Goal: Task Accomplishment & Management: Use online tool/utility

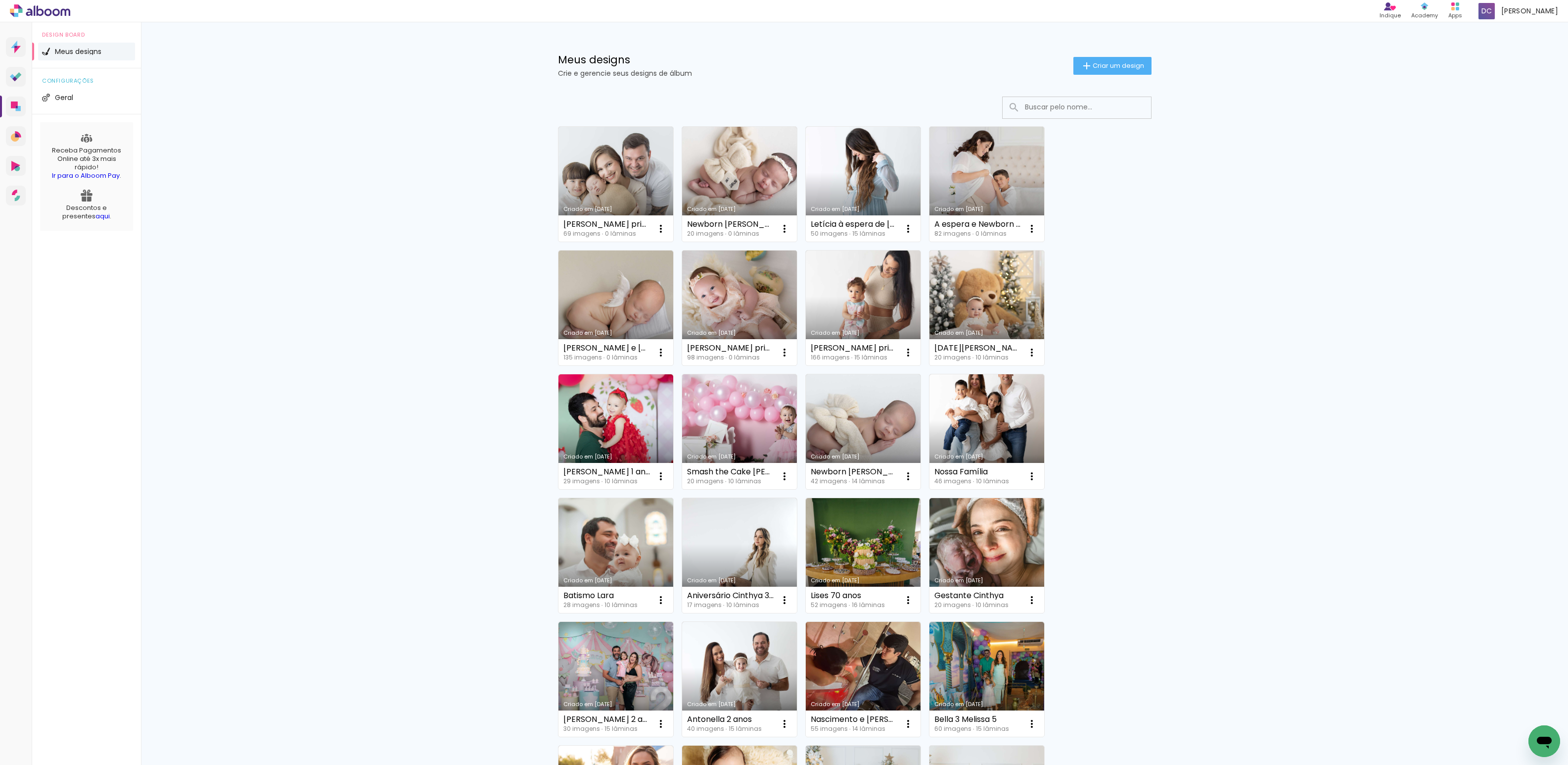
click at [775, 298] on link "Criado em [DATE]" at bounding box center [740, 308] width 115 height 115
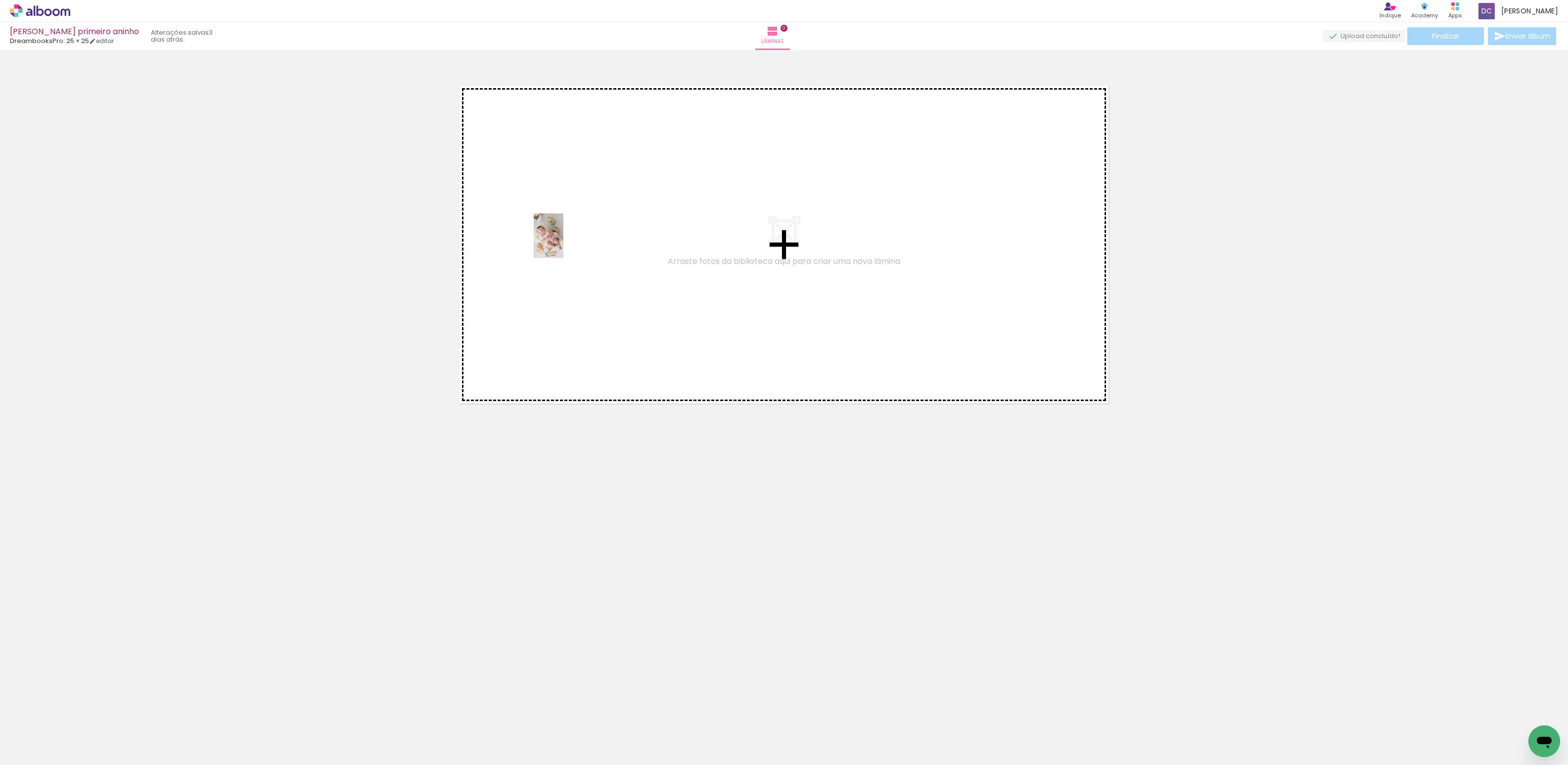
drag, startPoint x: 110, startPoint y: 739, endPoint x: 574, endPoint y: 248, distance: 675.6
click at [574, 248] on quentale-workspace at bounding box center [784, 382] width 1568 height 765
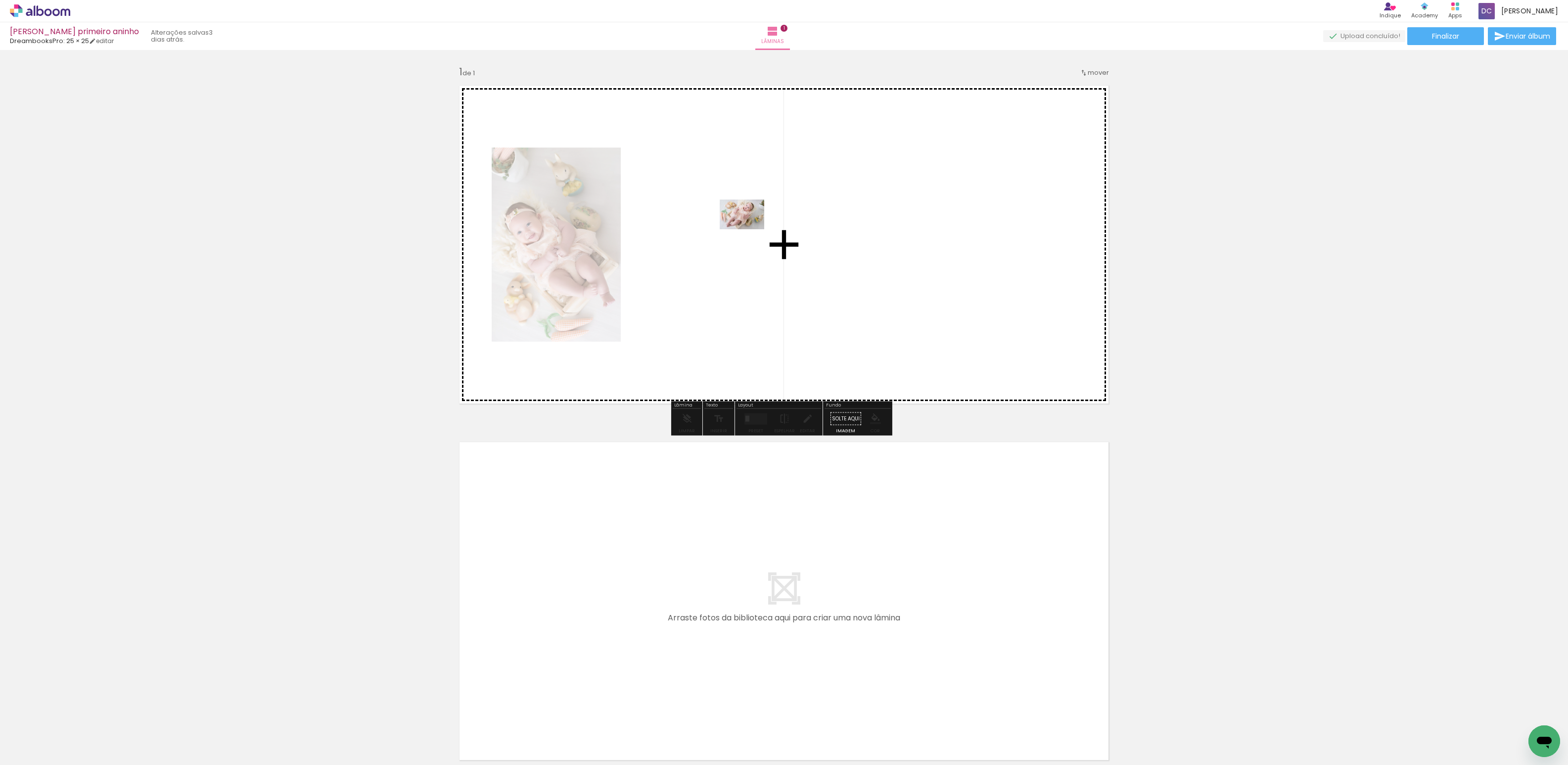
drag, startPoint x: 160, startPoint y: 734, endPoint x: 742, endPoint y: 236, distance: 766.0
click at [742, 236] on quentale-workspace at bounding box center [784, 382] width 1568 height 765
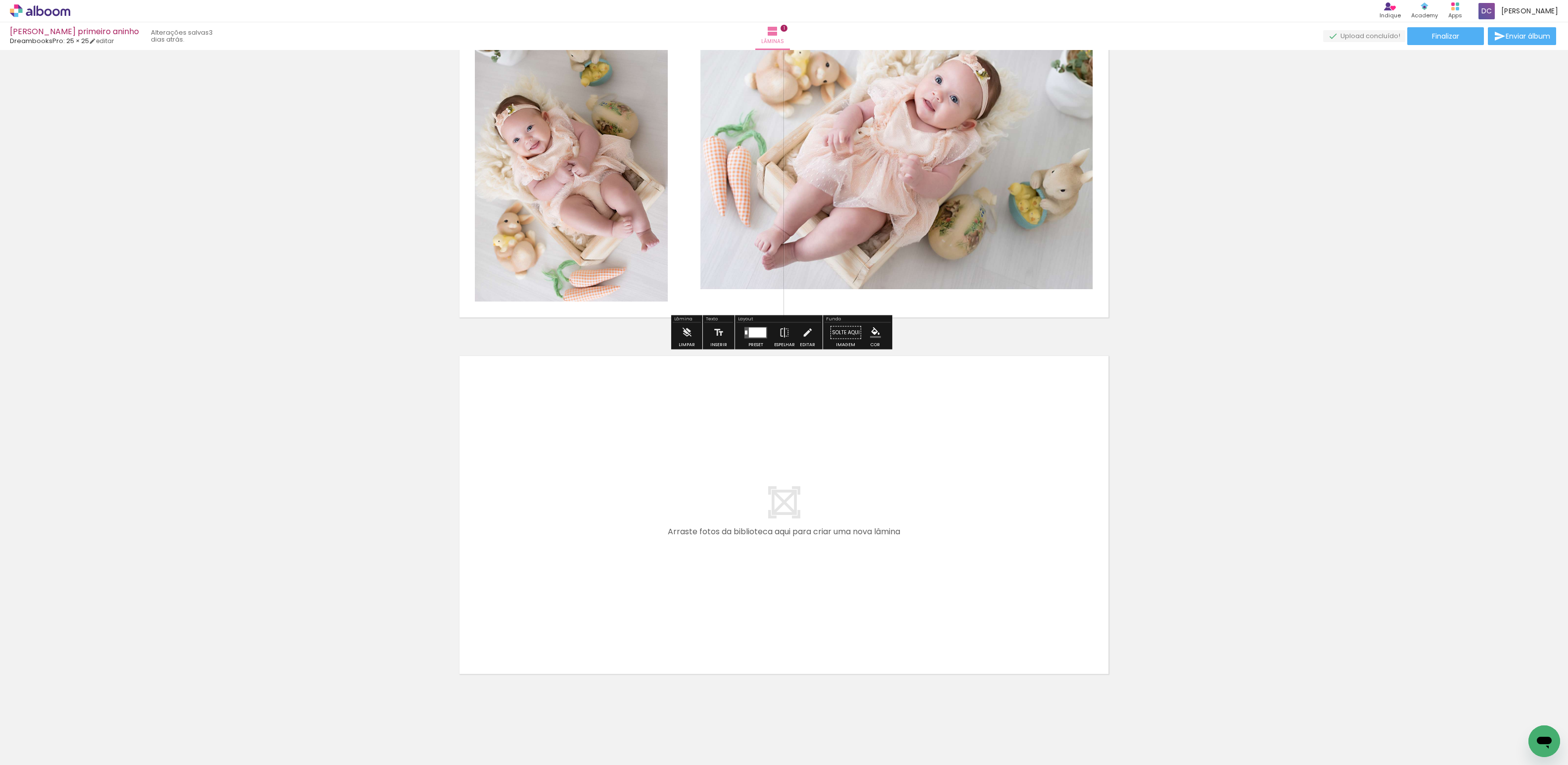
scroll to position [99, 0]
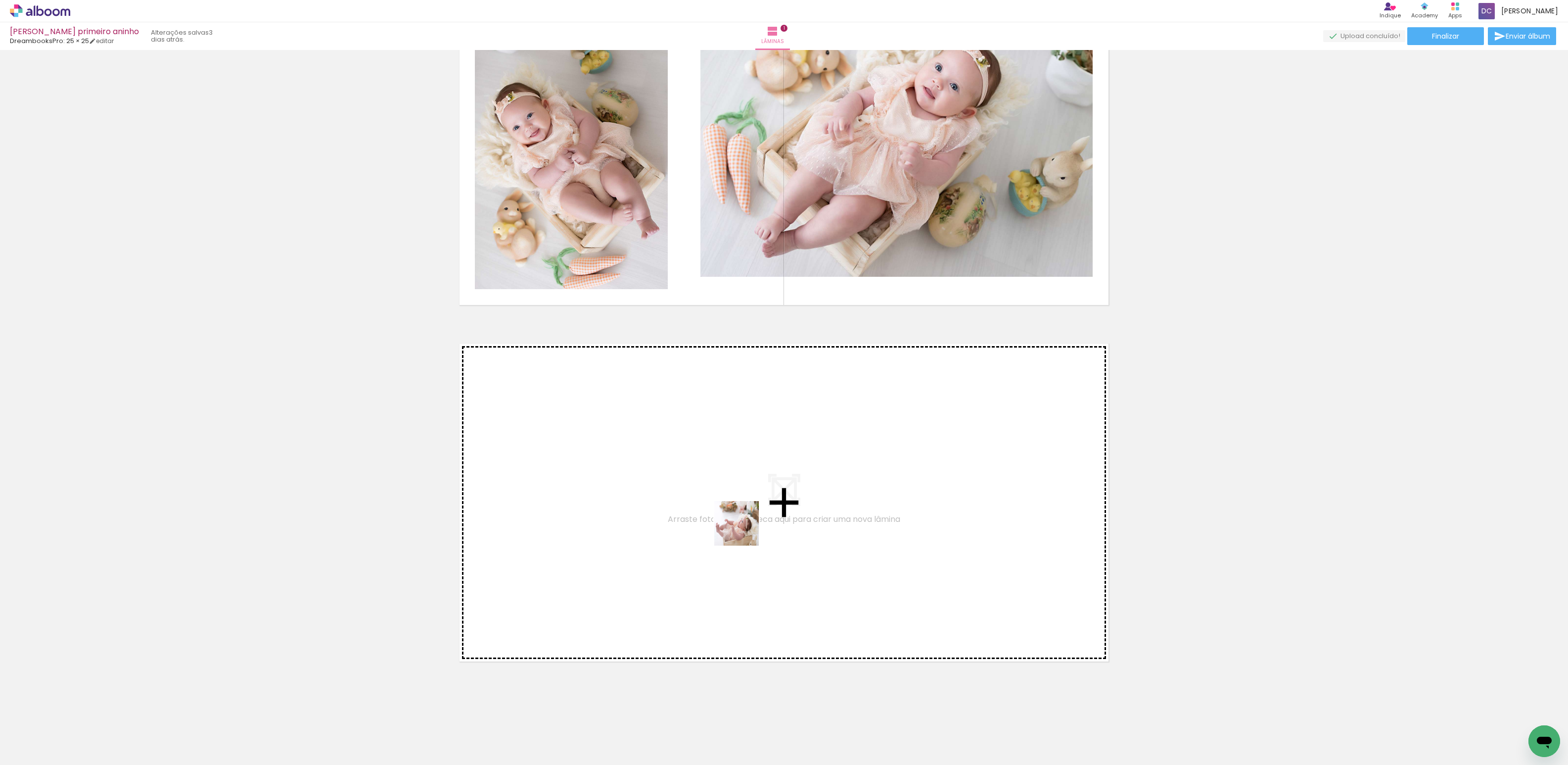
drag, startPoint x: 228, startPoint y: 731, endPoint x: 272, endPoint y: 713, distance: 47.5
click at [618, 479] on quentale-workspace at bounding box center [784, 382] width 1568 height 765
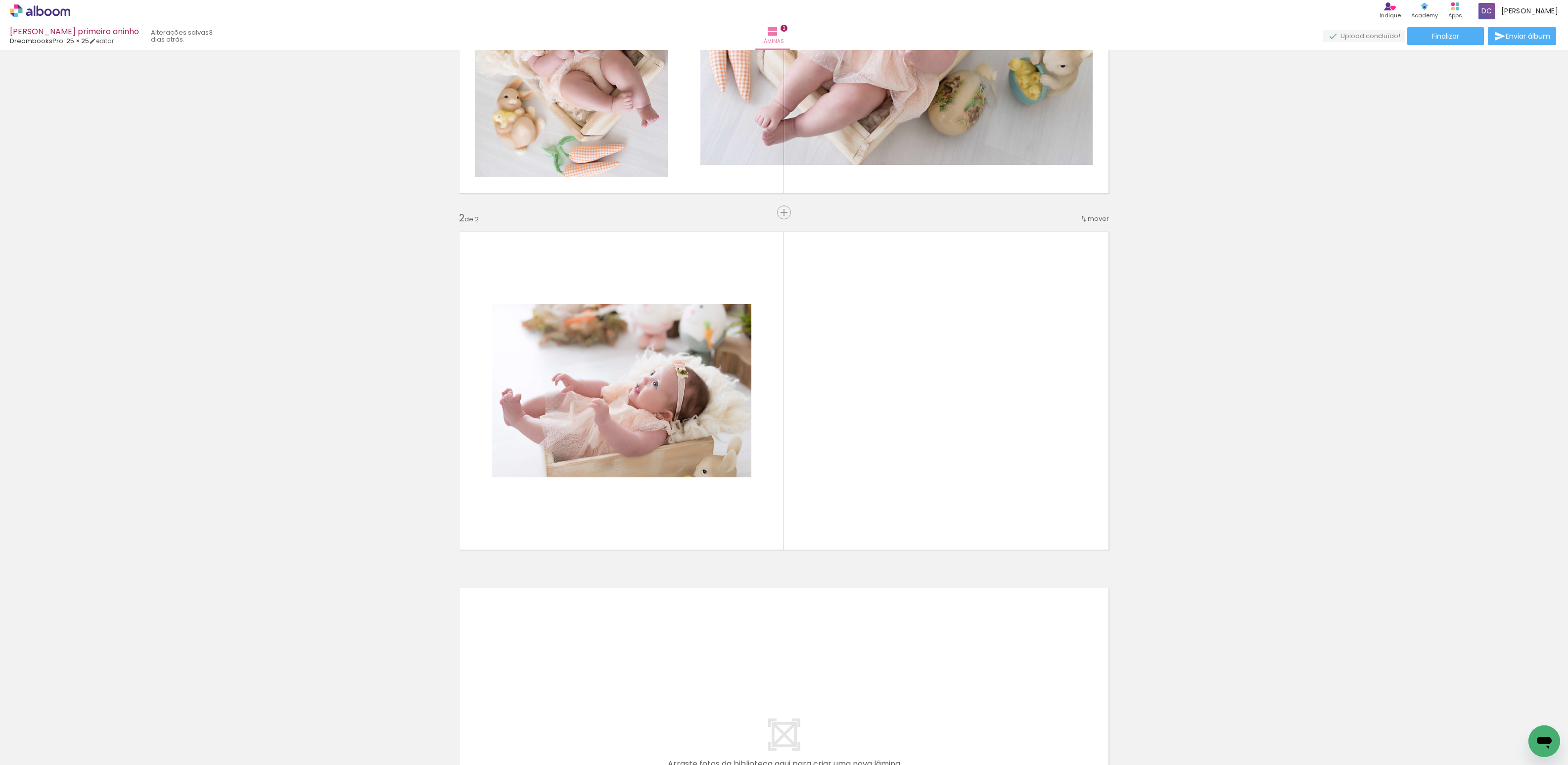
scroll to position [224, 0]
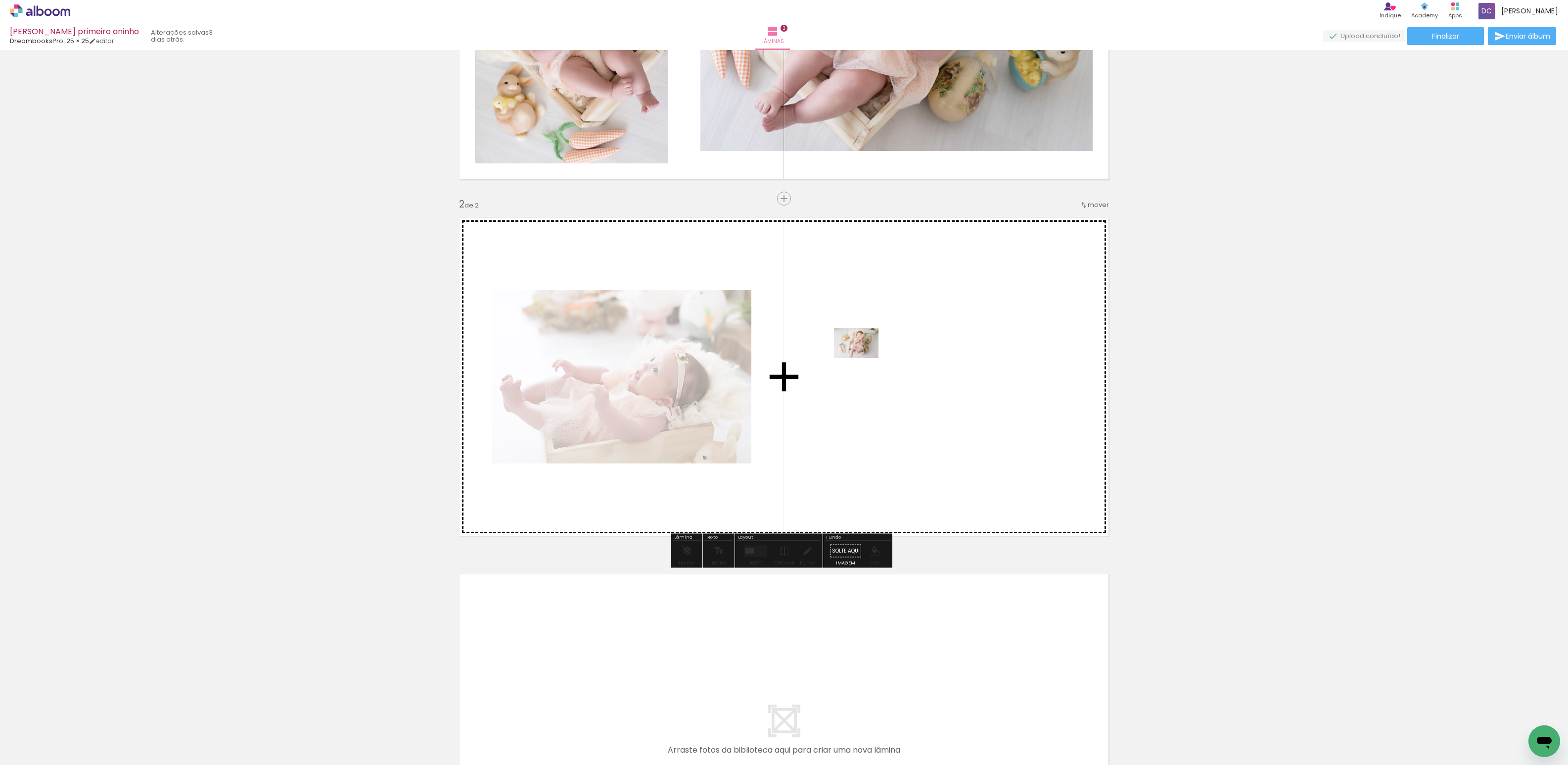
drag, startPoint x: 266, startPoint y: 733, endPoint x: 861, endPoint y: 364, distance: 700.1
click at [861, 364] on quentale-workspace at bounding box center [784, 382] width 1568 height 765
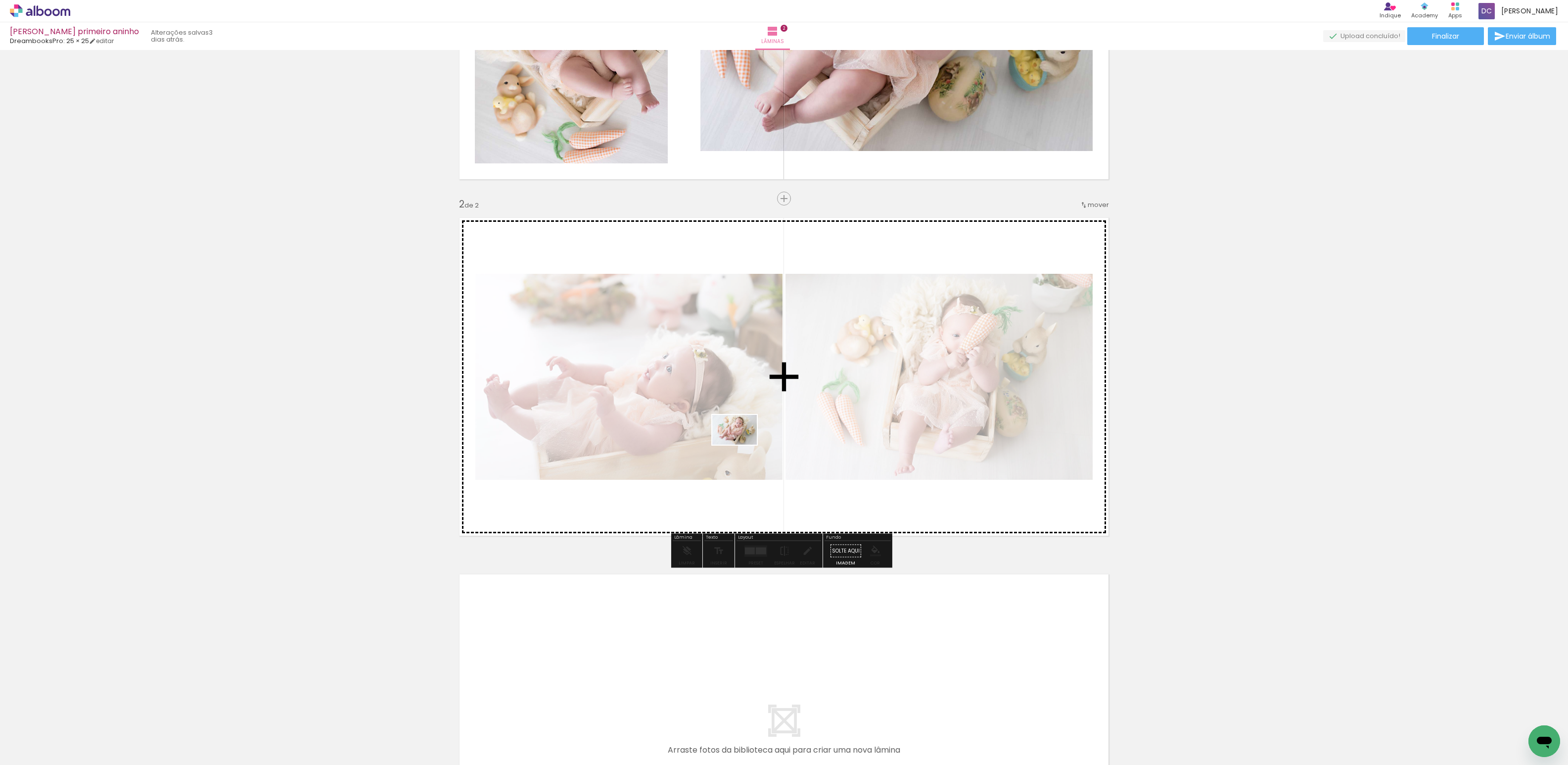
drag, startPoint x: 334, startPoint y: 735, endPoint x: 850, endPoint y: 472, distance: 579.2
click at [850, 472] on quentale-workspace at bounding box center [784, 382] width 1568 height 765
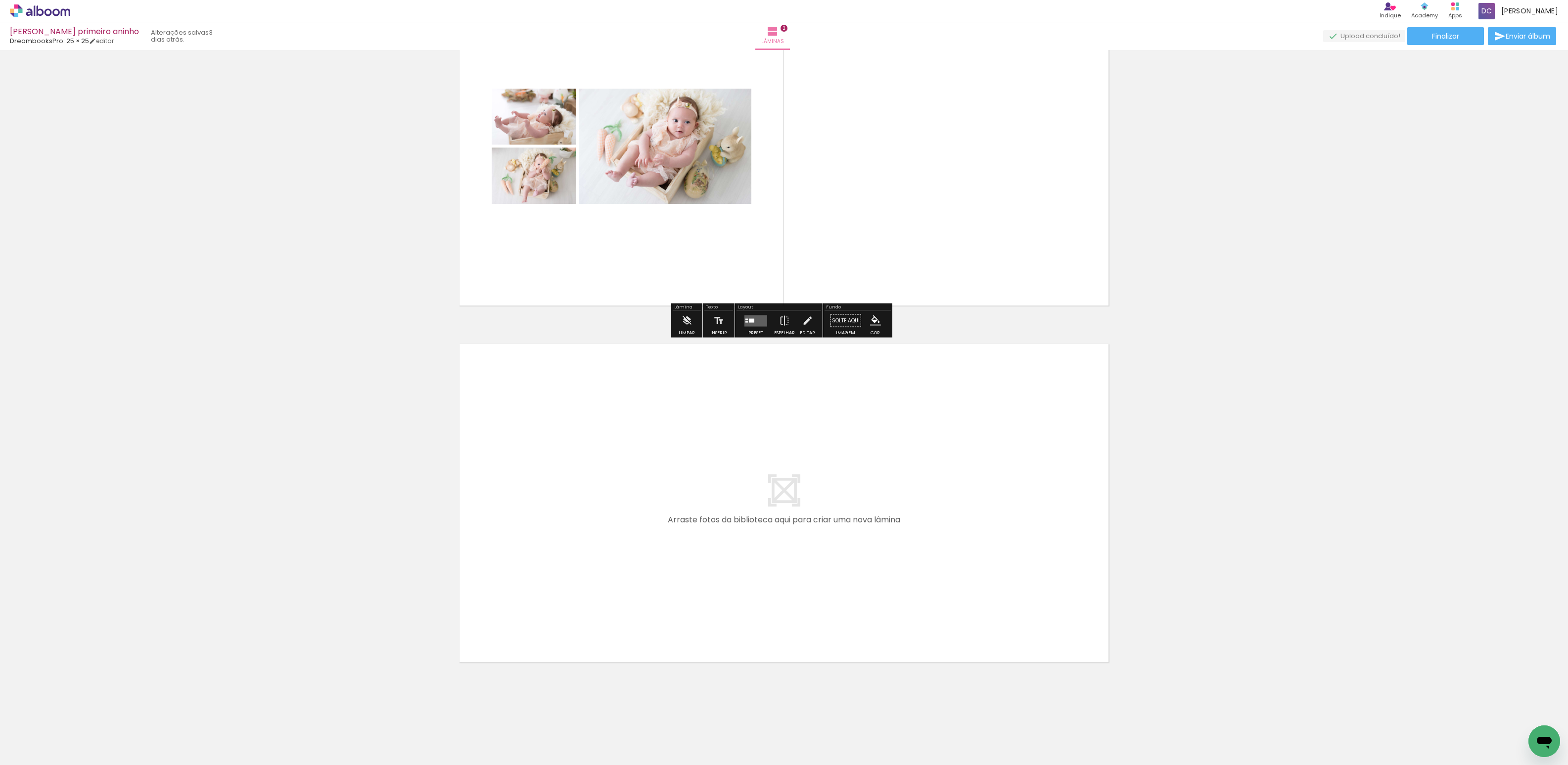
scroll to position [455, 0]
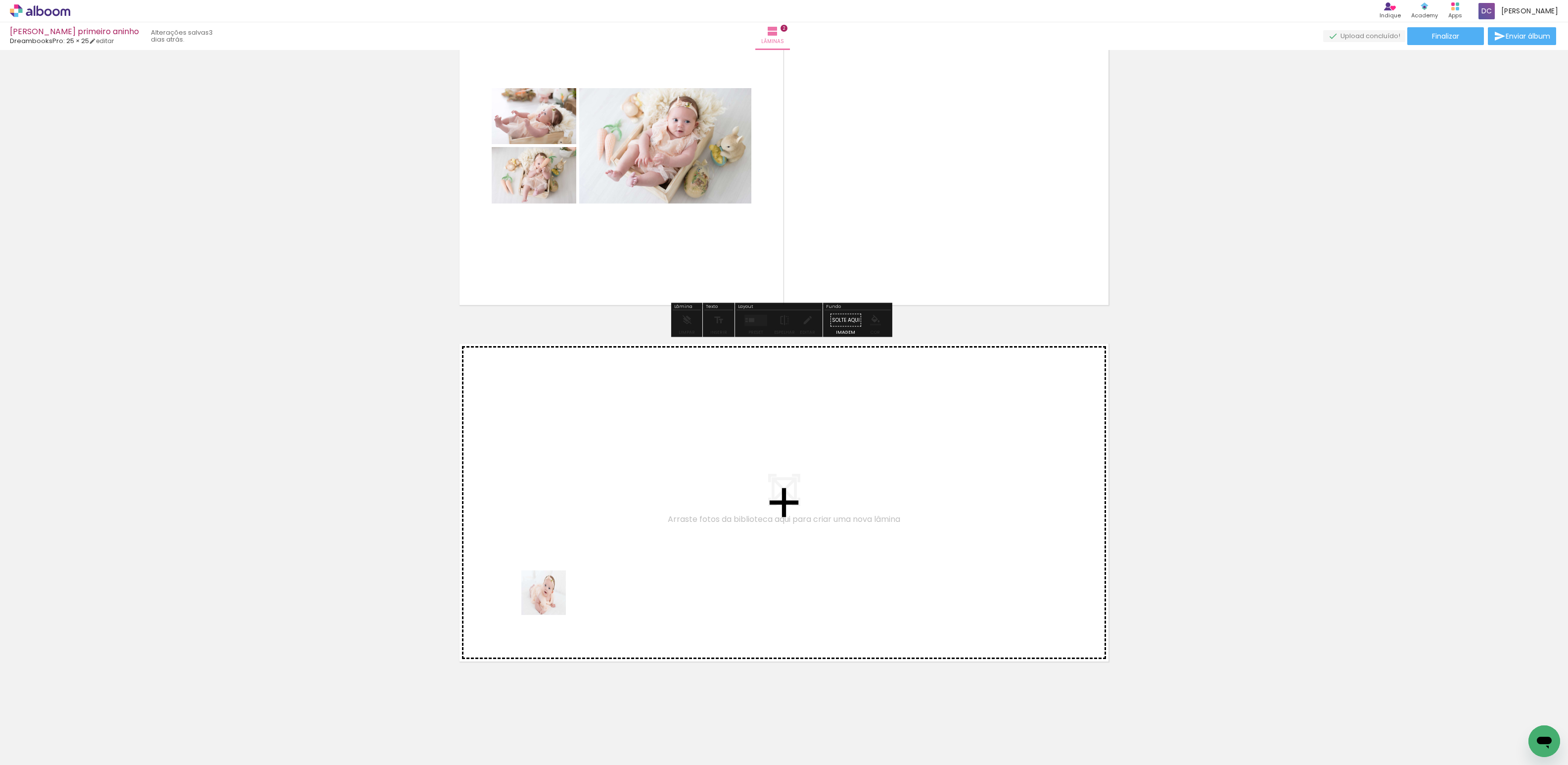
drag, startPoint x: 394, startPoint y: 732, endPoint x: 509, endPoint y: 692, distance: 121.8
click at [600, 474] on quentale-workspace at bounding box center [784, 382] width 1568 height 765
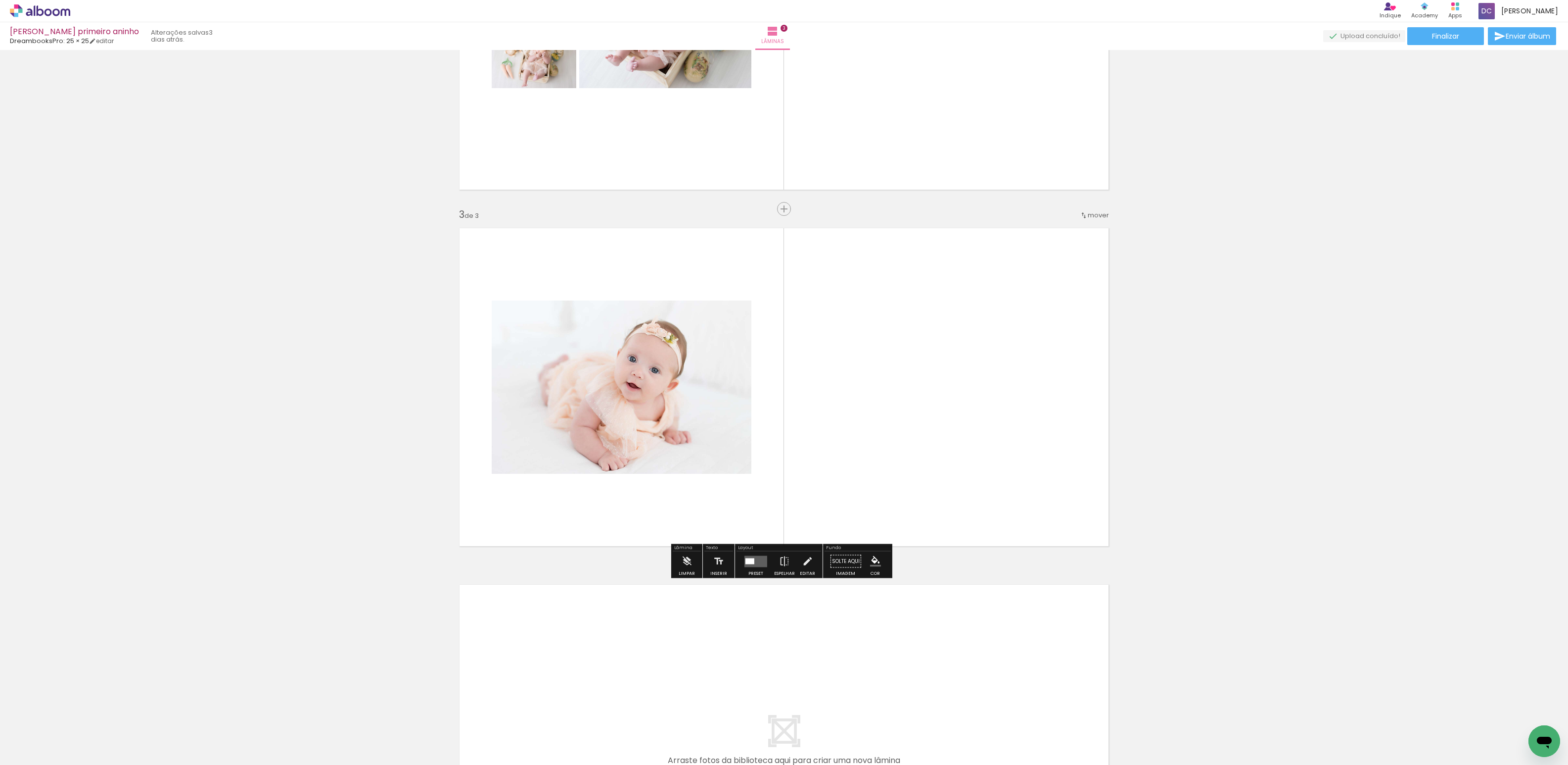
scroll to position [580, 0]
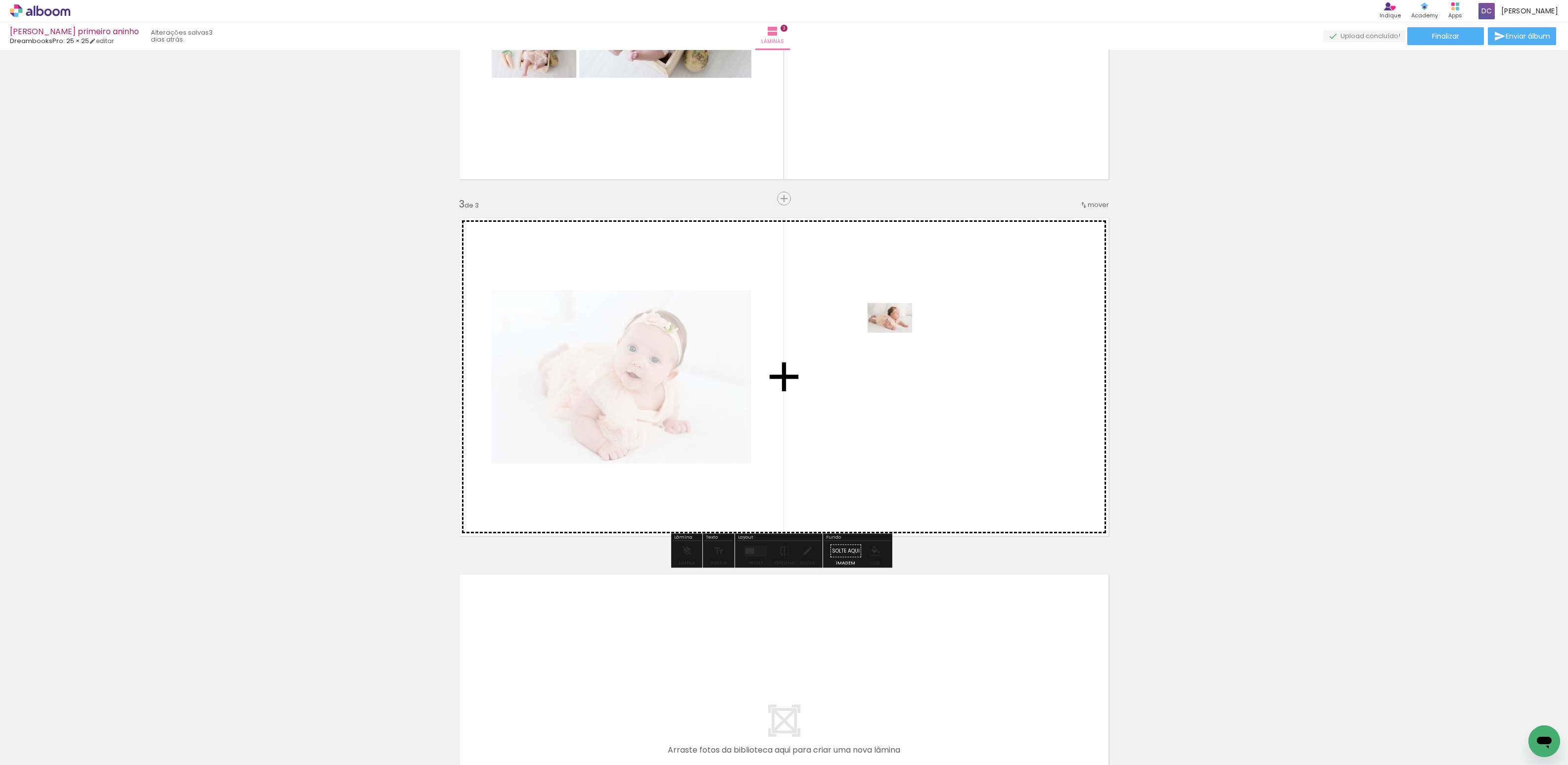
drag, startPoint x: 447, startPoint y: 728, endPoint x: 535, endPoint y: 672, distance: 104.3
click at [914, 326] on quentale-workspace at bounding box center [784, 382] width 1568 height 765
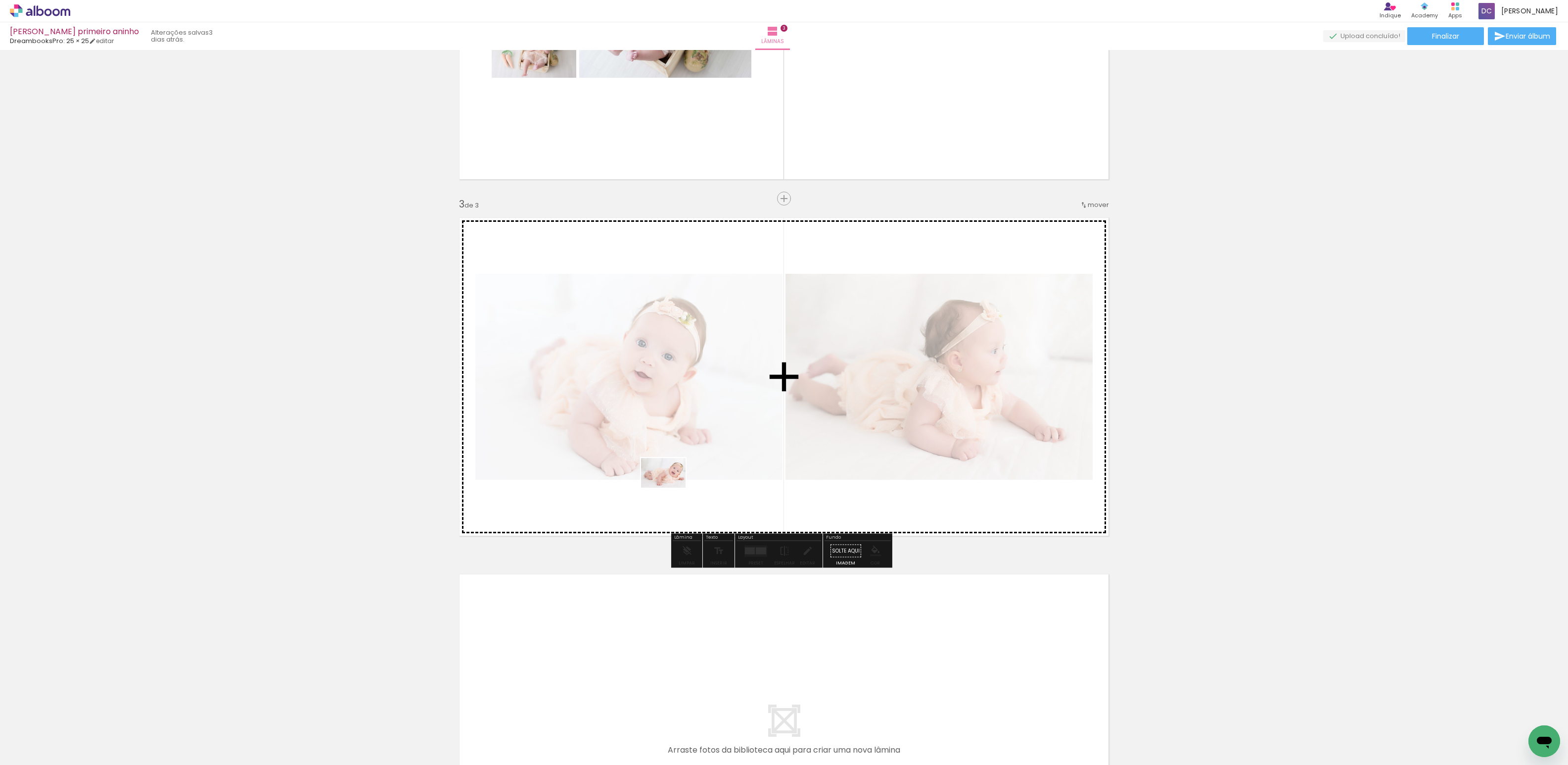
drag, startPoint x: 494, startPoint y: 735, endPoint x: 659, endPoint y: 506, distance: 282.3
click at [659, 506] on quentale-workspace at bounding box center [784, 382] width 1568 height 765
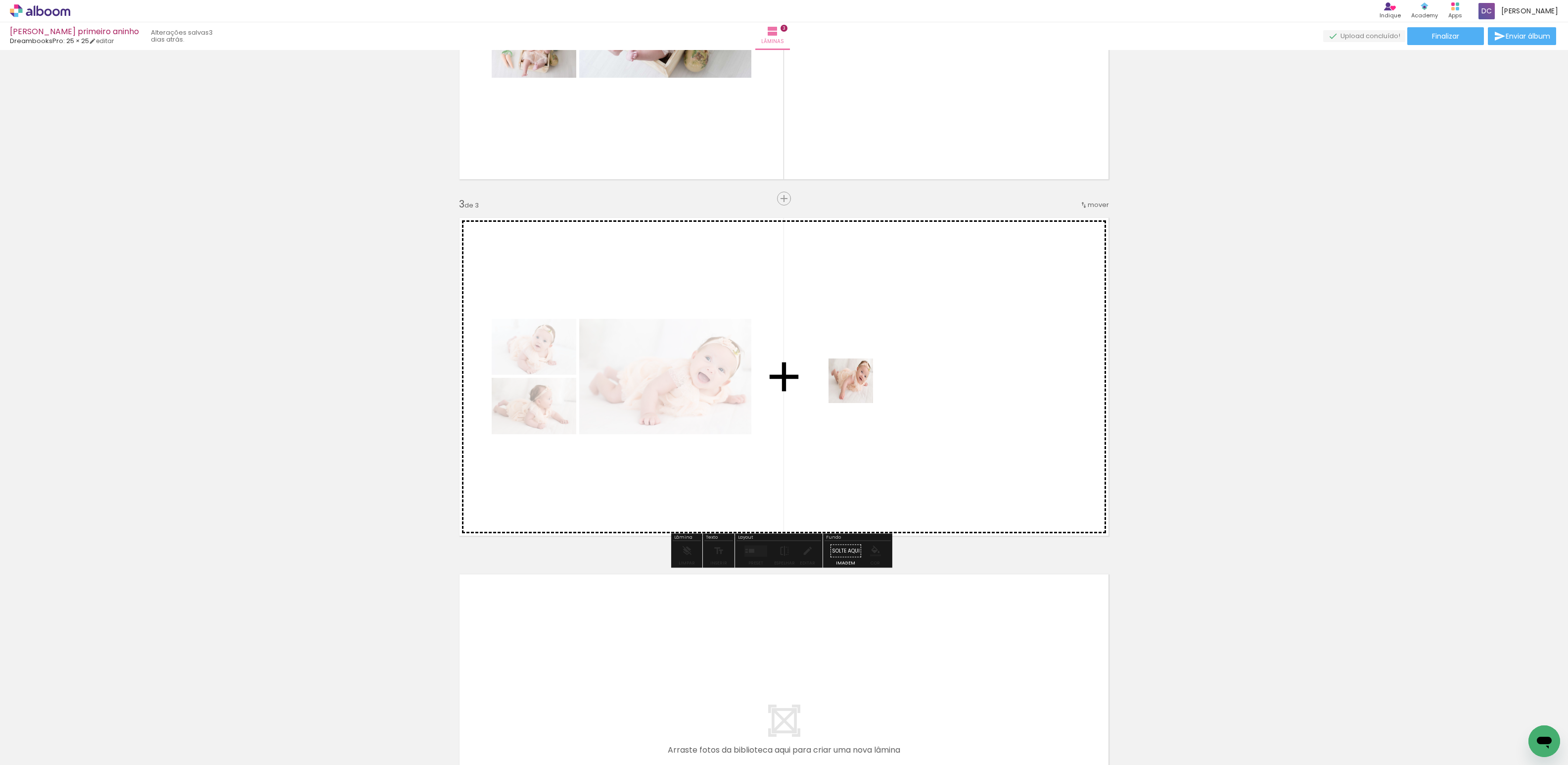
drag, startPoint x: 715, startPoint y: 562, endPoint x: 714, endPoint y: 632, distance: 70.0
click at [864, 370] on quentale-workspace at bounding box center [784, 382] width 1568 height 765
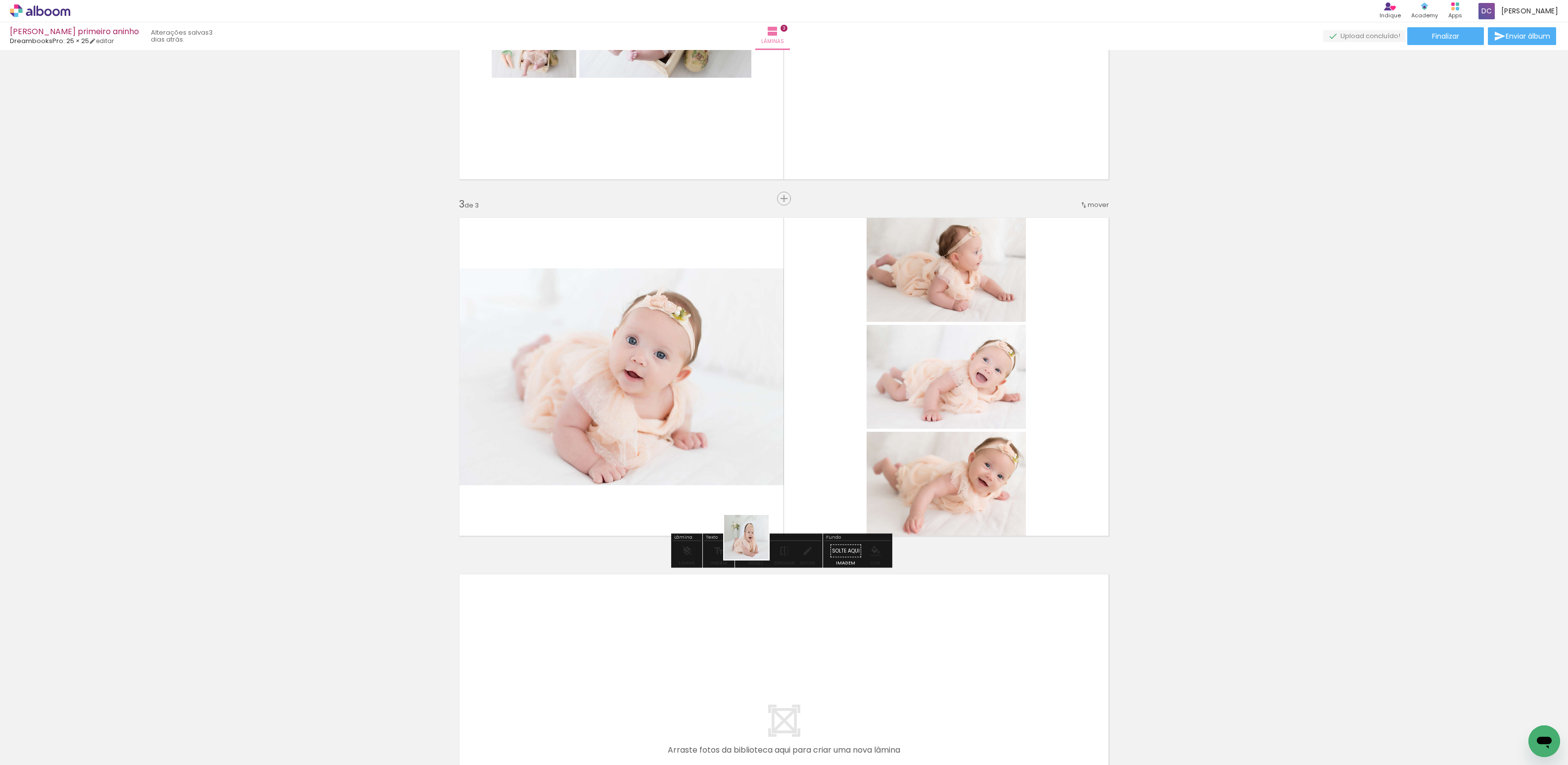
drag, startPoint x: 613, startPoint y: 728, endPoint x: 660, endPoint y: 761, distance: 57.4
click at [793, 439] on quentale-workspace at bounding box center [784, 382] width 1568 height 765
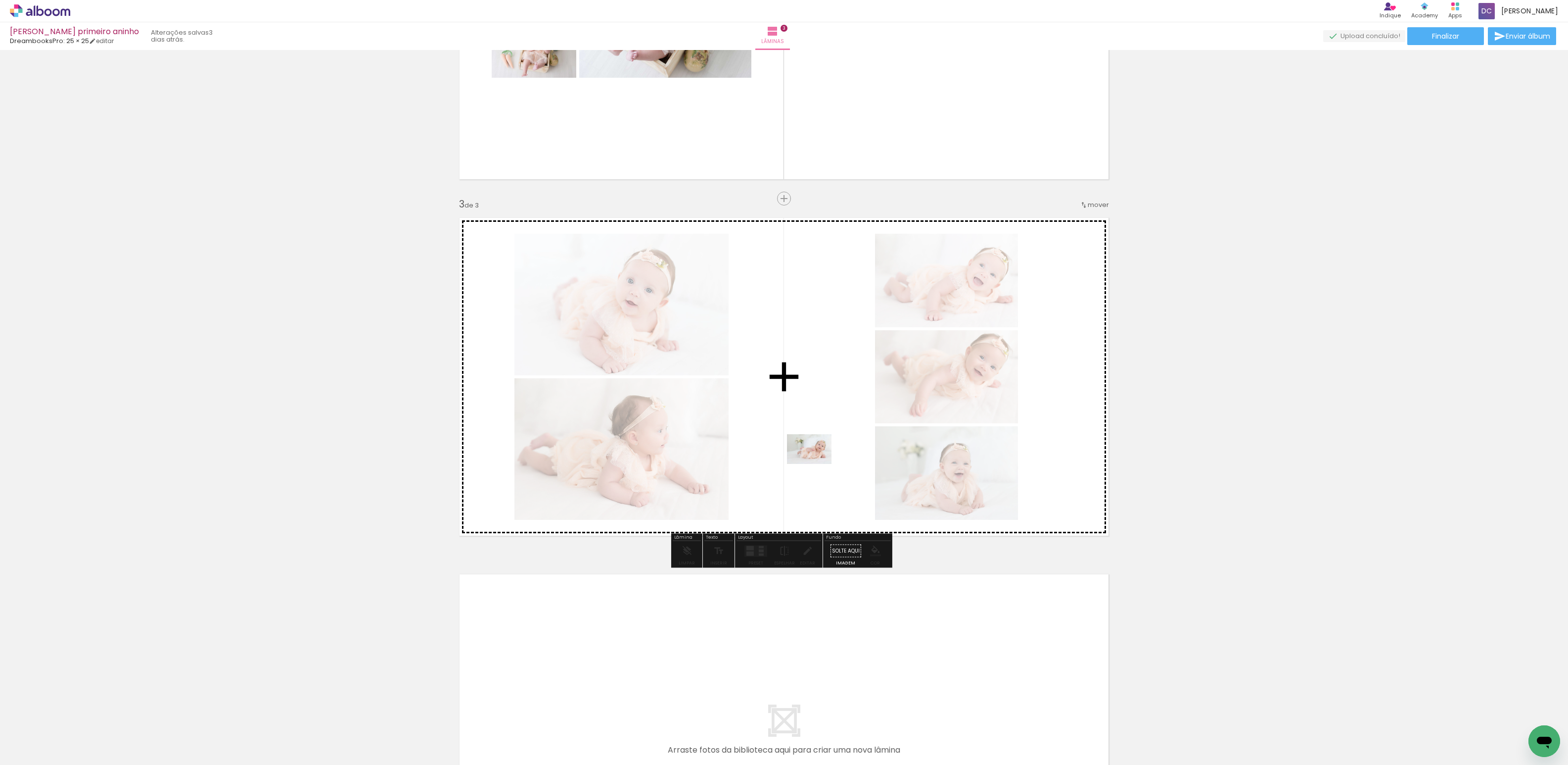
drag, startPoint x: 676, startPoint y: 734, endPoint x: 817, endPoint y: 464, distance: 304.6
click at [817, 464] on quentale-workspace at bounding box center [784, 382] width 1568 height 765
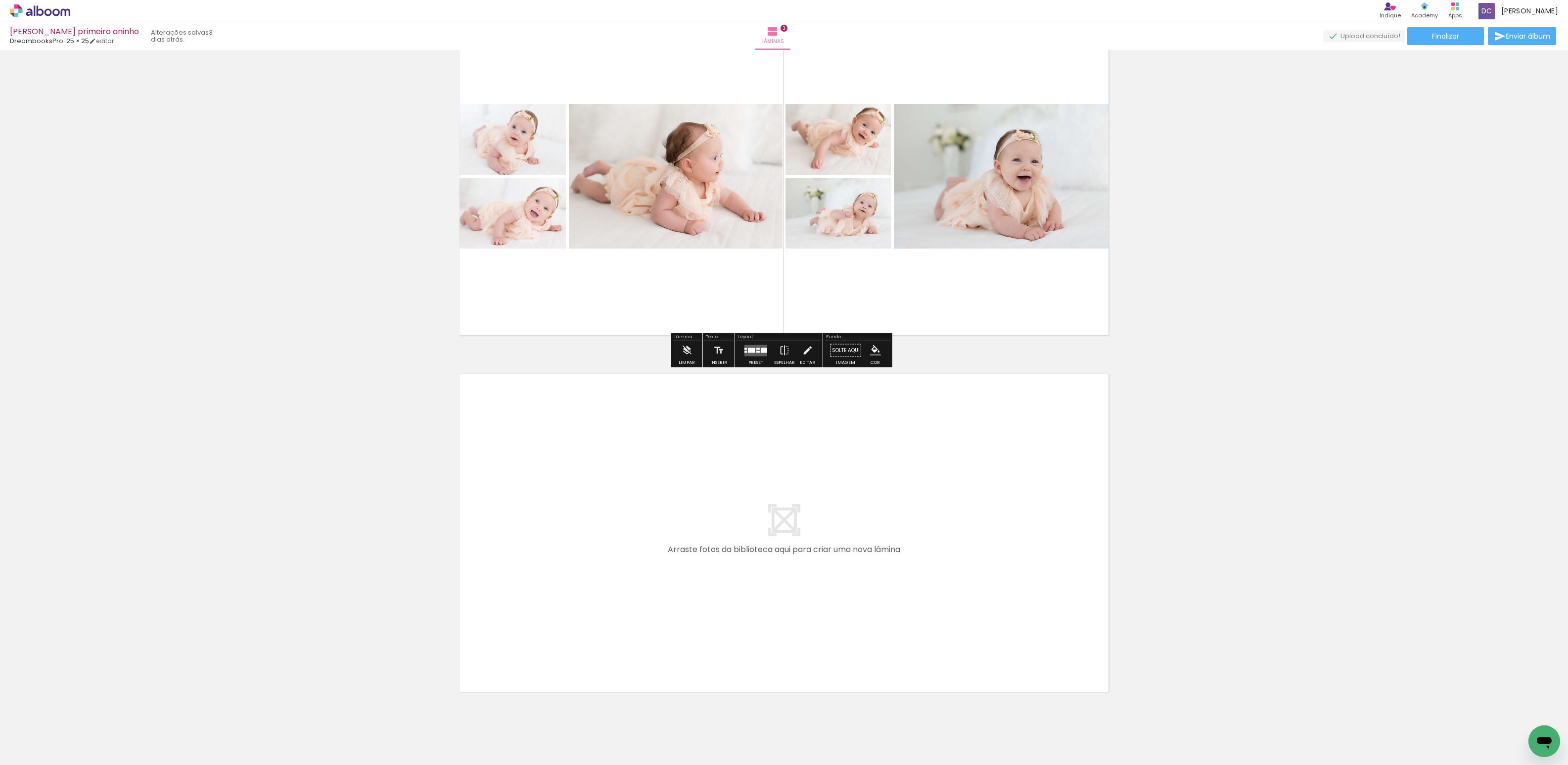
scroll to position [785, 0]
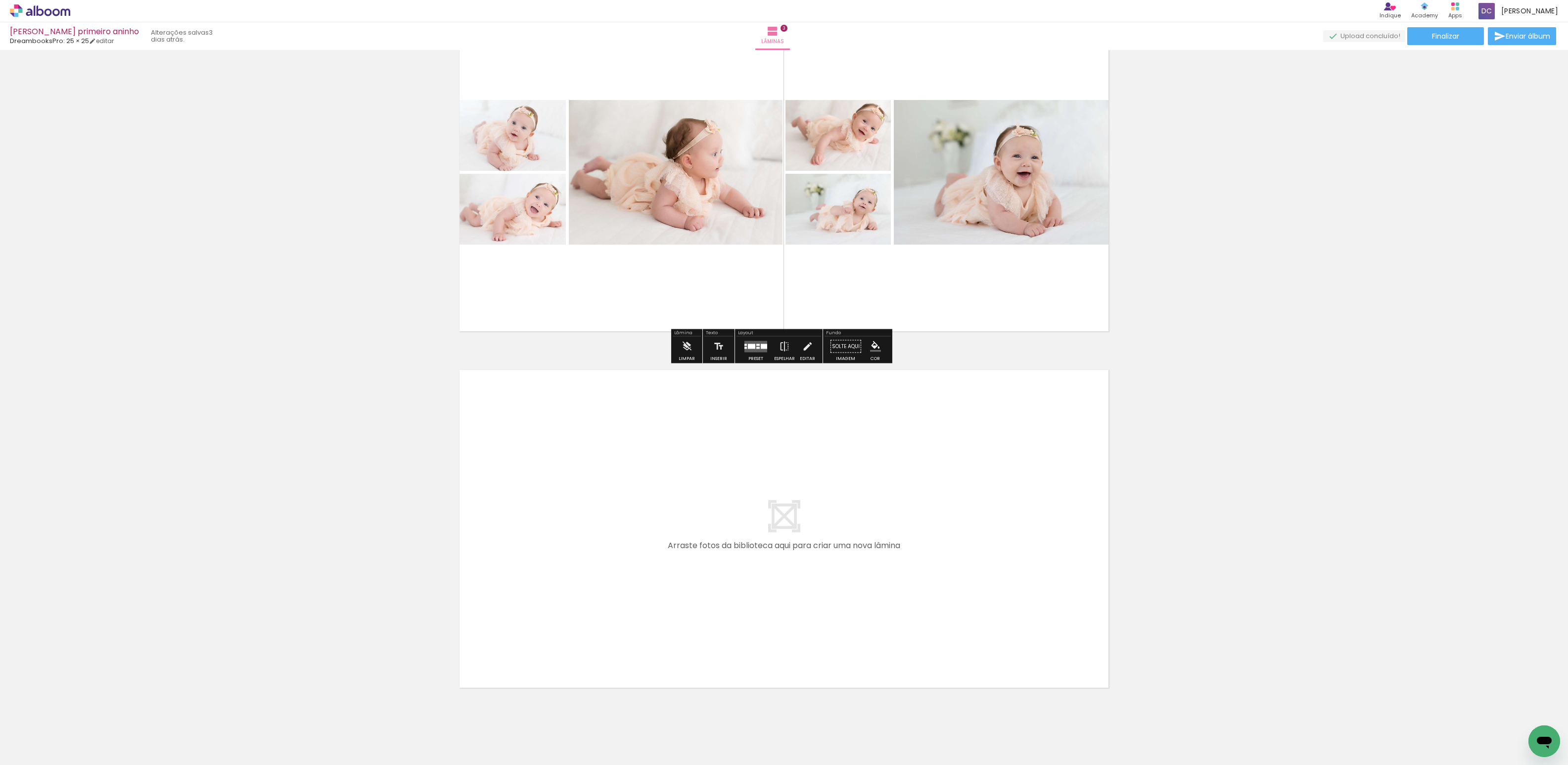
drag, startPoint x: 723, startPoint y: 719, endPoint x: 664, endPoint y: 586, distance: 145.5
click at [664, 586] on quentale-workspace at bounding box center [784, 382] width 1568 height 765
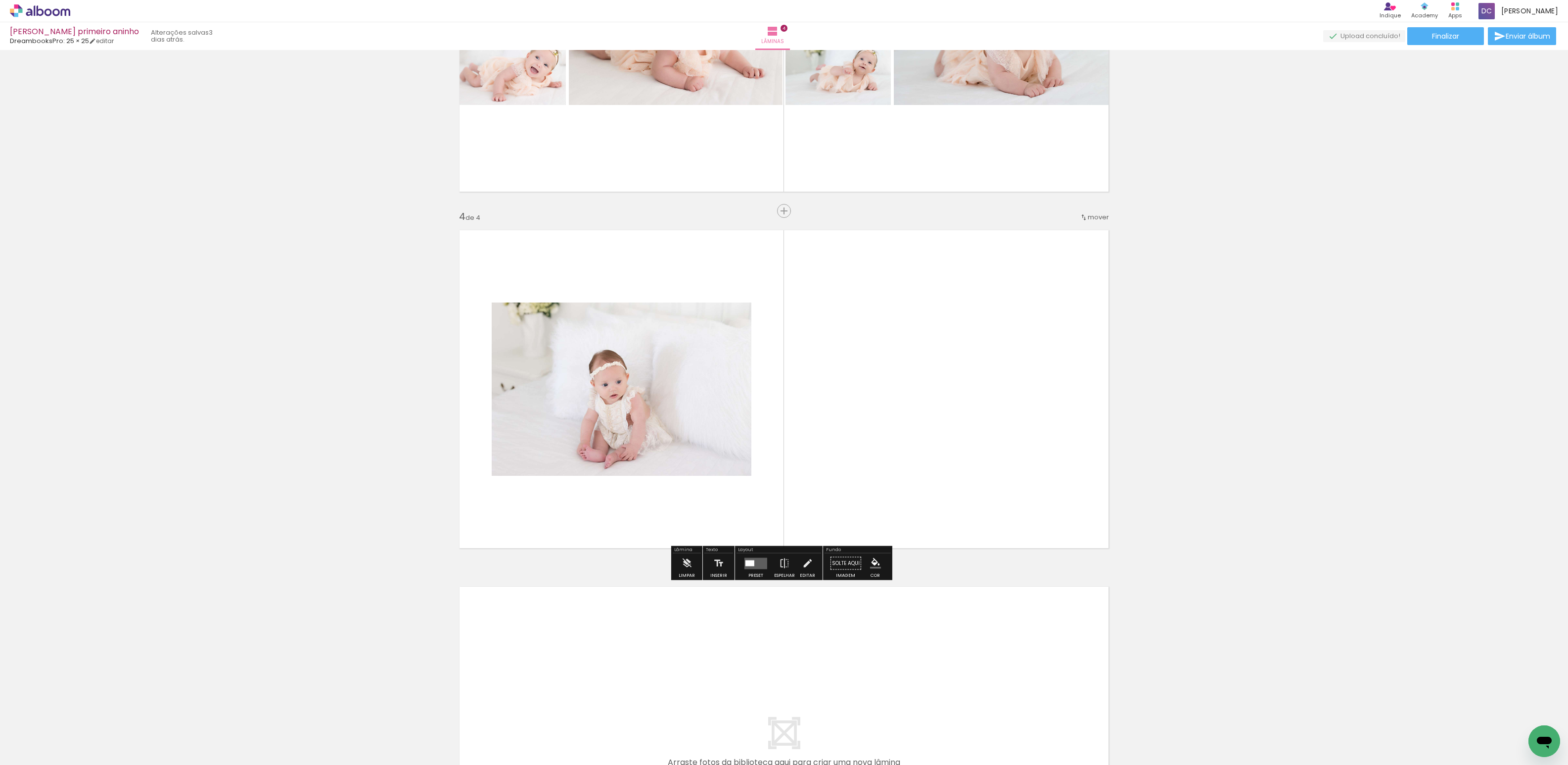
scroll to position [937, 0]
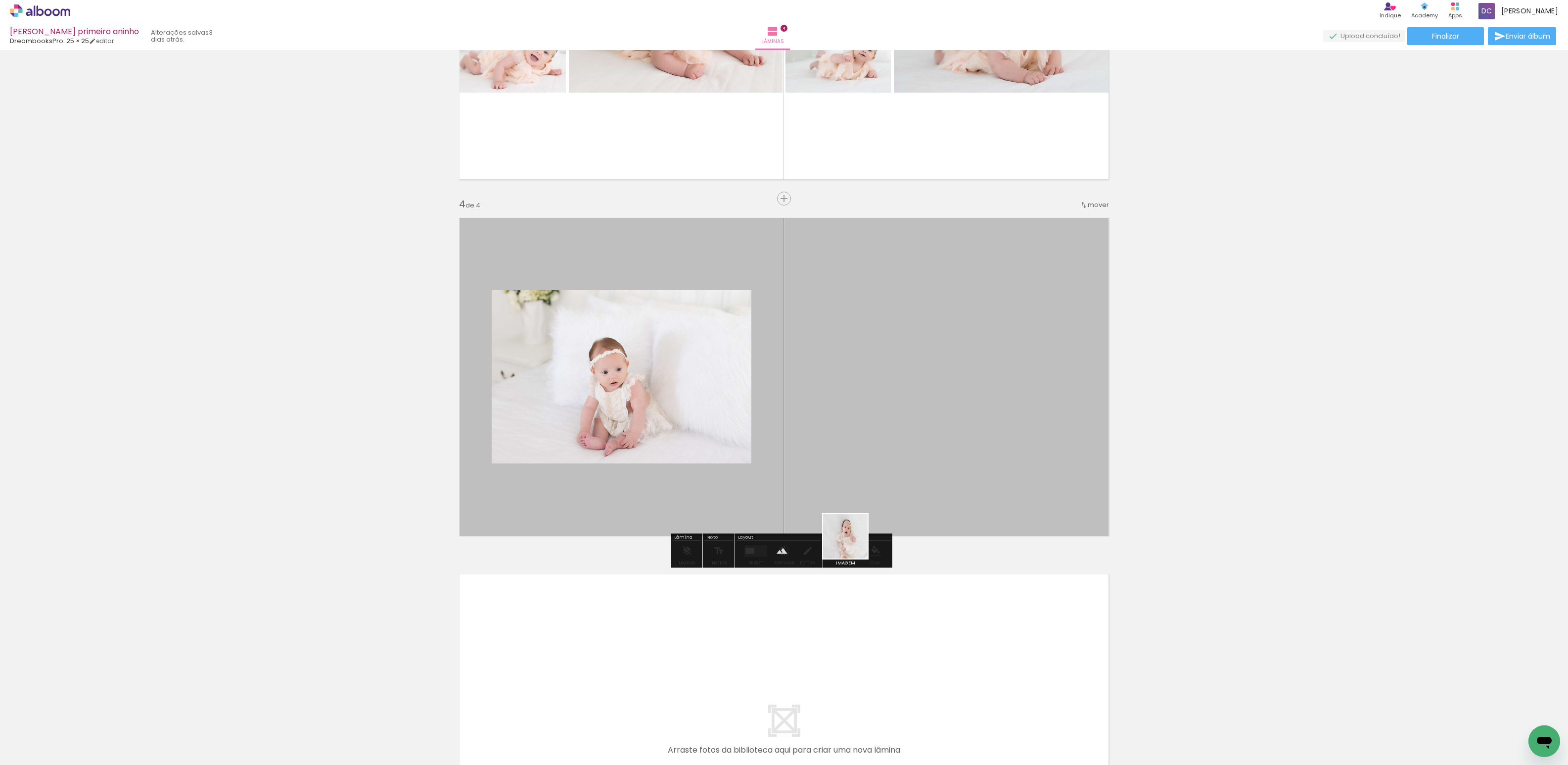
drag, startPoint x: 825, startPoint y: 725, endPoint x: 822, endPoint y: 392, distance: 333.0
click at [822, 392] on quentale-workspace at bounding box center [784, 382] width 1568 height 765
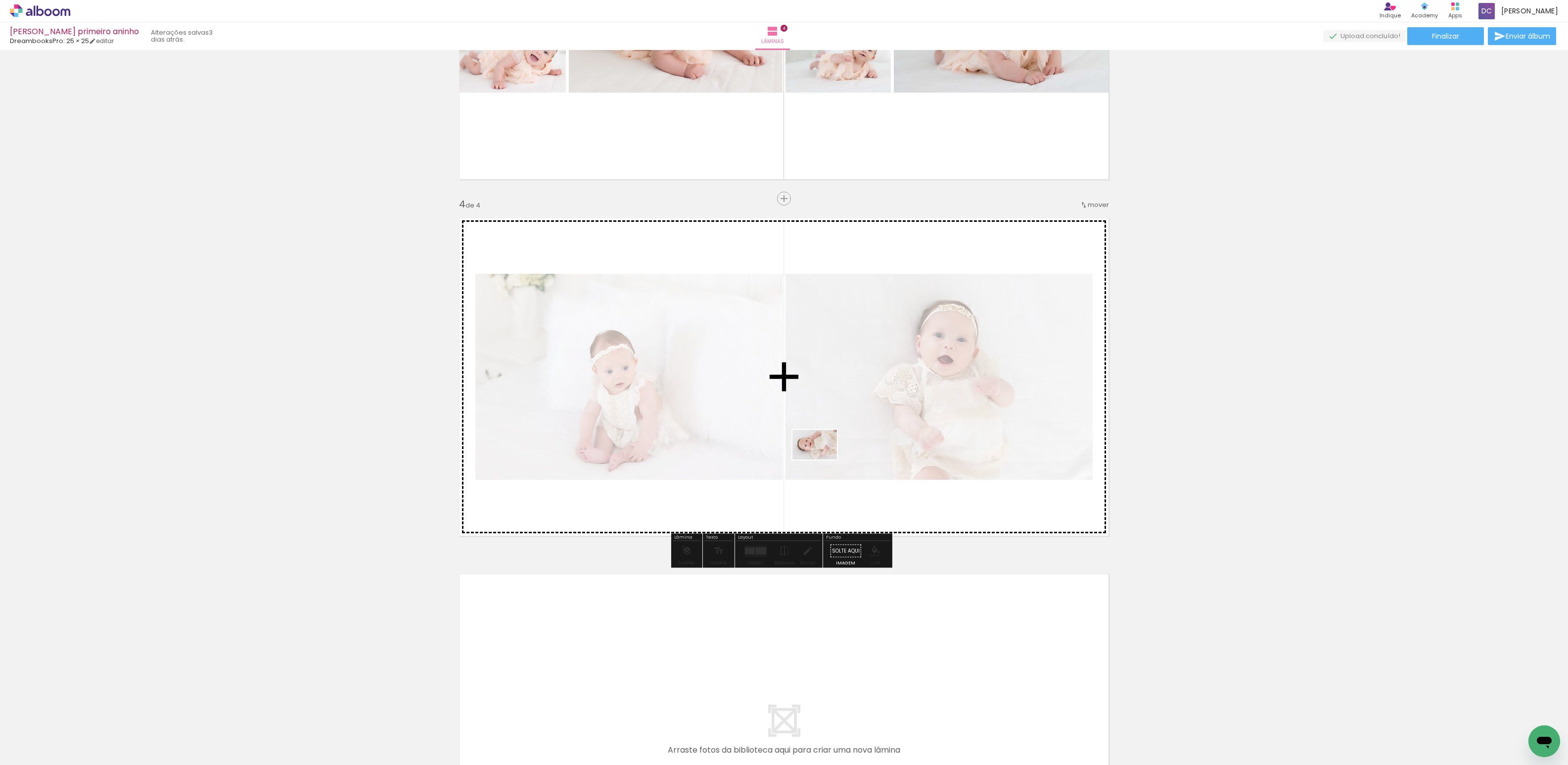
drag, startPoint x: 888, startPoint y: 733, endPoint x: 878, endPoint y: 632, distance: 101.5
click at [822, 457] on quentale-workspace at bounding box center [784, 382] width 1568 height 765
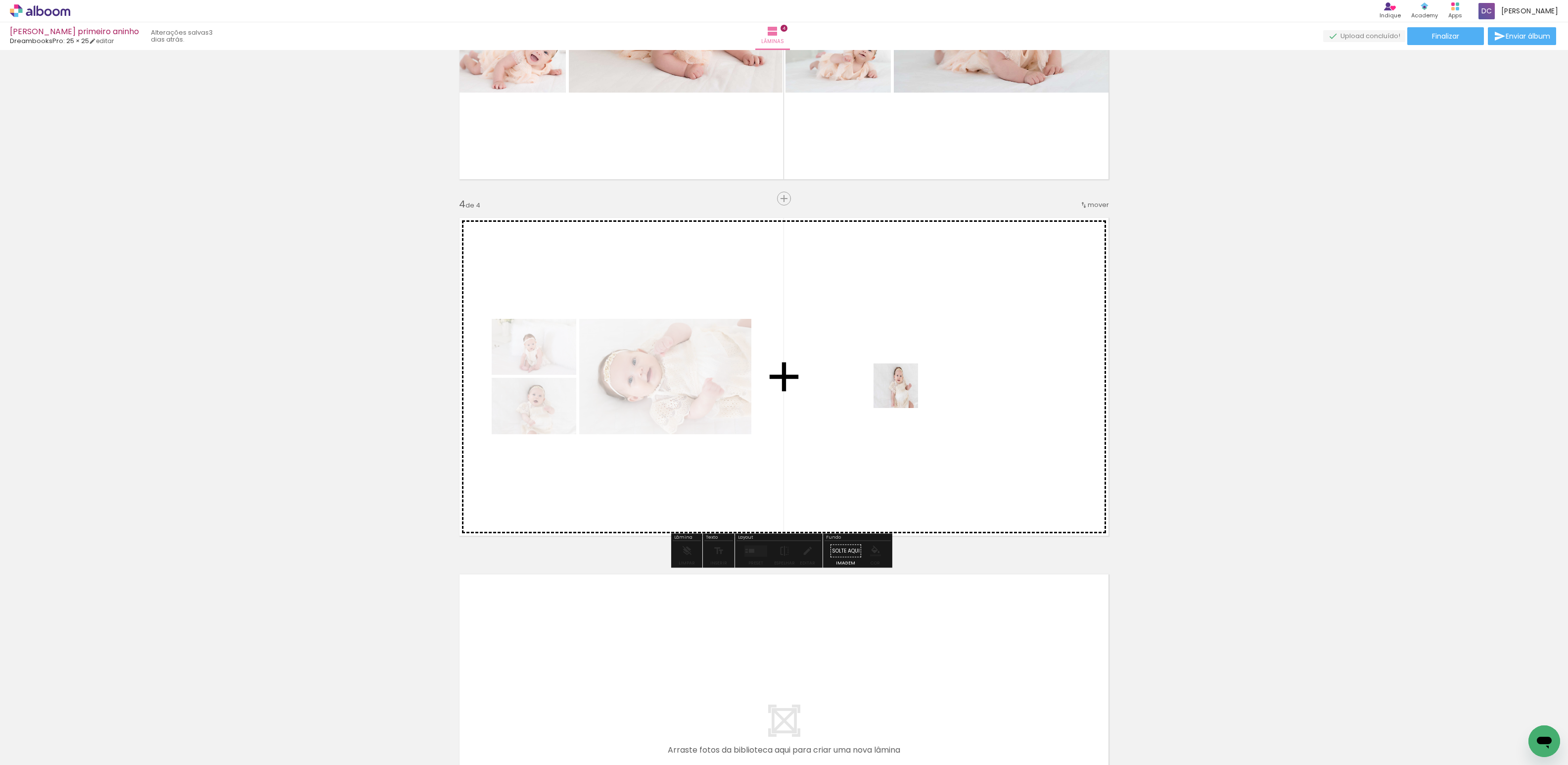
drag, startPoint x: 949, startPoint y: 728, endPoint x: 893, endPoint y: 283, distance: 448.5
click at [893, 283] on quentale-workspace at bounding box center [784, 382] width 1568 height 765
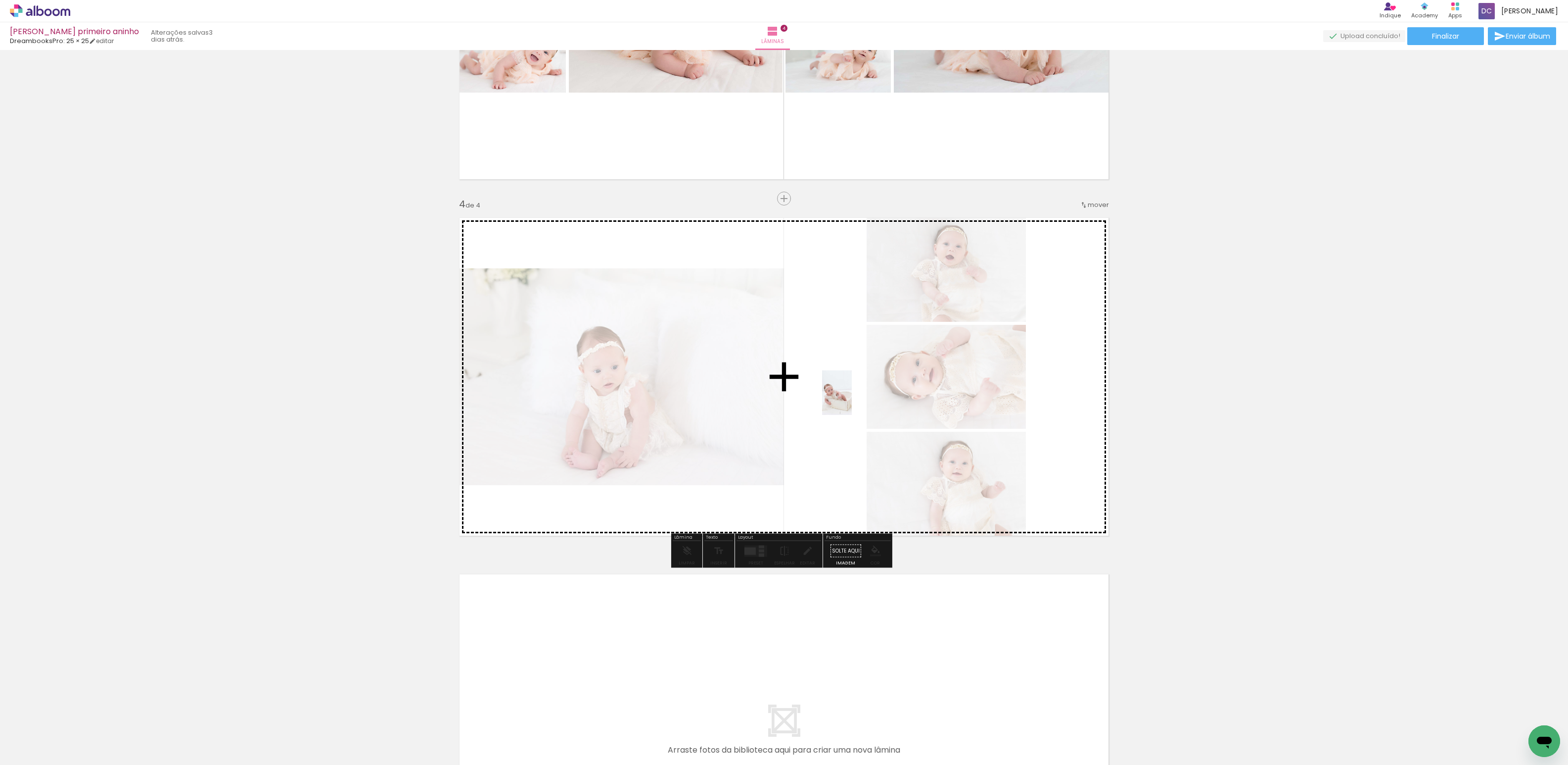
drag, startPoint x: 771, startPoint y: 712, endPoint x: 1012, endPoint y: 624, distance: 256.6
click at [852, 399] on quentale-workspace at bounding box center [784, 382] width 1568 height 765
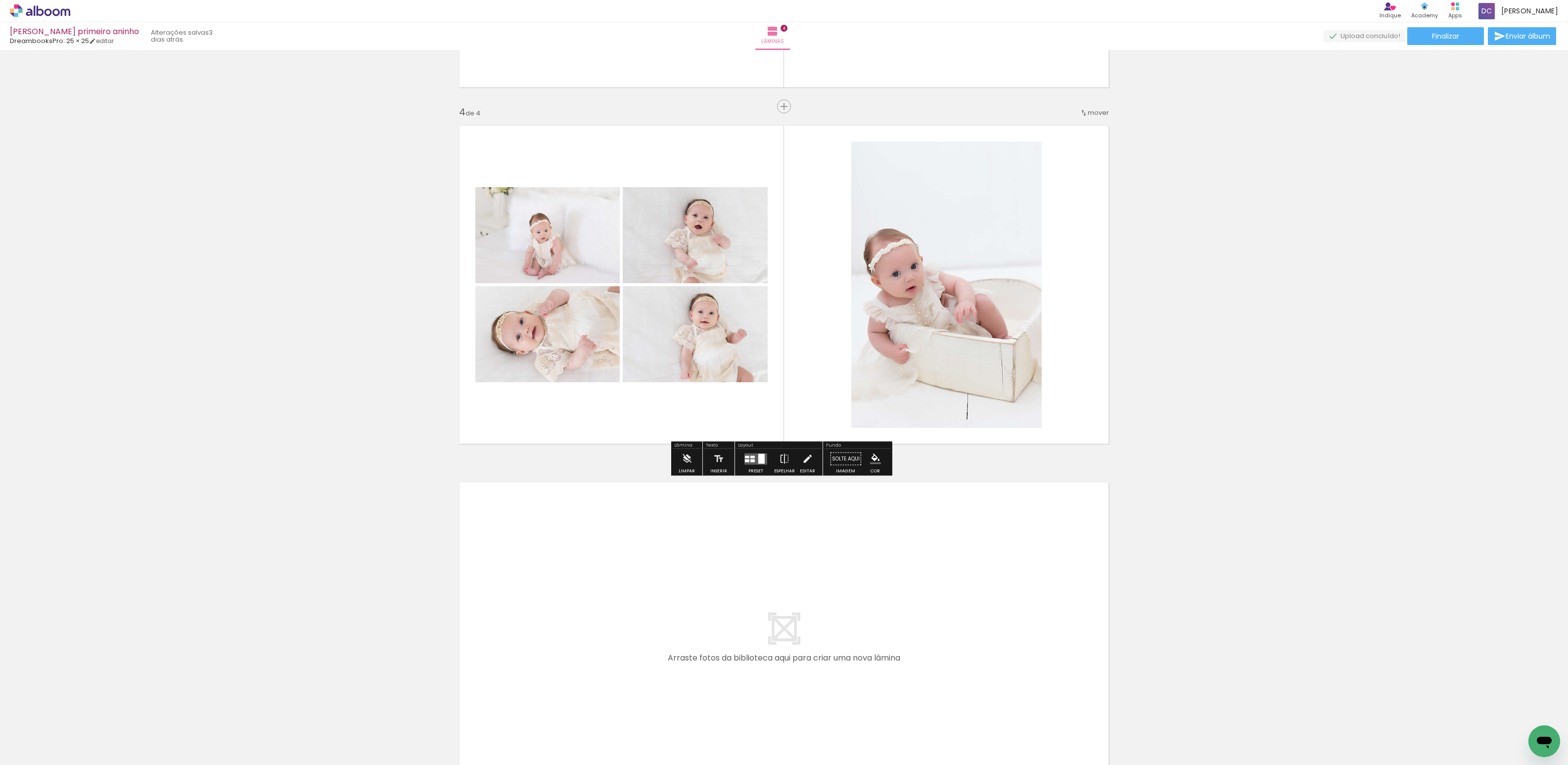
scroll to position [1162, 0]
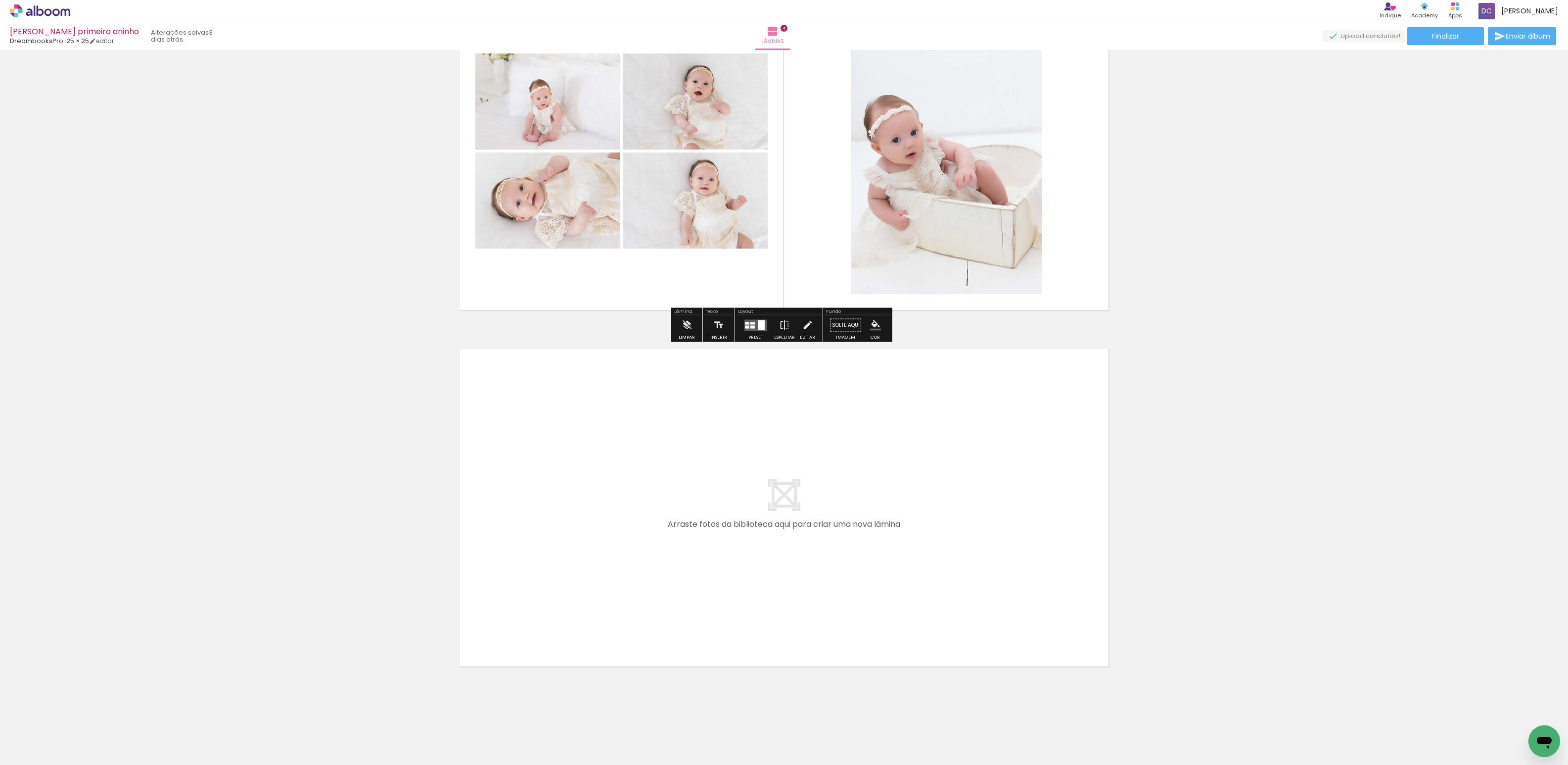
drag, startPoint x: 981, startPoint y: 726, endPoint x: 1038, endPoint y: 700, distance: 62.6
click at [761, 557] on quentale-workspace at bounding box center [784, 382] width 1568 height 765
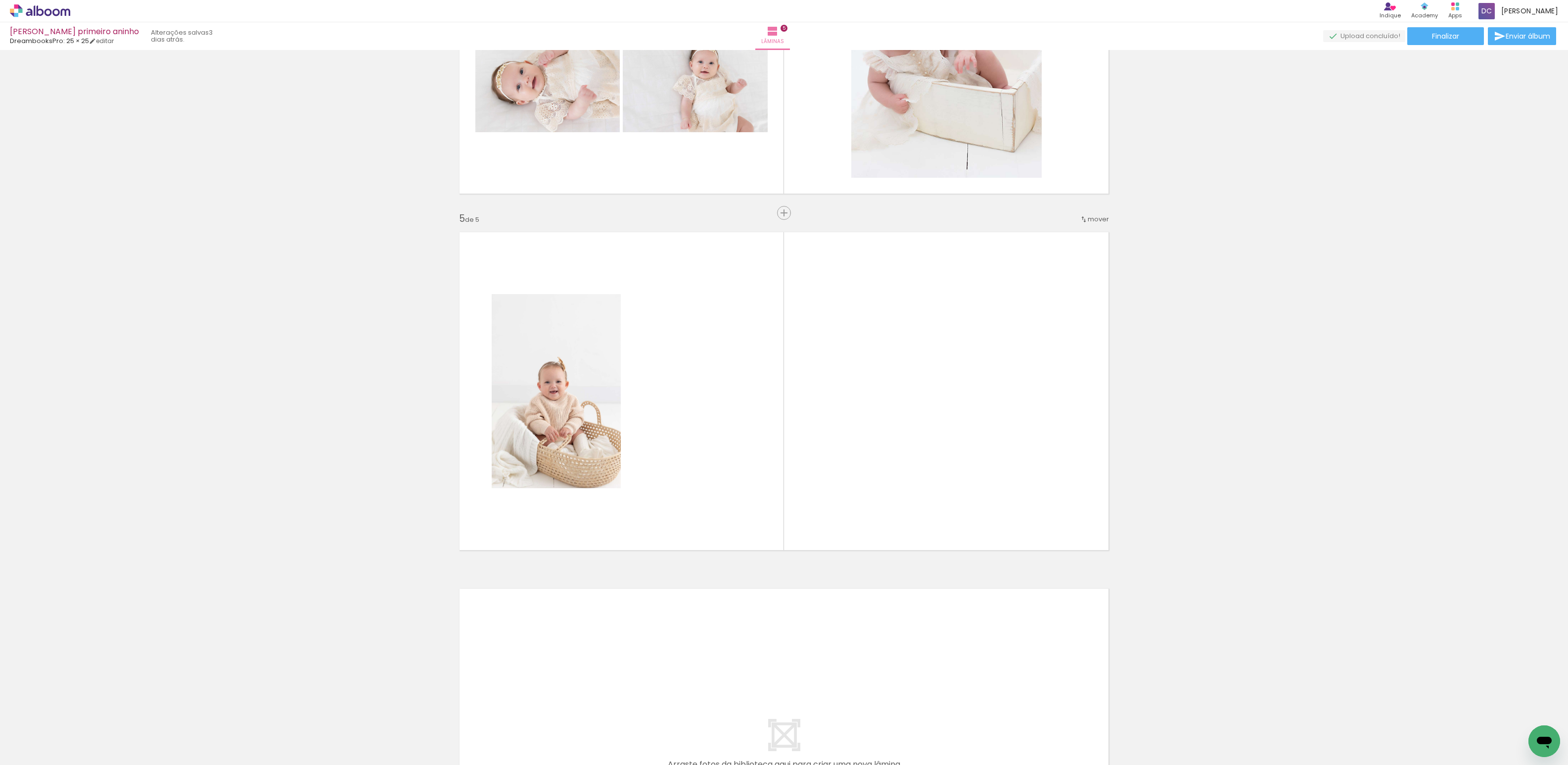
scroll to position [1293, 0]
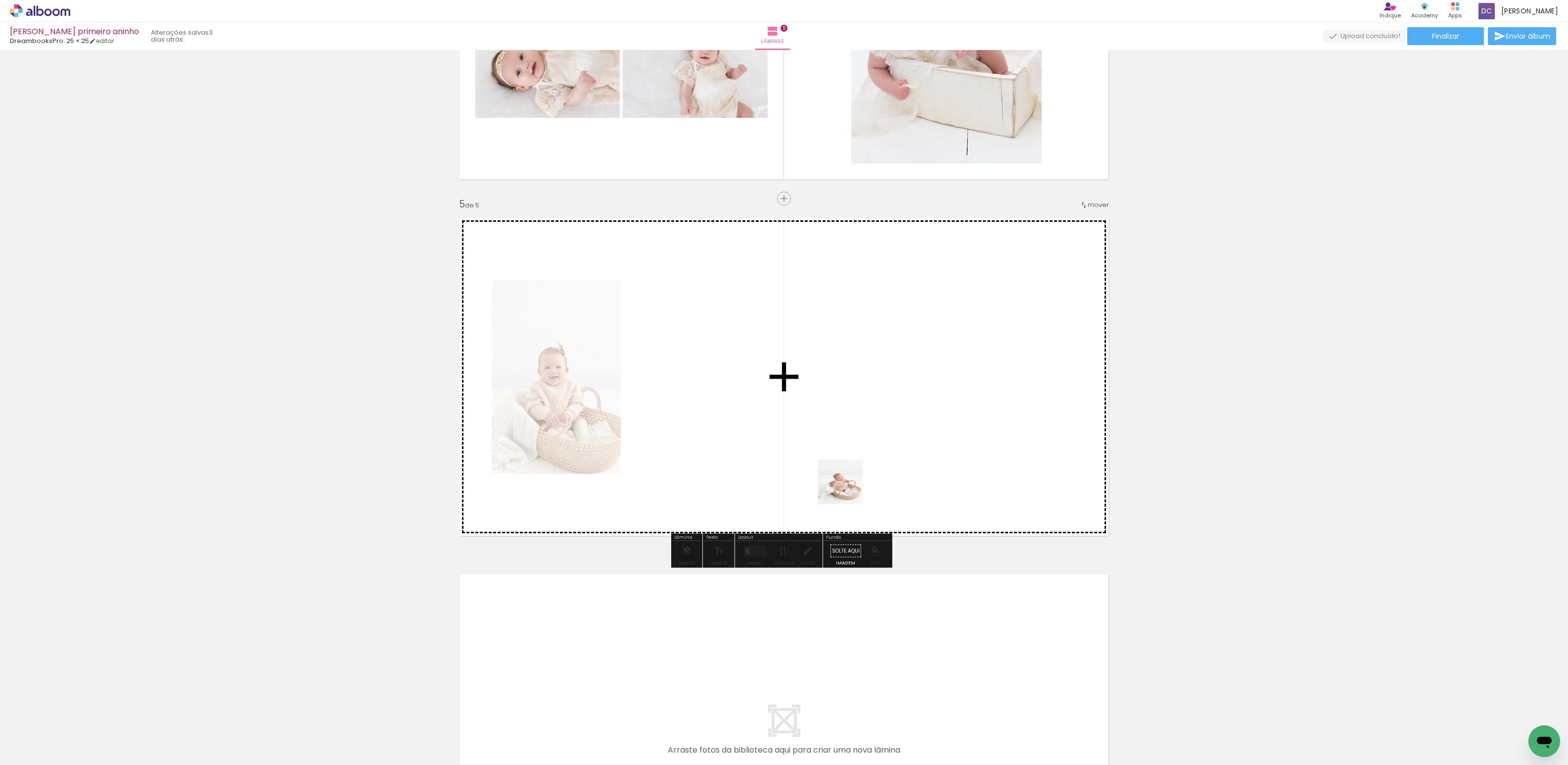
drag, startPoint x: 1051, startPoint y: 737, endPoint x: 913, endPoint y: 574, distance: 213.6
click at [845, 486] on quentale-workspace at bounding box center [784, 382] width 1568 height 765
drag, startPoint x: 1103, startPoint y: 725, endPoint x: 999, endPoint y: 534, distance: 217.5
click at [923, 422] on quentale-workspace at bounding box center [784, 382] width 1568 height 765
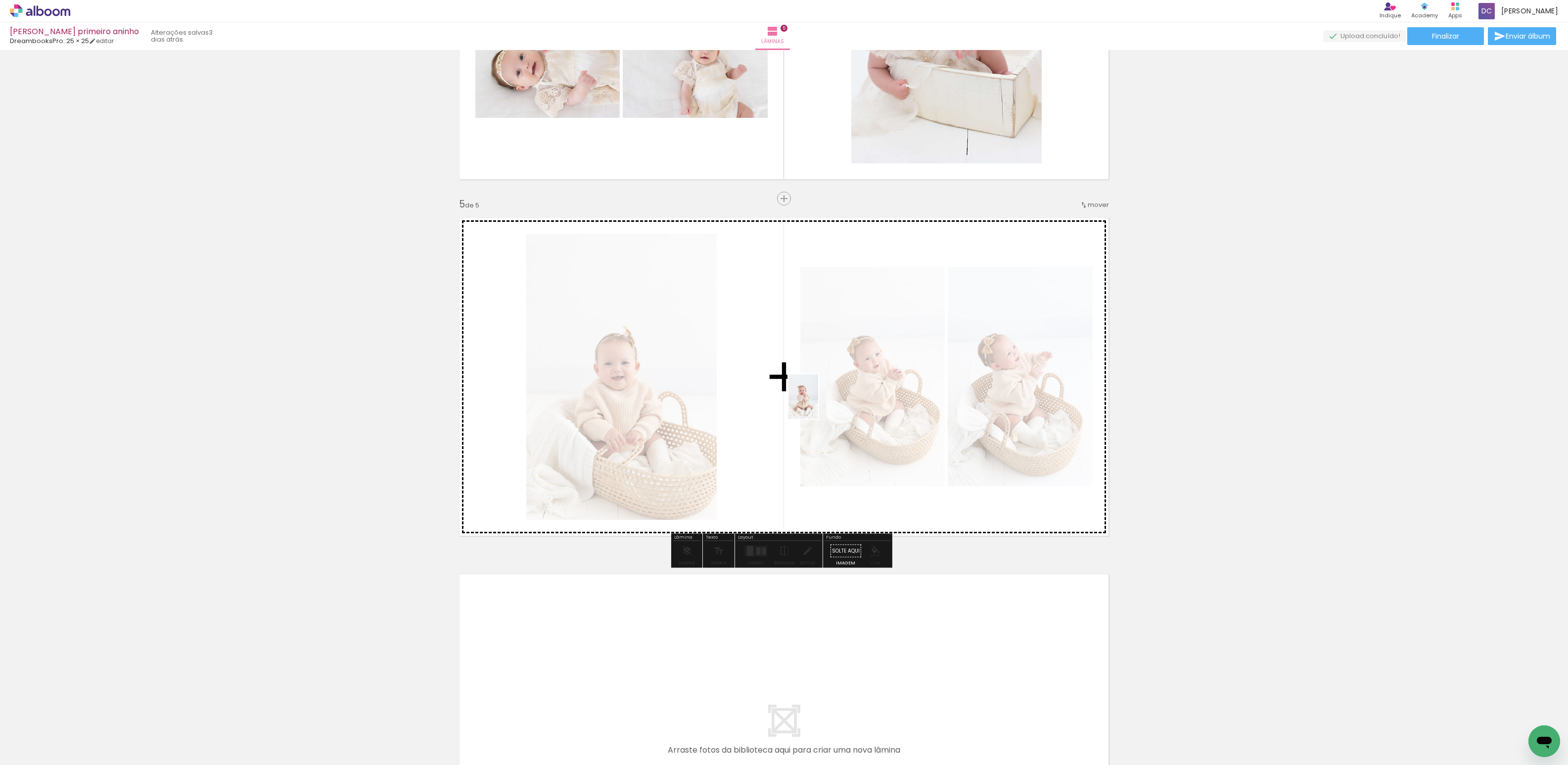
drag, startPoint x: 1156, startPoint y: 717, endPoint x: 1000, endPoint y: 591, distance: 200.5
click at [781, 429] on quentale-workspace at bounding box center [784, 382] width 1568 height 765
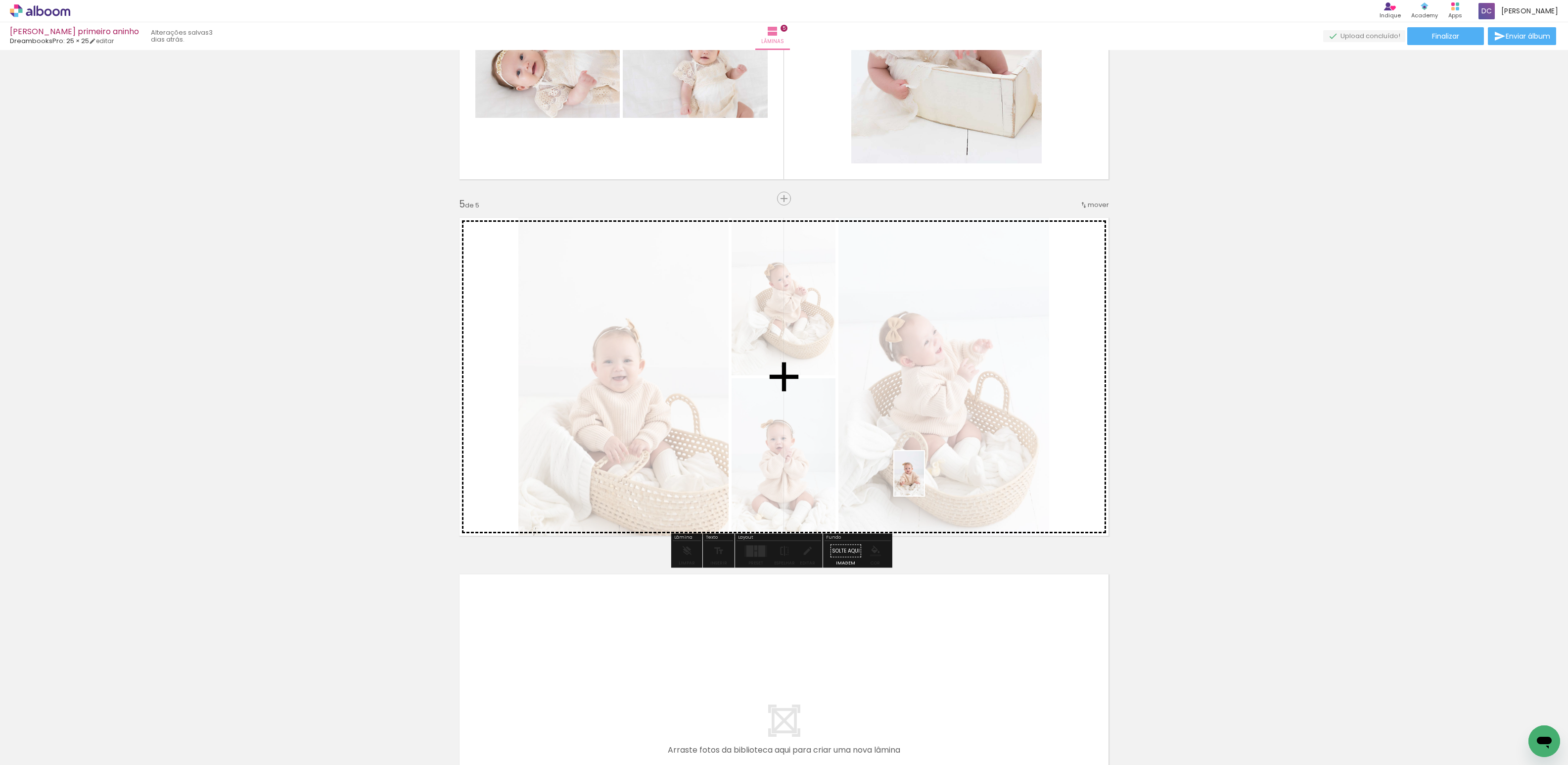
drag, startPoint x: 1196, startPoint y: 701, endPoint x: 924, endPoint y: 481, distance: 349.8
click at [924, 481] on quentale-workspace at bounding box center [784, 382] width 1568 height 765
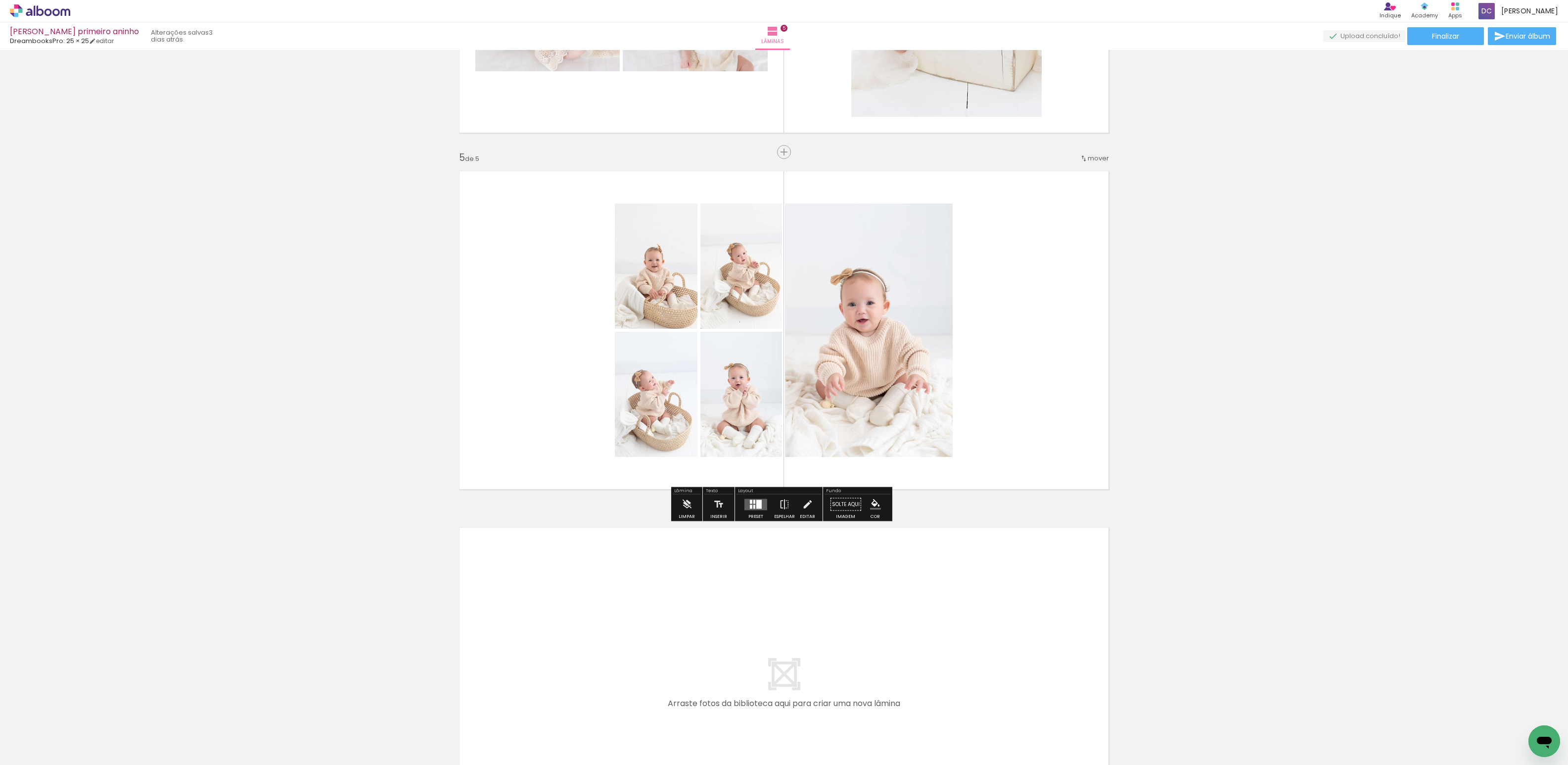
scroll to position [1347, 0]
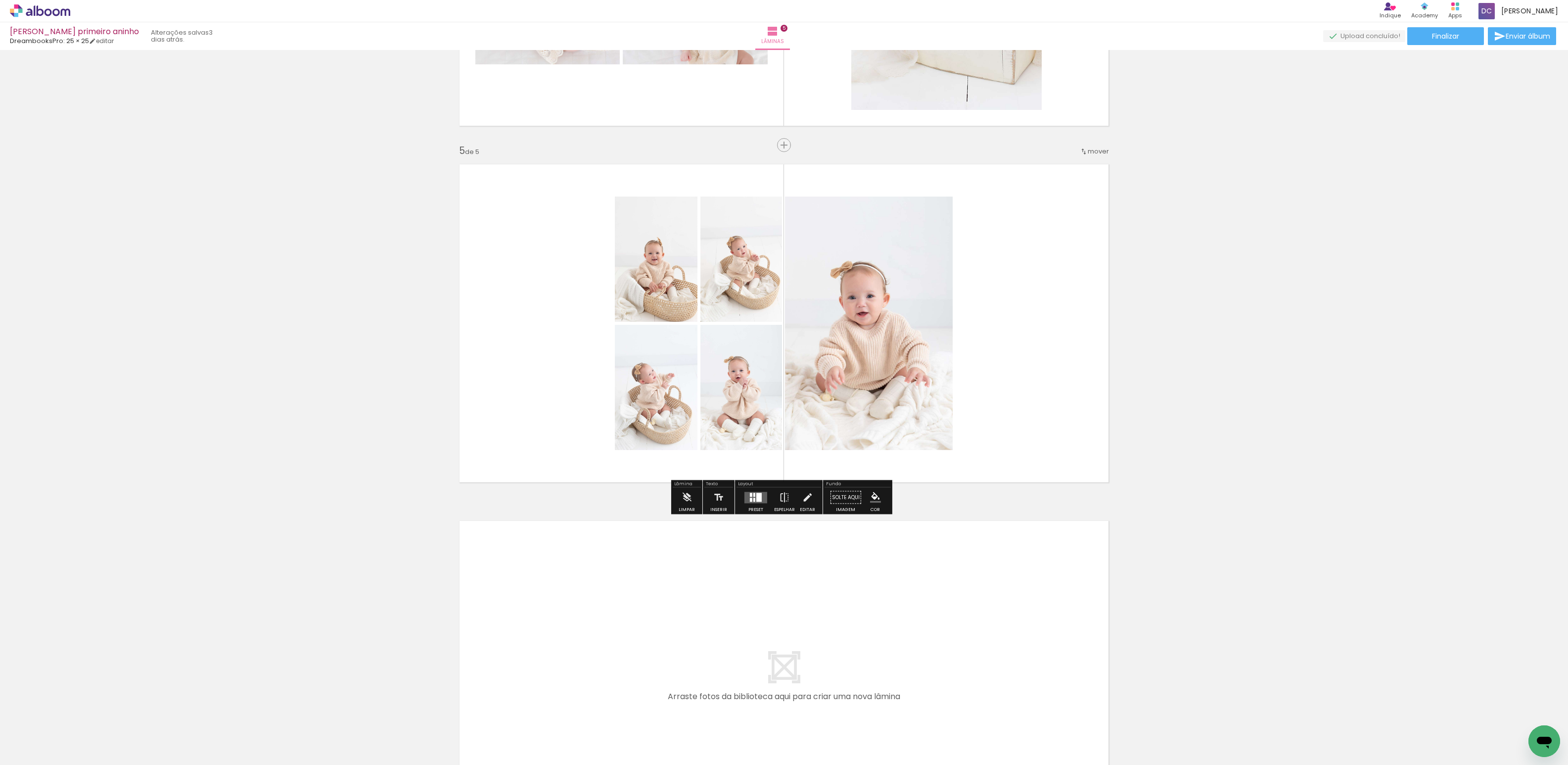
drag, startPoint x: 1267, startPoint y: 725, endPoint x: 546, endPoint y: 613, distance: 729.6
click at [546, 613] on quentale-workspace at bounding box center [784, 382] width 1568 height 765
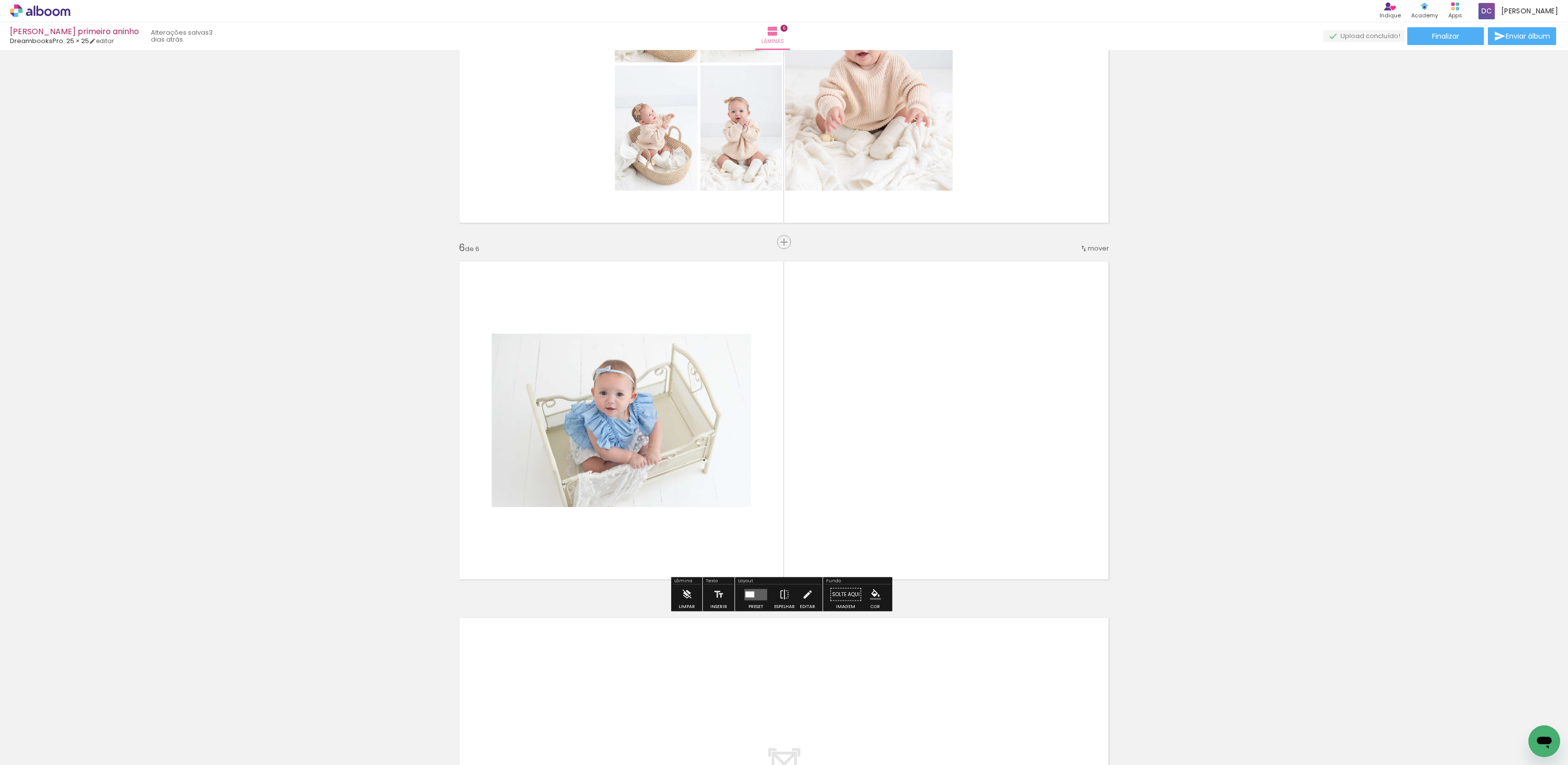
scroll to position [1649, 0]
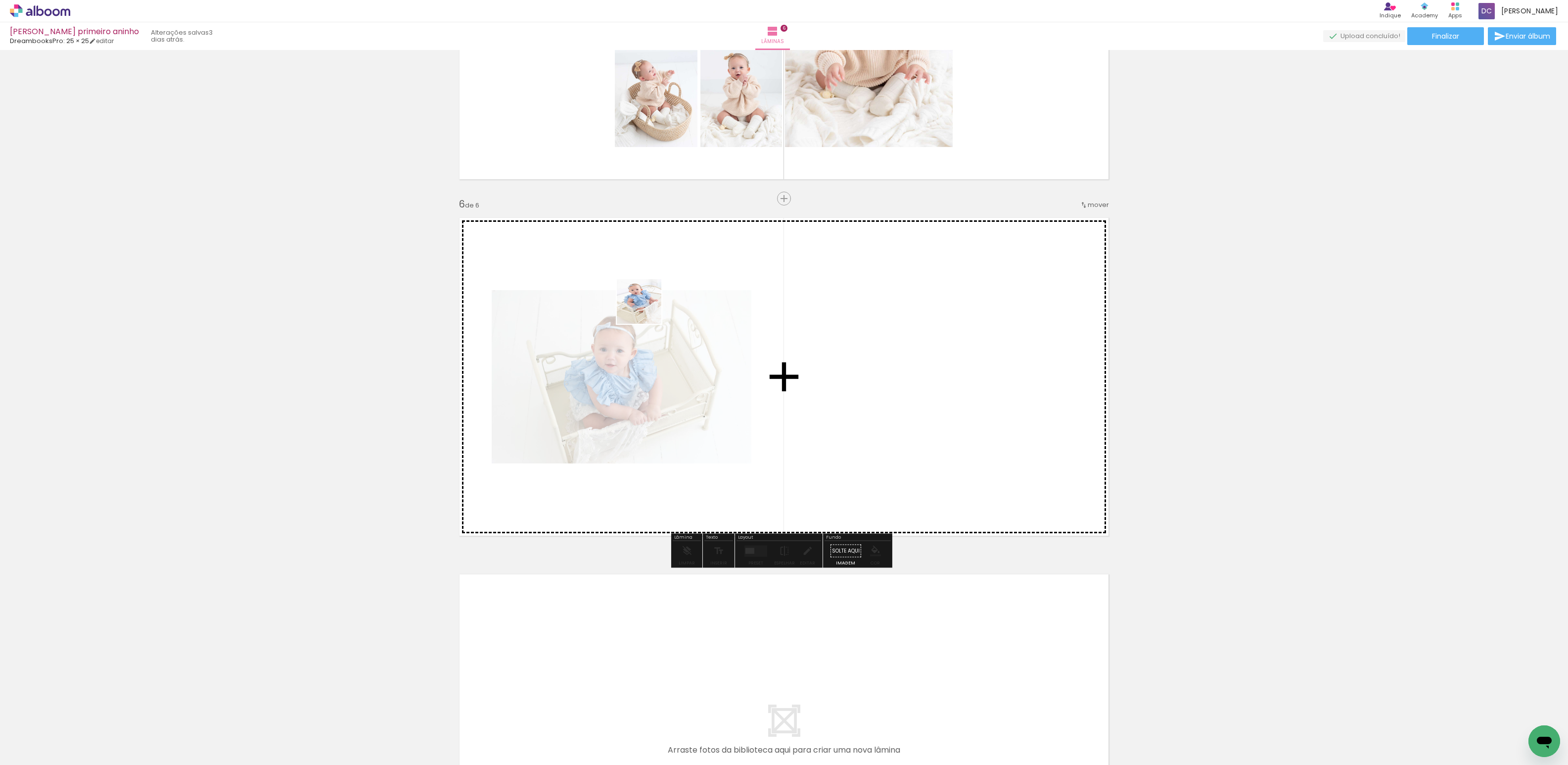
drag, startPoint x: 1323, startPoint y: 728, endPoint x: 1167, endPoint y: 613, distance: 193.8
click at [646, 309] on quentale-workspace at bounding box center [784, 382] width 1568 height 765
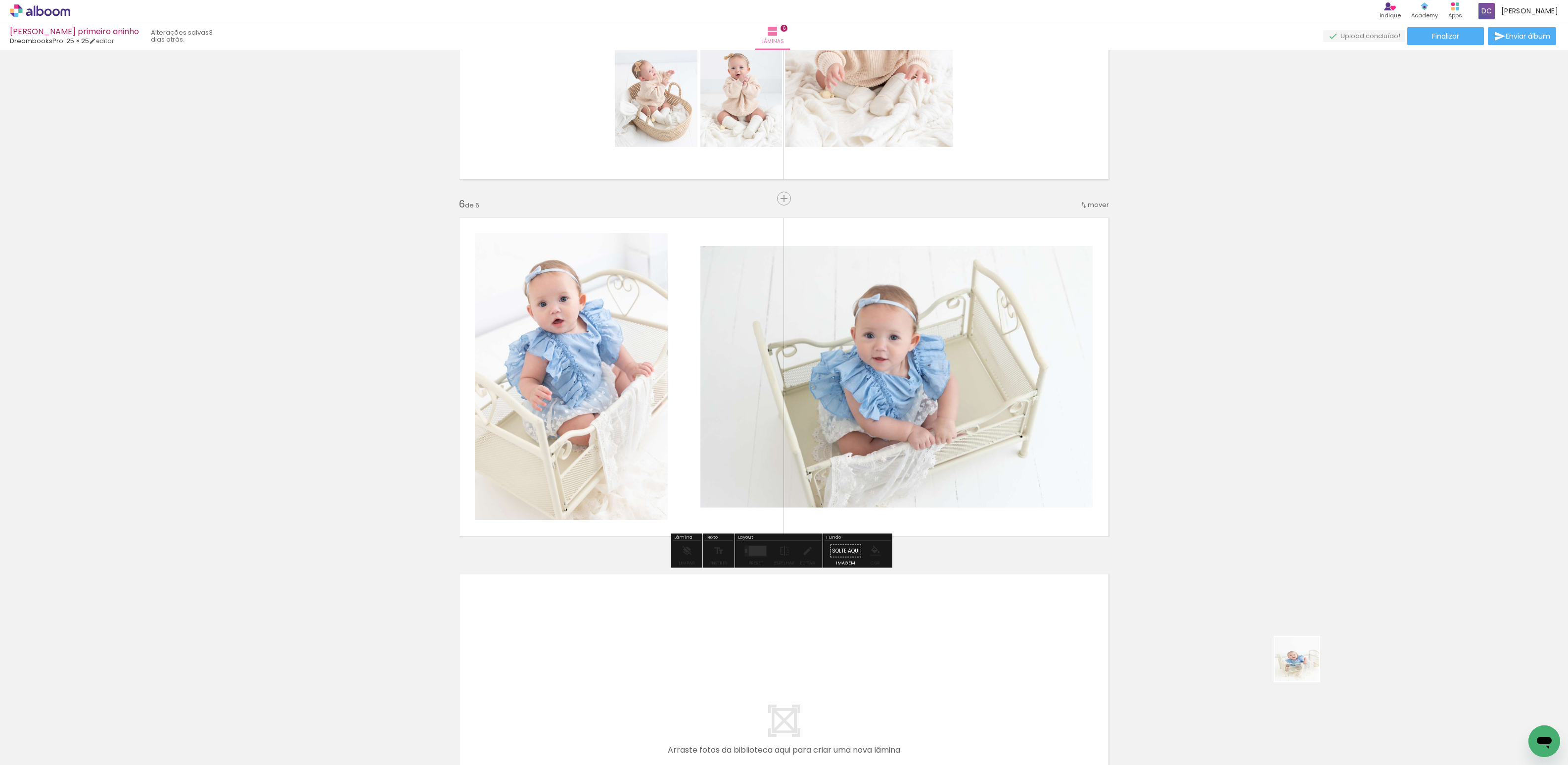
drag, startPoint x: 1382, startPoint y: 728, endPoint x: 1089, endPoint y: 535, distance: 350.9
click at [787, 420] on quentale-workspace at bounding box center [784, 382] width 1568 height 765
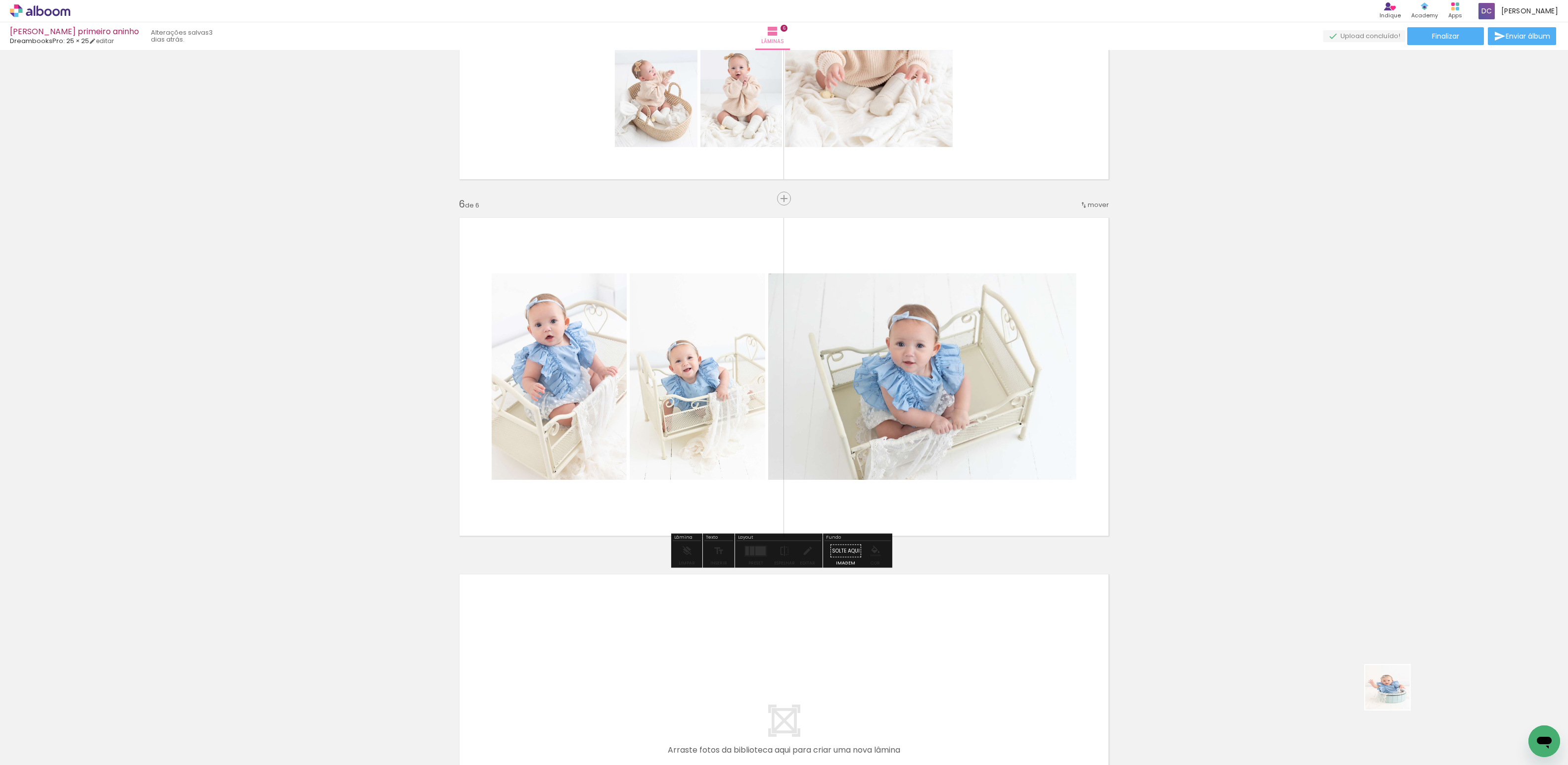
drag, startPoint x: 1430, startPoint y: 714, endPoint x: 1395, endPoint y: 615, distance: 105.0
click at [767, 423] on quentale-workspace at bounding box center [784, 382] width 1568 height 765
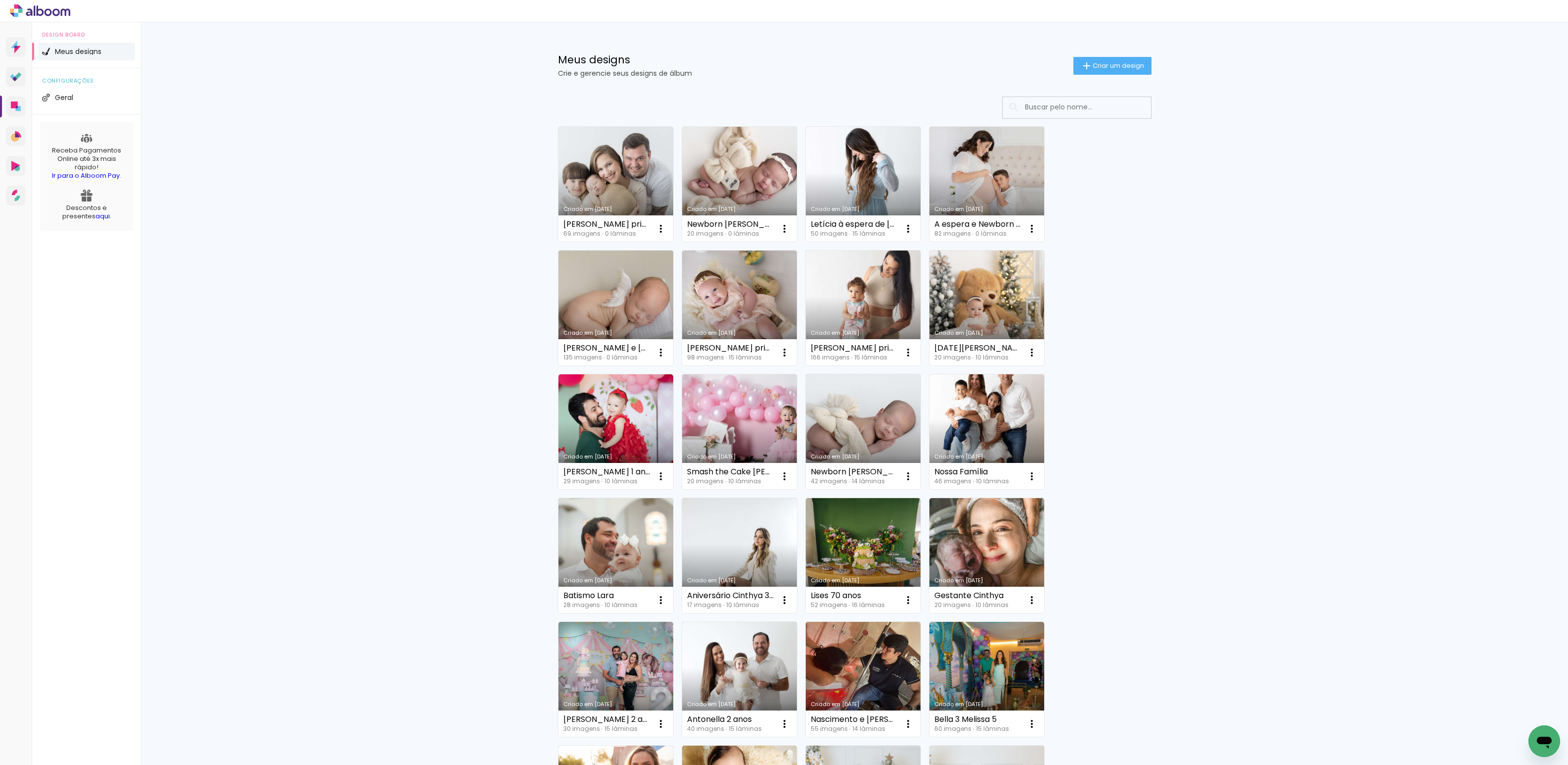
click at [627, 312] on link "Criado em [DATE]" at bounding box center [616, 308] width 115 height 115
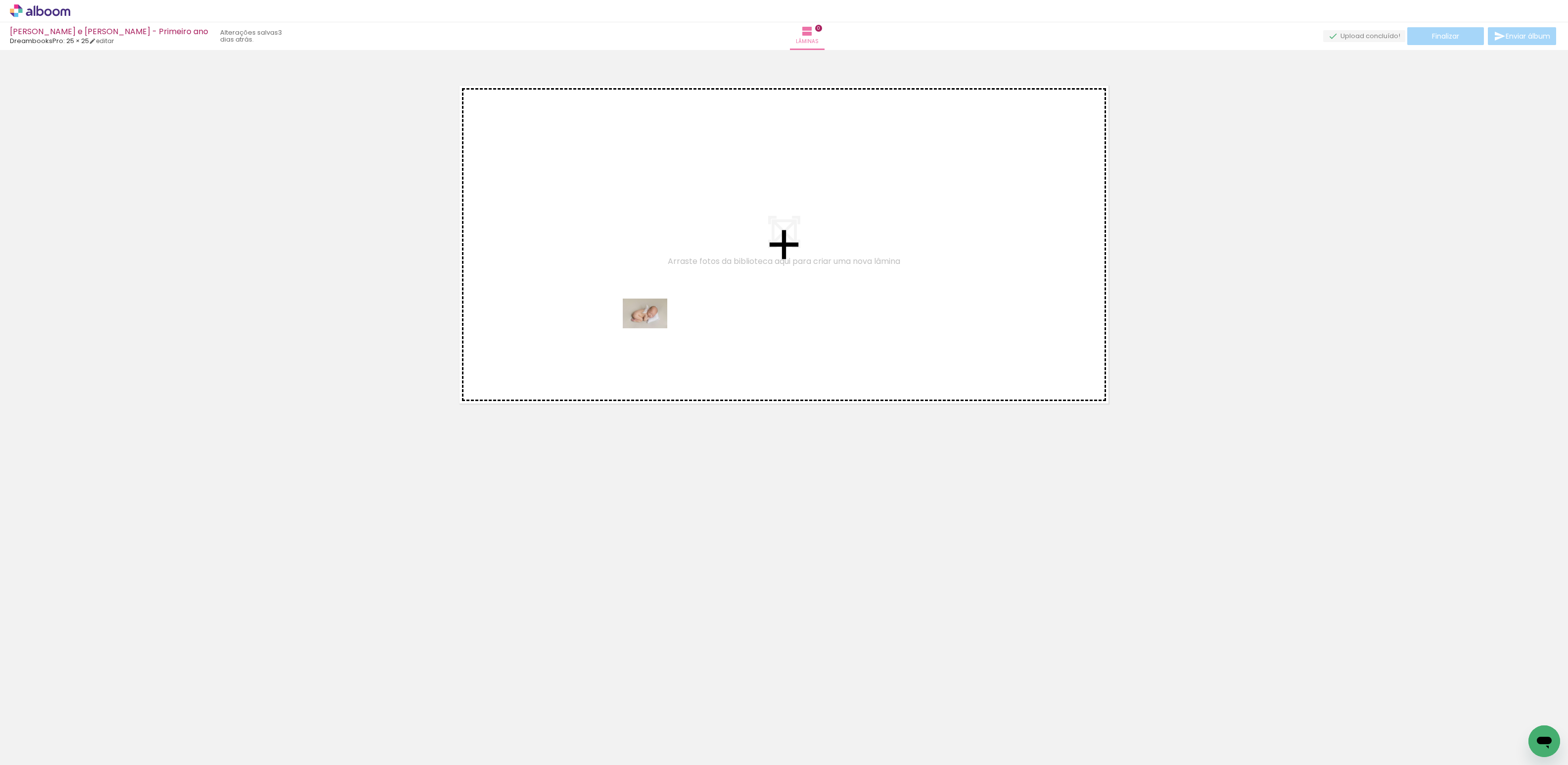
drag, startPoint x: 112, startPoint y: 737, endPoint x: 654, endPoint y: 322, distance: 682.6
click at [655, 320] on quentale-workspace at bounding box center [784, 382] width 1568 height 765
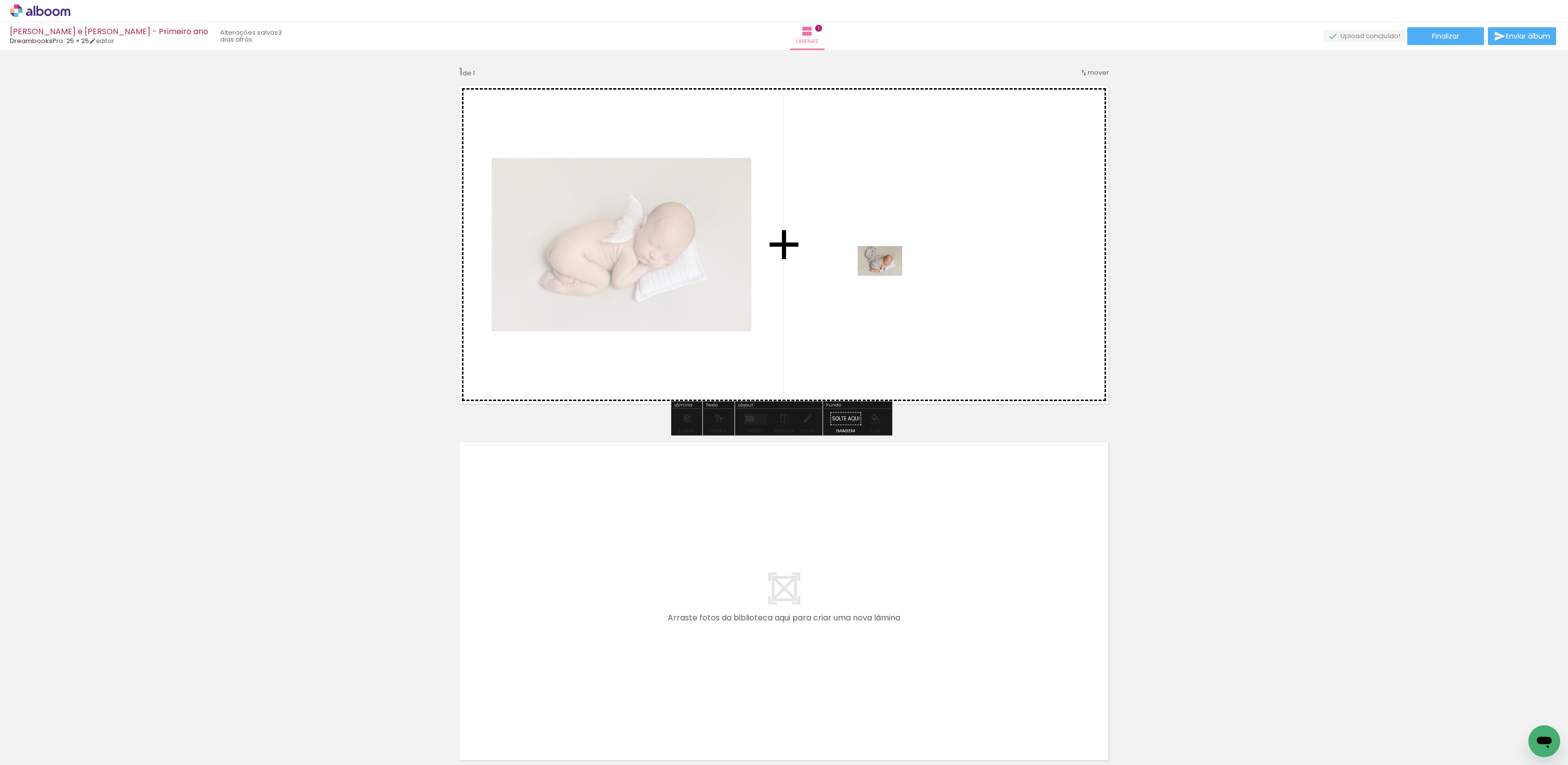
drag, startPoint x: 151, startPoint y: 741, endPoint x: 888, endPoint y: 275, distance: 872.0
click at [888, 275] on quentale-workspace at bounding box center [784, 382] width 1568 height 765
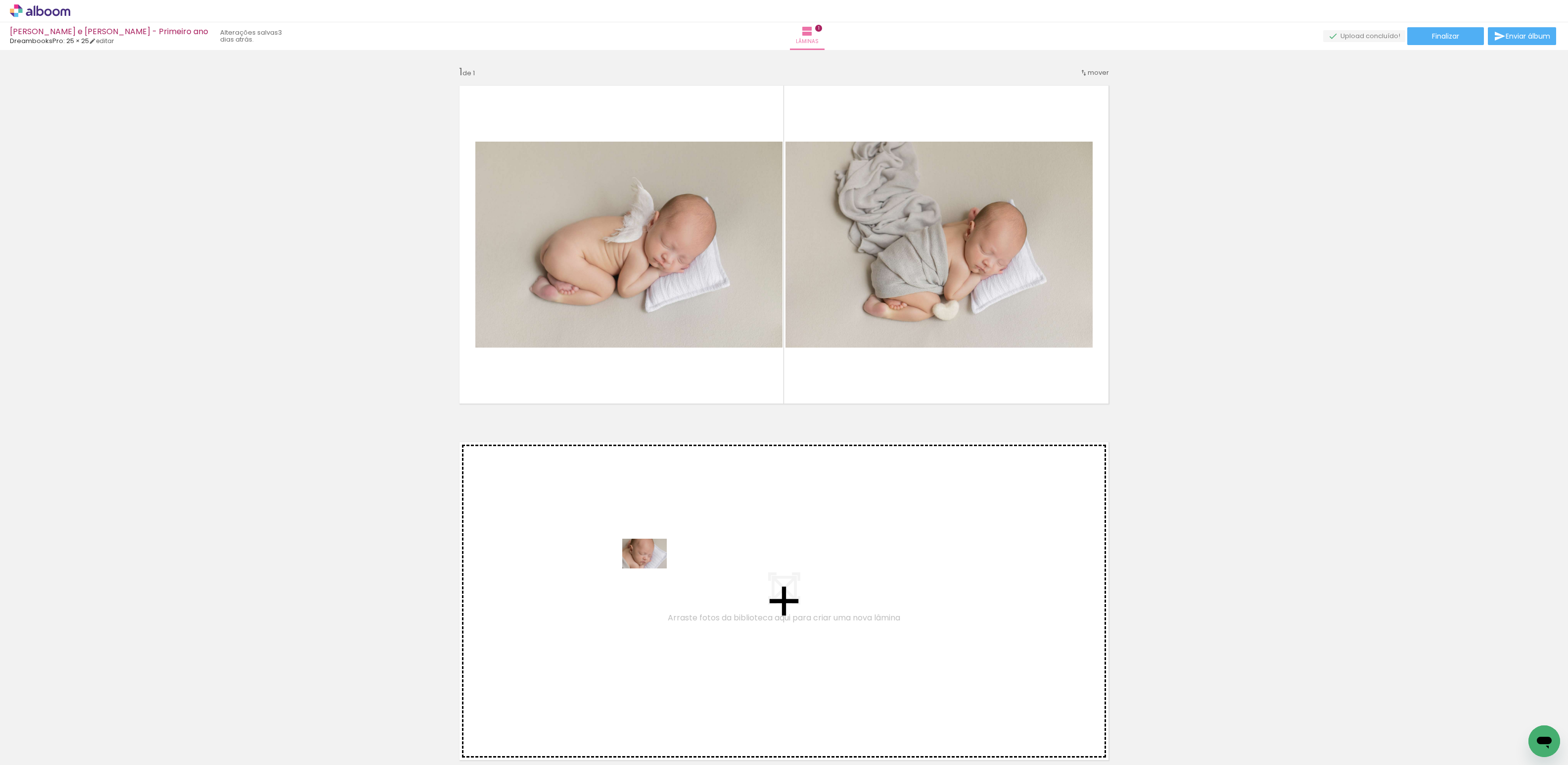
drag, startPoint x: 221, startPoint y: 737, endPoint x: 651, endPoint y: 569, distance: 461.7
click at [651, 569] on quentale-workspace at bounding box center [784, 382] width 1568 height 765
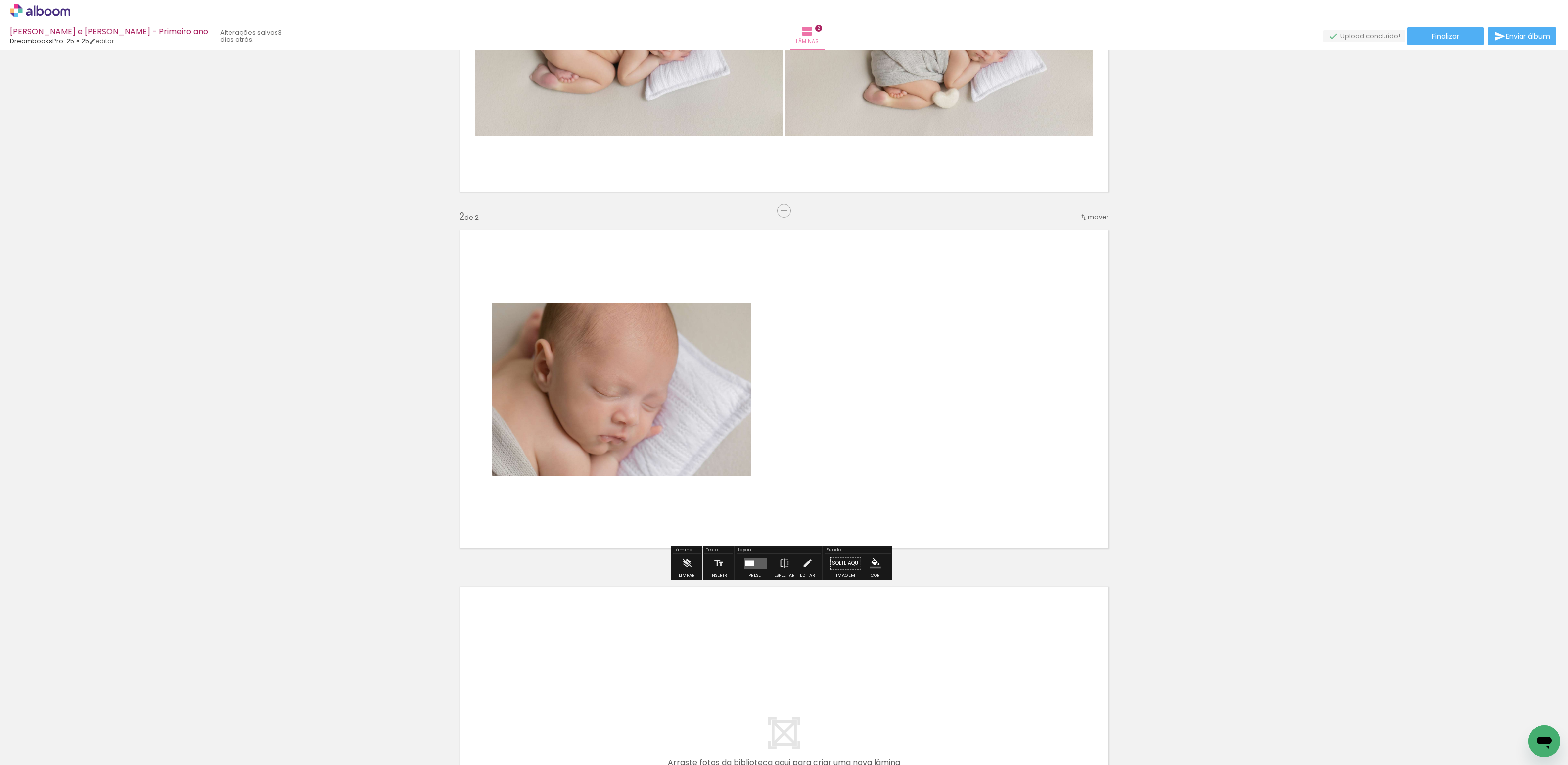
scroll to position [224, 0]
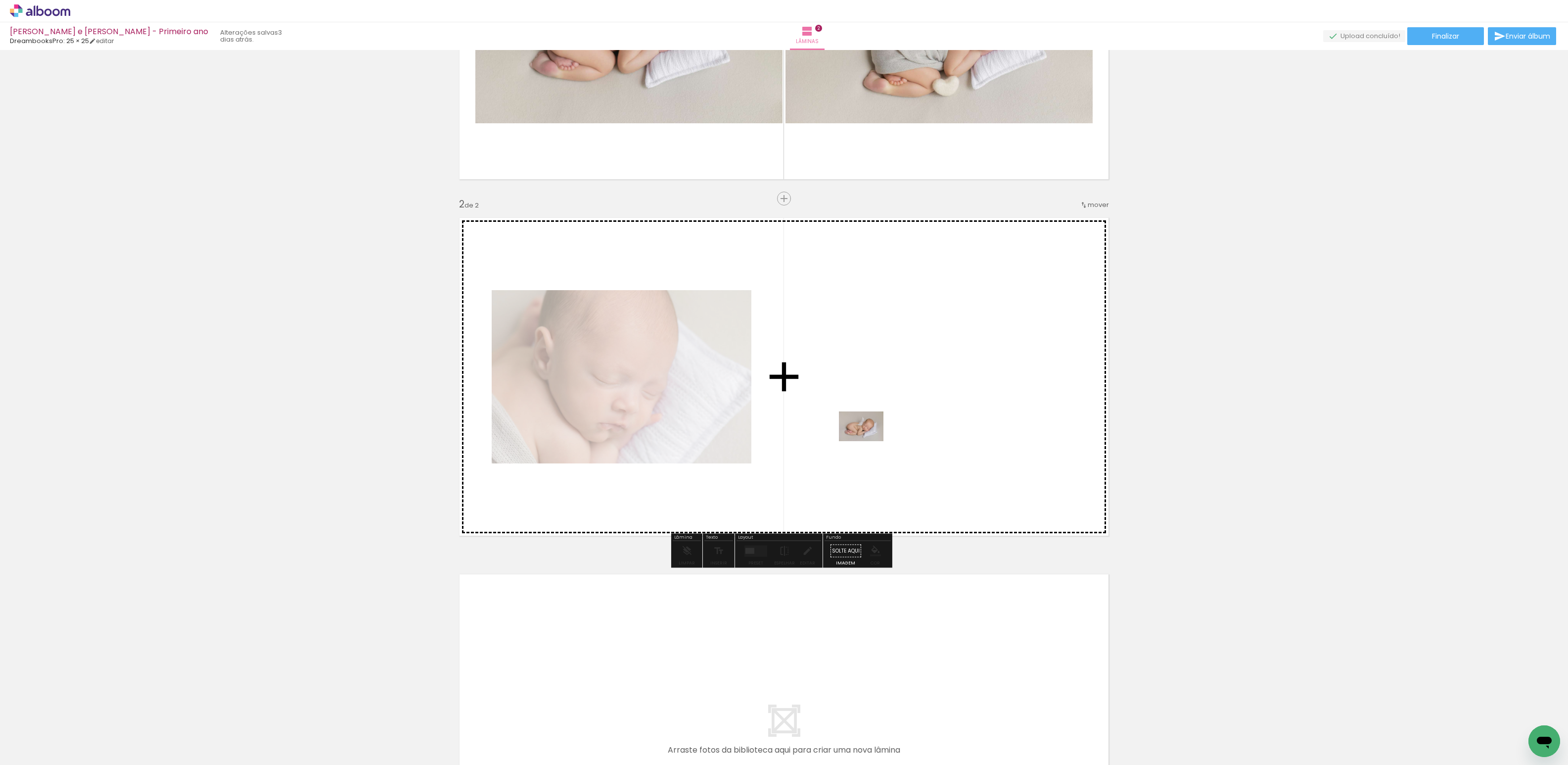
drag, startPoint x: 281, startPoint y: 741, endPoint x: 883, endPoint y: 397, distance: 693.4
click at [883, 397] on quentale-workspace at bounding box center [784, 382] width 1568 height 765
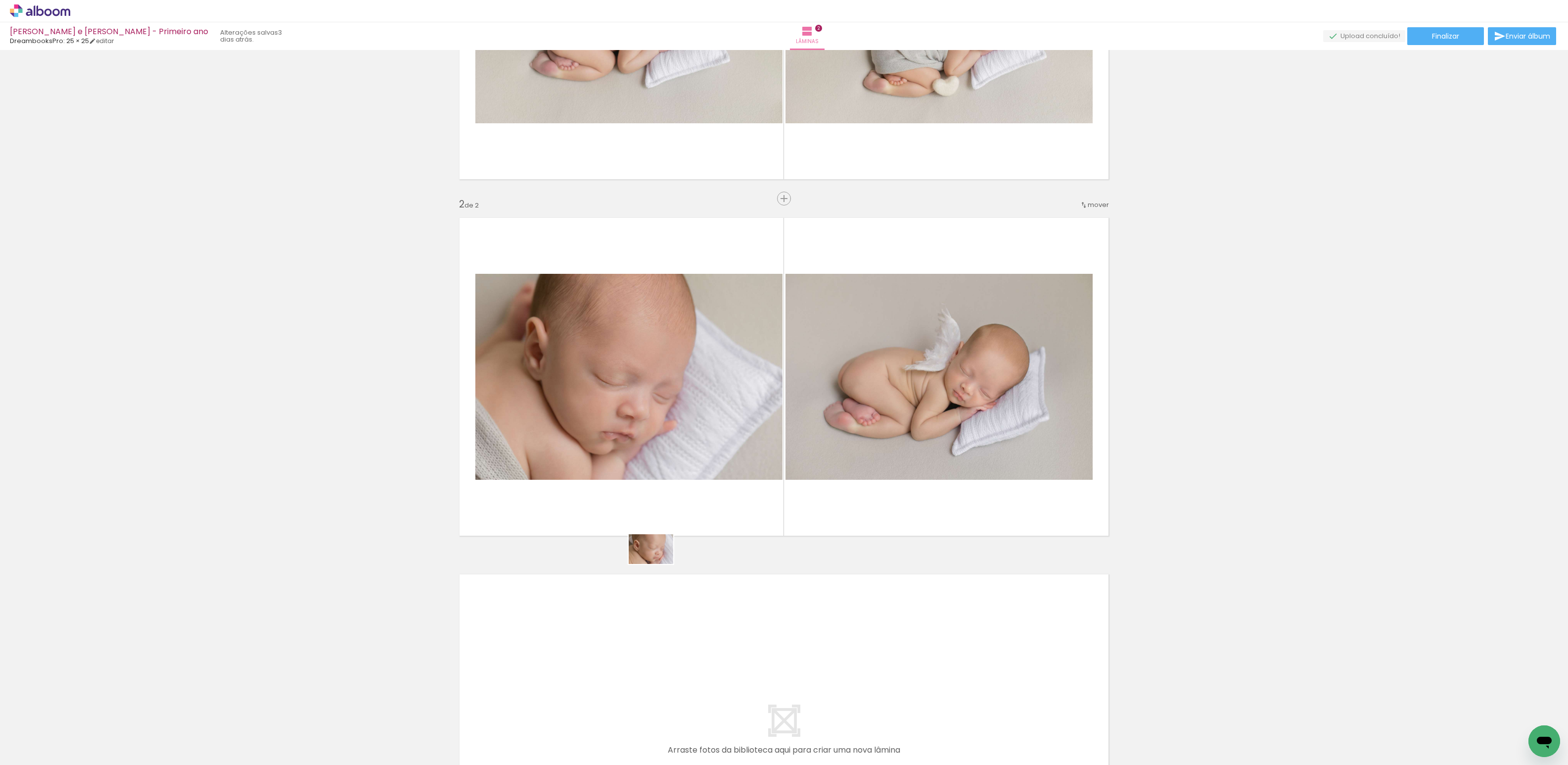
drag, startPoint x: 386, startPoint y: 743, endPoint x: 660, endPoint y: 562, distance: 328.4
click at [660, 562] on quentale-workspace at bounding box center [784, 382] width 1568 height 765
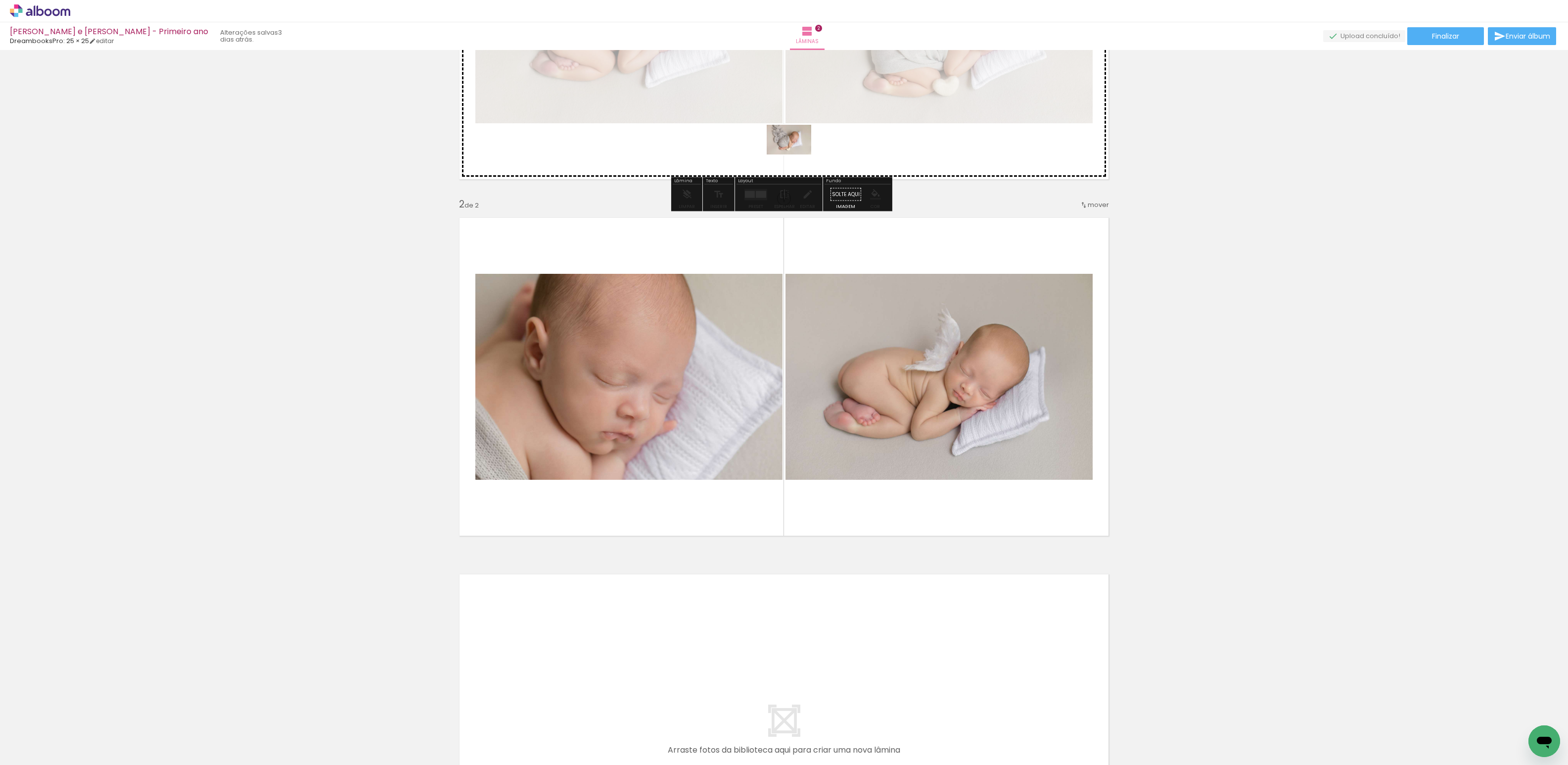
drag, startPoint x: 335, startPoint y: 729, endPoint x: 797, endPoint y: 154, distance: 737.6
click at [797, 154] on quentale-workspace at bounding box center [784, 382] width 1568 height 765
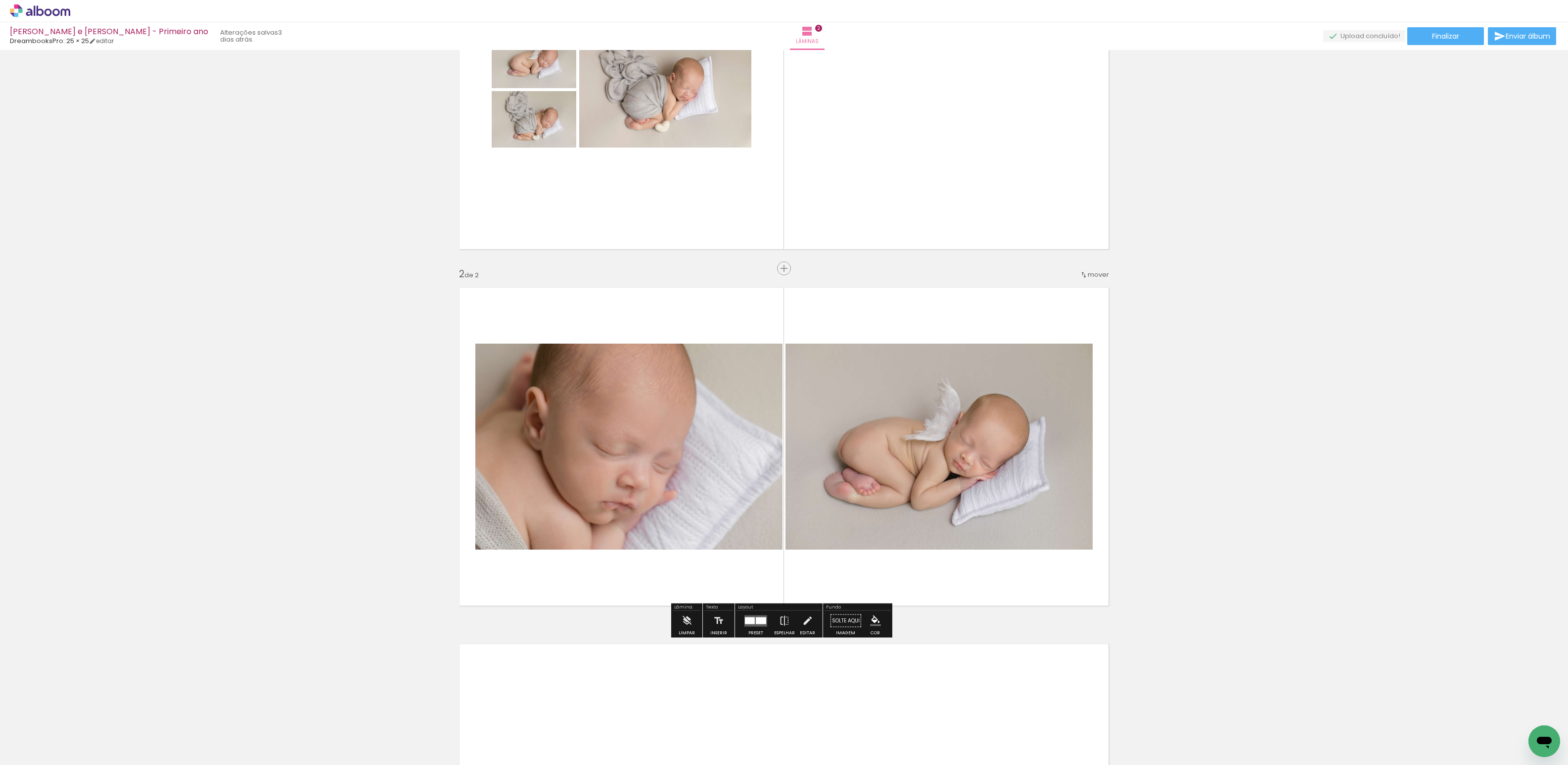
scroll to position [154, 0]
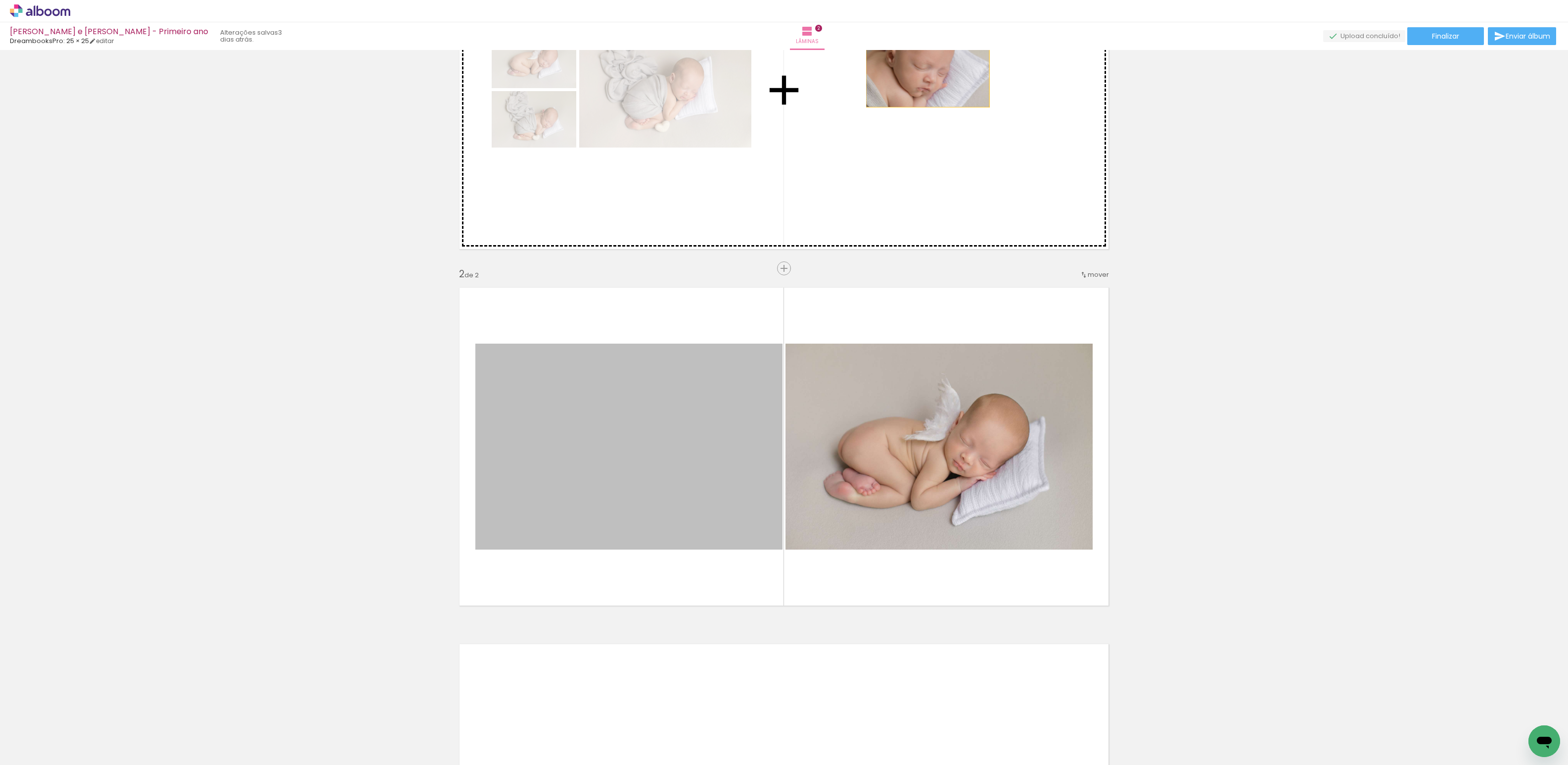
drag, startPoint x: 736, startPoint y: 391, endPoint x: 888, endPoint y: 130, distance: 302.0
click at [923, 65] on div "Inserir lâmina 1 de 2 Inserir lâmina 2 de 2" at bounding box center [784, 433] width 1568 height 1070
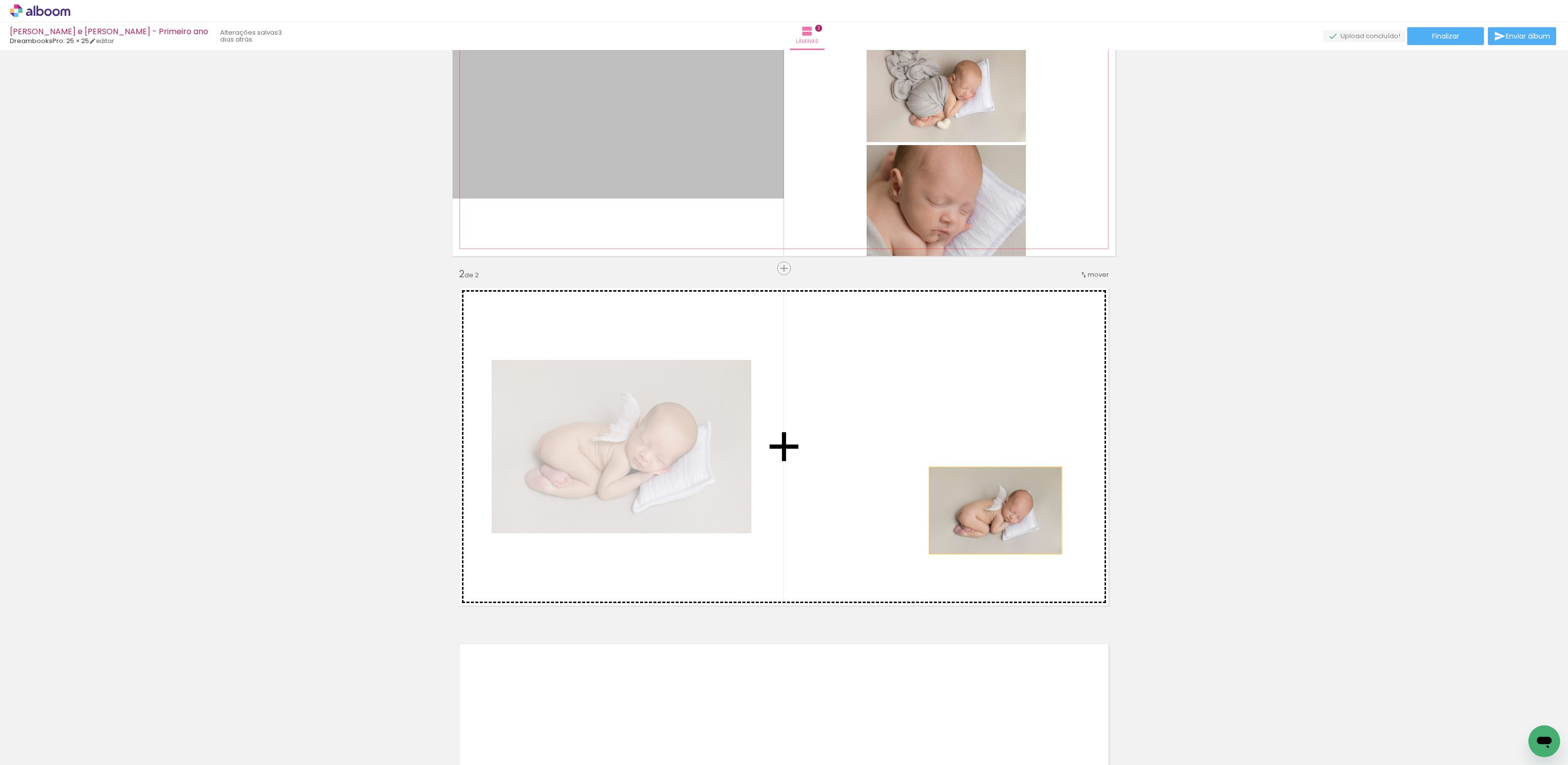
drag, startPoint x: 694, startPoint y: 137, endPoint x: 942, endPoint y: 461, distance: 408.0
click at [942, 461] on div "Inserir lâmina 1 de 2 Inserir lâmina 2 de 2" at bounding box center [784, 433] width 1568 height 1070
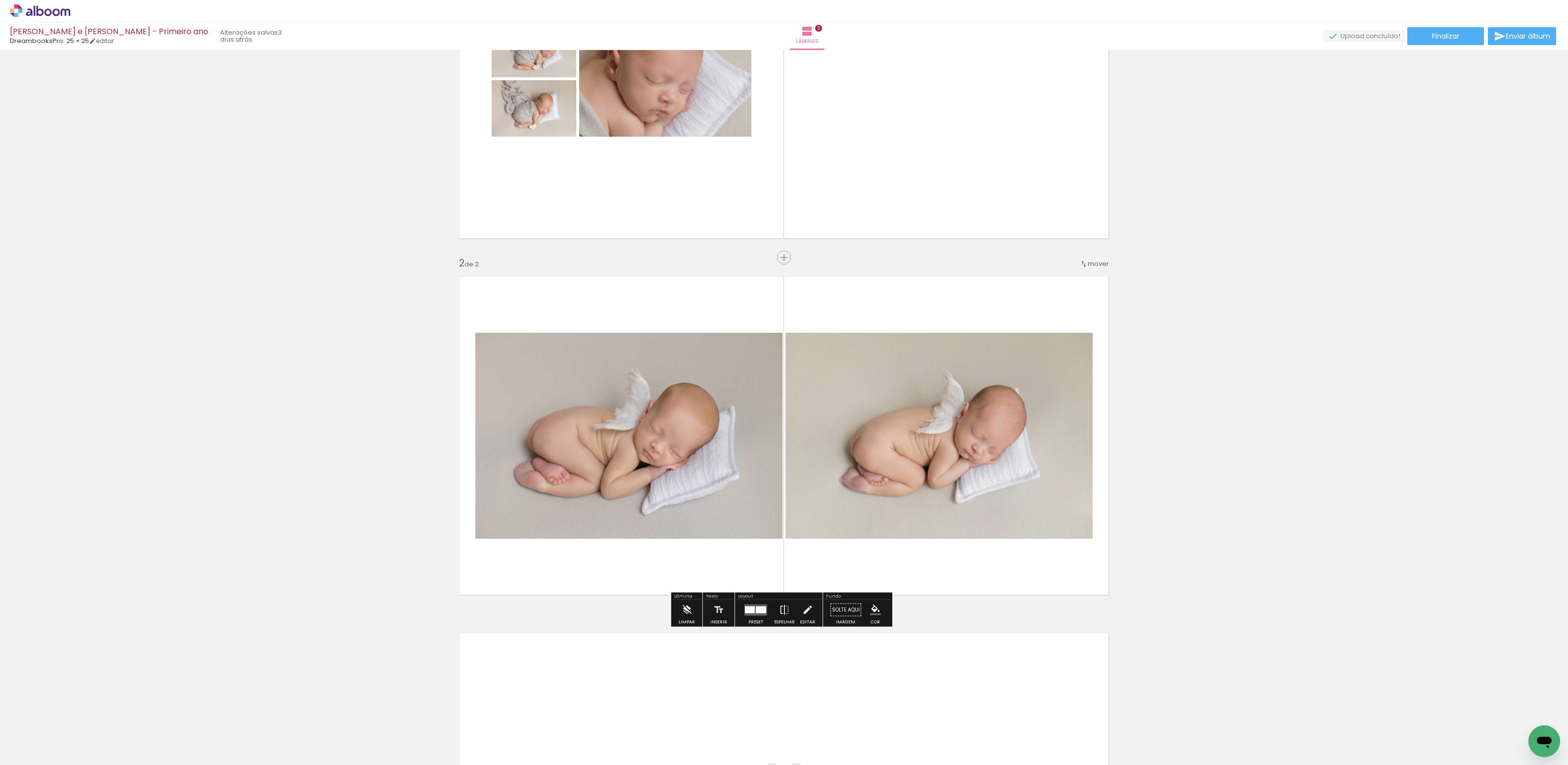
scroll to position [166, 0]
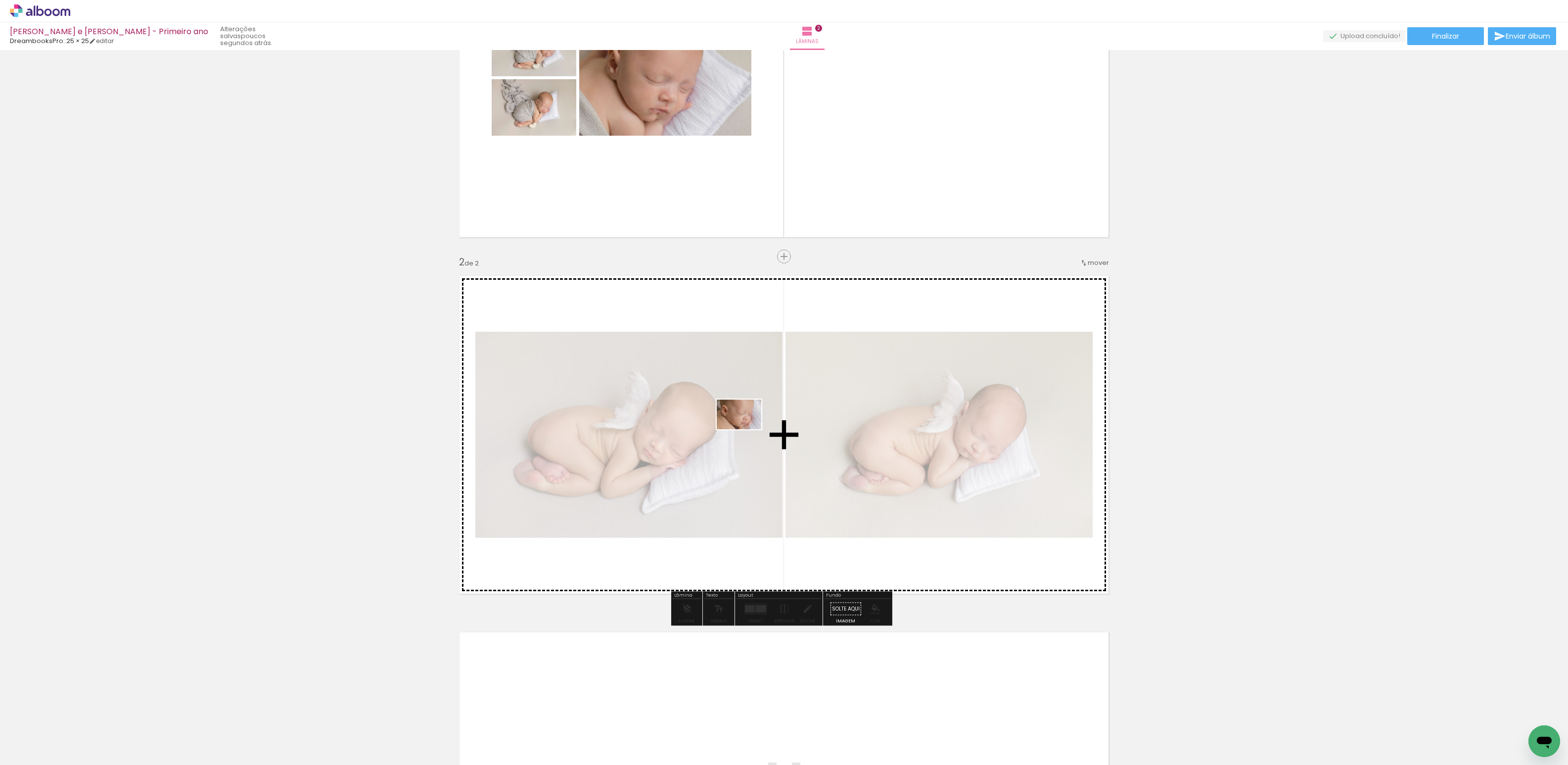
drag, startPoint x: 374, startPoint y: 738, endPoint x: 793, endPoint y: 441, distance: 513.6
click at [795, 436] on quentale-workspace at bounding box center [784, 382] width 1568 height 765
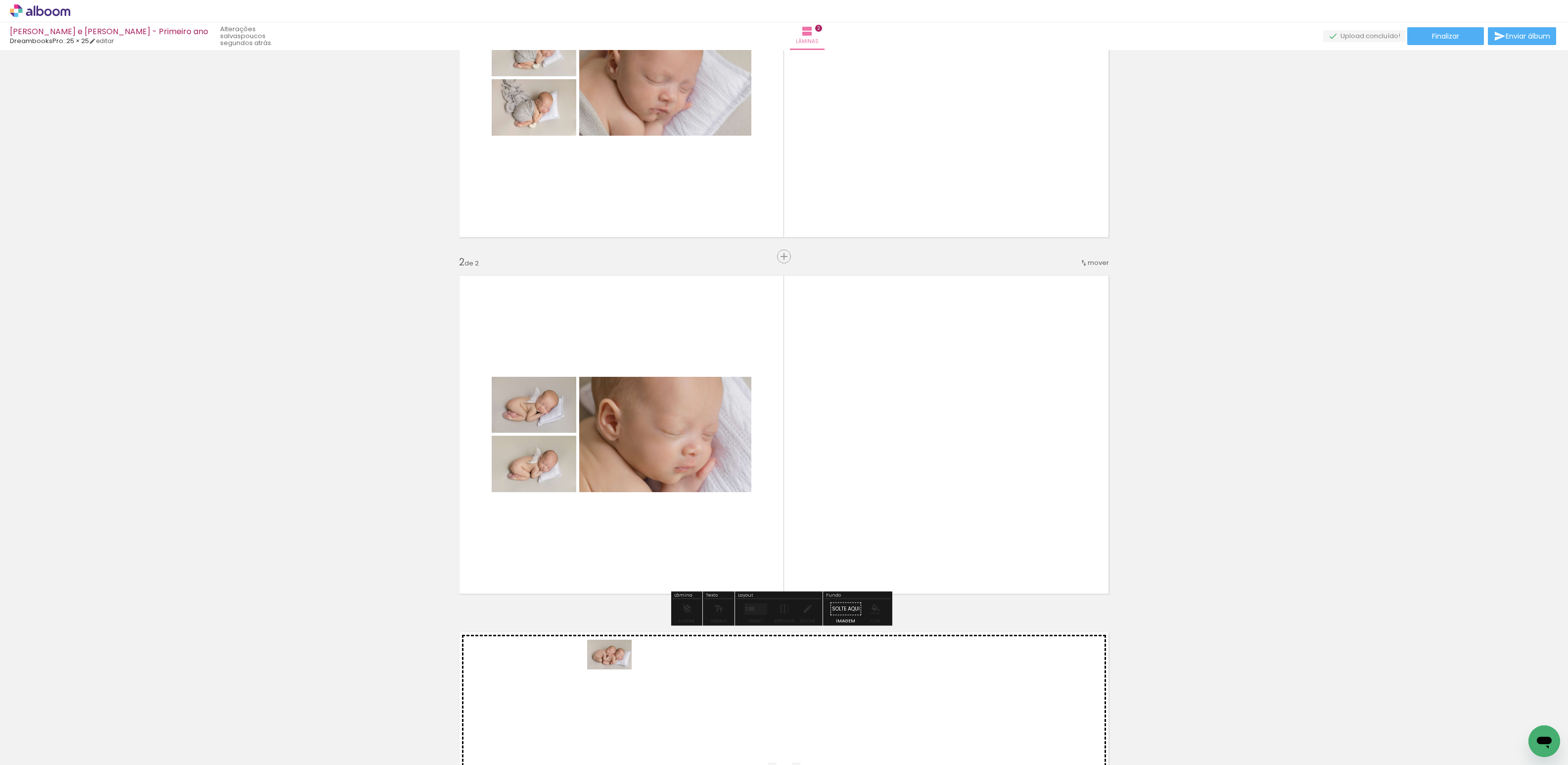
drag, startPoint x: 435, startPoint y: 733, endPoint x: 617, endPoint y: 669, distance: 192.9
click at [617, 669] on quentale-workspace at bounding box center [784, 382] width 1568 height 765
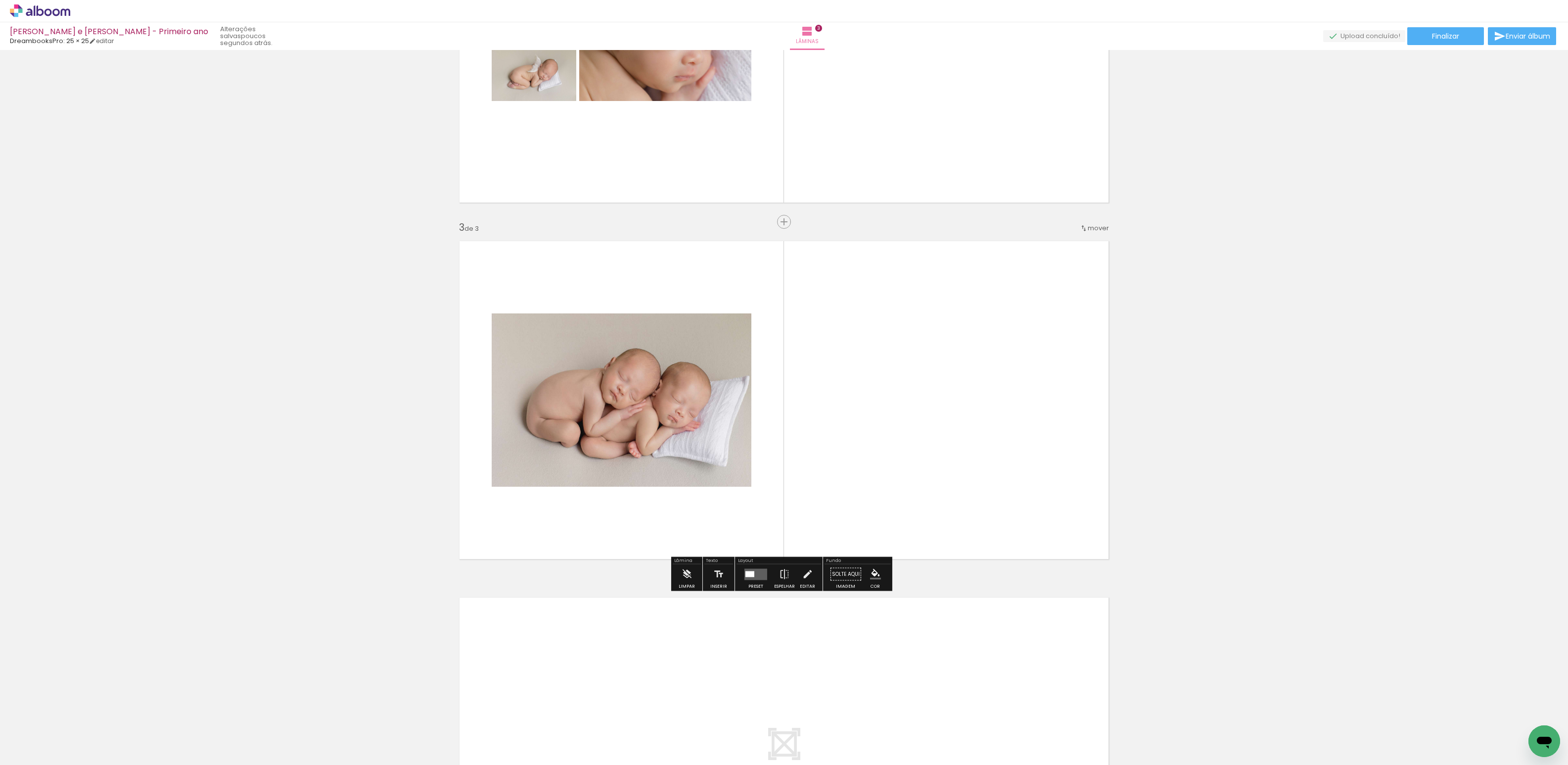
scroll to position [580, 0]
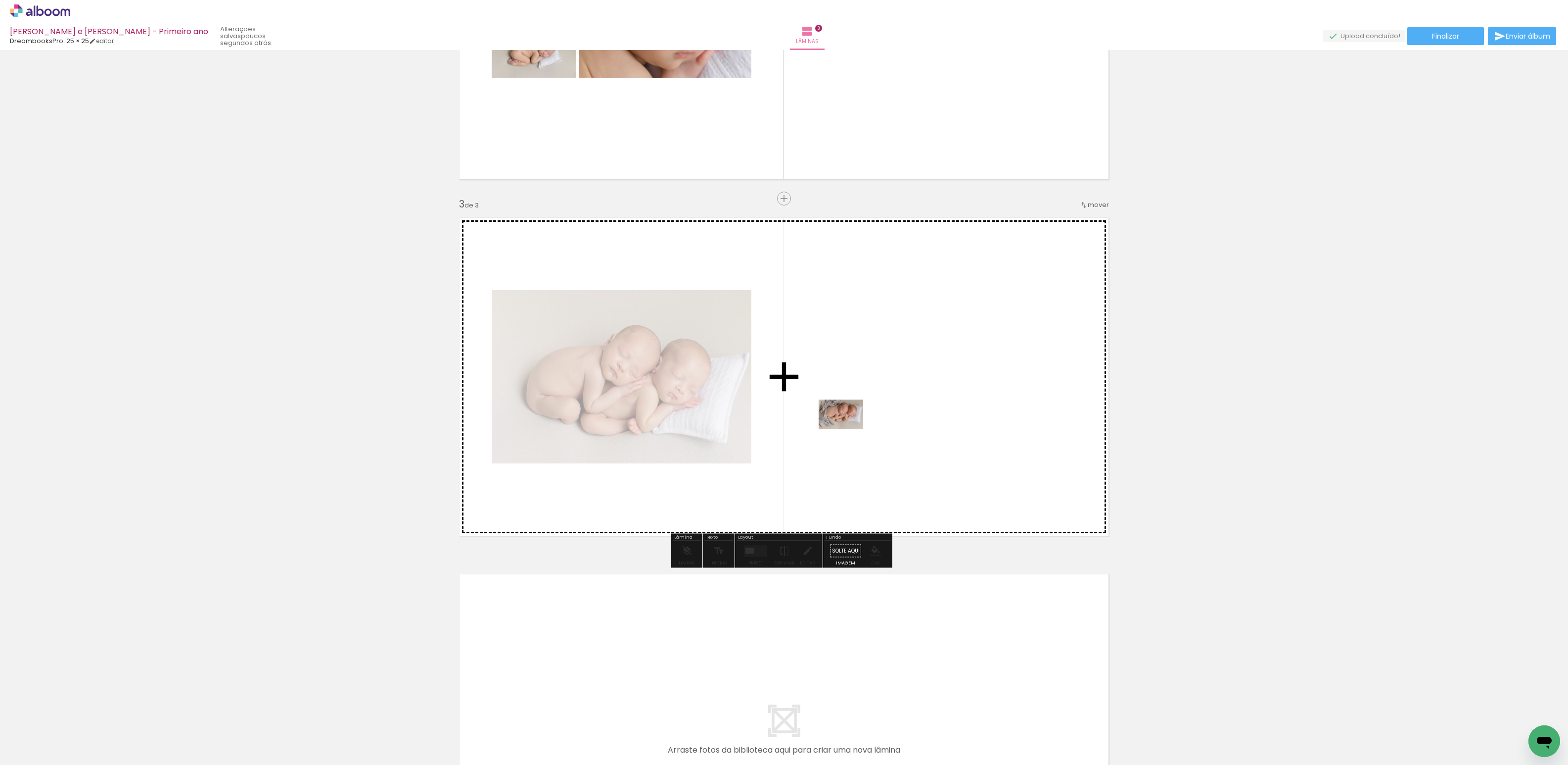
drag, startPoint x: 550, startPoint y: 735, endPoint x: 846, endPoint y: 432, distance: 423.6
click at [846, 432] on quentale-workspace at bounding box center [784, 382] width 1568 height 765
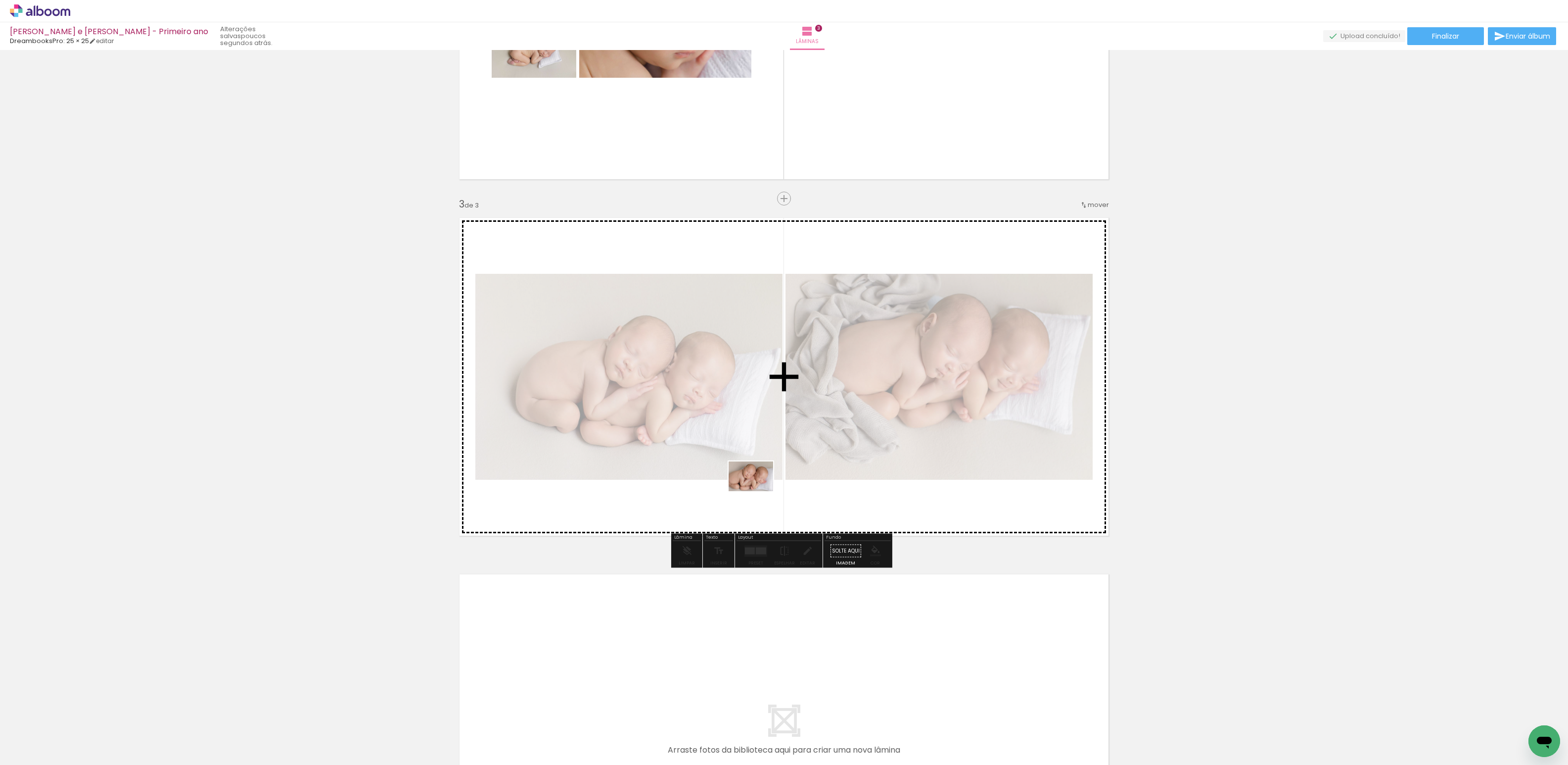
drag, startPoint x: 502, startPoint y: 731, endPoint x: 758, endPoint y: 491, distance: 350.9
click at [758, 491] on quentale-workspace at bounding box center [784, 382] width 1568 height 765
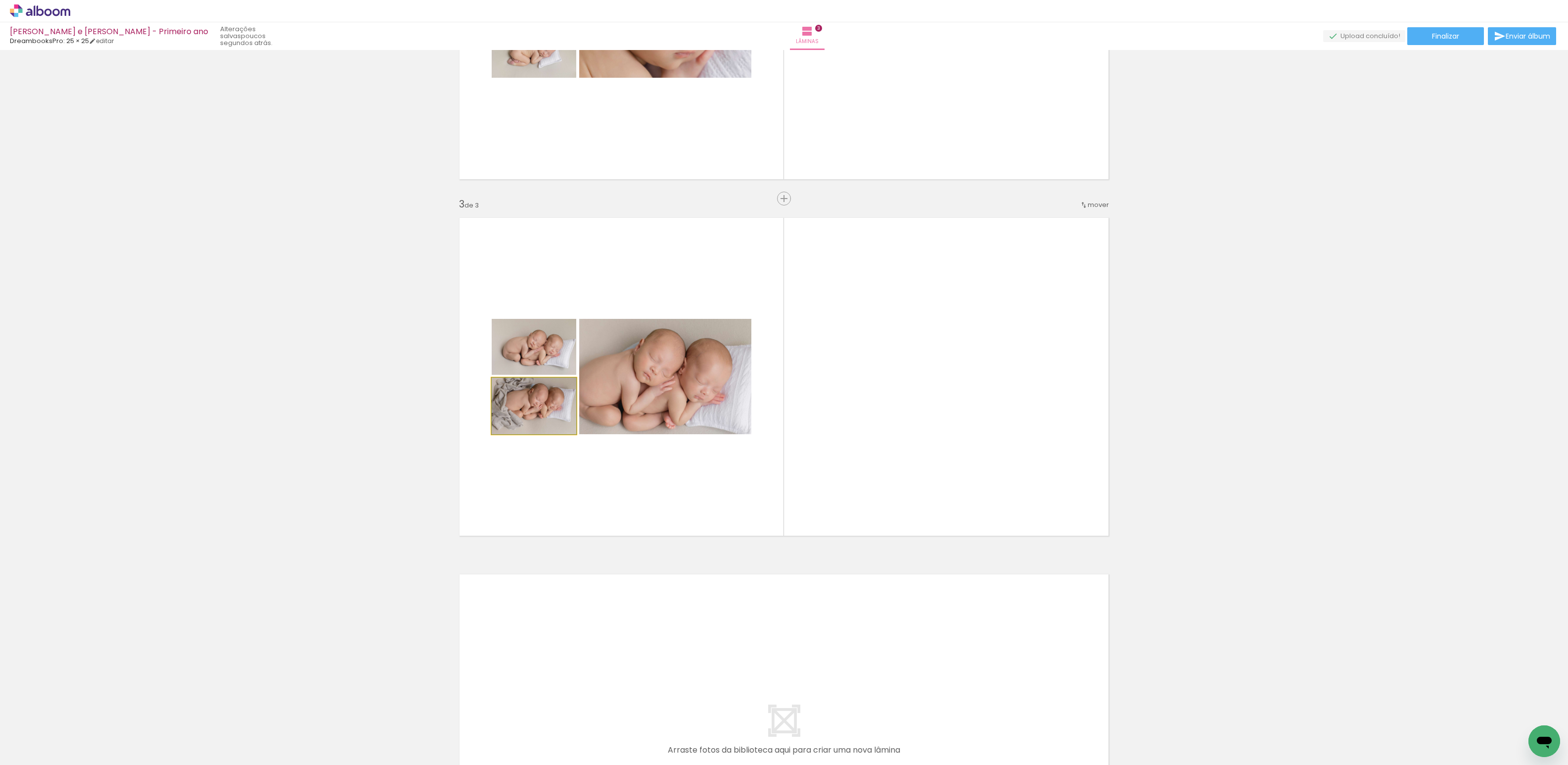
drag, startPoint x: 525, startPoint y: 412, endPoint x: 307, endPoint y: 448, distance: 221.0
click at [307, 448] on div "Inserir lâmina 1 de 3 Inserir lâmina 2 de 3 Inserir lâmina 3 de 3" at bounding box center [784, 186] width 1568 height 1426
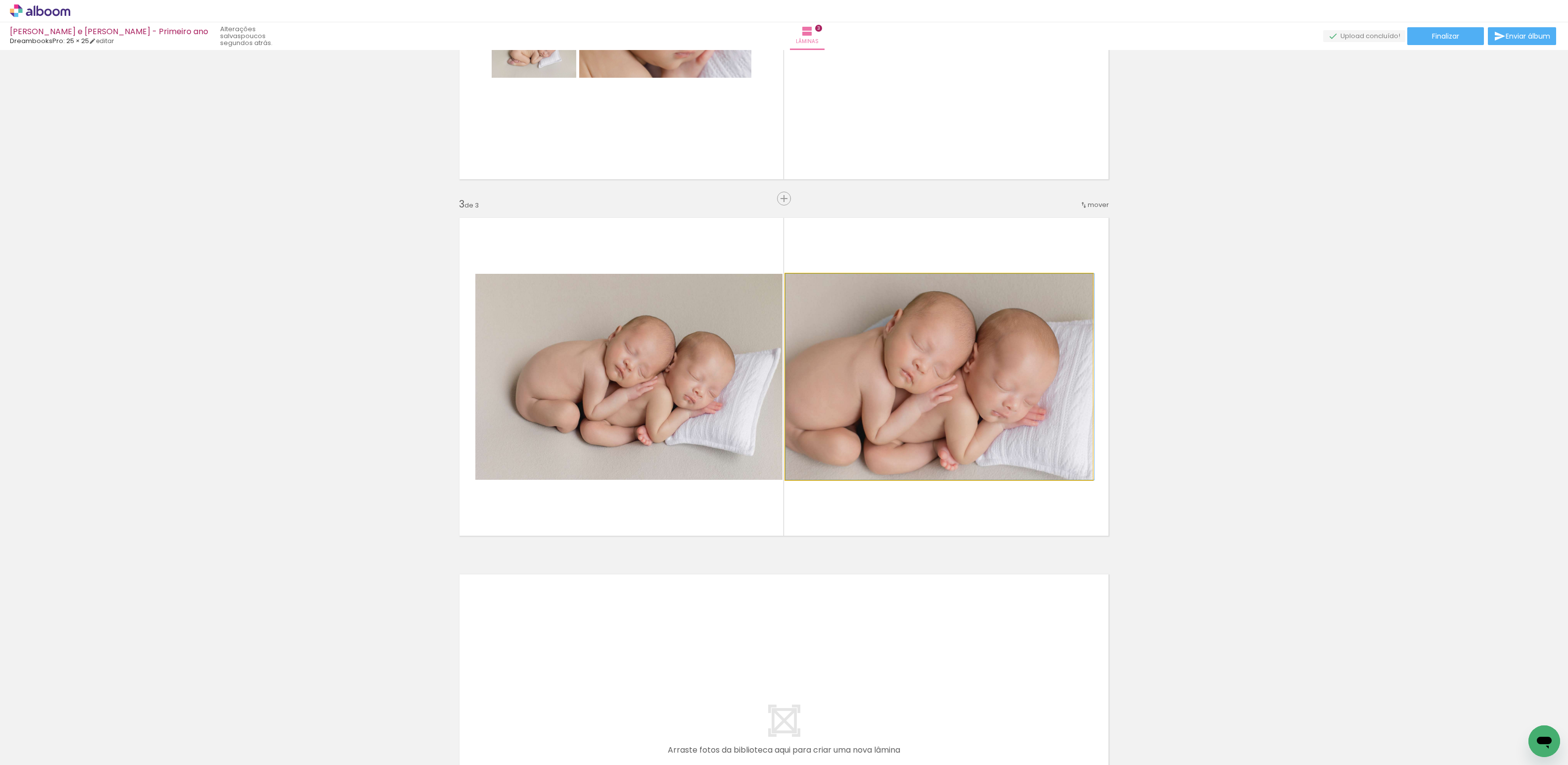
drag, startPoint x: 919, startPoint y: 417, endPoint x: 1282, endPoint y: 378, distance: 365.1
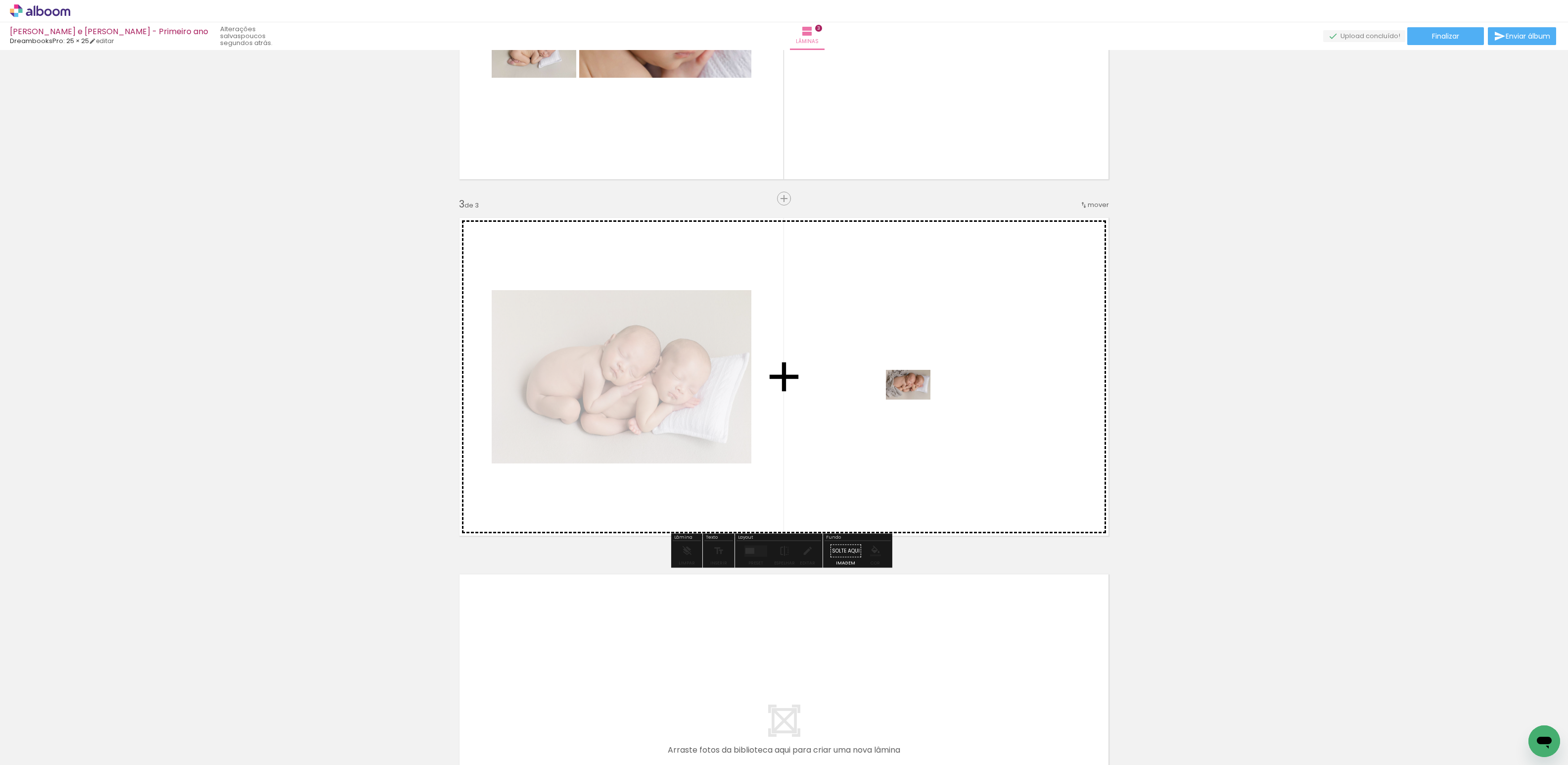
drag, startPoint x: 558, startPoint y: 727, endPoint x: 912, endPoint y: 403, distance: 479.9
click at [912, 403] on quentale-workspace at bounding box center [784, 382] width 1568 height 765
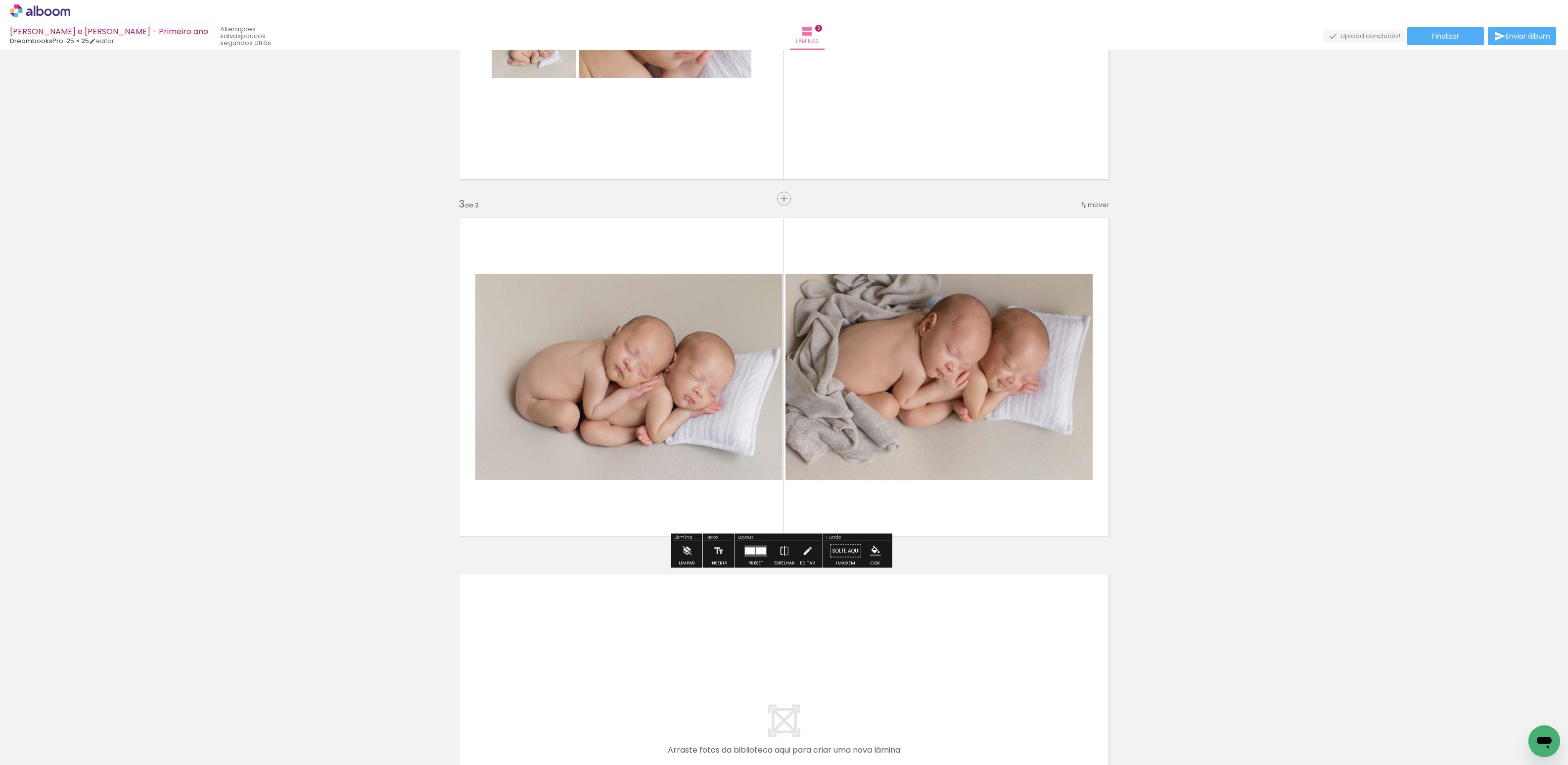
click at [1088, 206] on span "mover" at bounding box center [1099, 204] width 22 height 9
click at [1069, 201] on span "1" at bounding box center [1070, 203] width 3 height 16
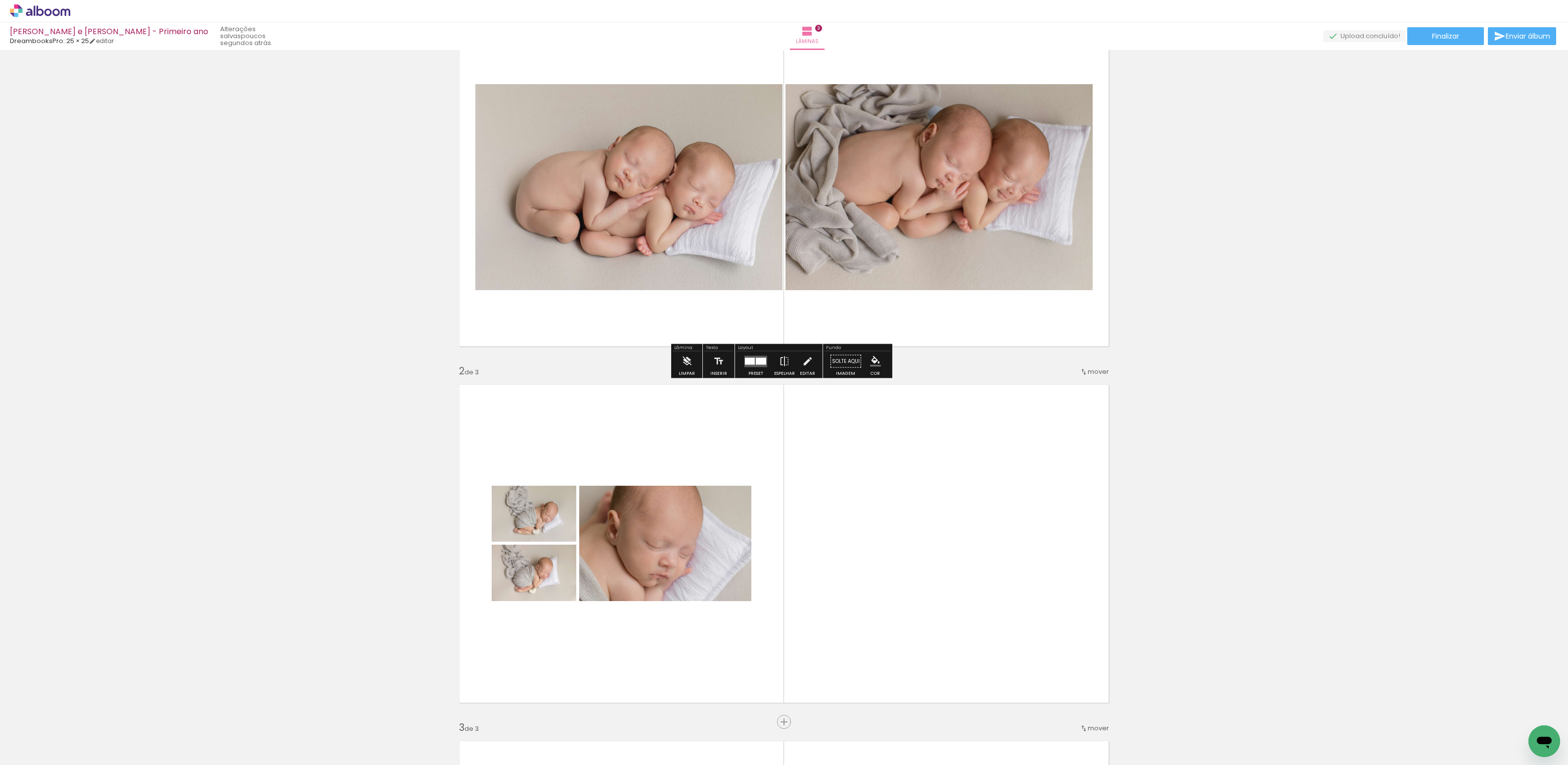
scroll to position [0, 0]
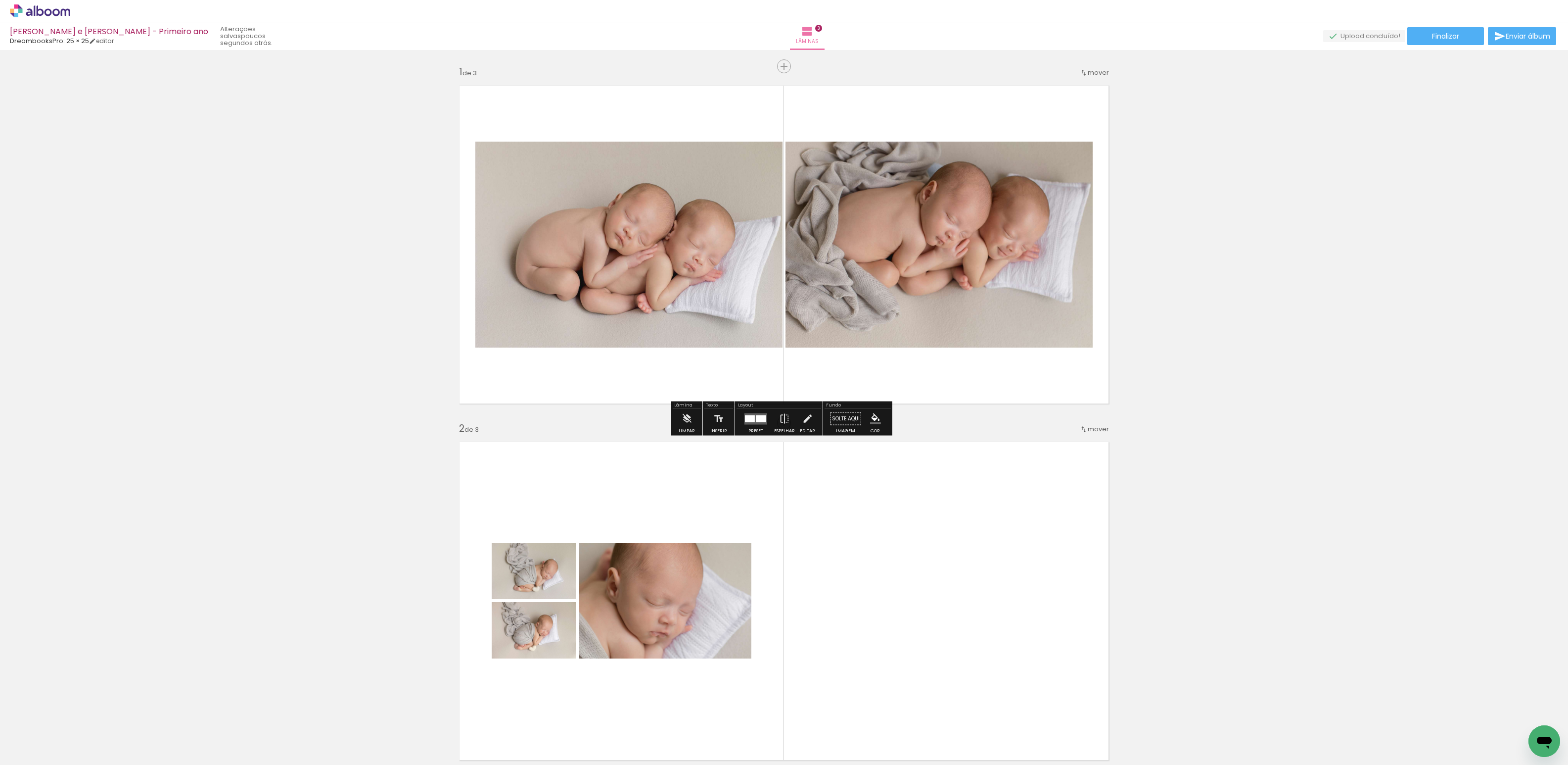
click at [1182, 426] on div "Inserir lâmina 1 de 3 Inserir lâmina 2 de 3 Inserir lâmina 3 de 3" at bounding box center [784, 767] width 1568 height 1426
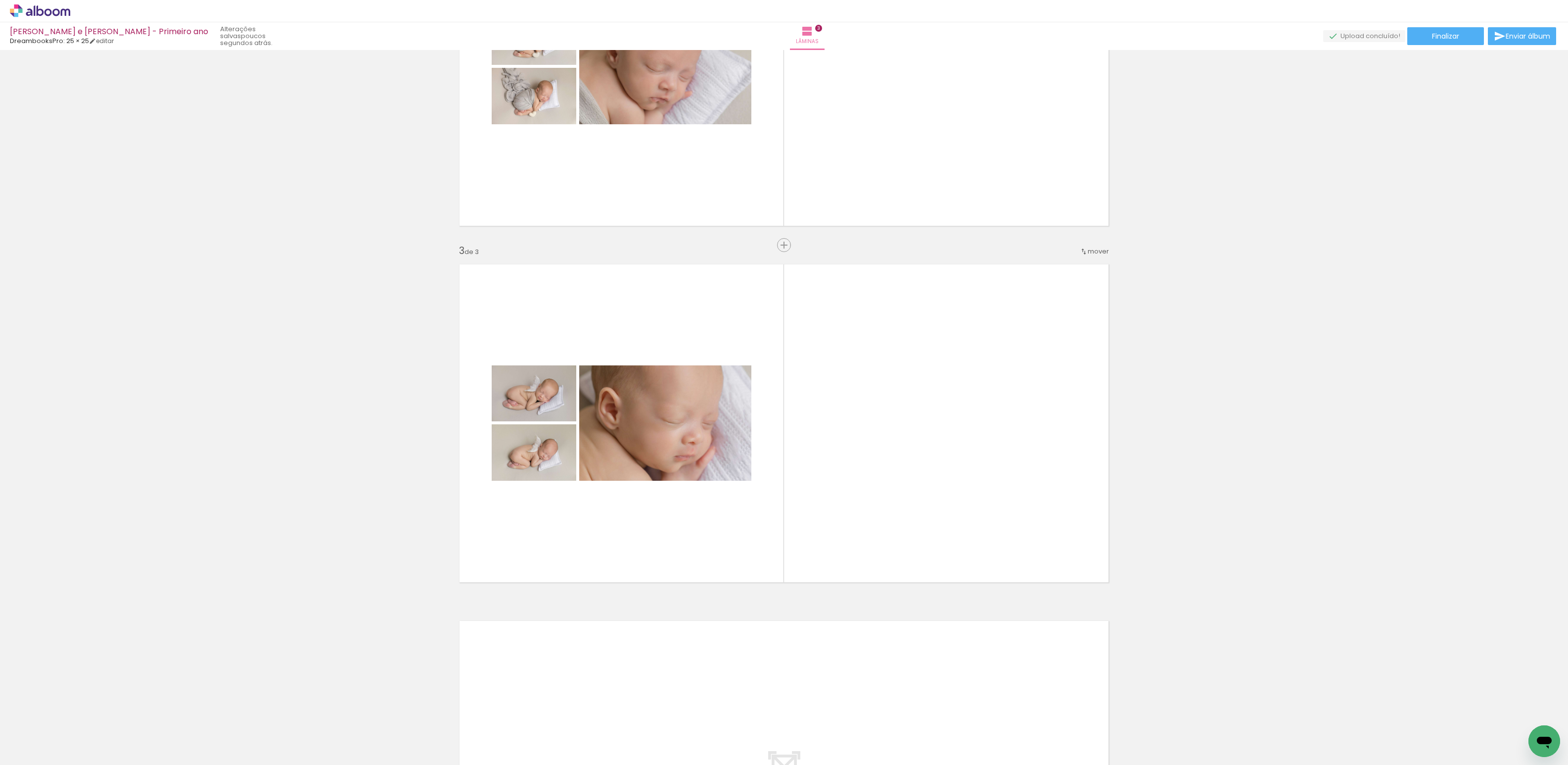
scroll to position [535, 0]
click at [759, 600] on quentale-layouter at bounding box center [756, 596] width 22 height 12
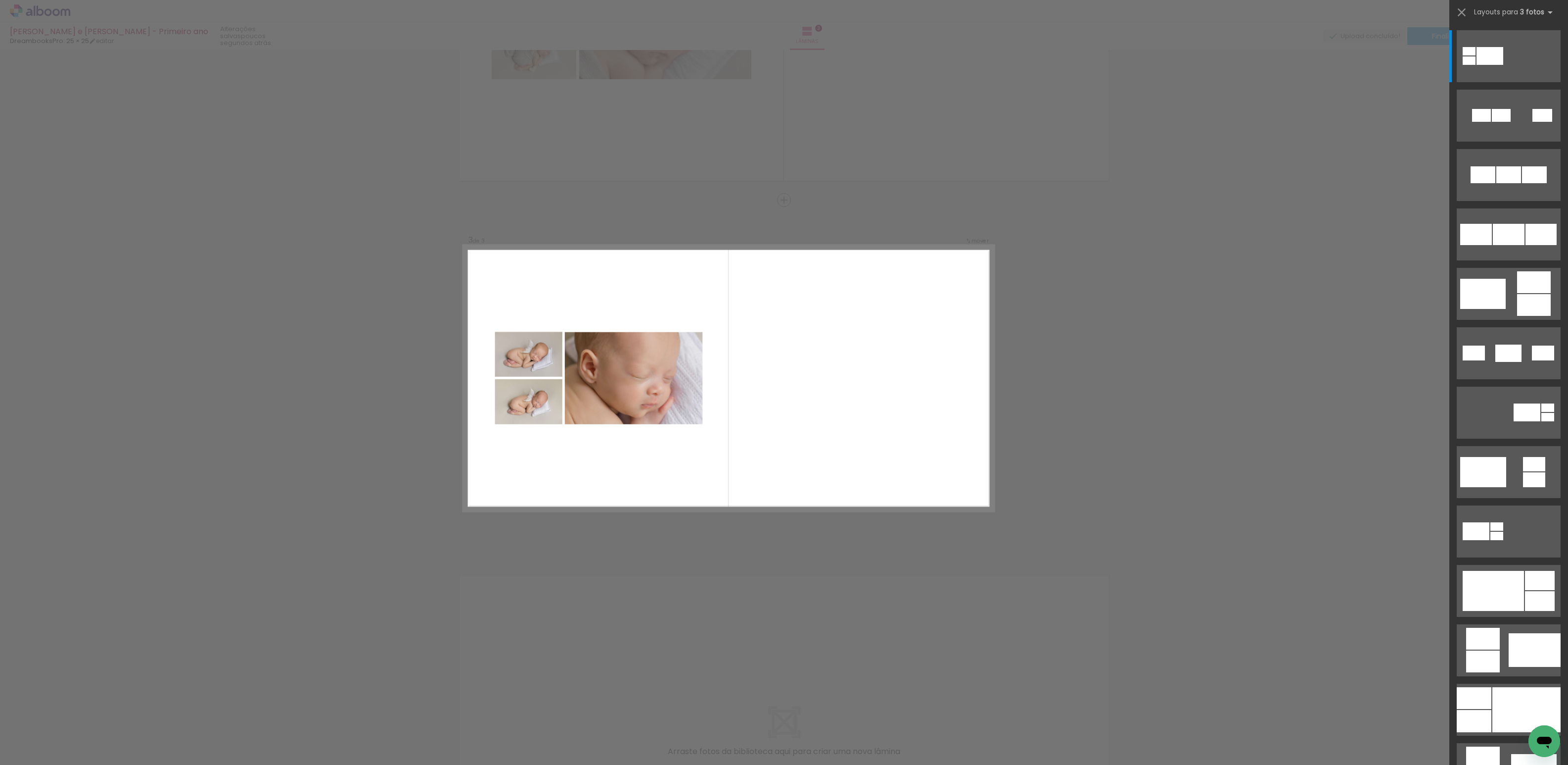
scroll to position [580, 0]
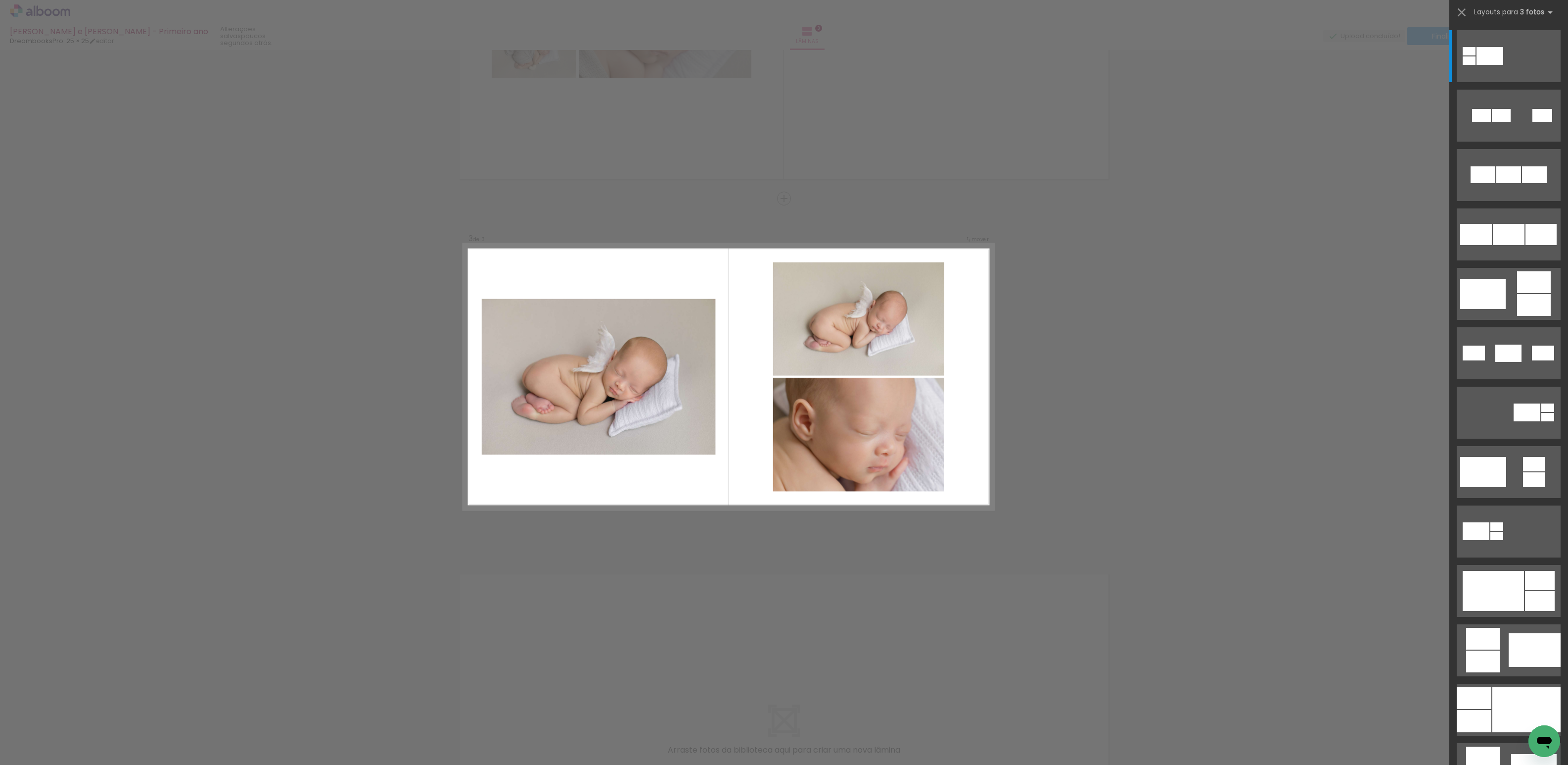
click at [1476, 56] on div at bounding box center [1469, 50] width 13 height 8
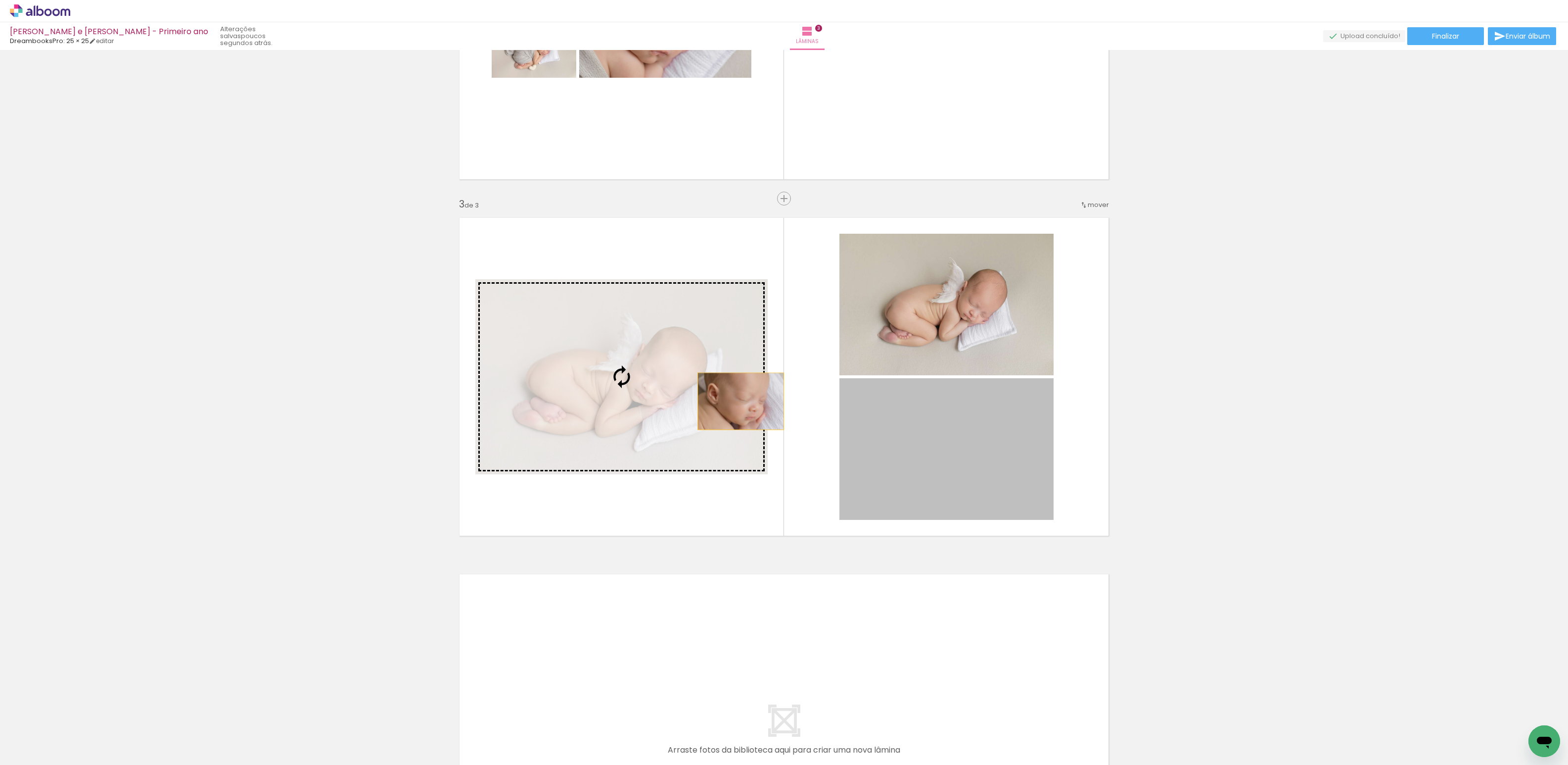
drag, startPoint x: 964, startPoint y: 443, endPoint x: 737, endPoint y: 401, distance: 230.9
click at [0, 0] on slot at bounding box center [0, 0] width 0 height 0
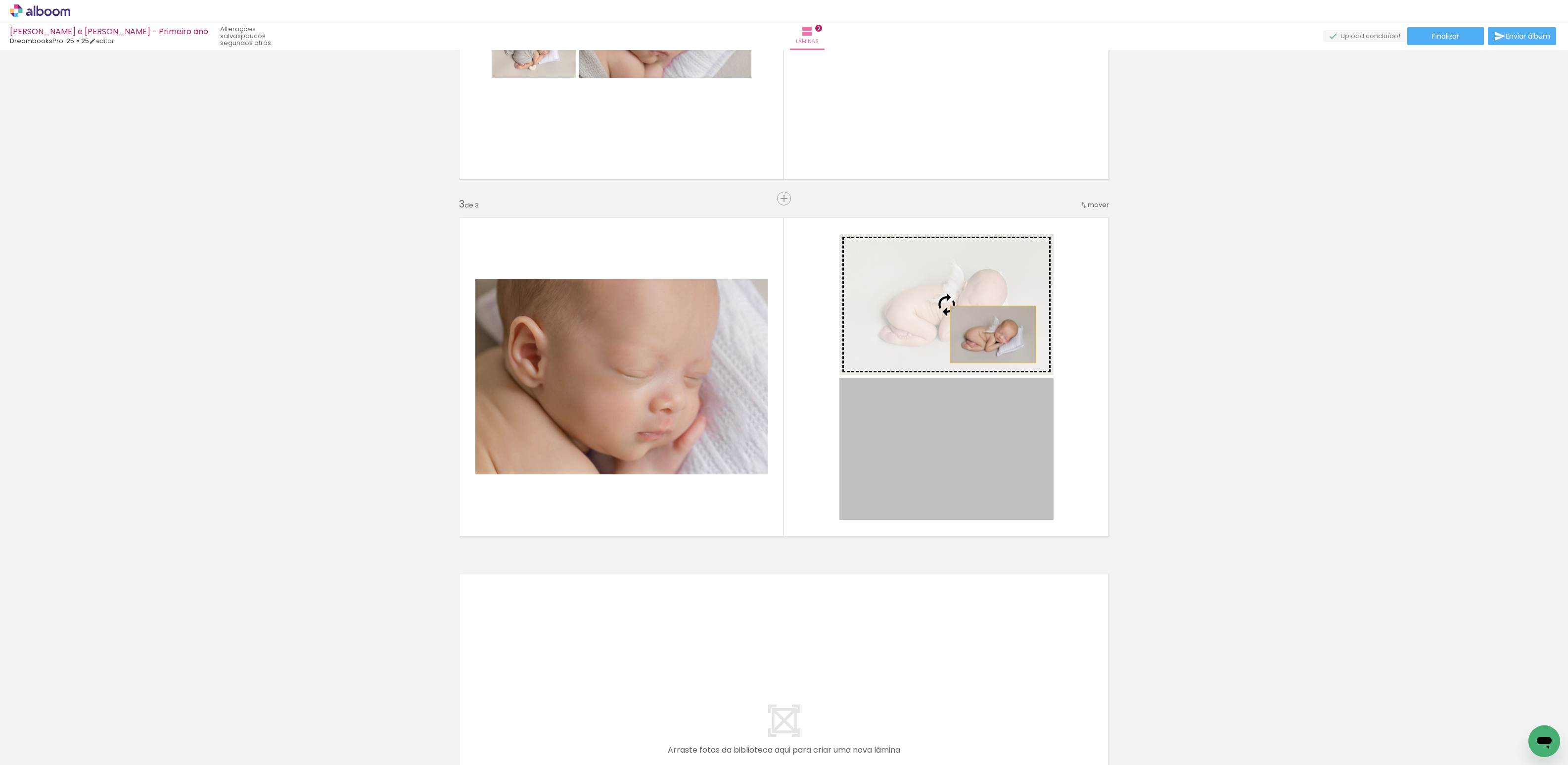
drag, startPoint x: 994, startPoint y: 447, endPoint x: 989, endPoint y: 327, distance: 120.1
click at [0, 0] on slot at bounding box center [0, 0] width 0 height 0
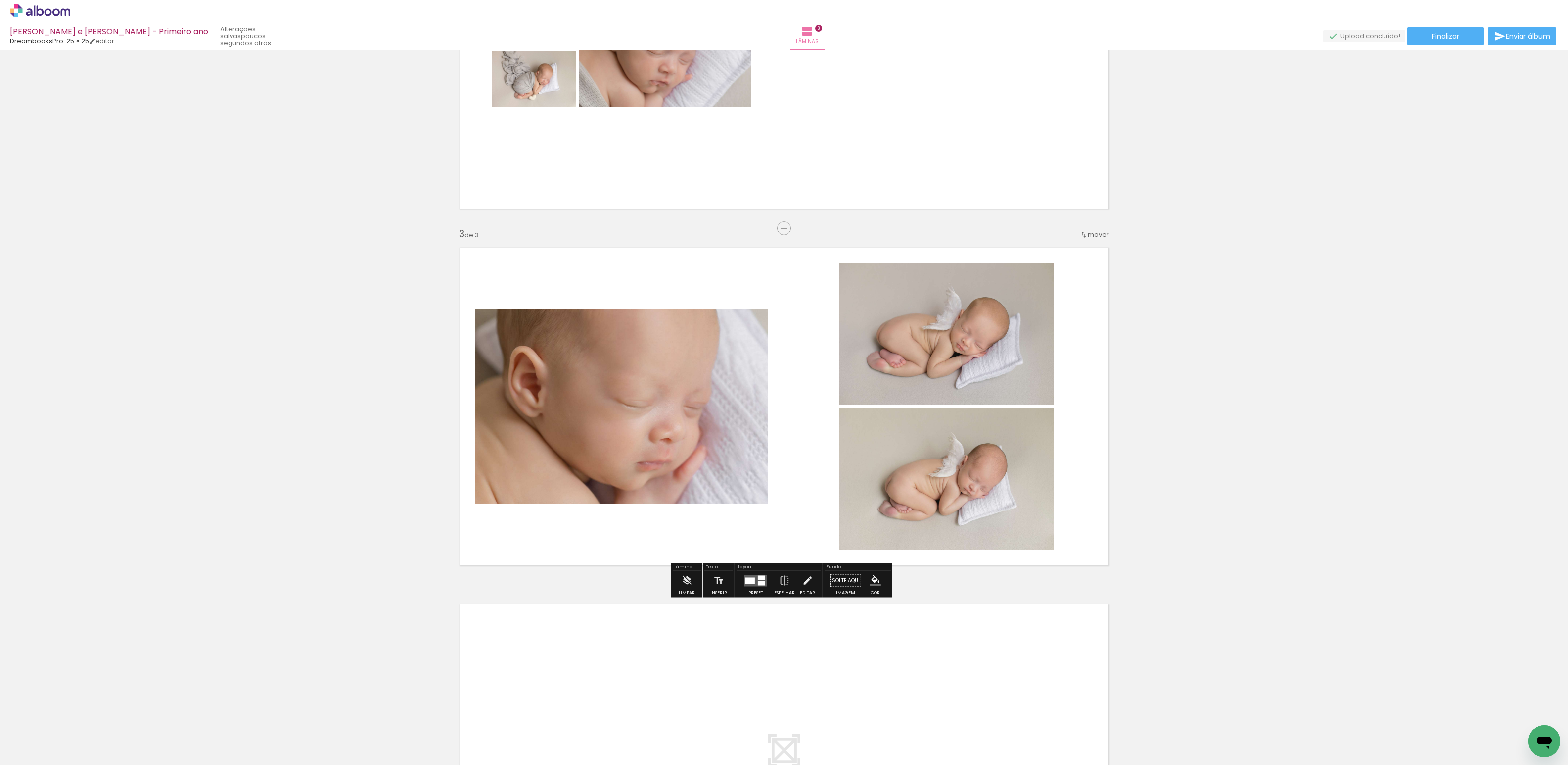
scroll to position [448, 0]
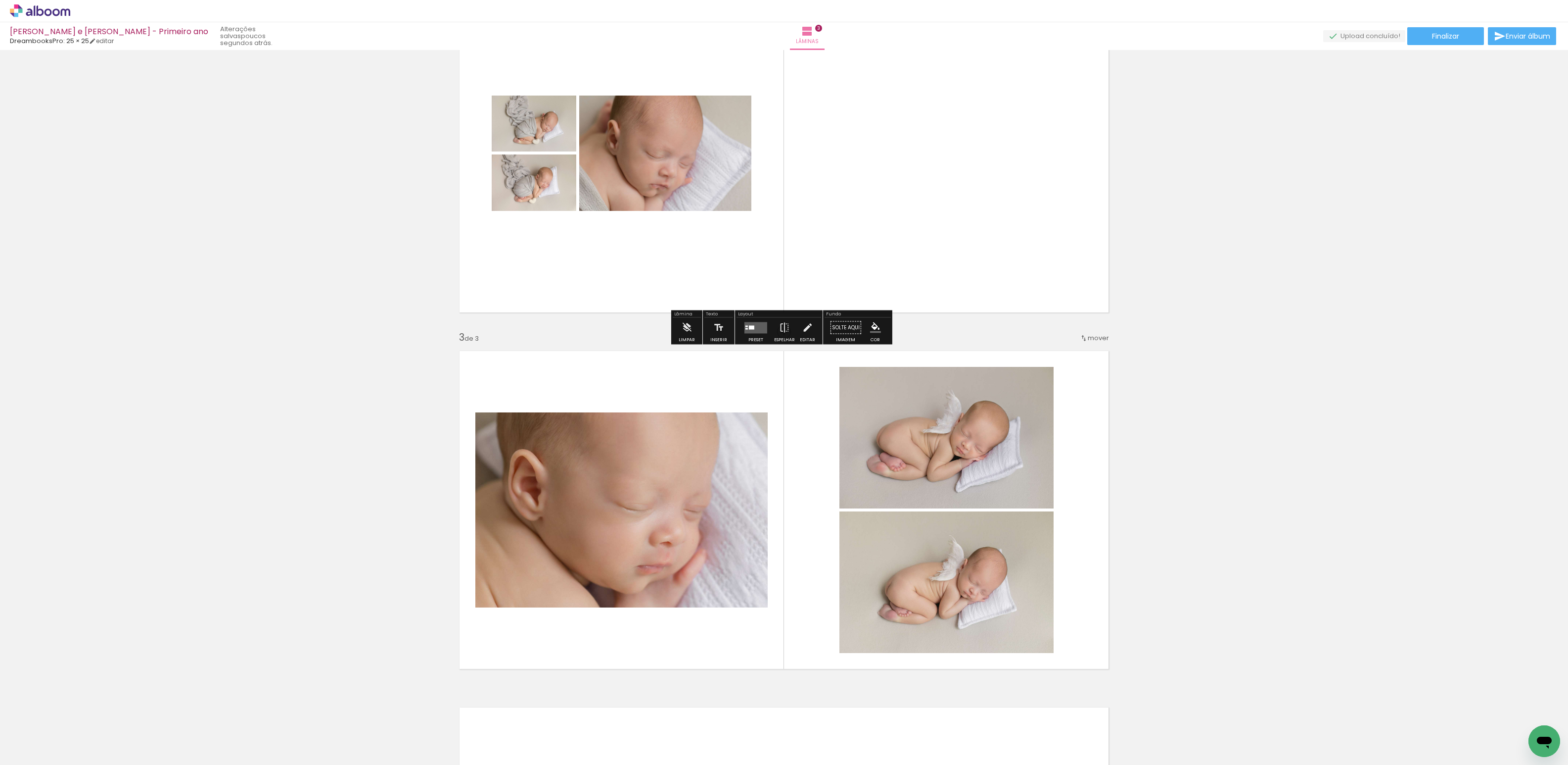
drag, startPoint x: 748, startPoint y: 328, endPoint x: 759, endPoint y: 325, distance: 11.4
click at [749, 329] on quentale-layouter at bounding box center [756, 327] width 22 height 12
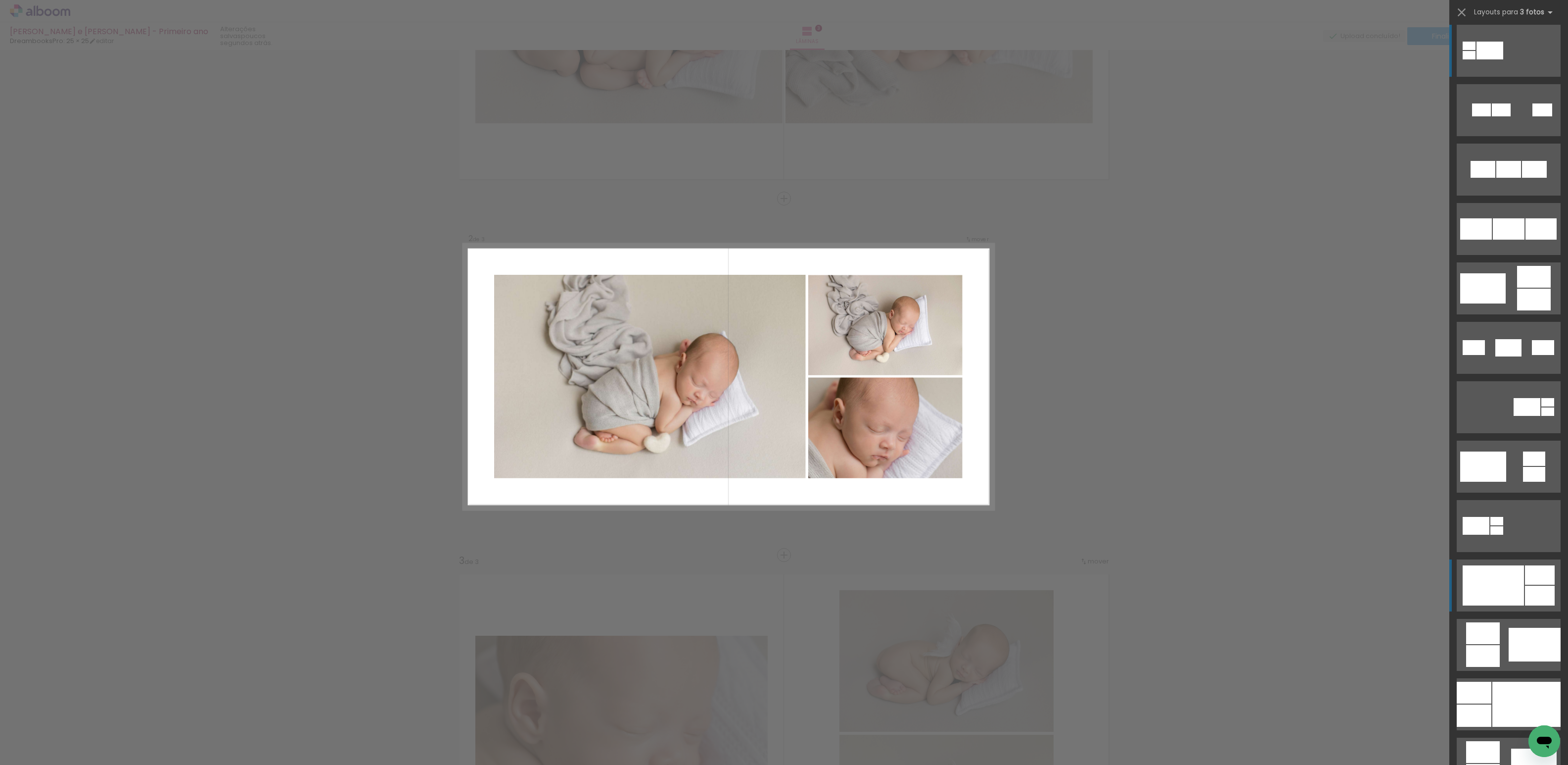
scroll to position [14, 0]
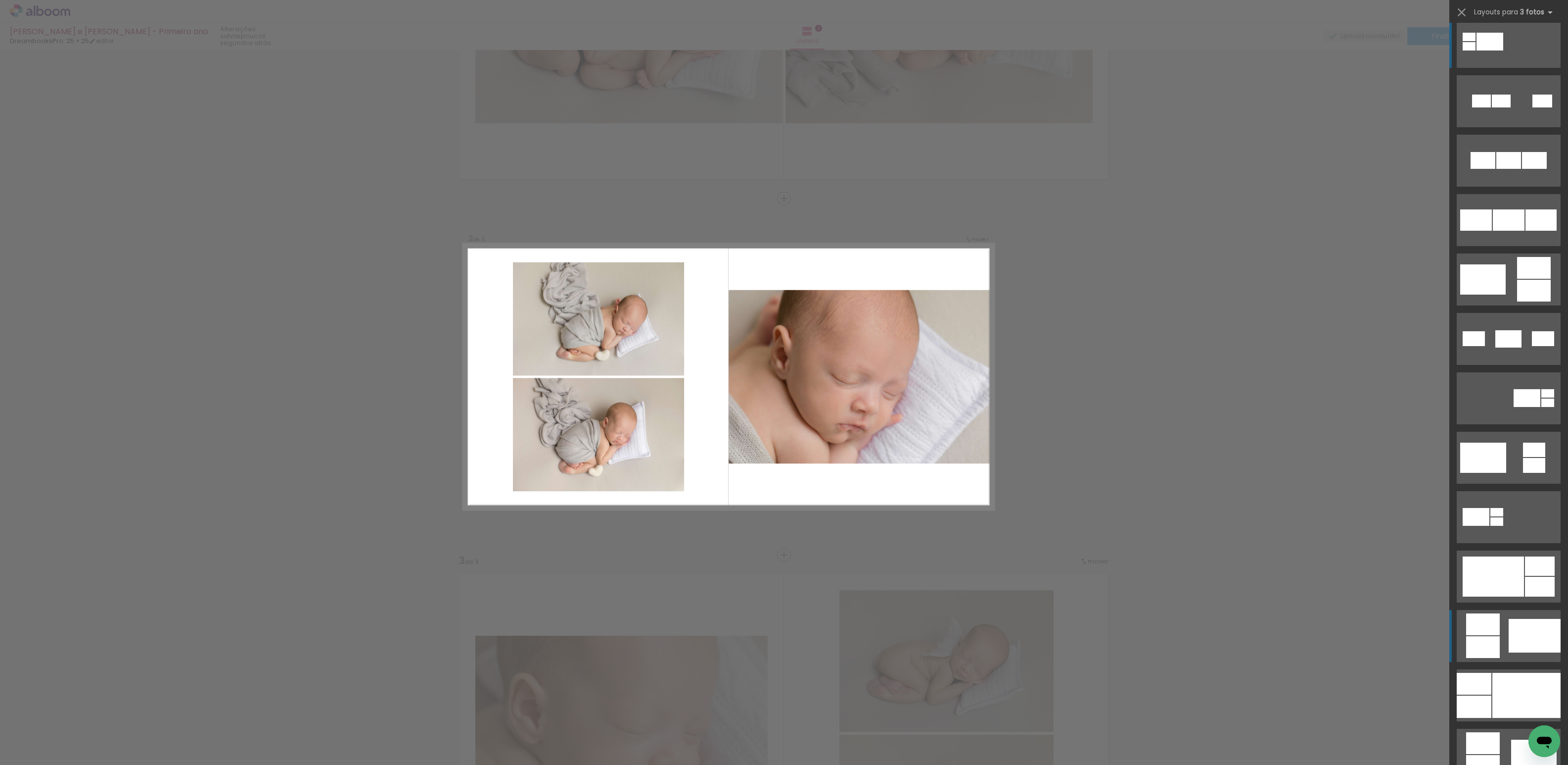
click at [1525, 638] on div at bounding box center [1535, 636] width 52 height 34
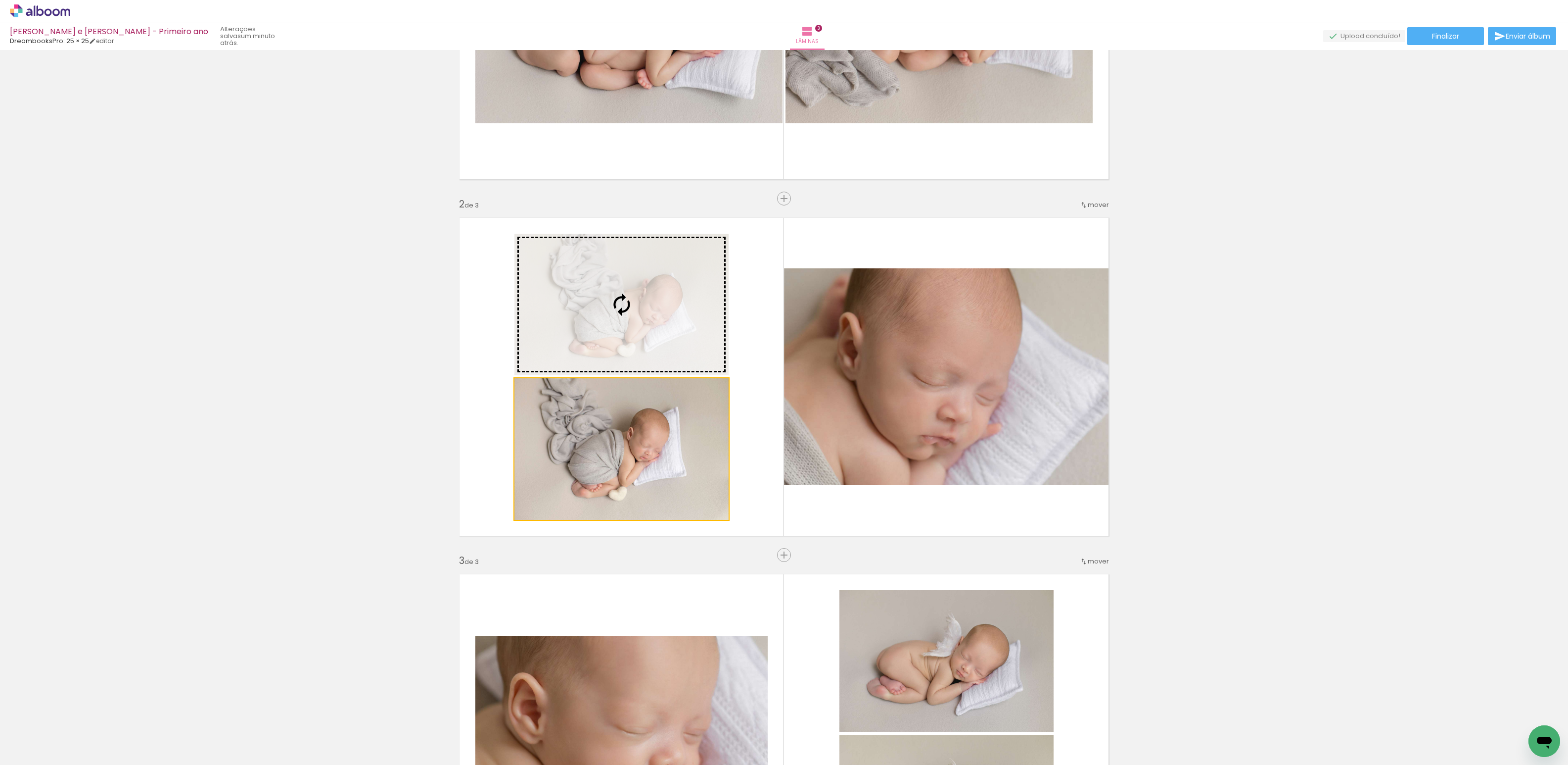
drag, startPoint x: 610, startPoint y: 476, endPoint x: 628, endPoint y: 345, distance: 132.2
click at [0, 0] on slot at bounding box center [0, 0] width 0 height 0
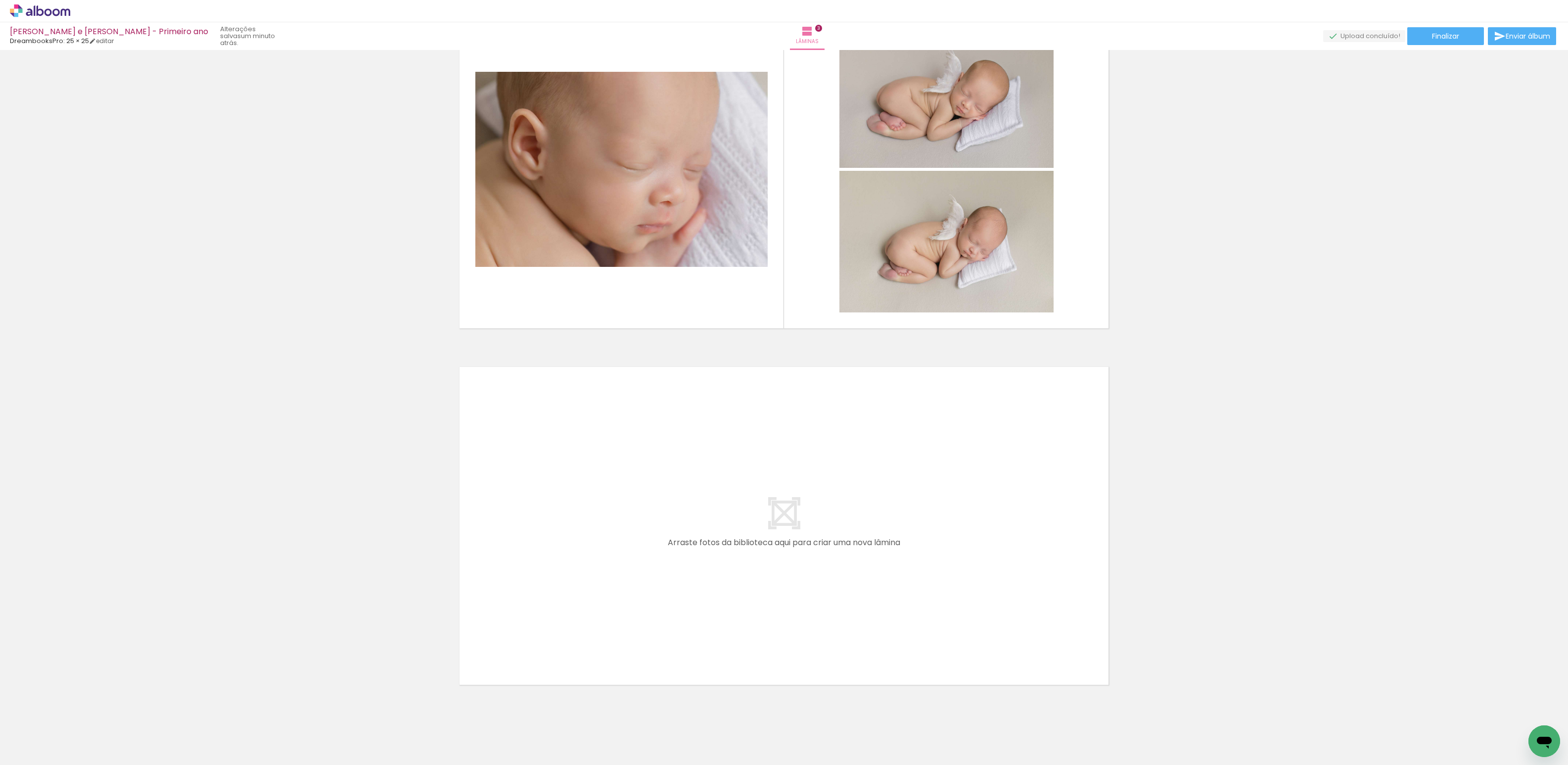
scroll to position [812, 0]
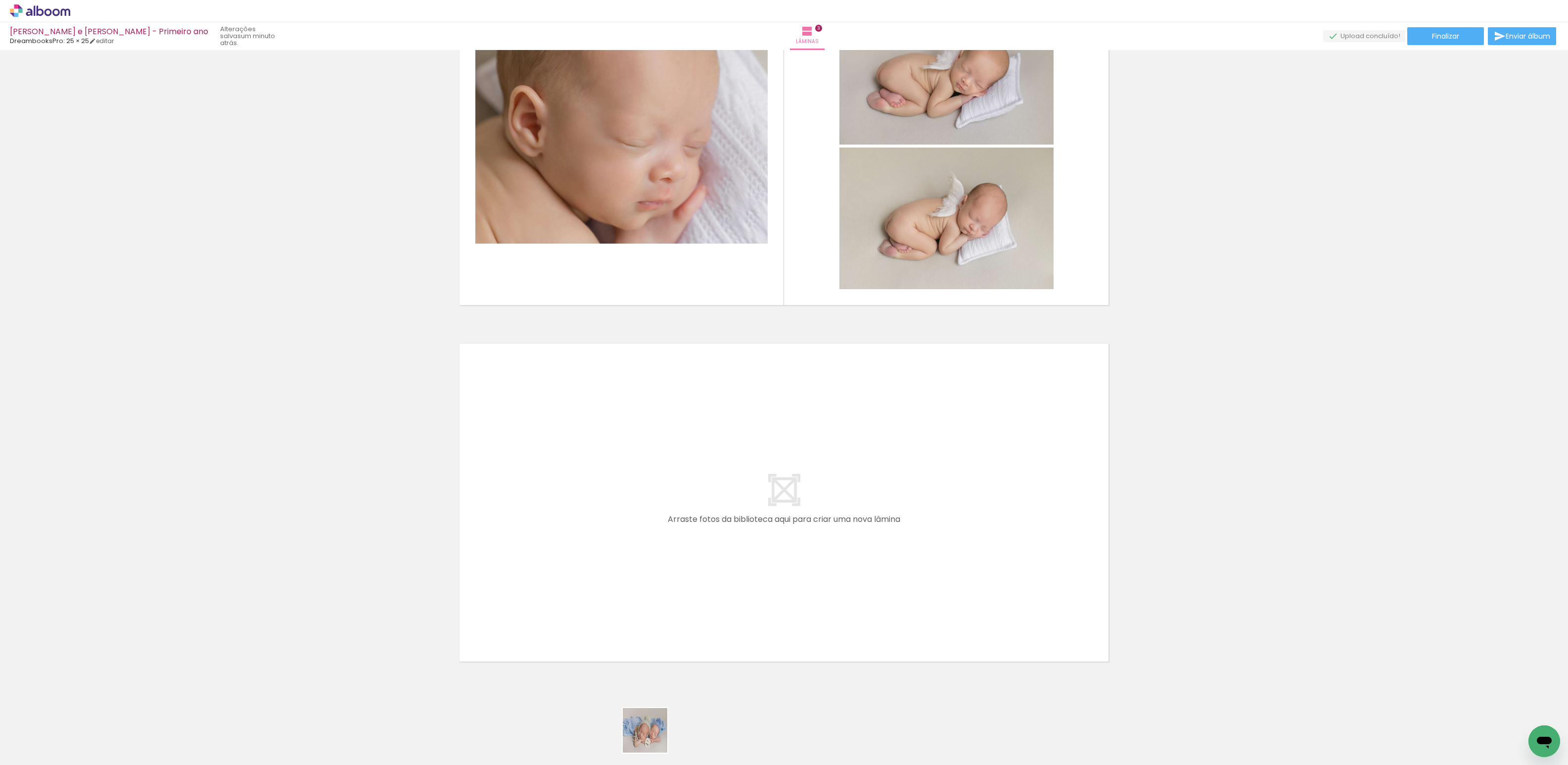
drag, startPoint x: 652, startPoint y: 740, endPoint x: 635, endPoint y: 528, distance: 212.7
click at [635, 528] on quentale-workspace at bounding box center [784, 382] width 1568 height 765
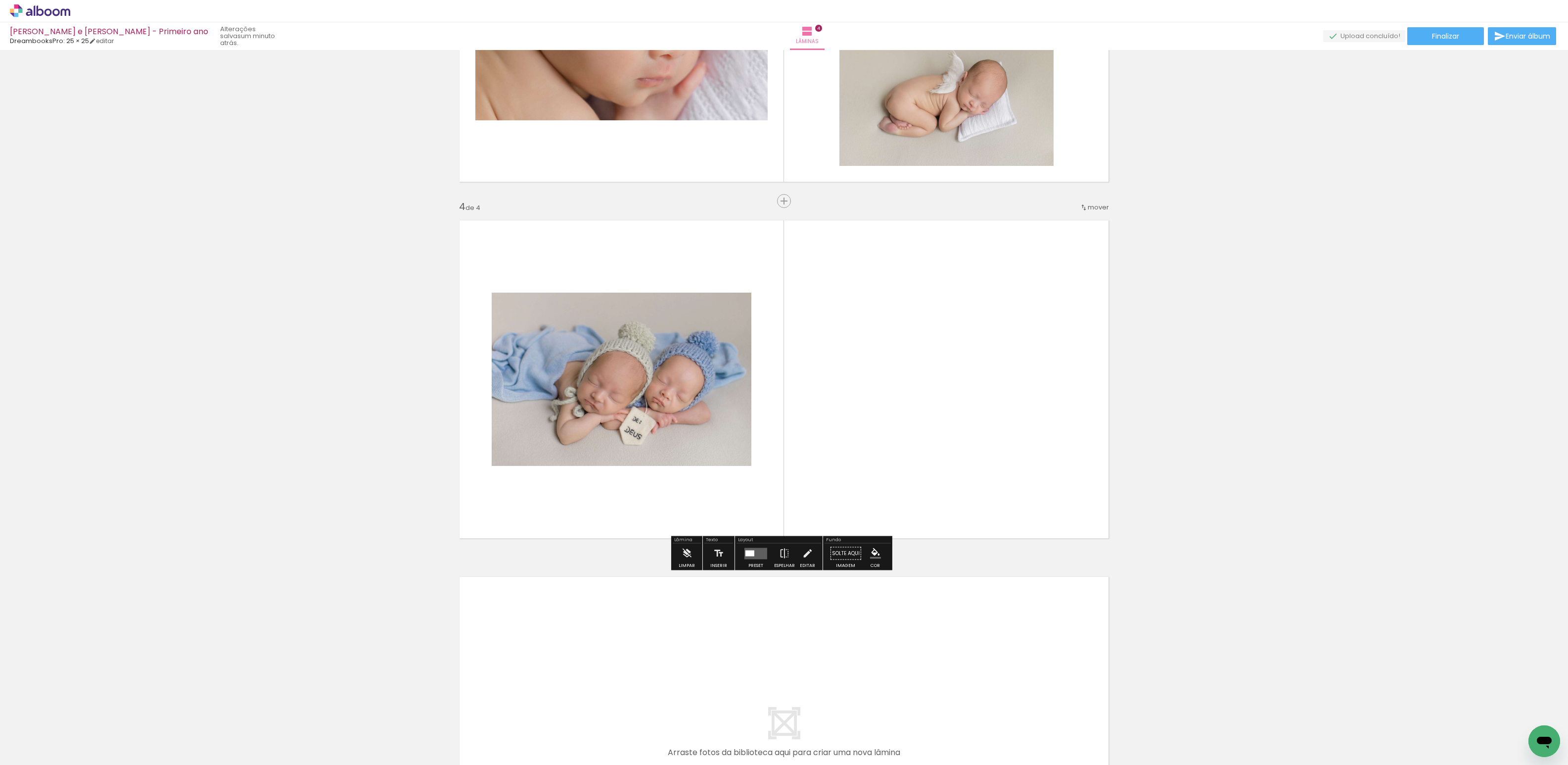
scroll to position [937, 0]
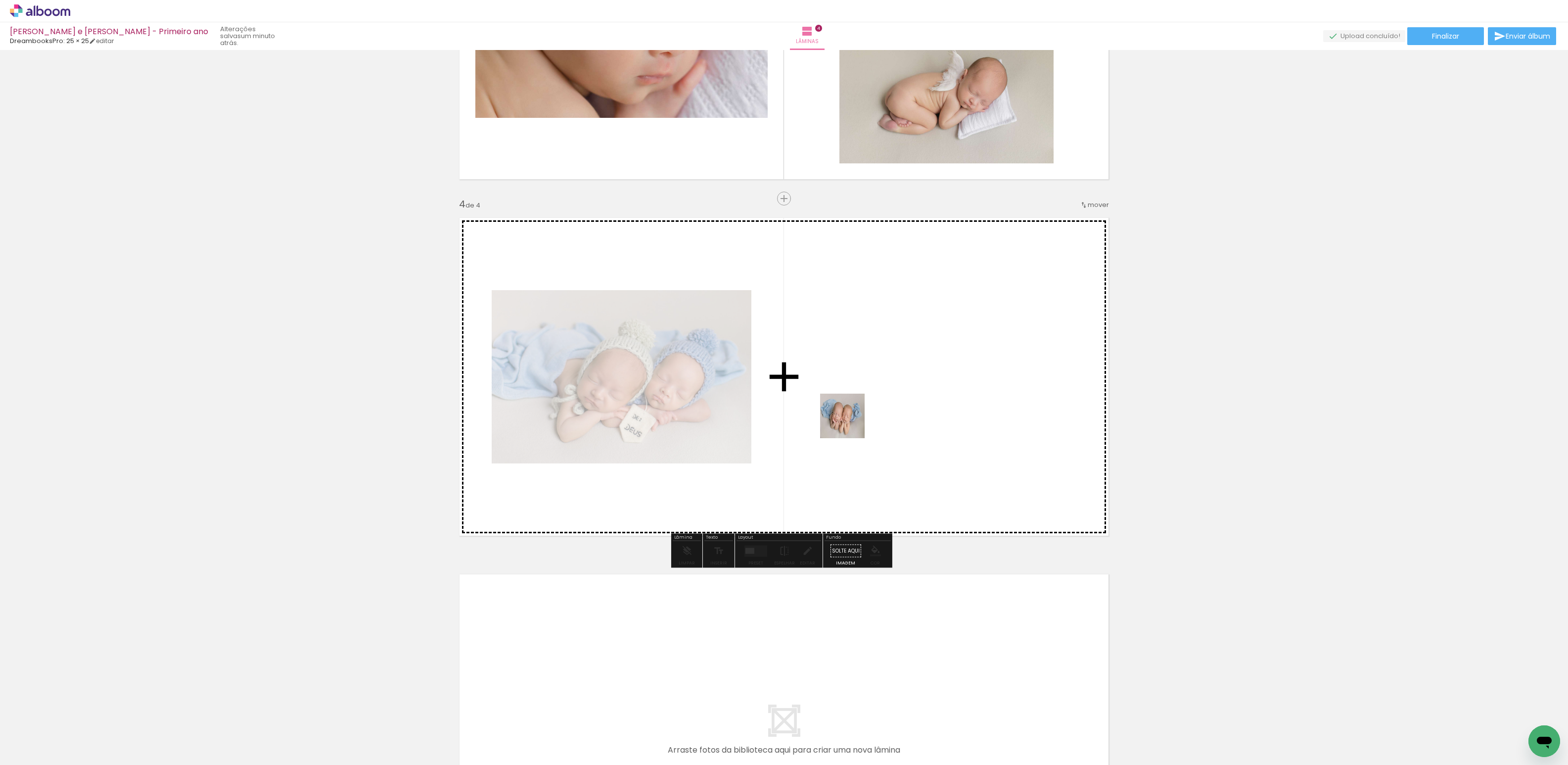
drag, startPoint x: 716, startPoint y: 744, endPoint x: 859, endPoint y: 376, distance: 394.8
click at [859, 376] on quentale-workspace at bounding box center [784, 382] width 1568 height 765
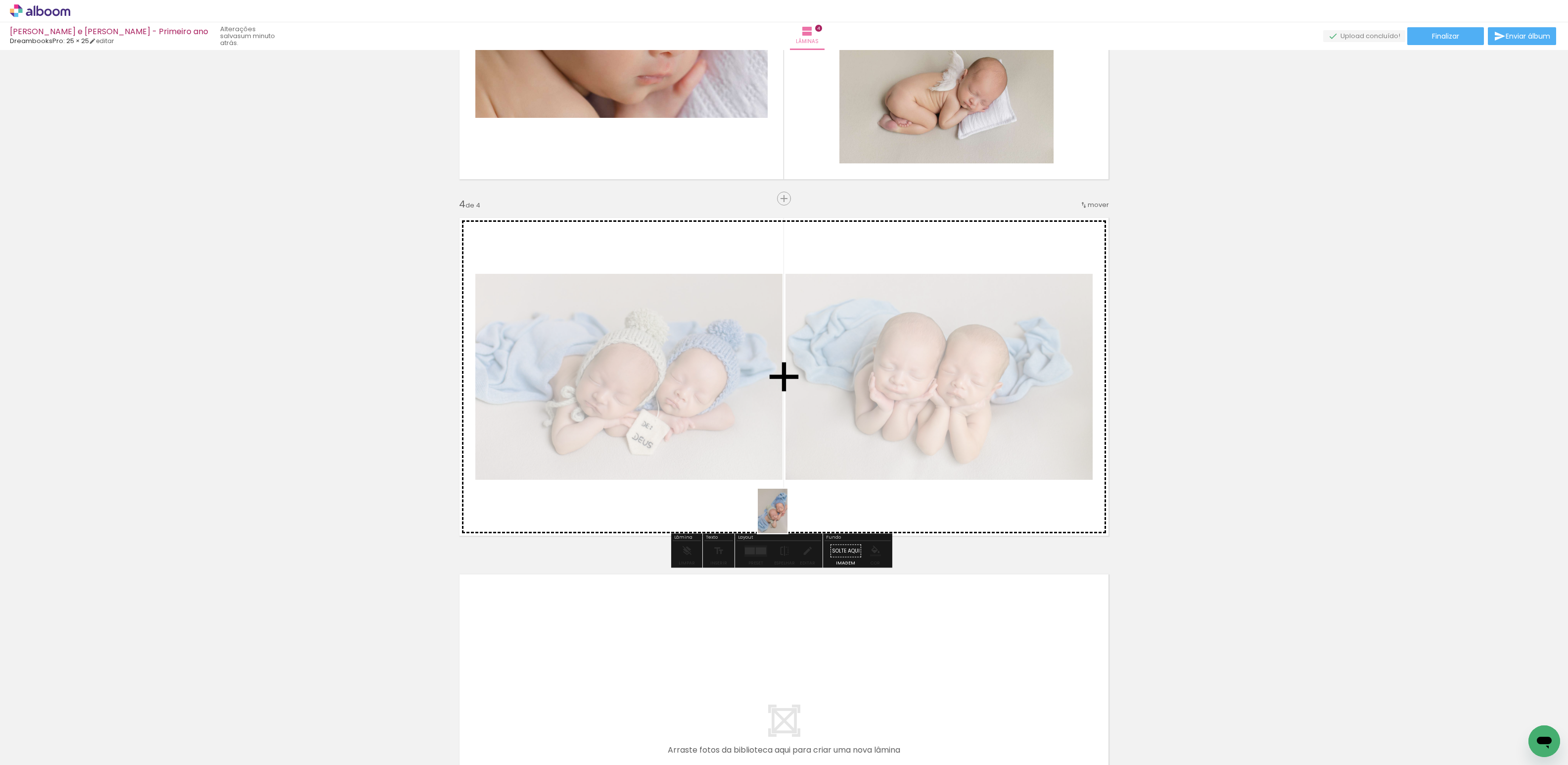
drag, startPoint x: 608, startPoint y: 743, endPoint x: 787, endPoint y: 509, distance: 294.6
click at [787, 509] on quentale-workspace at bounding box center [784, 382] width 1568 height 765
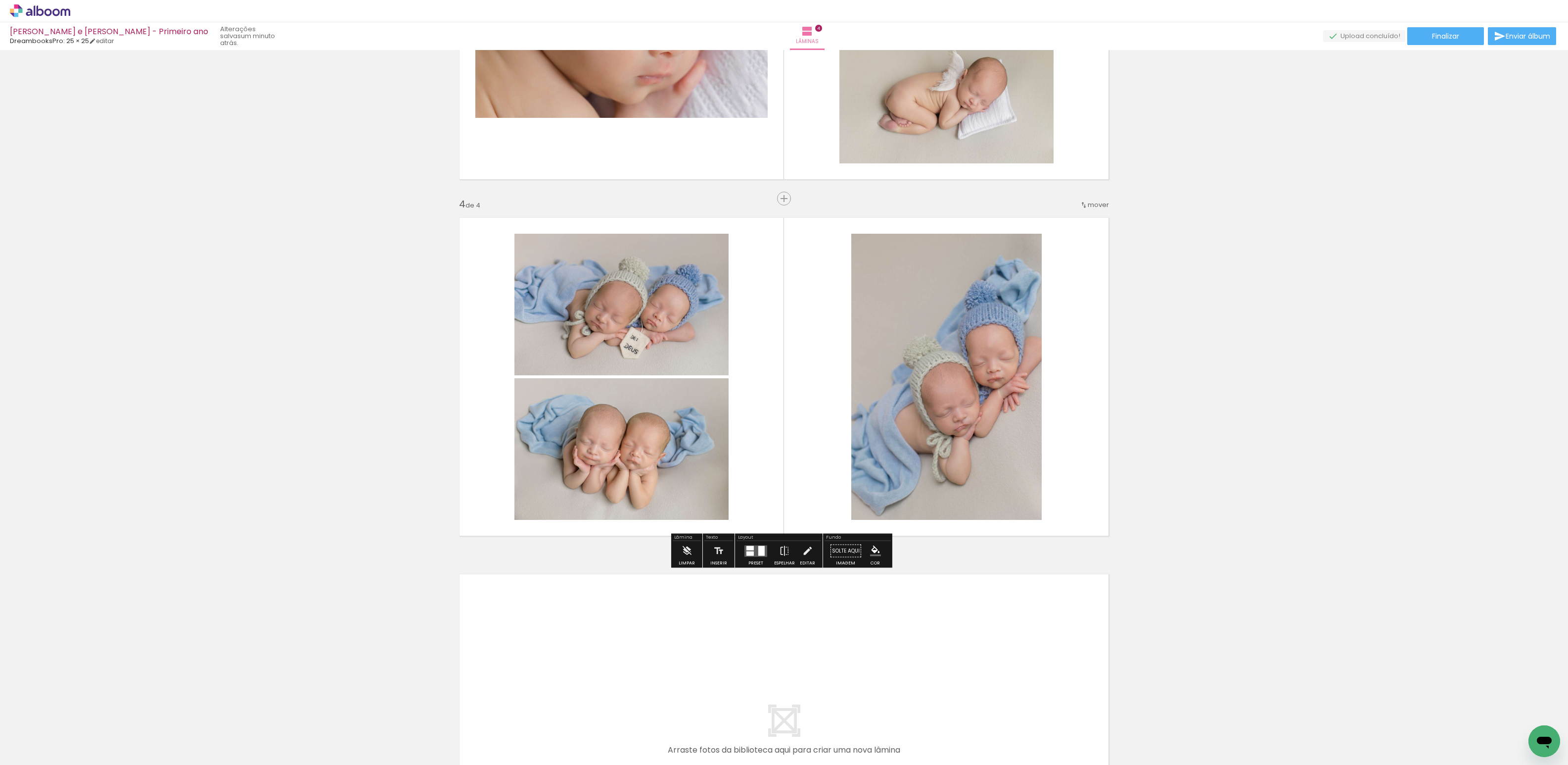
click at [753, 554] on quentale-layouter at bounding box center [756, 551] width 22 height 12
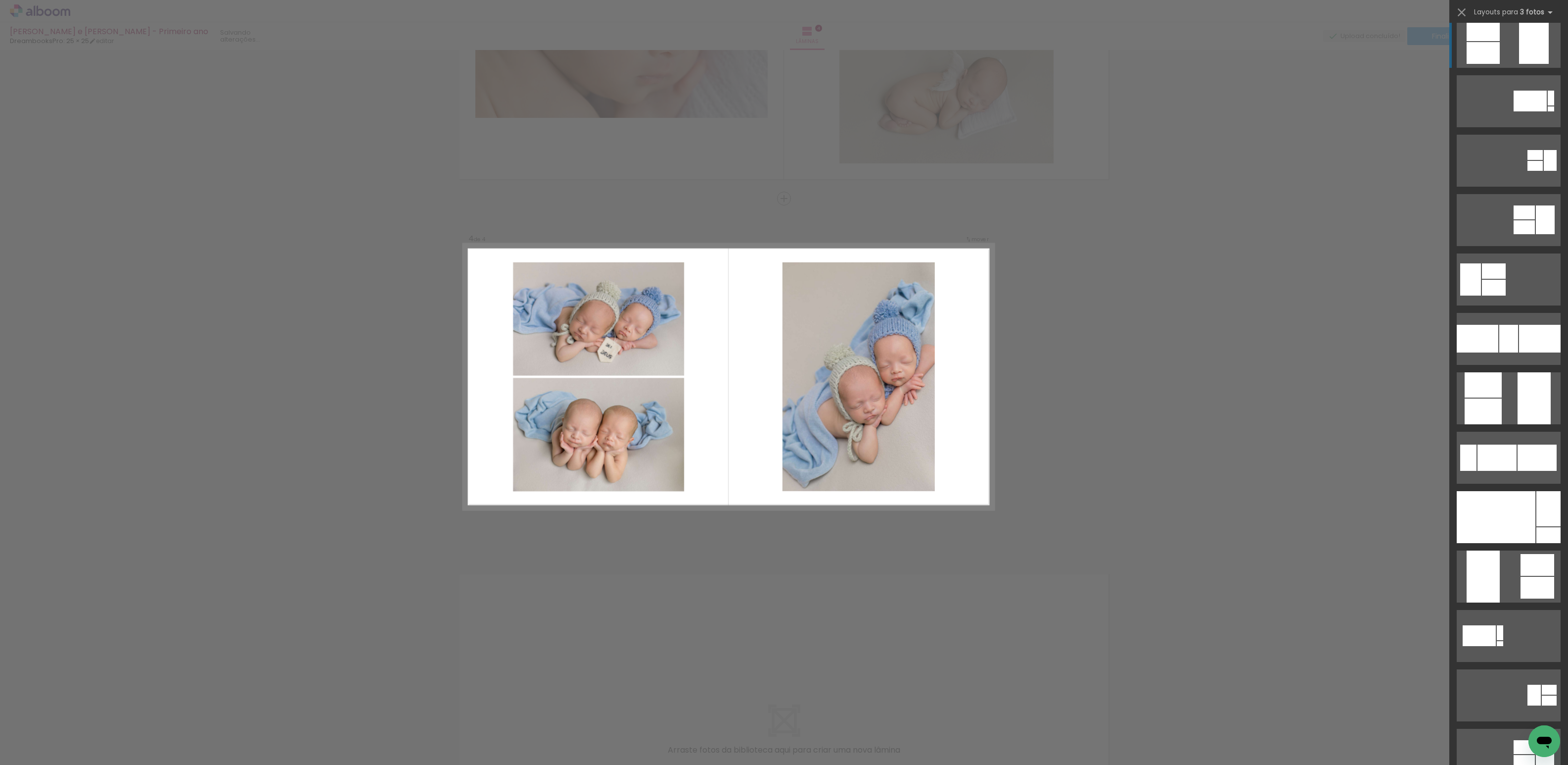
scroll to position [0, 0]
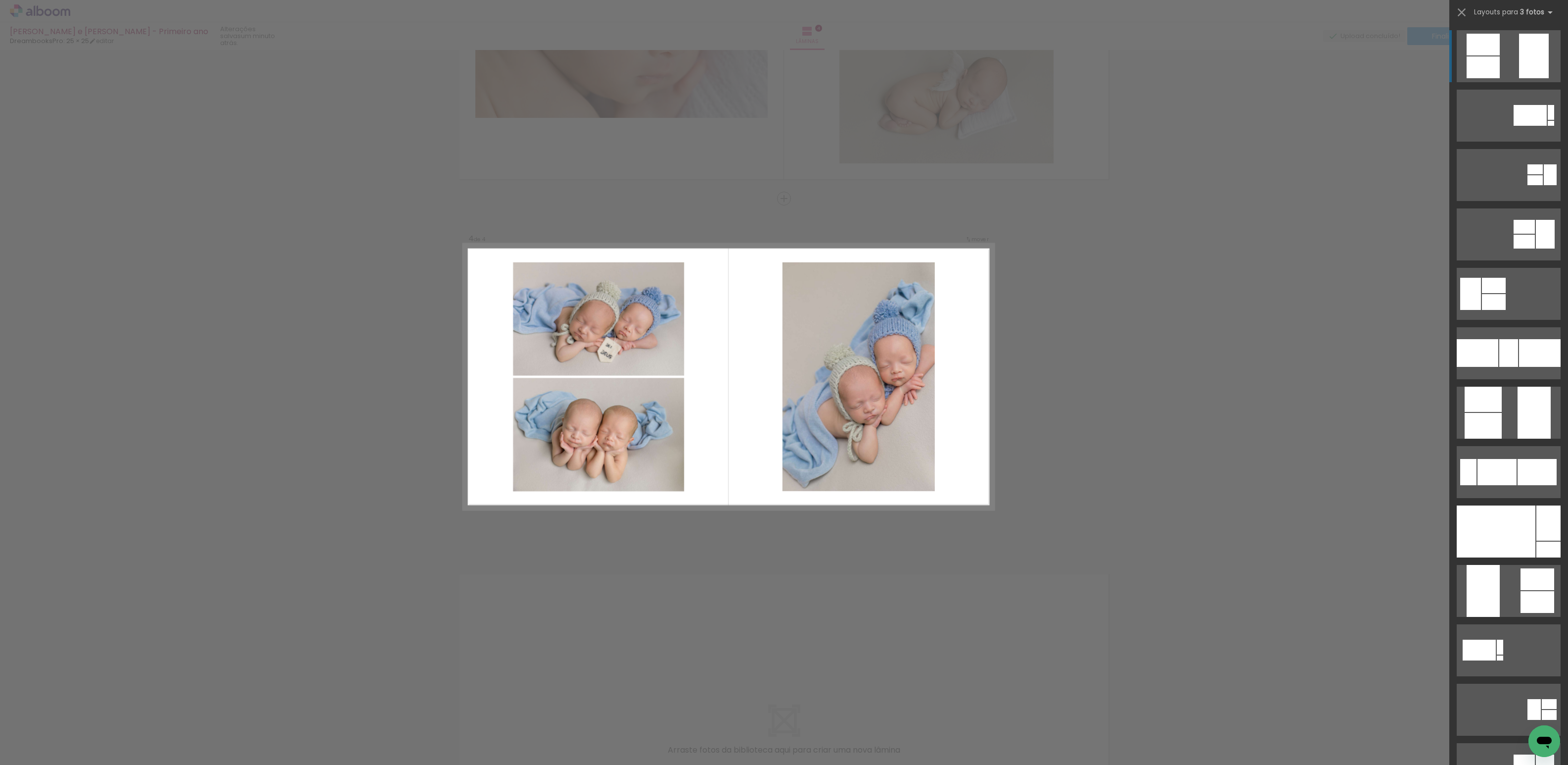
click at [1503, 51] on quentale-layouter at bounding box center [1509, 57] width 104 height 52
click at [1502, 55] on quentale-layouter at bounding box center [1509, 57] width 104 height 52
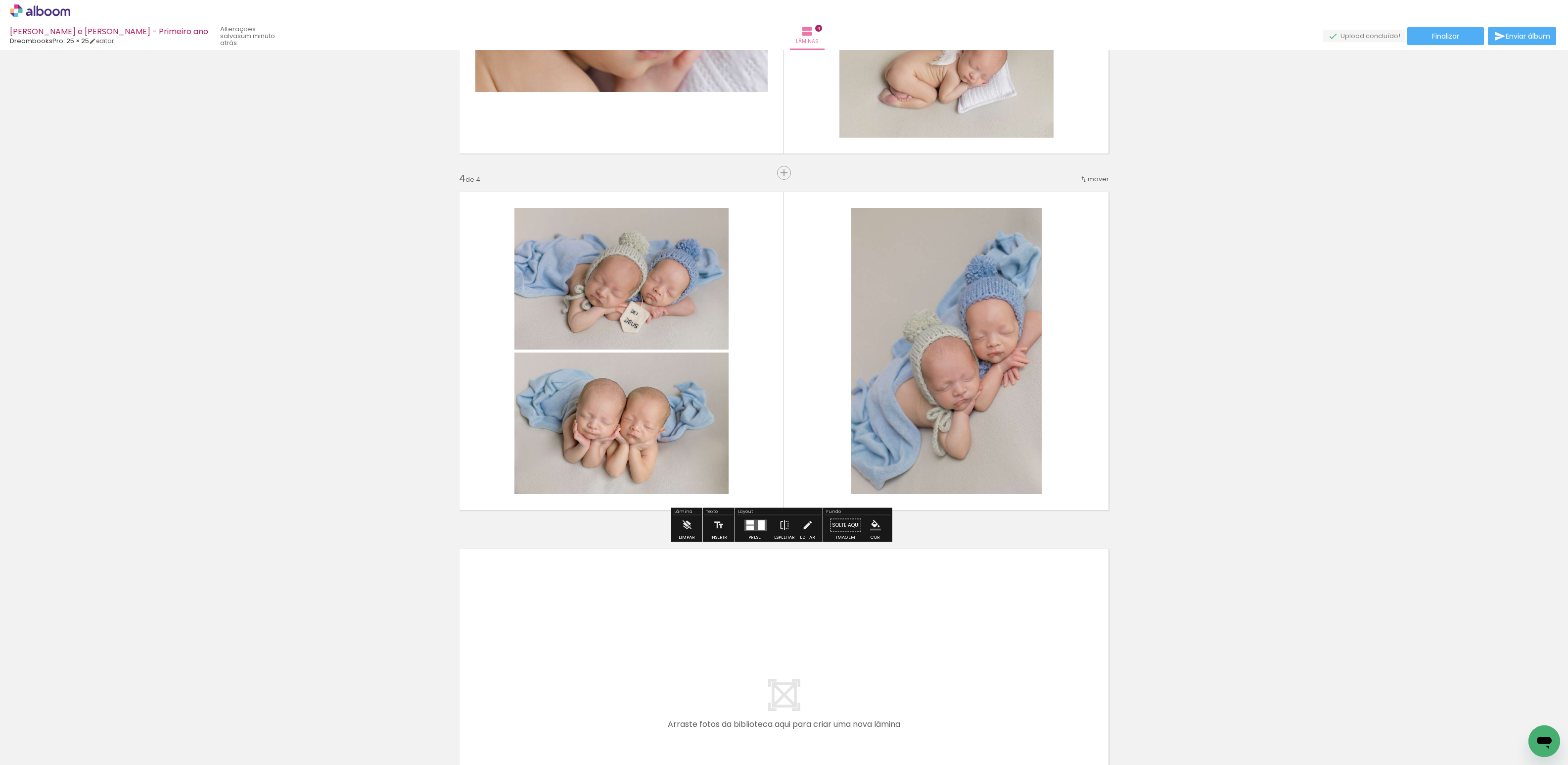
scroll to position [1088, 0]
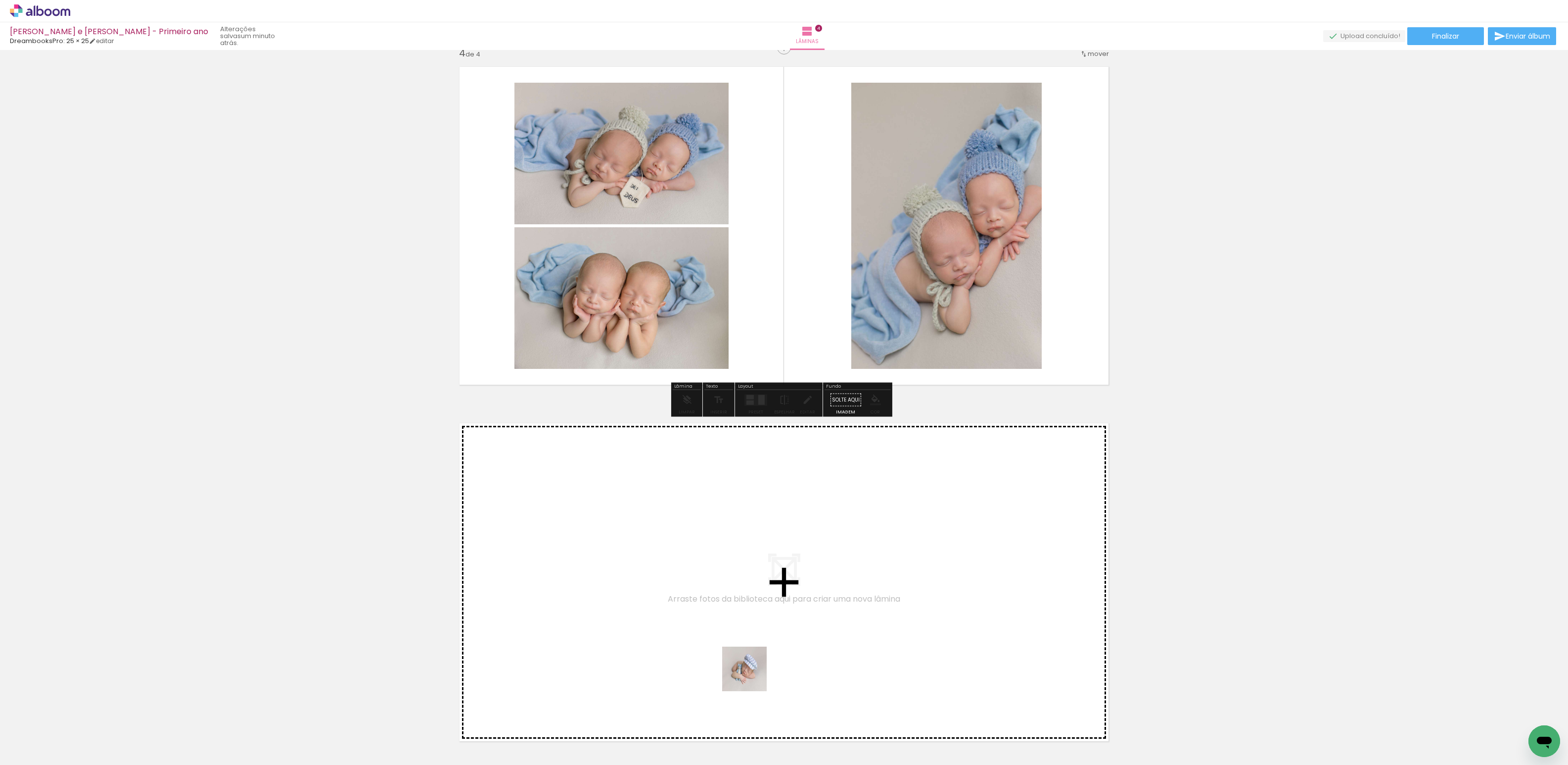
drag, startPoint x: 768, startPoint y: 738, endPoint x: 635, endPoint y: 615, distance: 181.2
click at [635, 615] on quentale-workspace at bounding box center [784, 382] width 1568 height 765
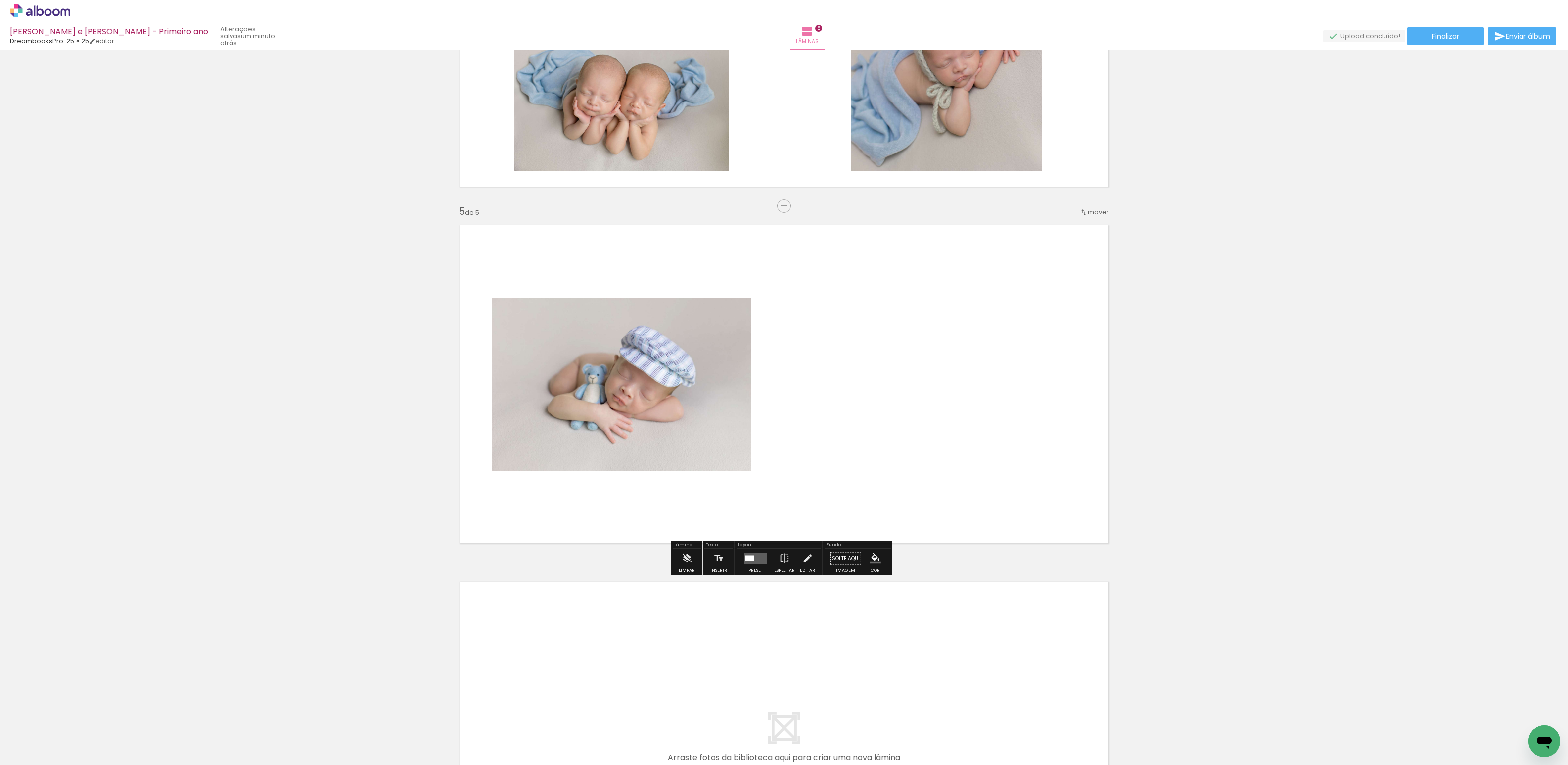
scroll to position [1293, 0]
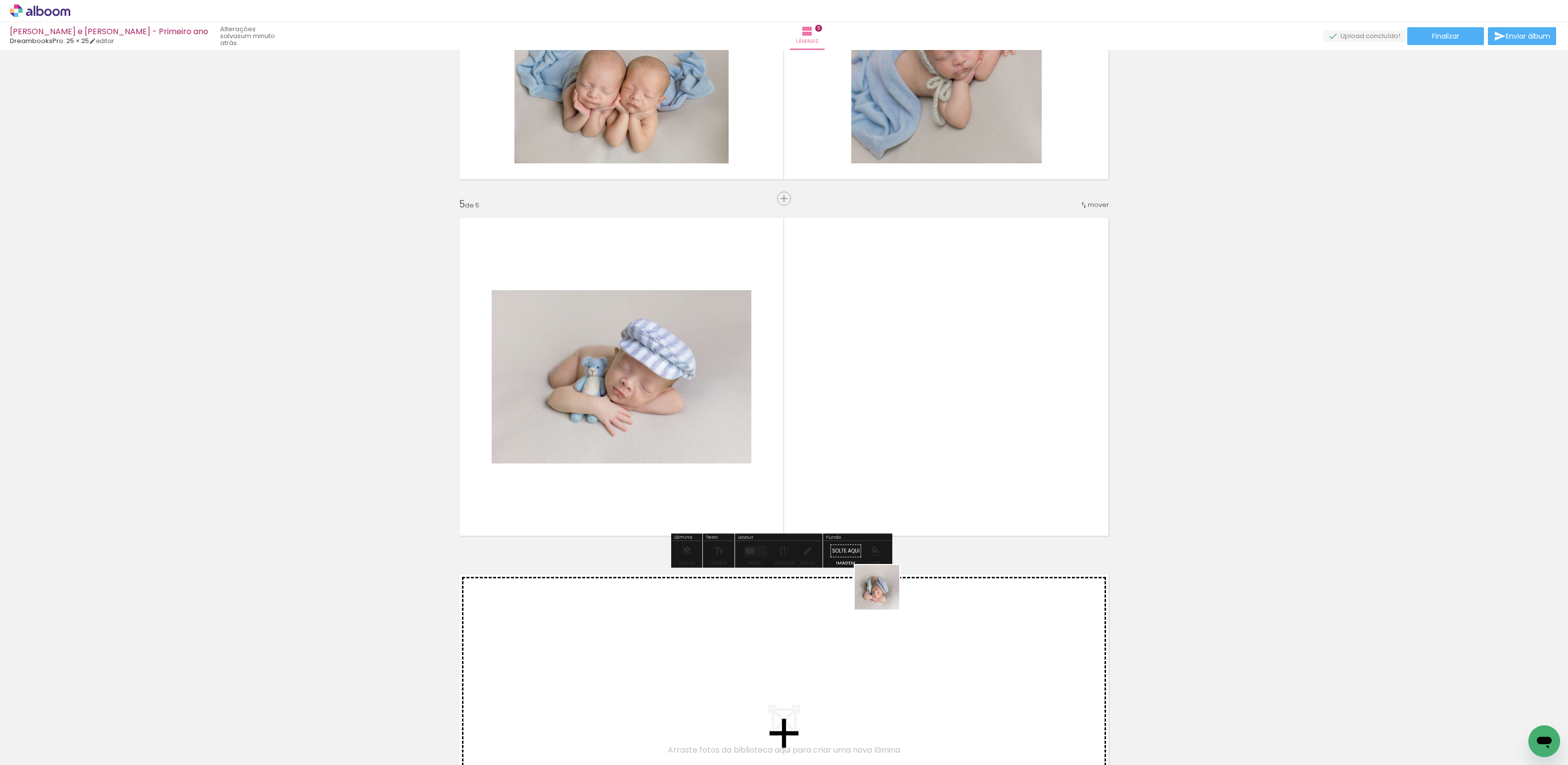
drag, startPoint x: 832, startPoint y: 721, endPoint x: 872, endPoint y: 461, distance: 263.1
click at [872, 461] on quentale-workspace at bounding box center [784, 382] width 1568 height 765
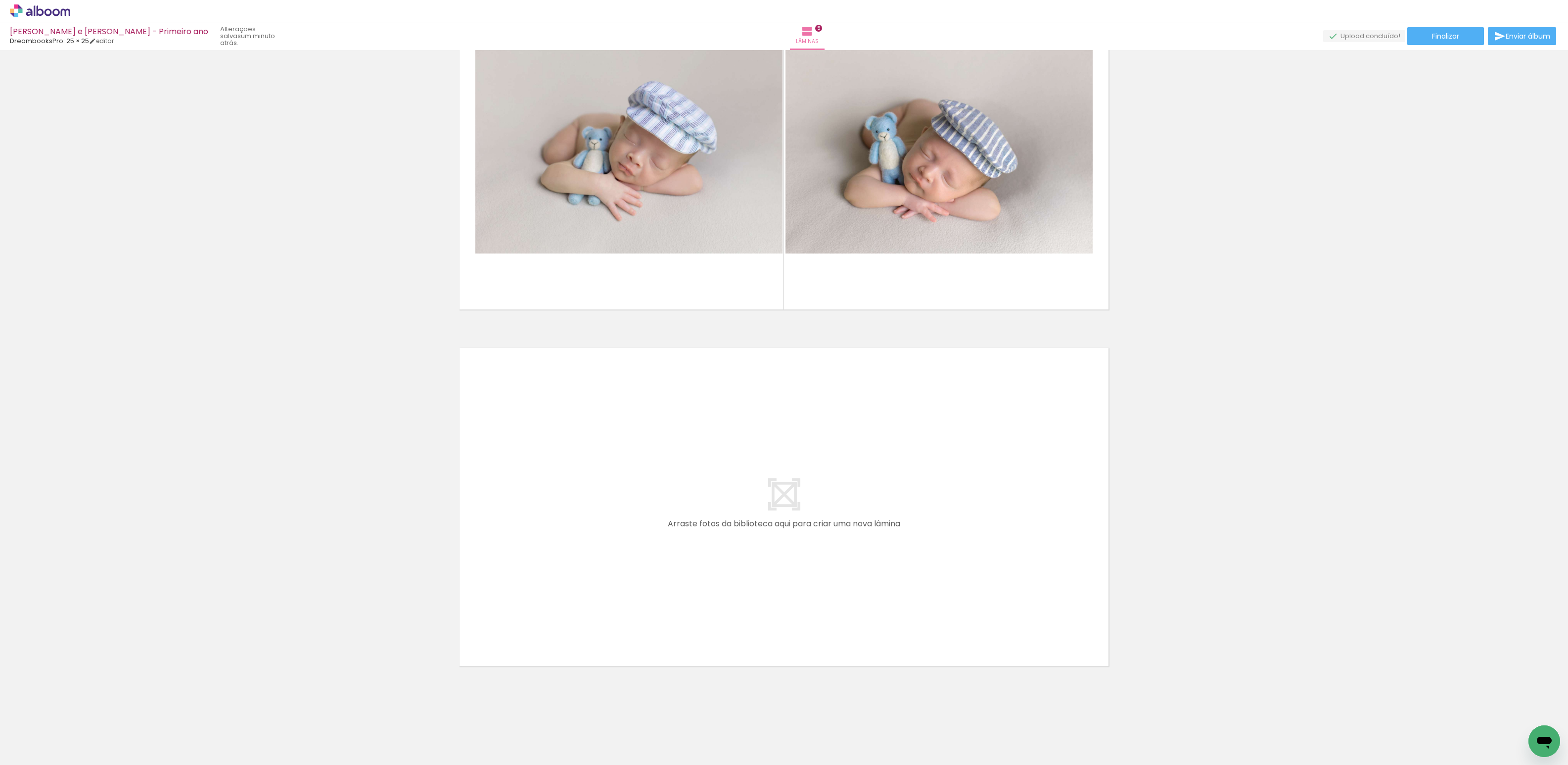
scroll to position [1524, 0]
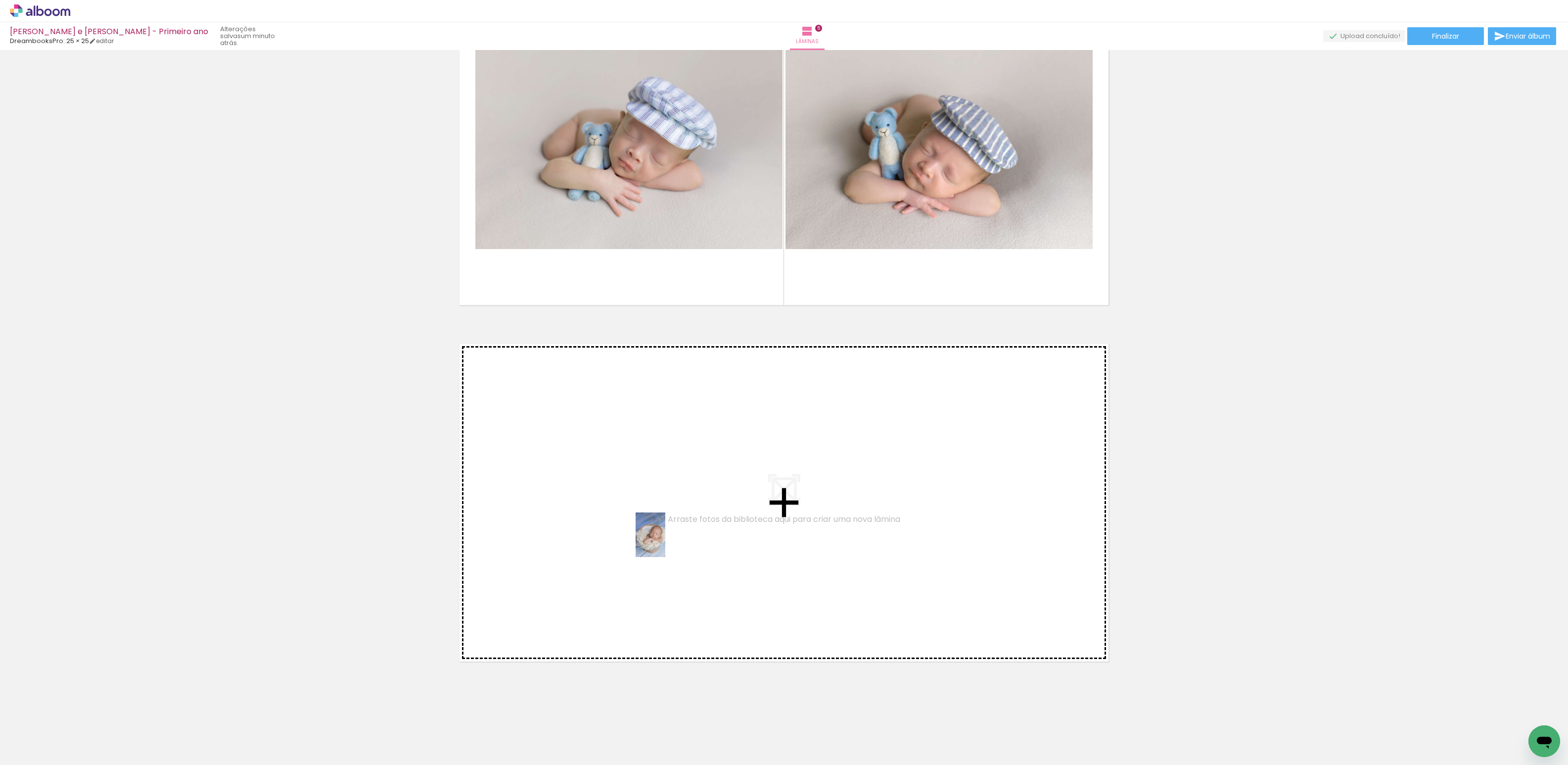
drag, startPoint x: 880, startPoint y: 740, endPoint x: 665, endPoint y: 543, distance: 291.6
click at [665, 543] on quentale-workspace at bounding box center [784, 382] width 1568 height 765
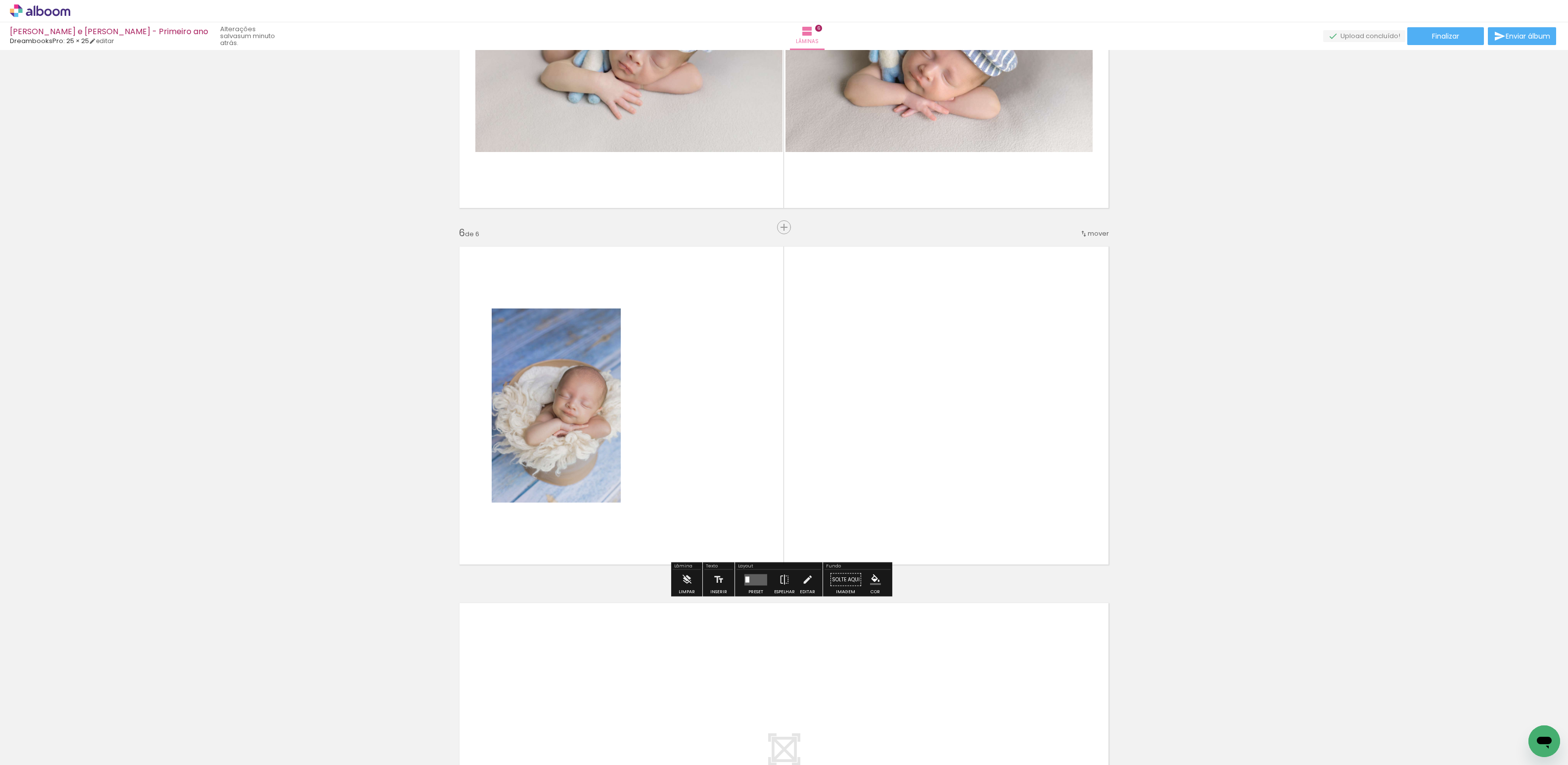
scroll to position [1649, 0]
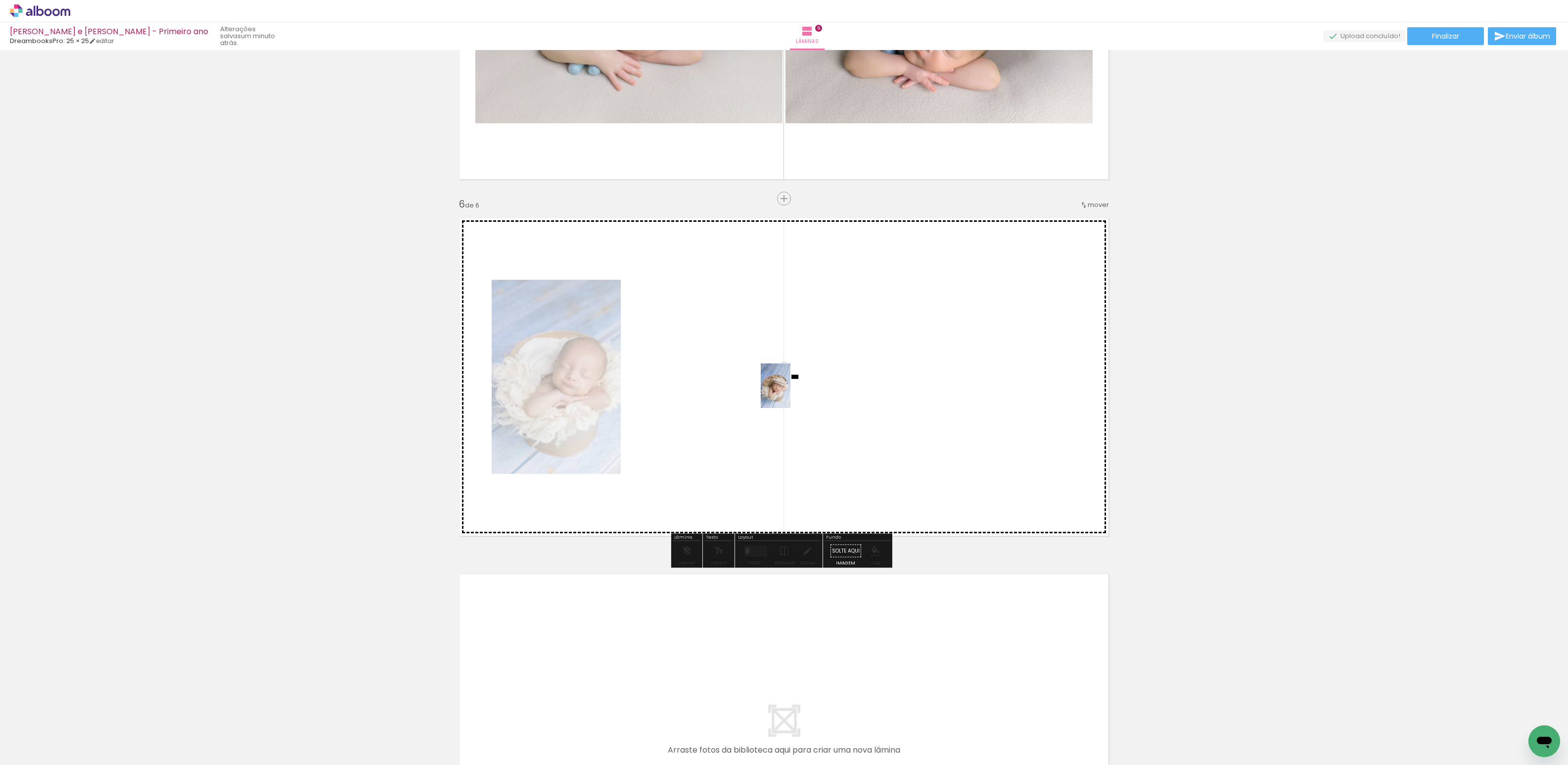
drag, startPoint x: 937, startPoint y: 732, endPoint x: 791, endPoint y: 393, distance: 369.1
click at [790, 391] on quentale-workspace at bounding box center [784, 382] width 1568 height 765
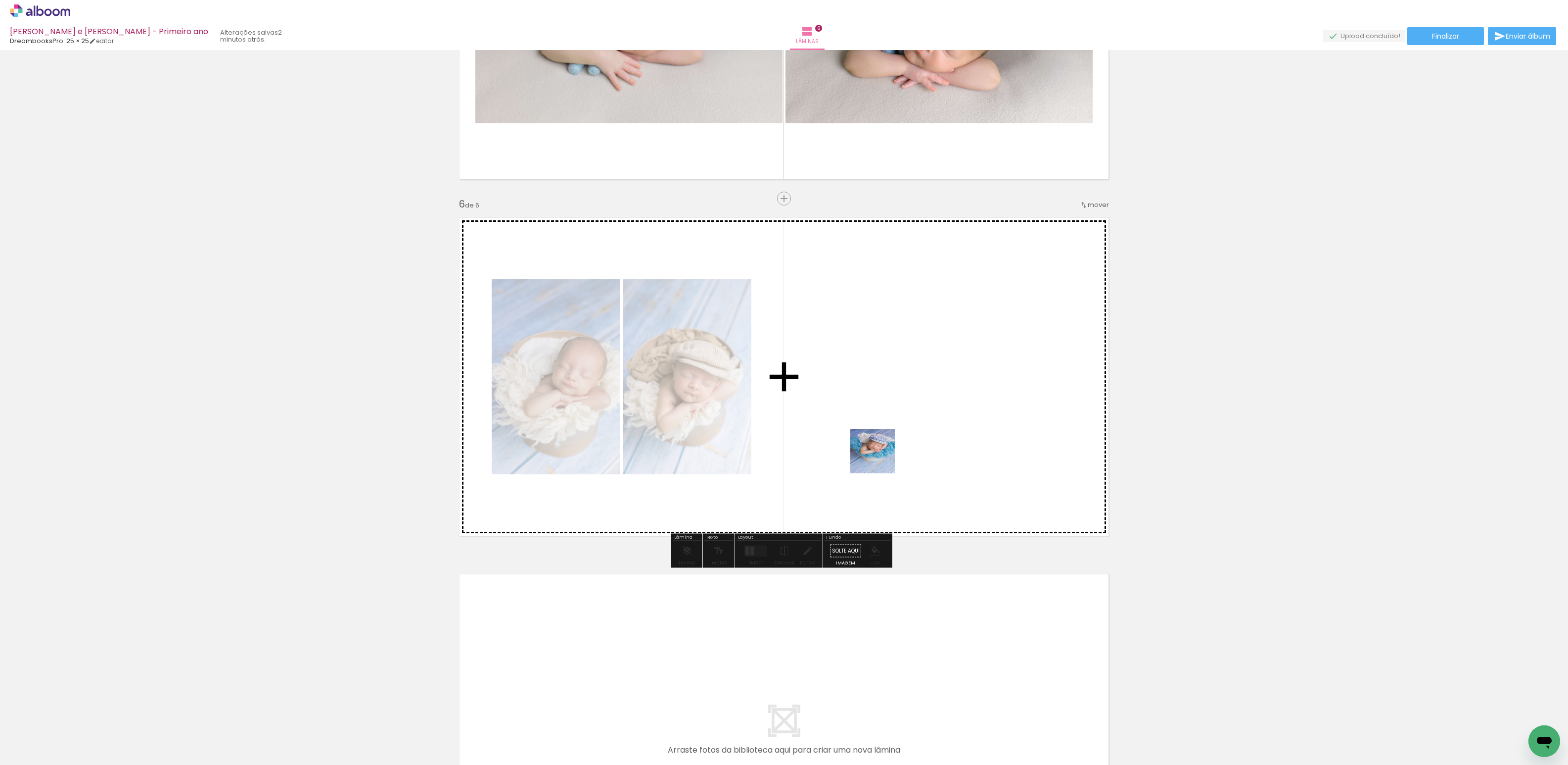
drag, startPoint x: 1108, startPoint y: 738, endPoint x: 871, endPoint y: 464, distance: 362.3
click at [847, 436] on quentale-workspace at bounding box center [784, 382] width 1568 height 765
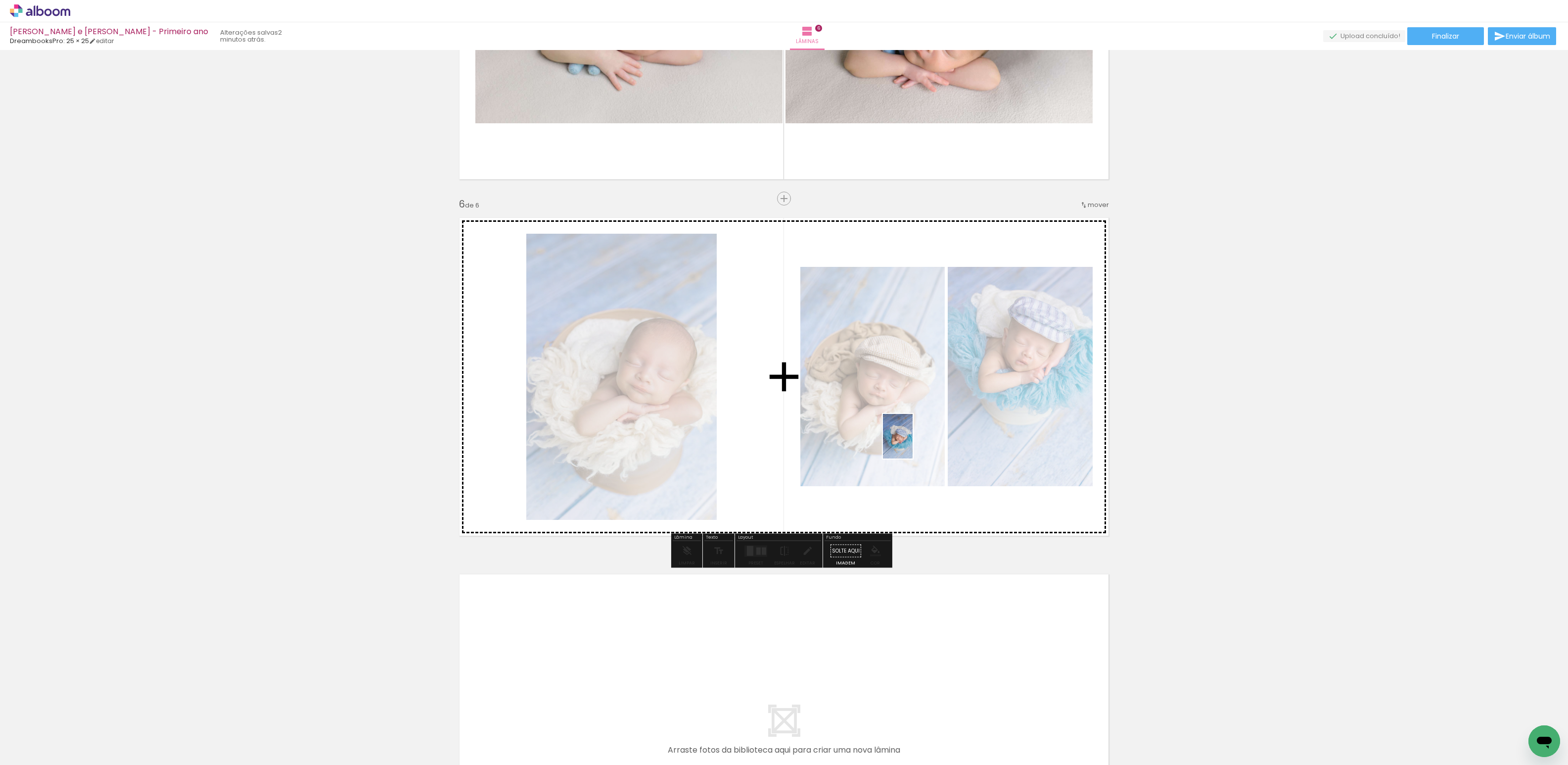
drag, startPoint x: 1167, startPoint y: 740, endPoint x: 908, endPoint y: 448, distance: 390.3
click at [909, 444] on quentale-workspace at bounding box center [784, 382] width 1568 height 765
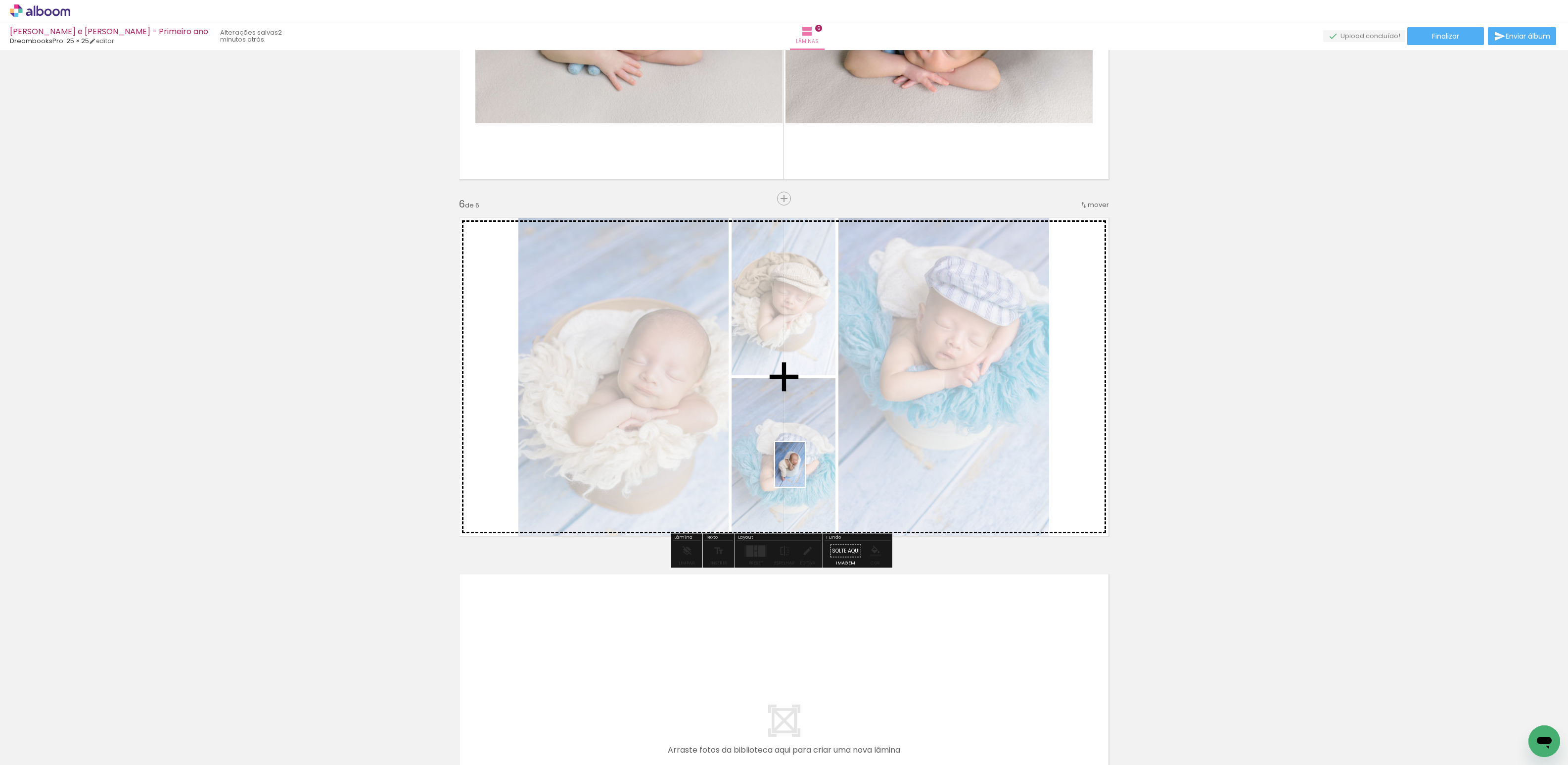
drag, startPoint x: 1212, startPoint y: 735, endPoint x: 805, endPoint y: 472, distance: 484.6
click at [805, 472] on quentale-workspace at bounding box center [784, 382] width 1568 height 765
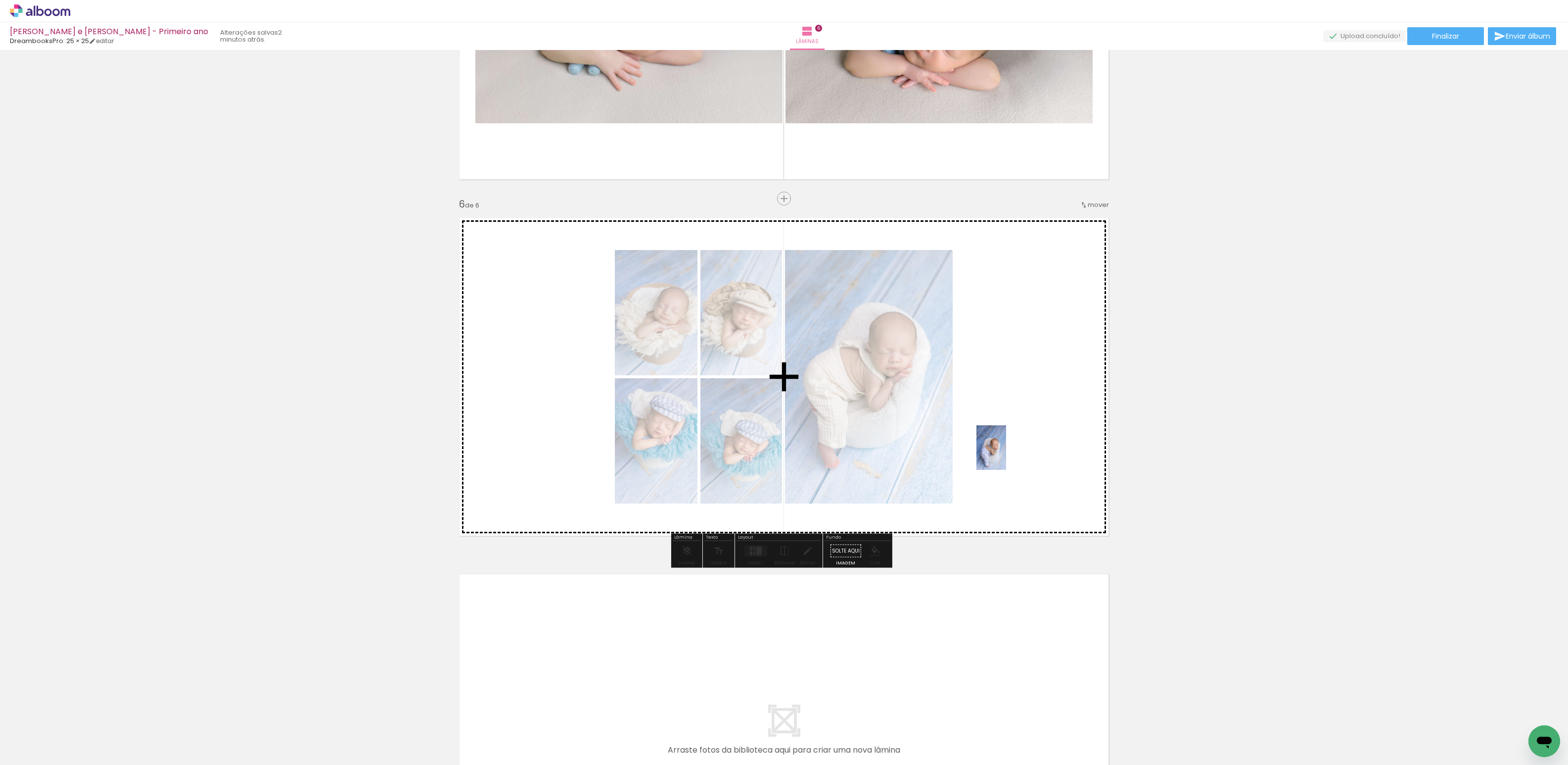
drag, startPoint x: 1266, startPoint y: 723, endPoint x: 1007, endPoint y: 455, distance: 372.7
click at [1007, 455] on quentale-workspace at bounding box center [784, 382] width 1568 height 765
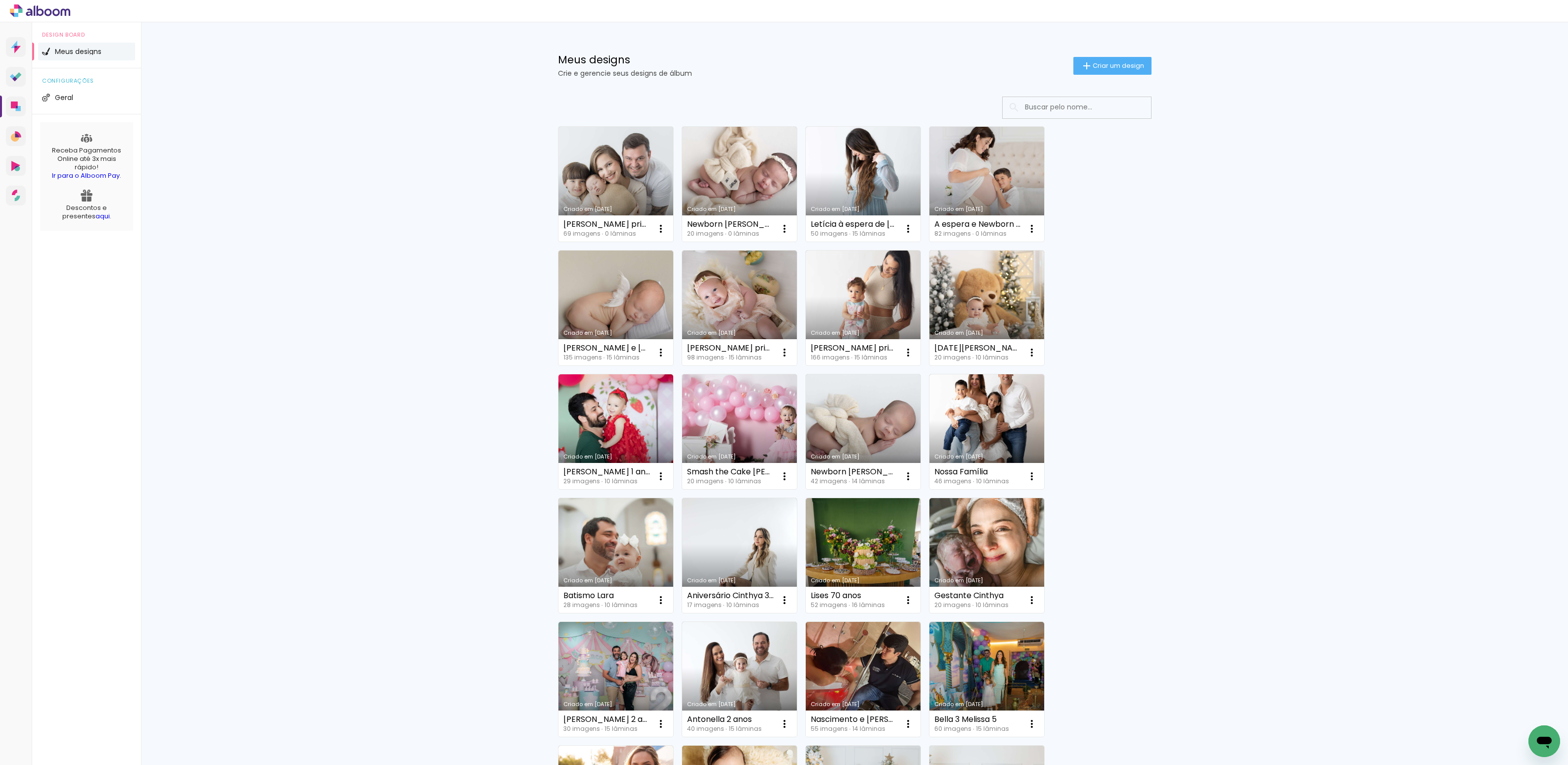
click at [983, 189] on link "Criado em [DATE]" at bounding box center [987, 184] width 115 height 115
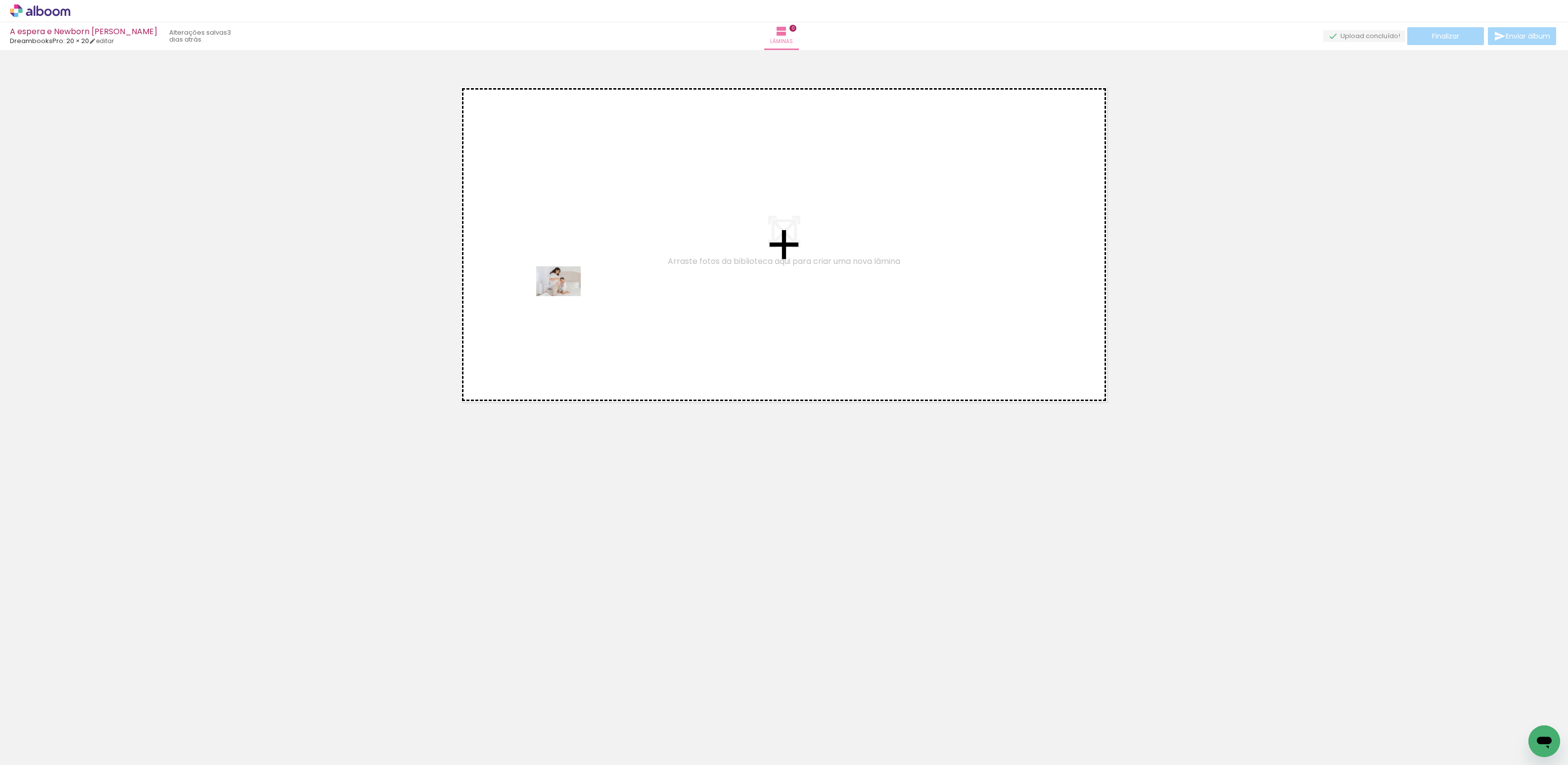
drag, startPoint x: 112, startPoint y: 742, endPoint x: 566, endPoint y: 296, distance: 636.4
click at [566, 296] on quentale-workspace at bounding box center [784, 382] width 1568 height 765
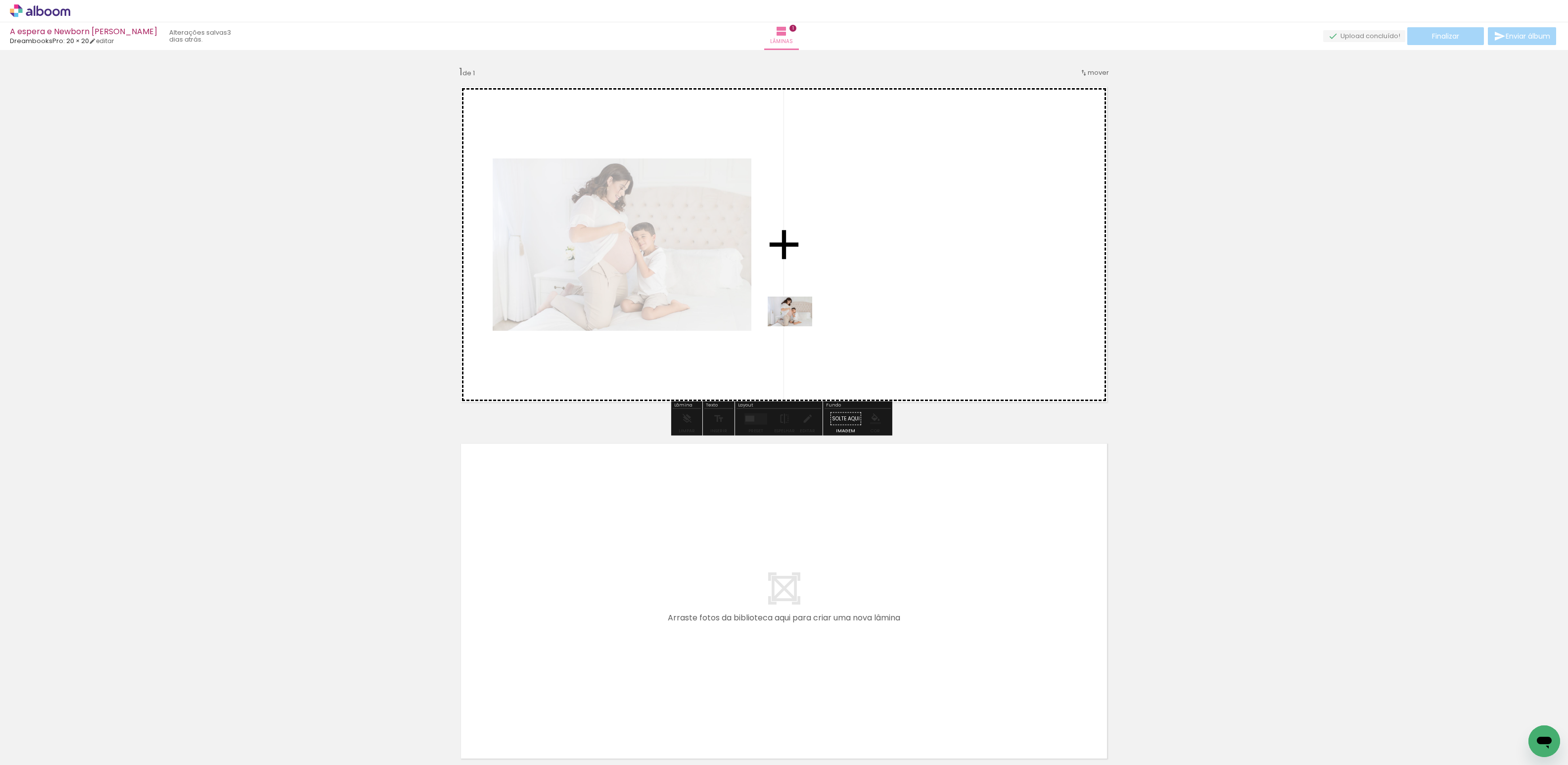
drag, startPoint x: 156, startPoint y: 733, endPoint x: 780, endPoint y: 376, distance: 718.9
click at [853, 304] on quentale-workspace at bounding box center [784, 382] width 1568 height 765
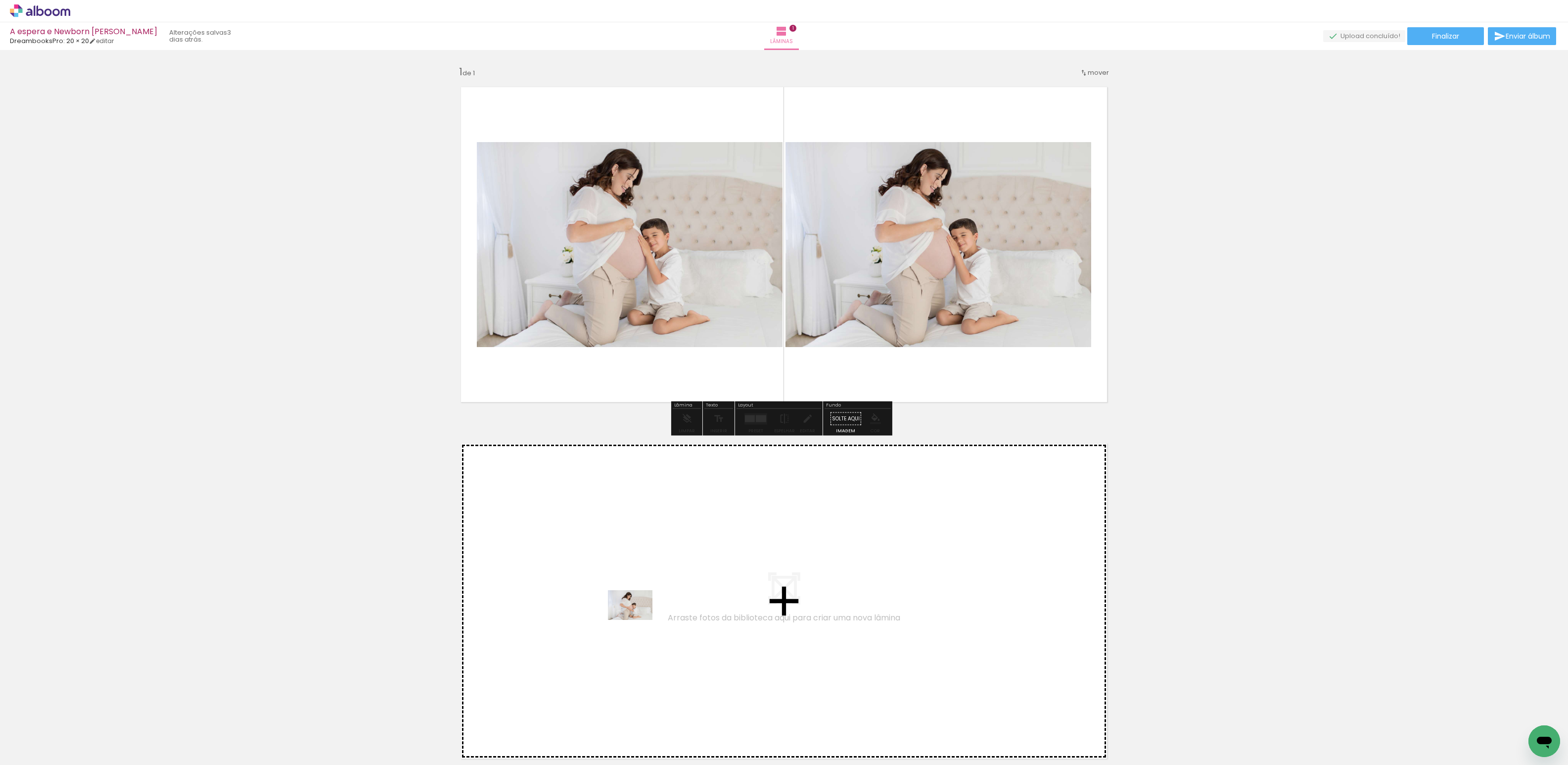
drag, startPoint x: 224, startPoint y: 733, endPoint x: 637, endPoint y: 620, distance: 428.2
click at [637, 620] on quentale-workspace at bounding box center [784, 382] width 1568 height 765
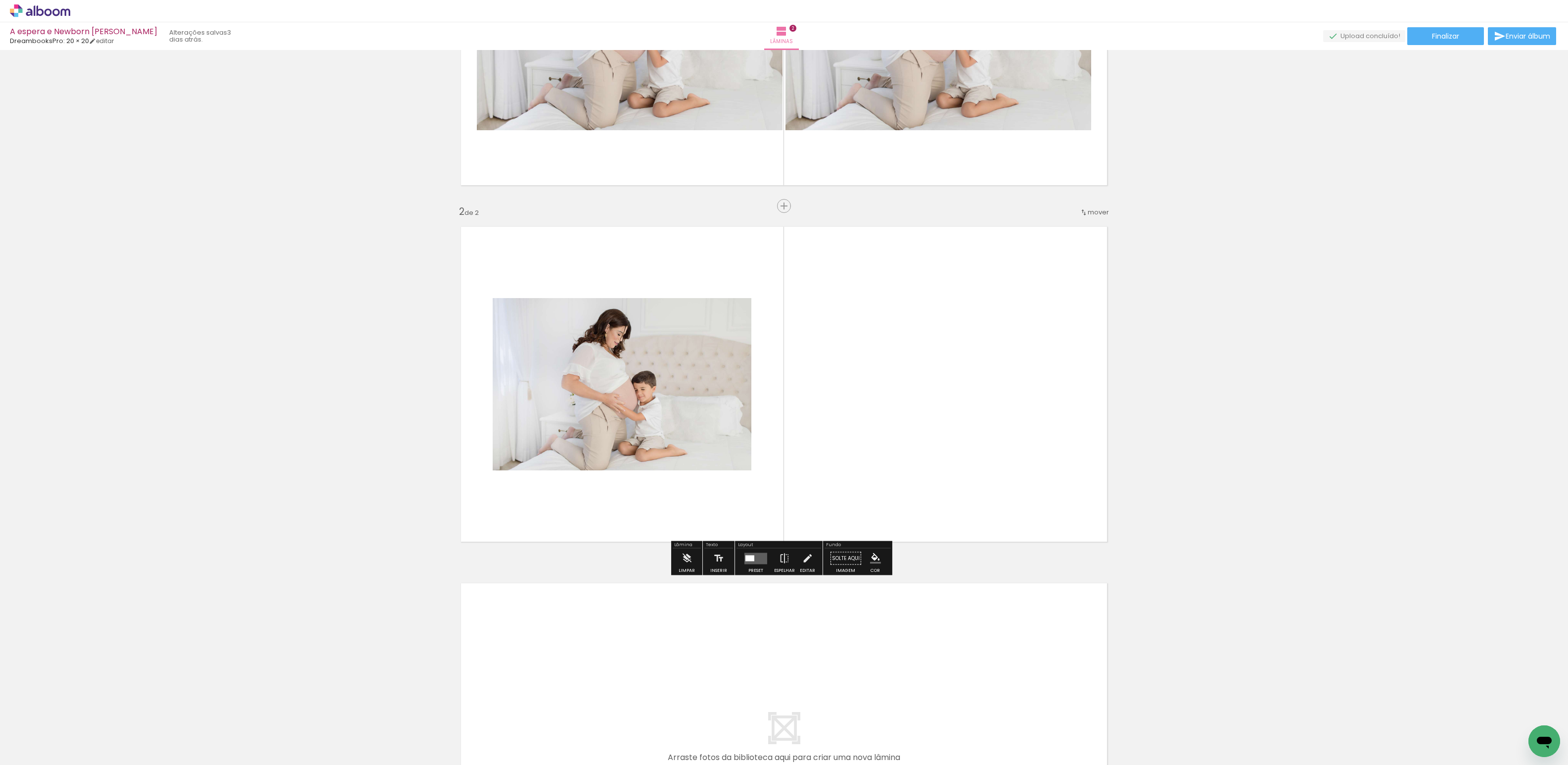
scroll to position [224, 0]
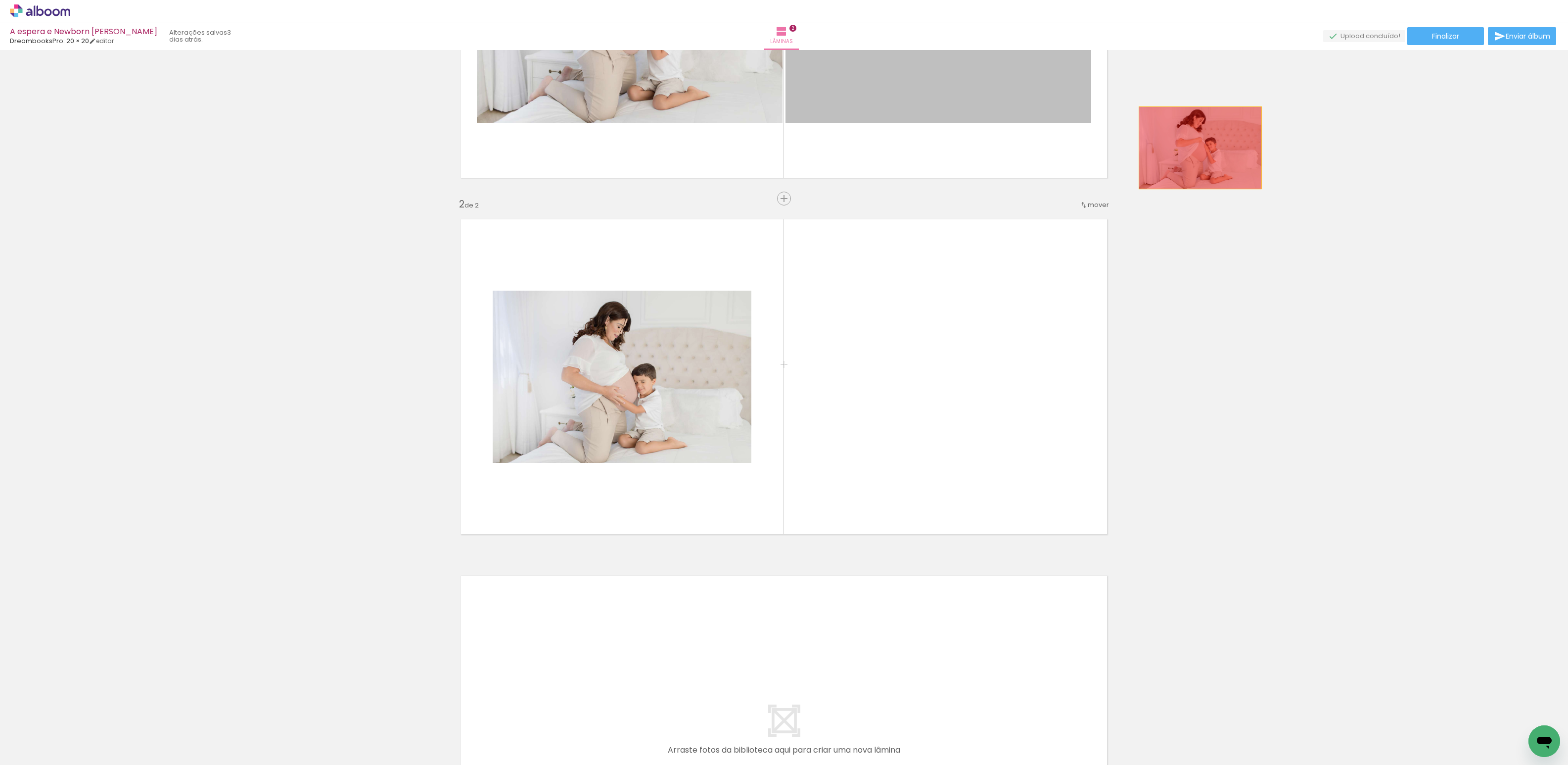
drag, startPoint x: 889, startPoint y: 83, endPoint x: 1217, endPoint y: 156, distance: 336.0
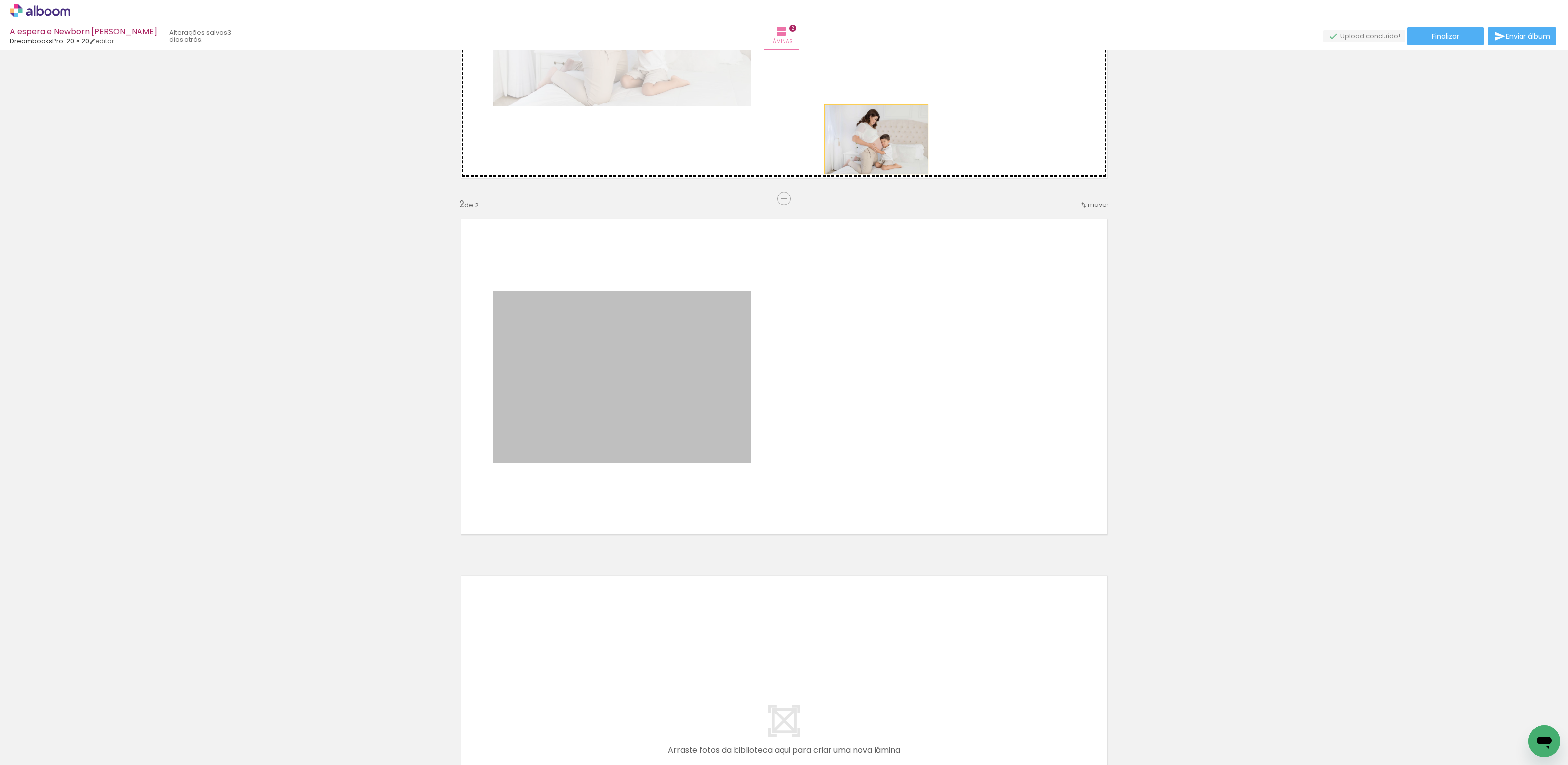
drag, startPoint x: 654, startPoint y: 365, endPoint x: 752, endPoint y: 252, distance: 149.6
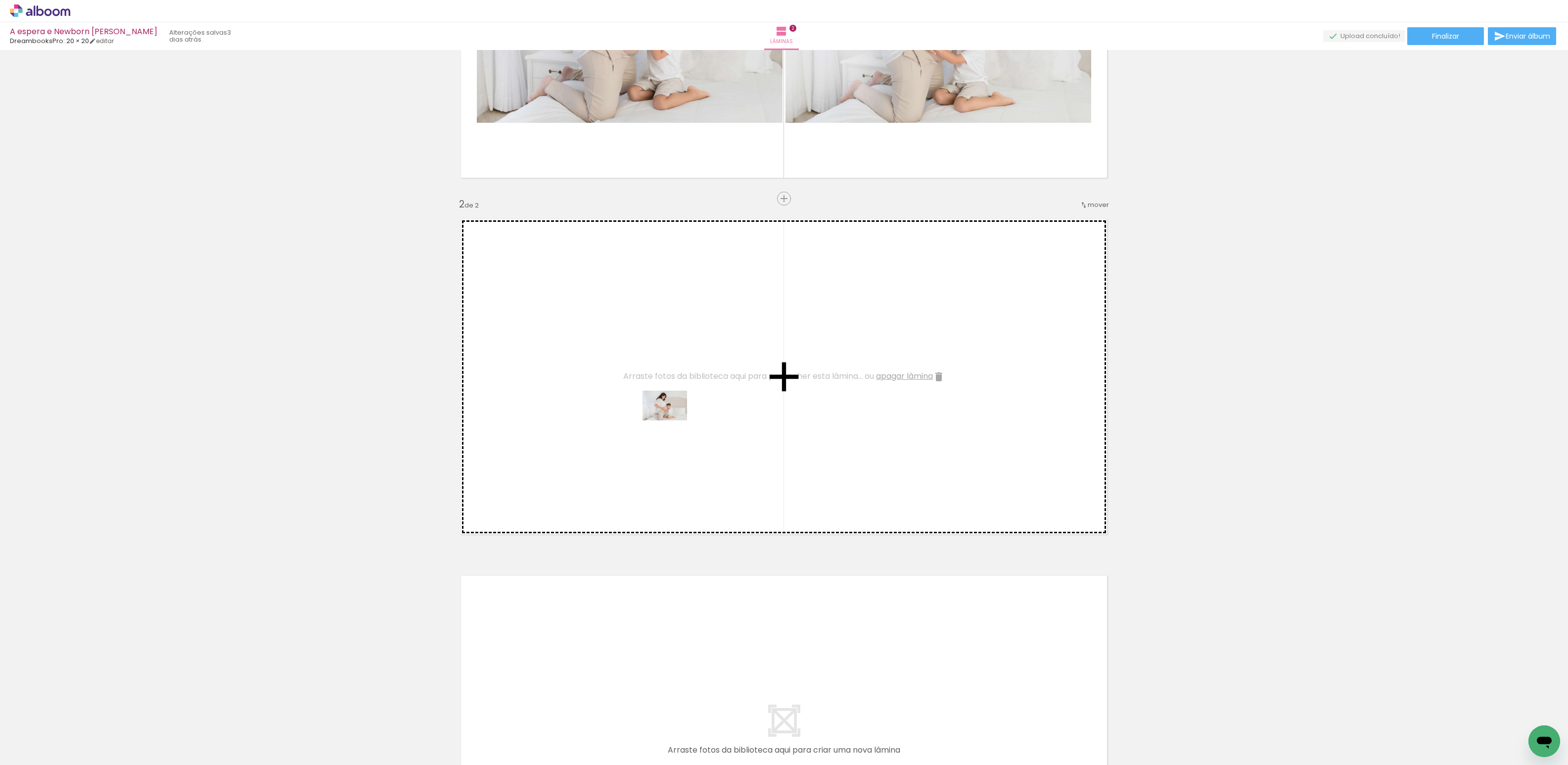
drag, startPoint x: 263, startPoint y: 743, endPoint x: 560, endPoint y: 543, distance: 358.1
click at [671, 419] on quentale-workspace at bounding box center [784, 382] width 1568 height 765
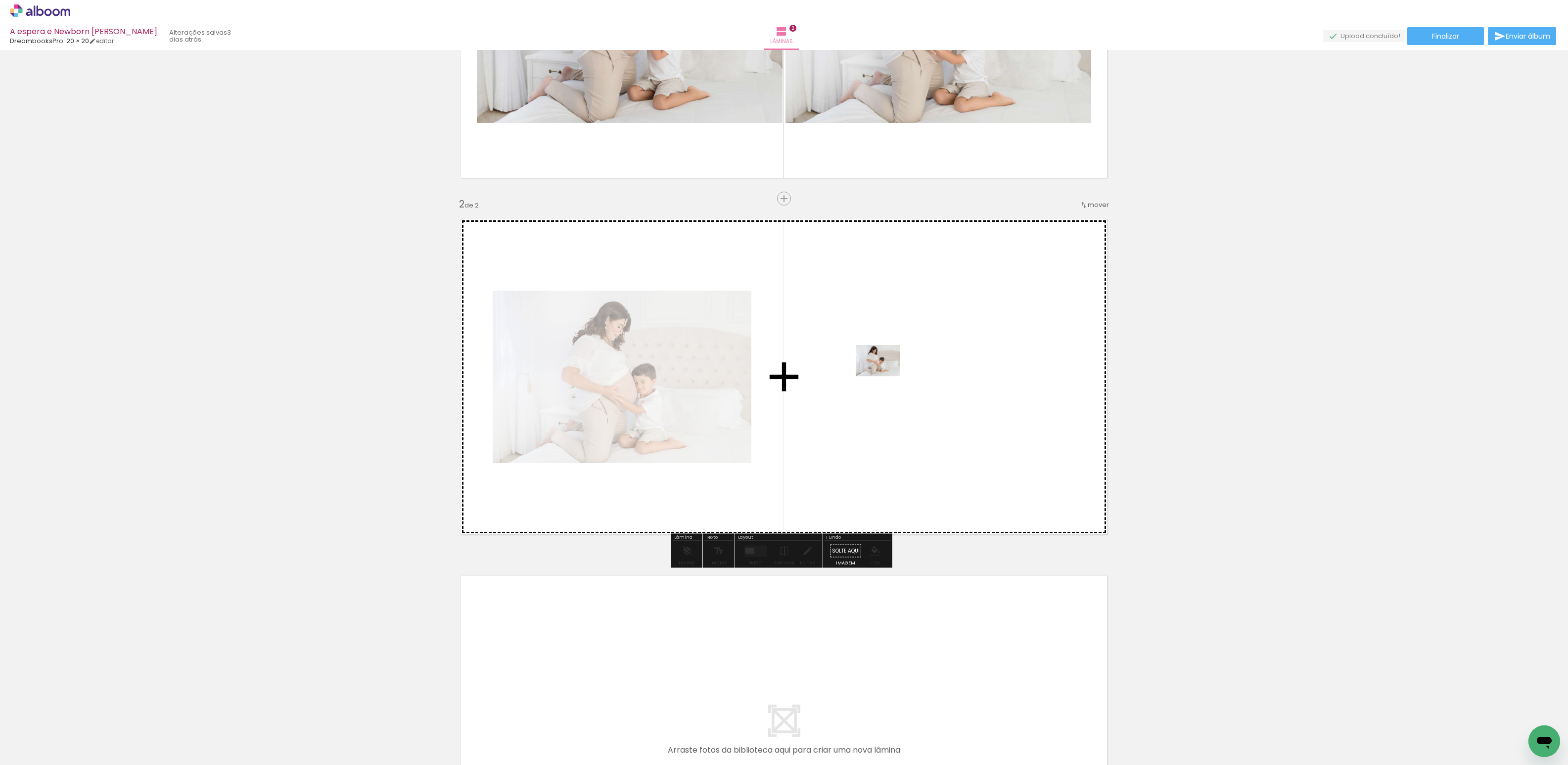
drag, startPoint x: 324, startPoint y: 742, endPoint x: 887, endPoint y: 374, distance: 672.6
click at [887, 374] on quentale-workspace at bounding box center [784, 382] width 1568 height 765
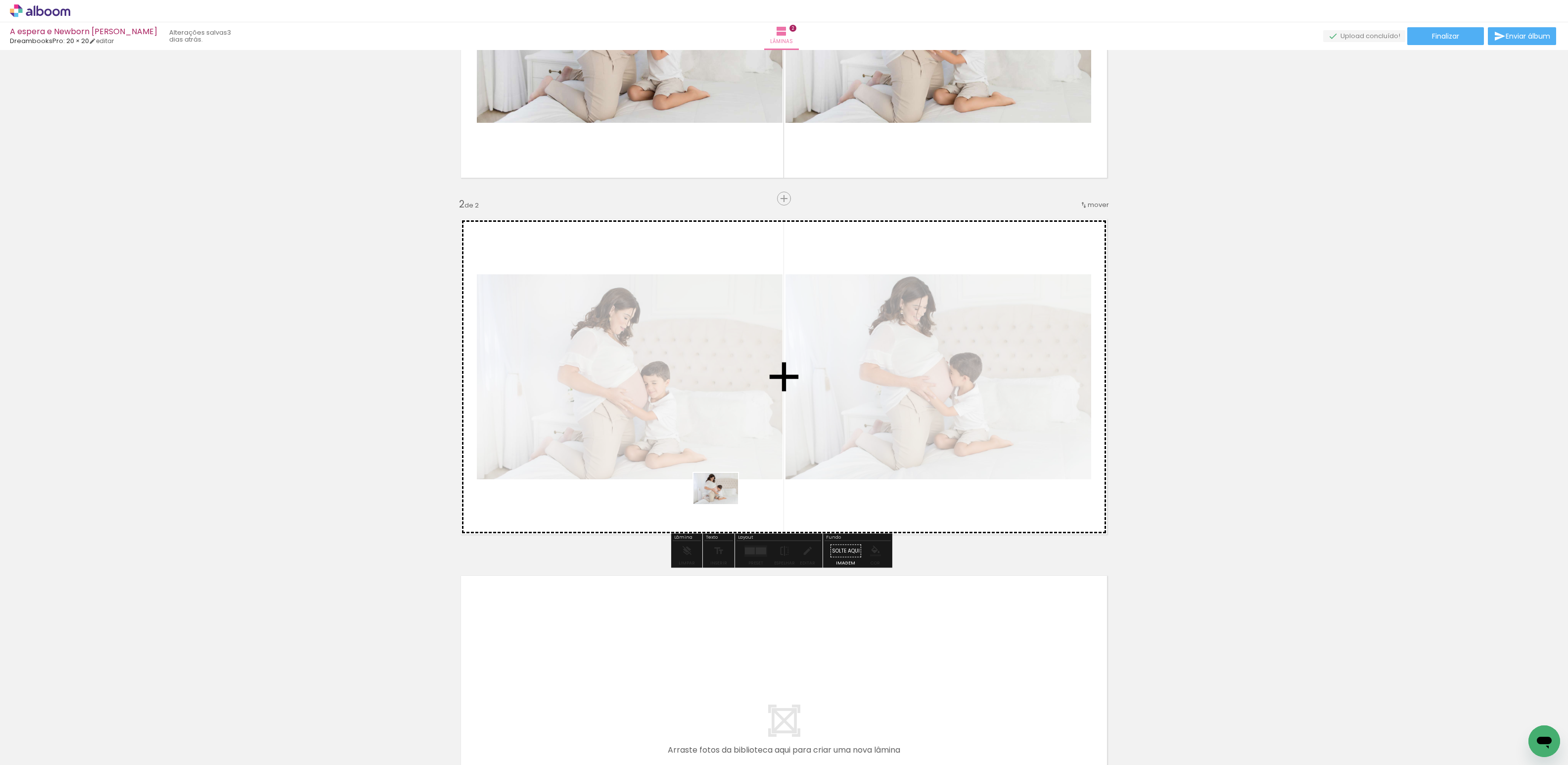
drag, startPoint x: 392, startPoint y: 733, endPoint x: 723, endPoint y: 511, distance: 398.6
click at [723, 511] on quentale-workspace at bounding box center [784, 382] width 1568 height 765
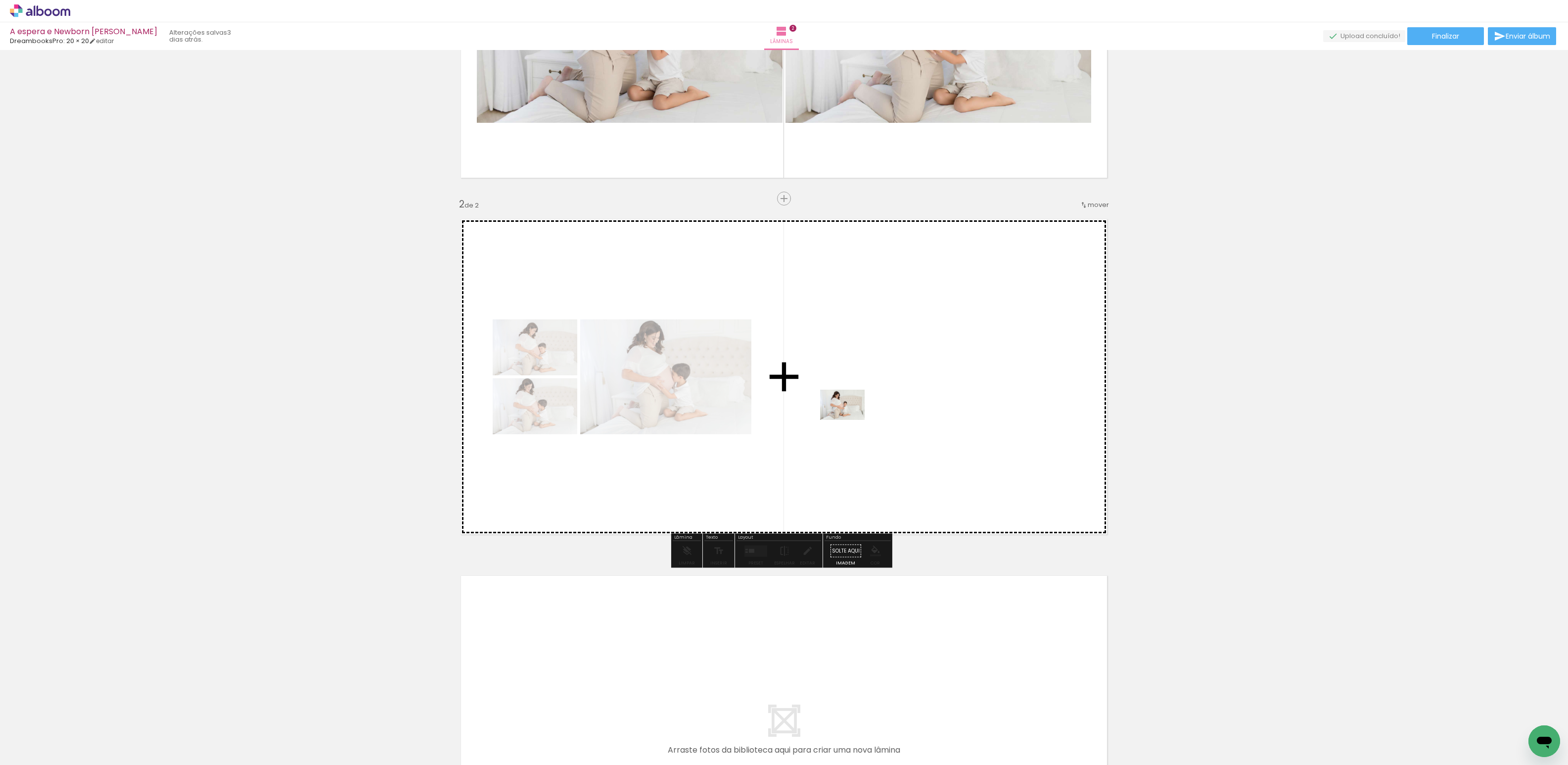
drag, startPoint x: 440, startPoint y: 727, endPoint x: 680, endPoint y: 600, distance: 271.5
click at [850, 419] on quentale-workspace at bounding box center [784, 382] width 1568 height 765
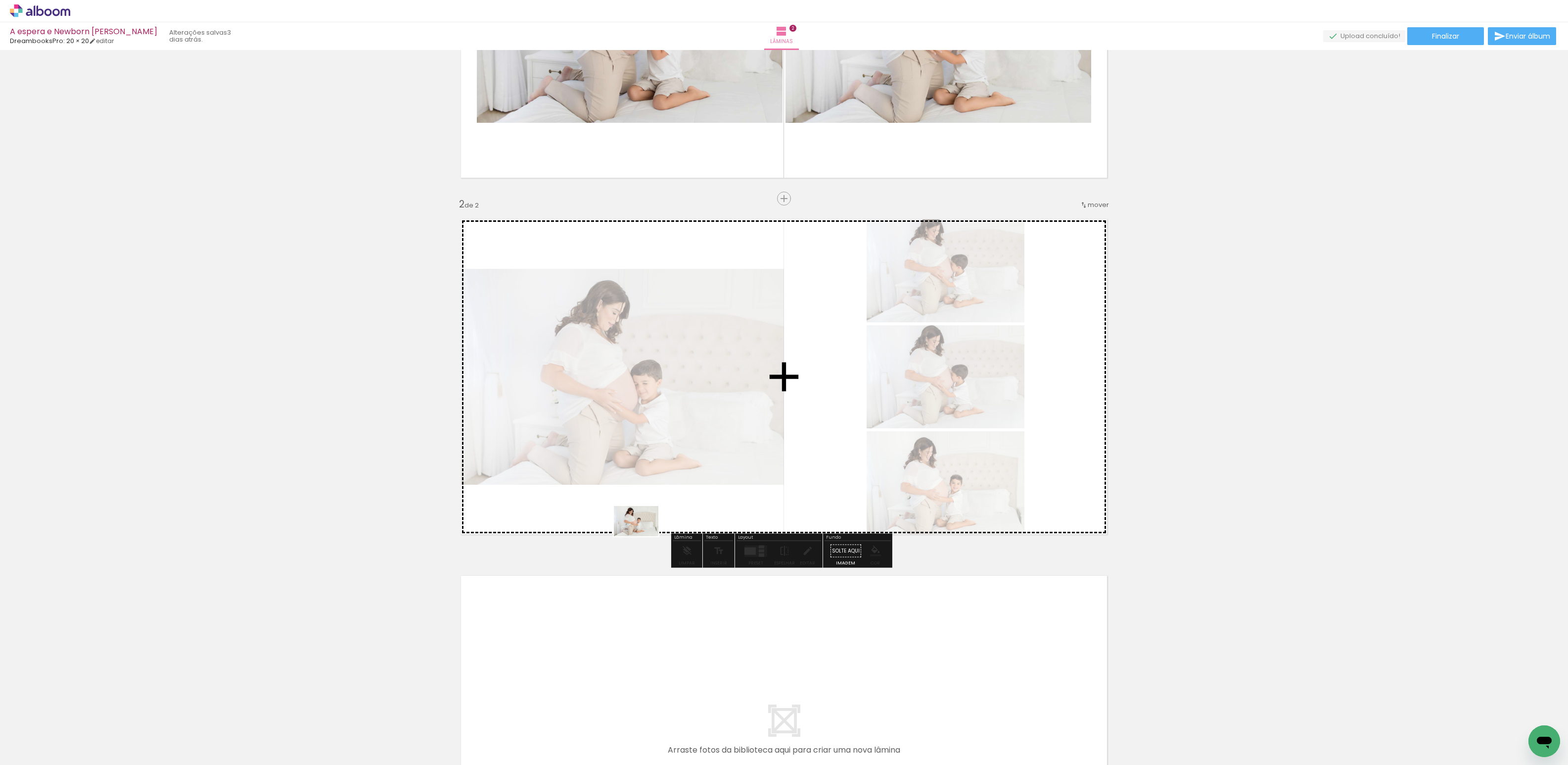
drag, startPoint x: 517, startPoint y: 699, endPoint x: 645, endPoint y: 508, distance: 229.9
click at [645, 508] on quentale-workspace at bounding box center [784, 382] width 1568 height 765
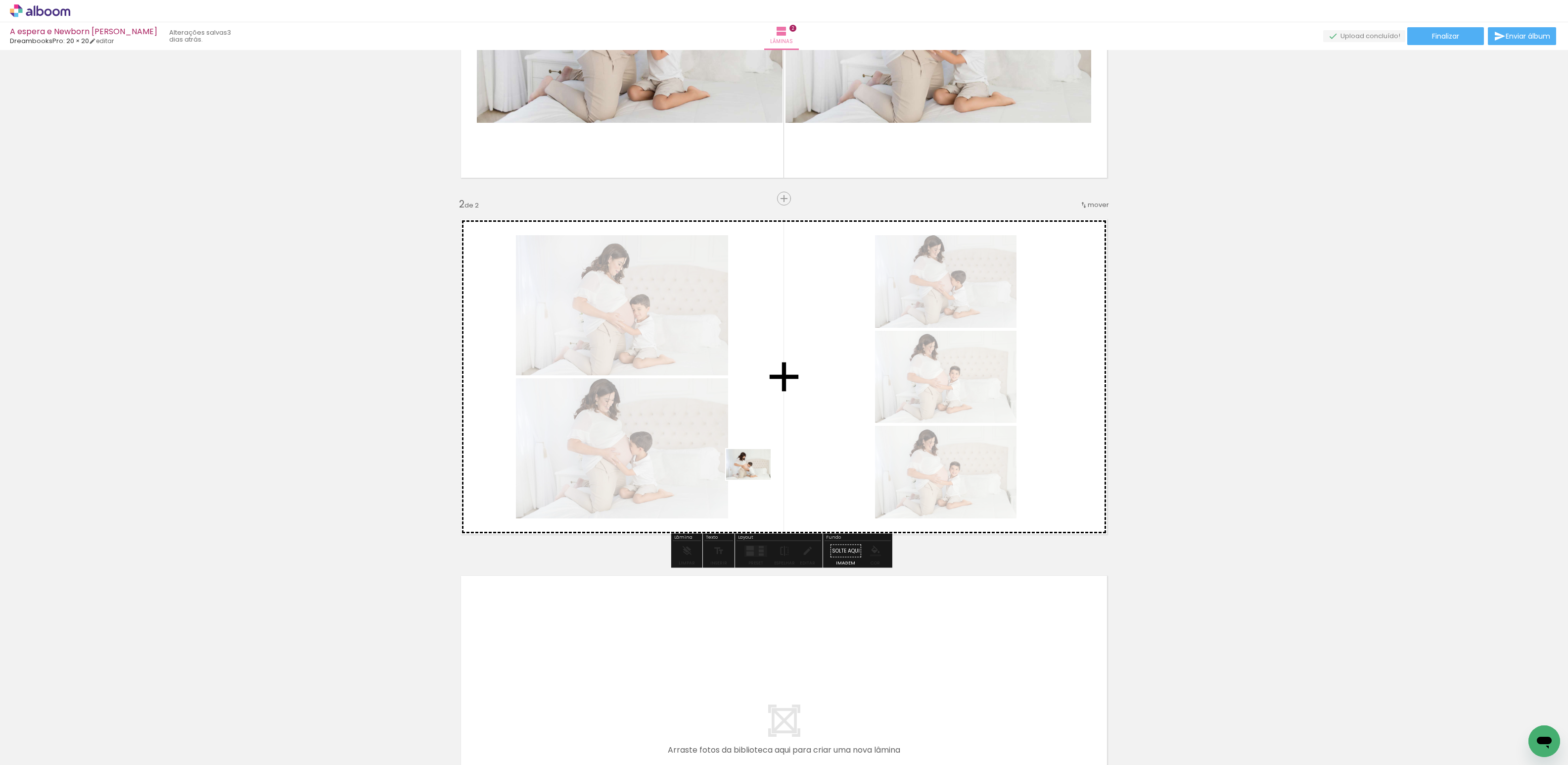
drag, startPoint x: 559, startPoint y: 736, endPoint x: 767, endPoint y: 475, distance: 333.7
click at [767, 475] on quentale-workspace at bounding box center [784, 382] width 1568 height 765
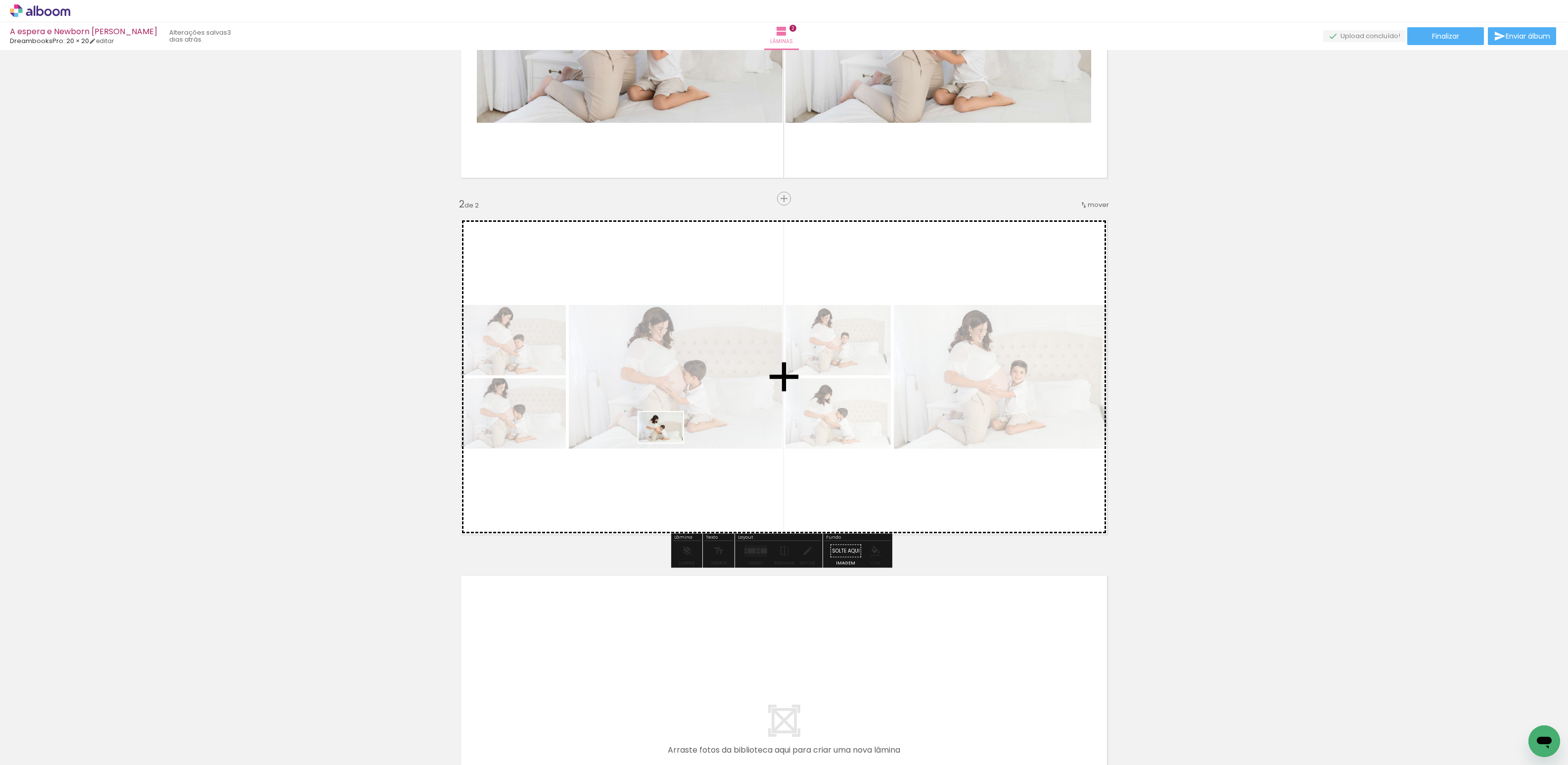
drag, startPoint x: 611, startPoint y: 736, endPoint x: 669, endPoint y: 441, distance: 300.6
click at [669, 441] on quentale-workspace at bounding box center [784, 382] width 1568 height 765
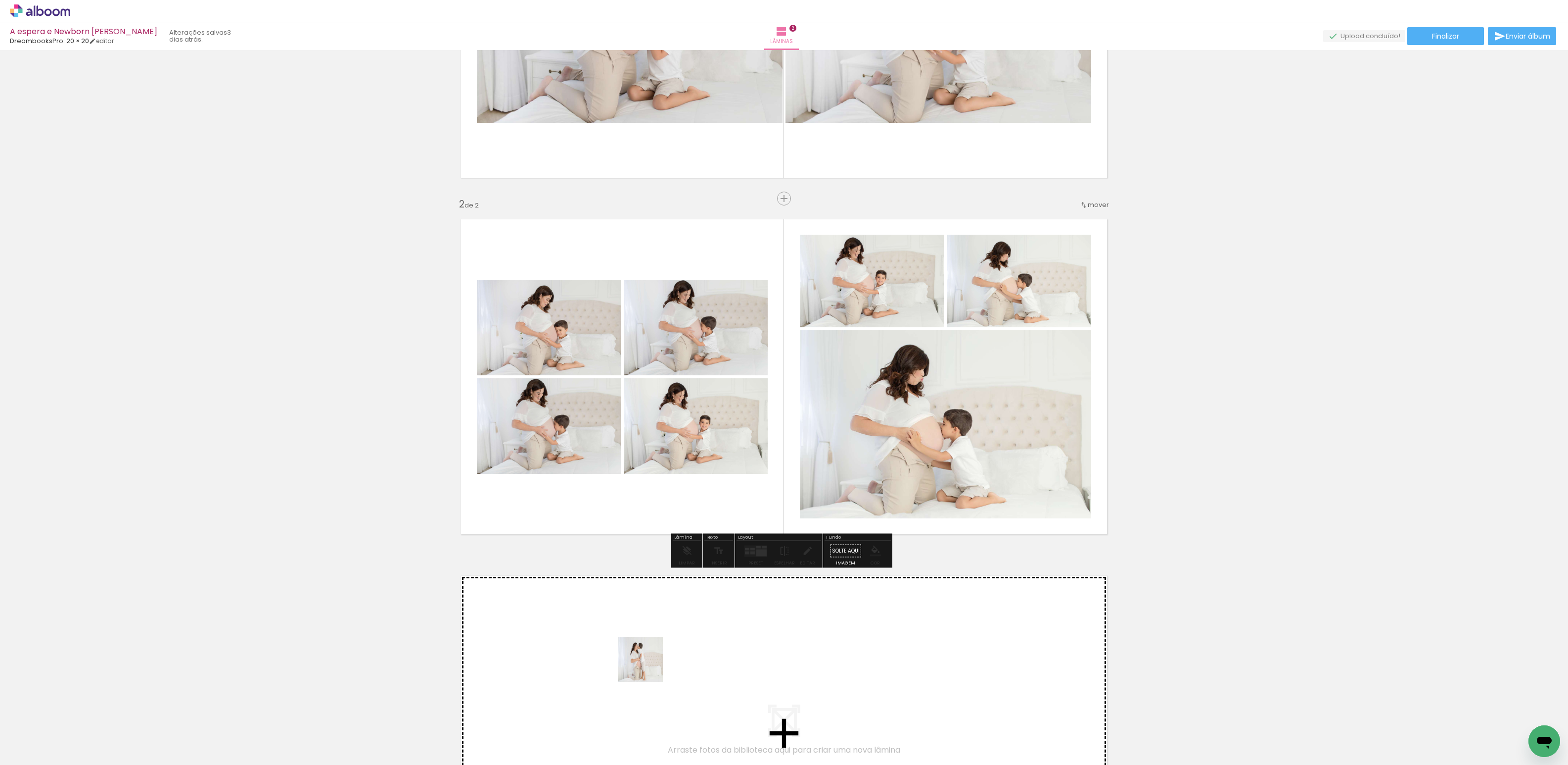
drag, startPoint x: 652, startPoint y: 730, endPoint x: 683, endPoint y: 712, distance: 35.8
click at [644, 642] on quentale-workspace at bounding box center [784, 382] width 1568 height 765
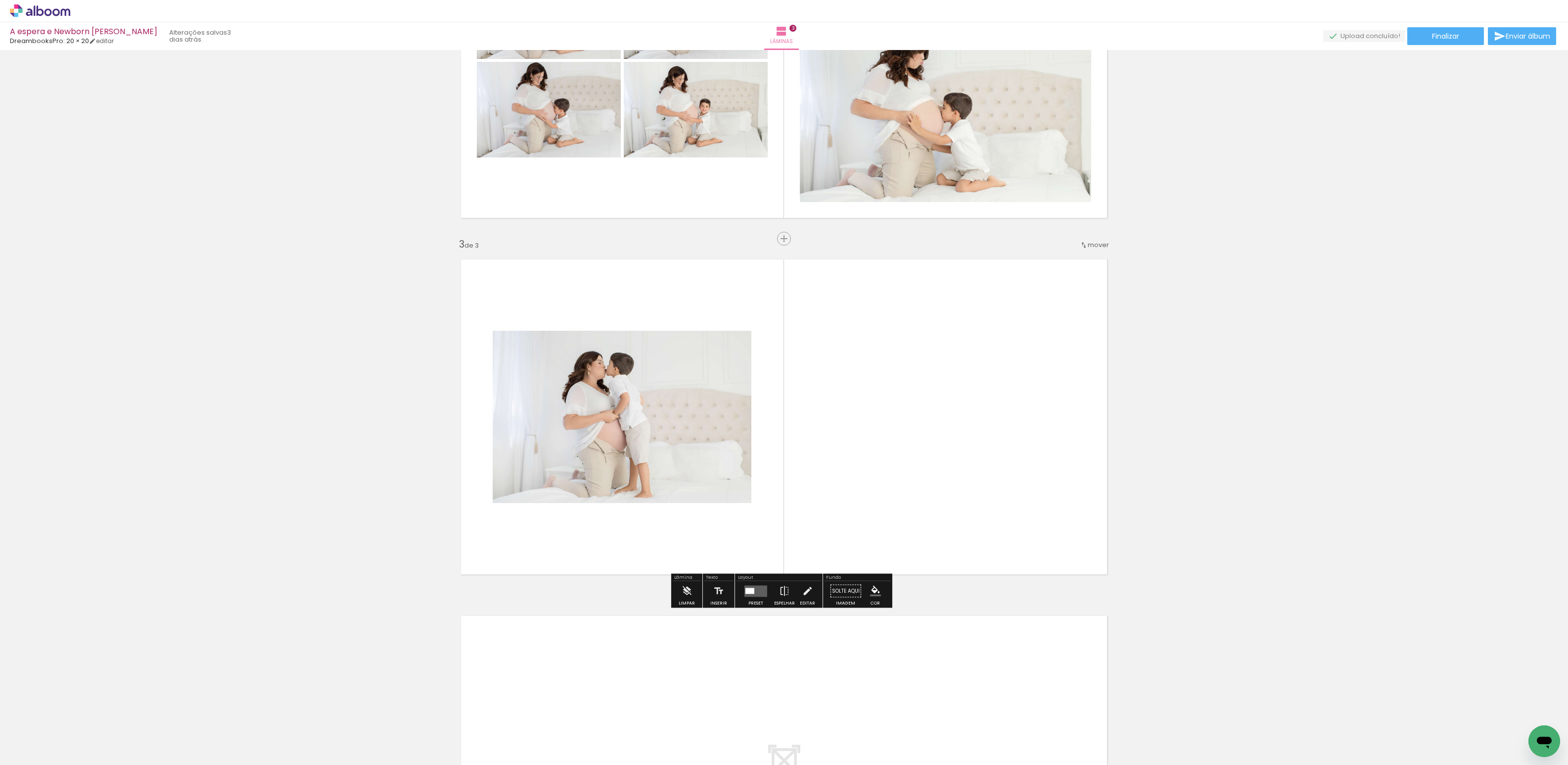
scroll to position [580, 0]
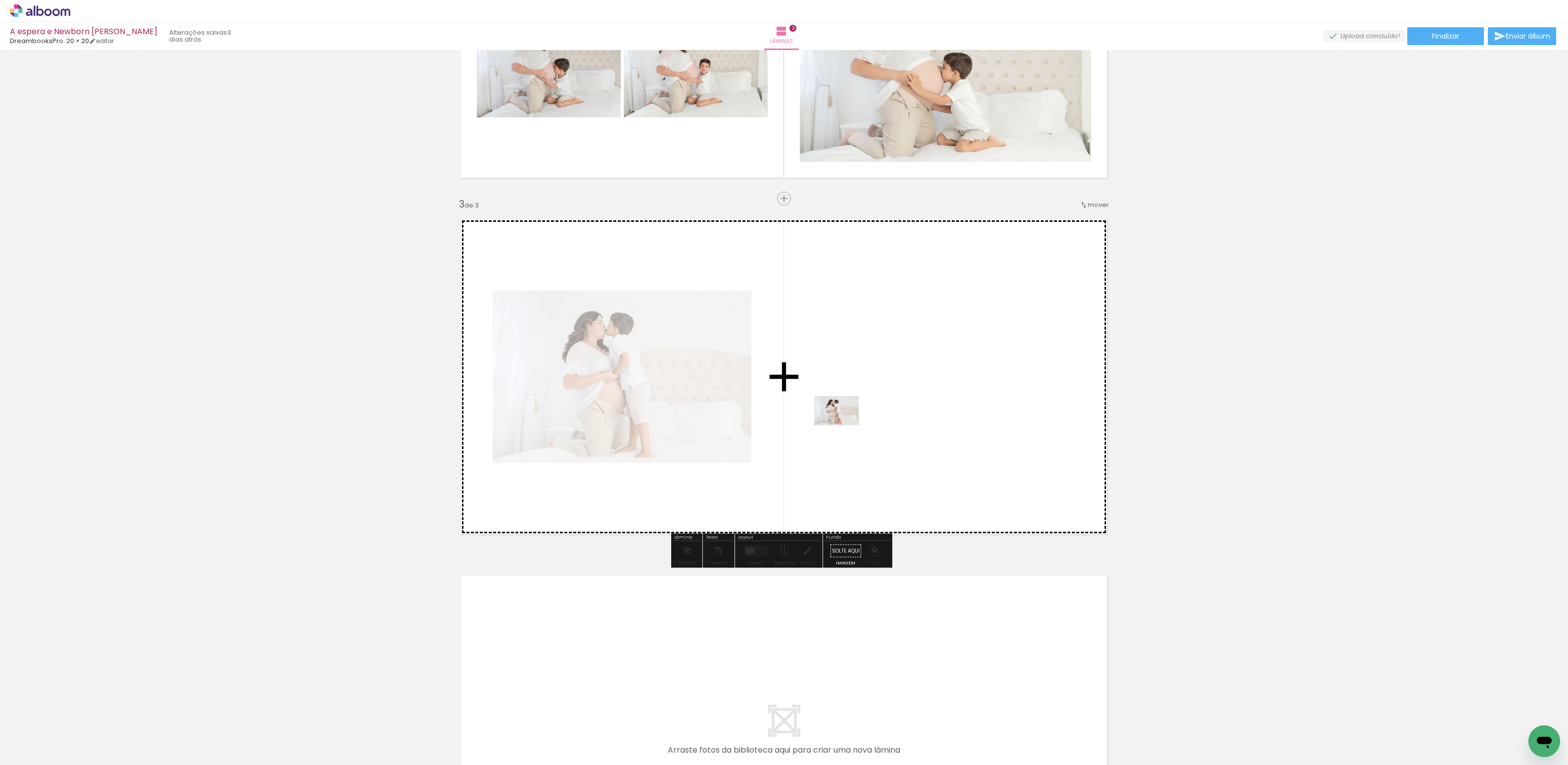
drag, startPoint x: 722, startPoint y: 734, endPoint x: 845, endPoint y: 426, distance: 331.7
click at [845, 426] on quentale-workspace at bounding box center [784, 382] width 1568 height 765
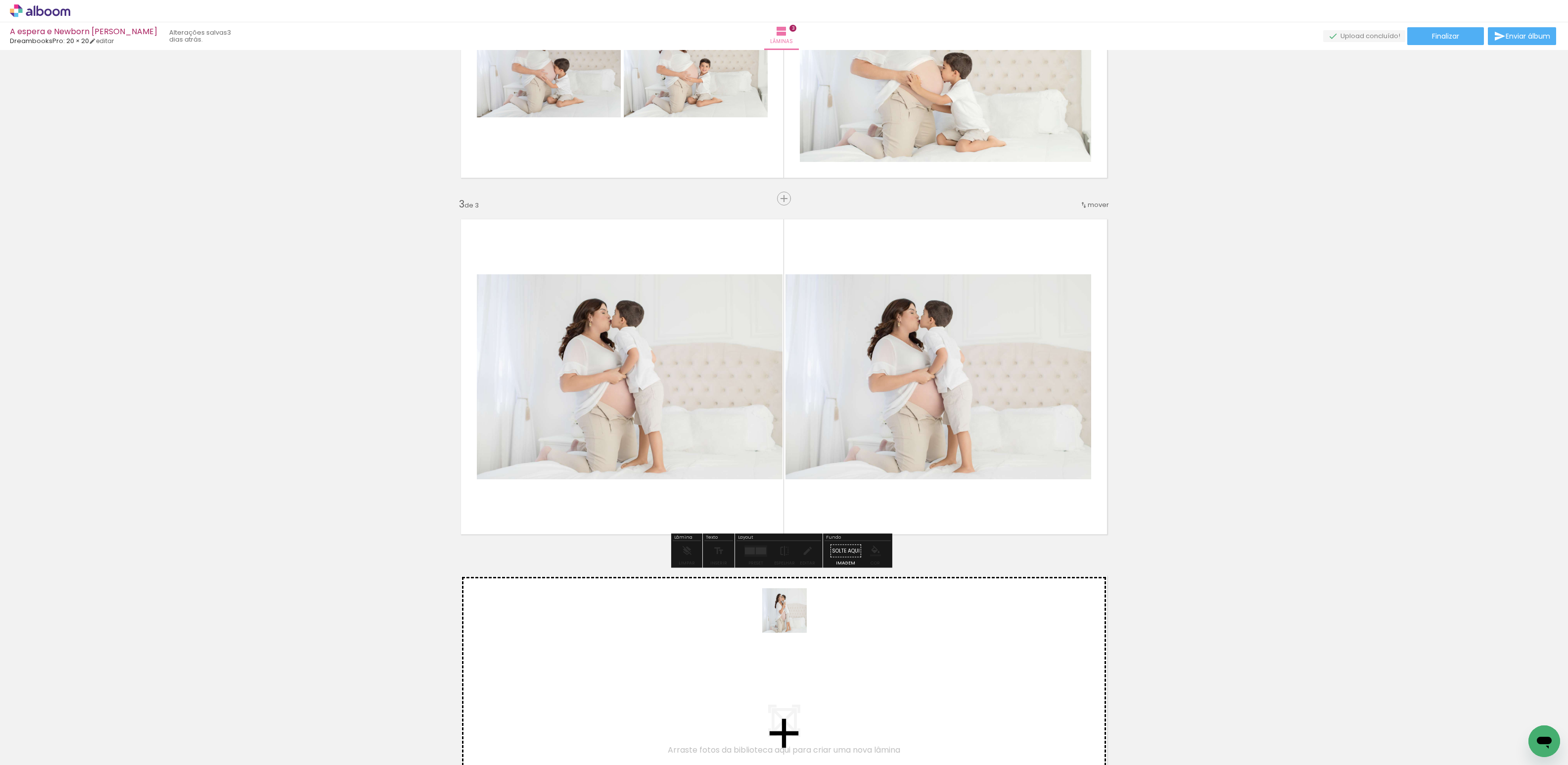
drag, startPoint x: 769, startPoint y: 735, endPoint x: 826, endPoint y: 535, distance: 208.0
click at [773, 311] on quentale-workspace at bounding box center [784, 382] width 1568 height 765
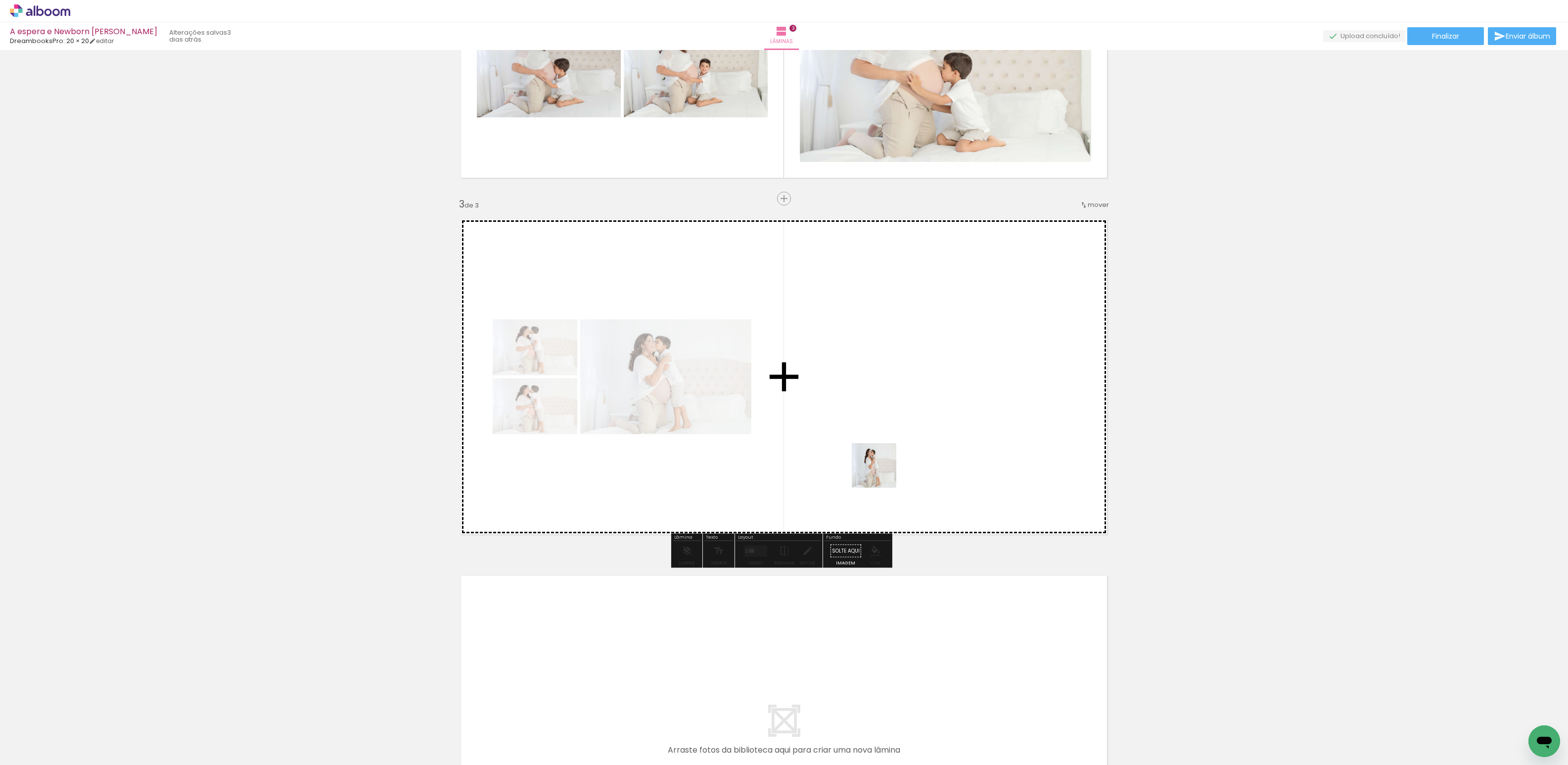
drag, startPoint x: 832, startPoint y: 723, endPoint x: 890, endPoint y: 570, distance: 163.6
click at [893, 305] on quentale-workspace at bounding box center [784, 382] width 1568 height 765
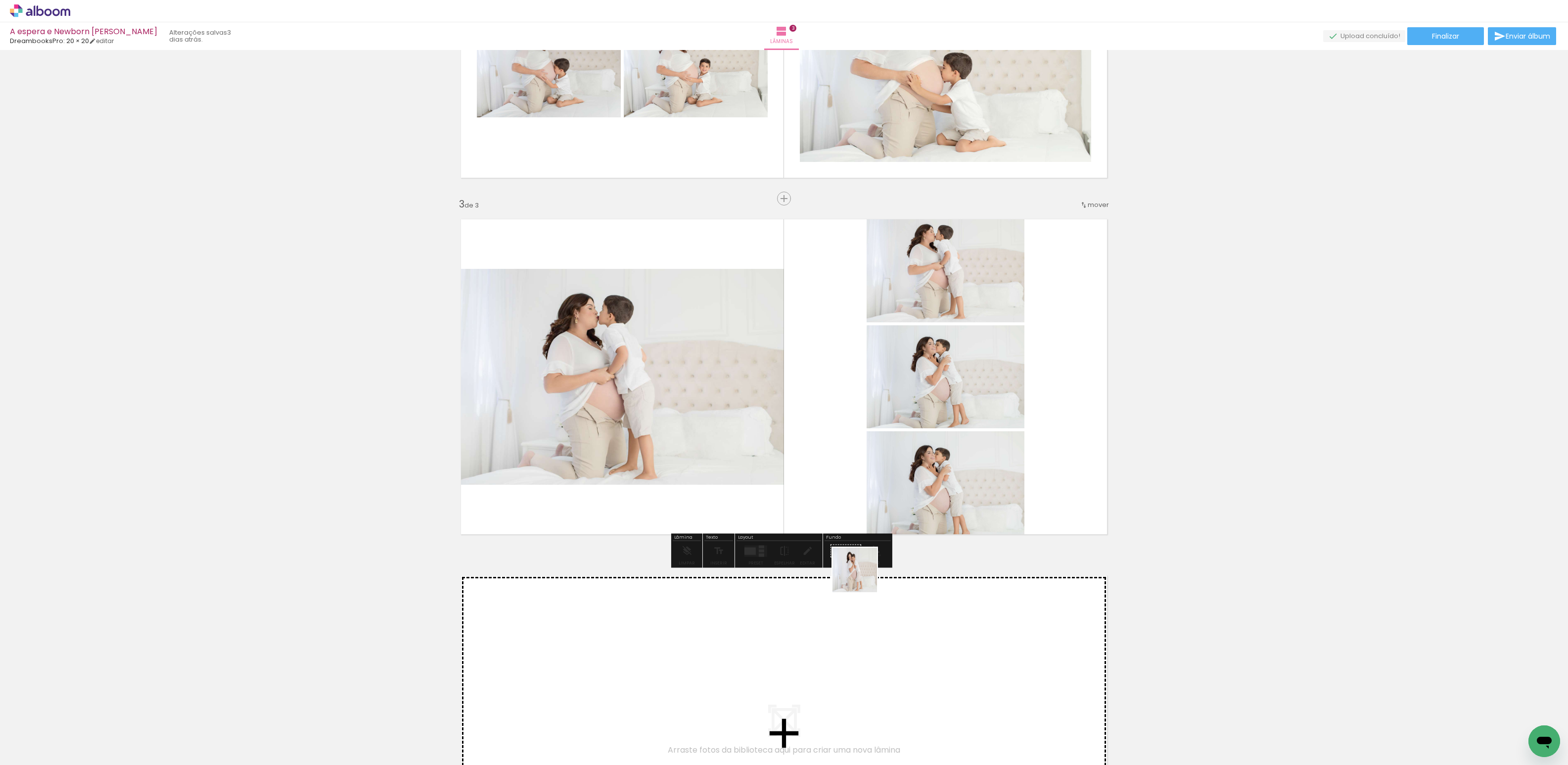
drag, startPoint x: 888, startPoint y: 720, endPoint x: 845, endPoint y: 514, distance: 210.4
click at [784, 352] on quentale-workspace at bounding box center [784, 382] width 1568 height 765
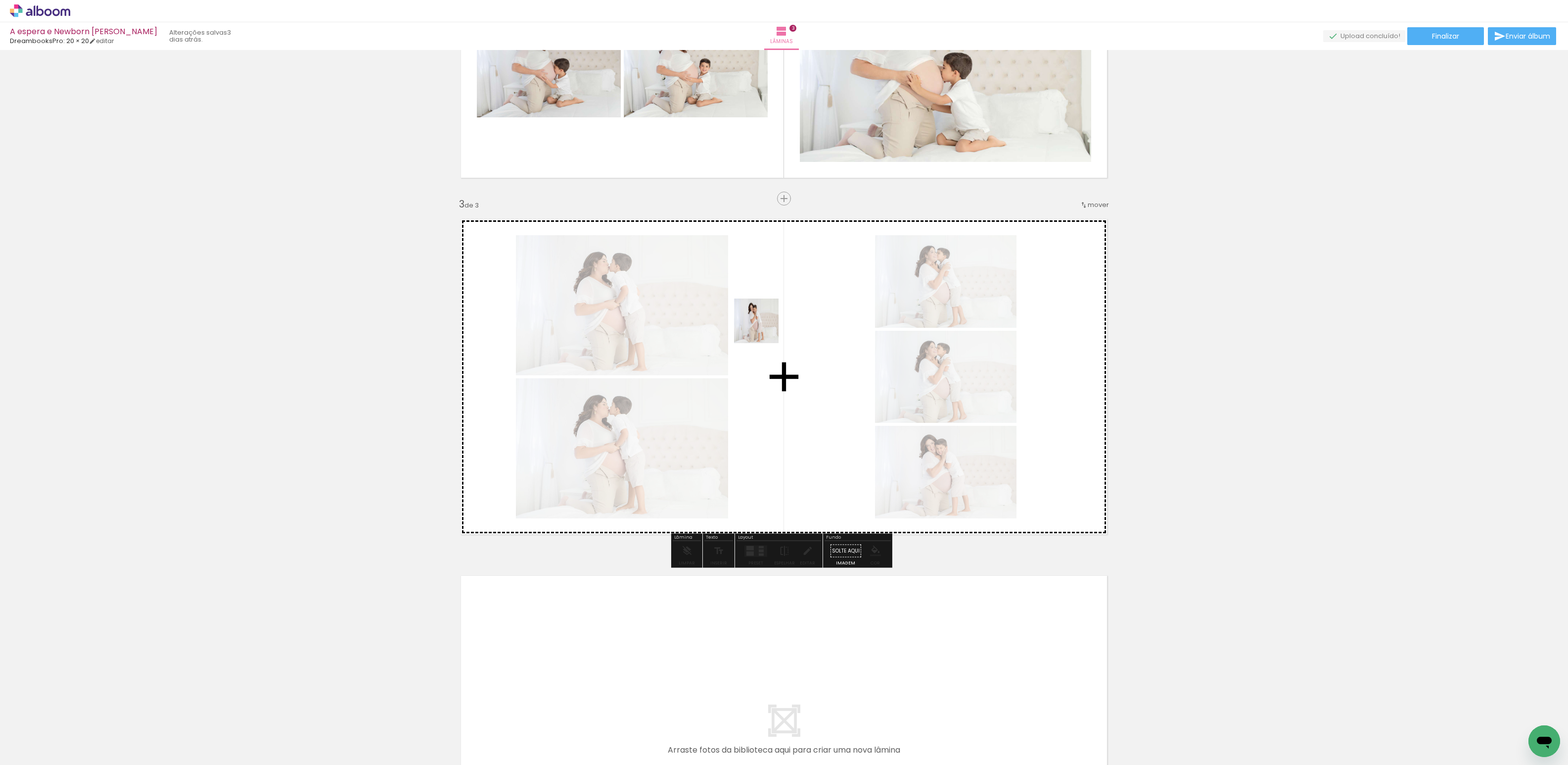
drag, startPoint x: 856, startPoint y: 518, endPoint x: 921, endPoint y: 735, distance: 226.5
click at [758, 314] on quentale-workspace at bounding box center [784, 382] width 1568 height 765
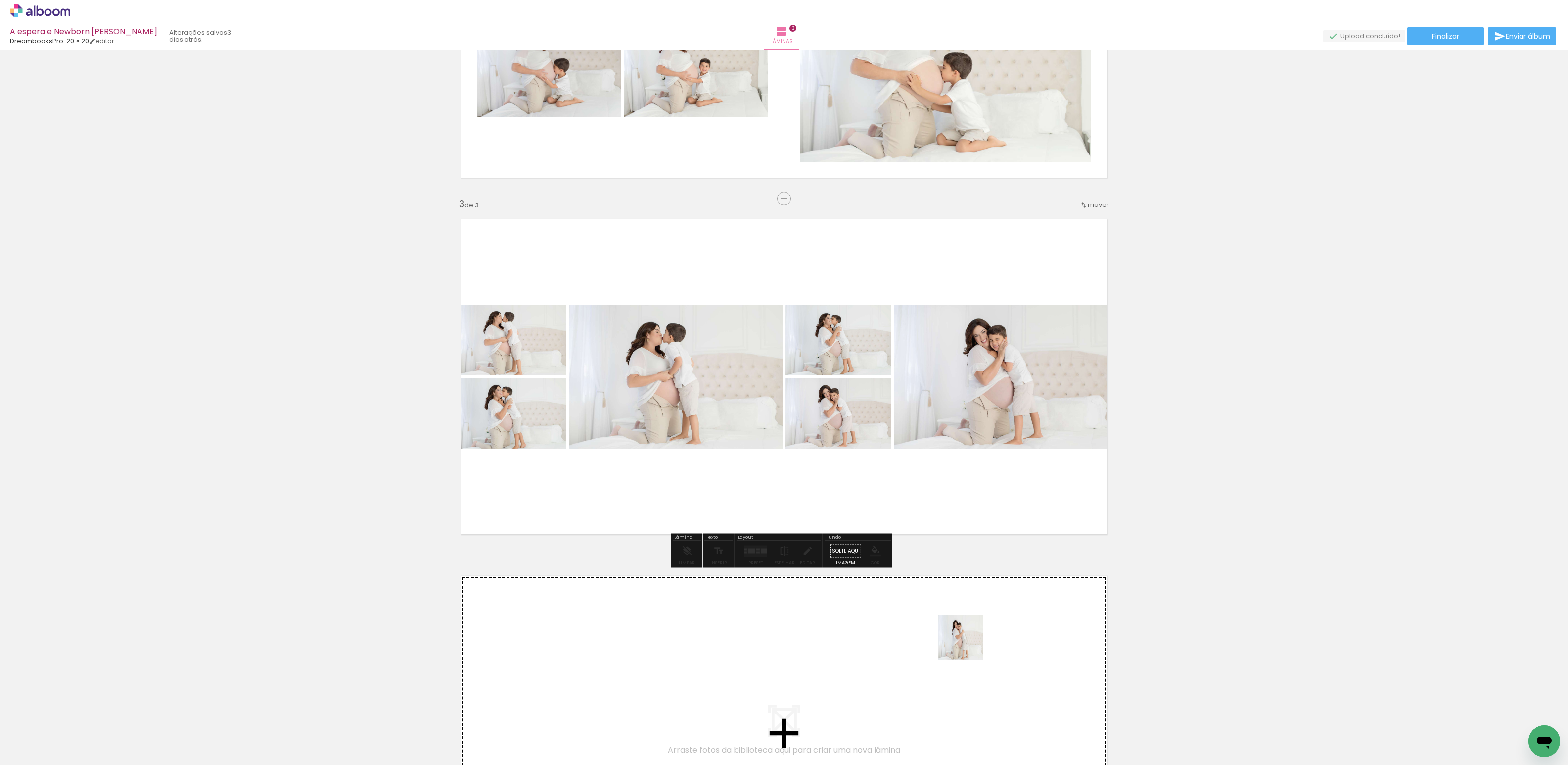
drag, startPoint x: 985, startPoint y: 731, endPoint x: 969, endPoint y: 686, distance: 47.8
click at [867, 408] on quentale-workspace at bounding box center [784, 382] width 1568 height 765
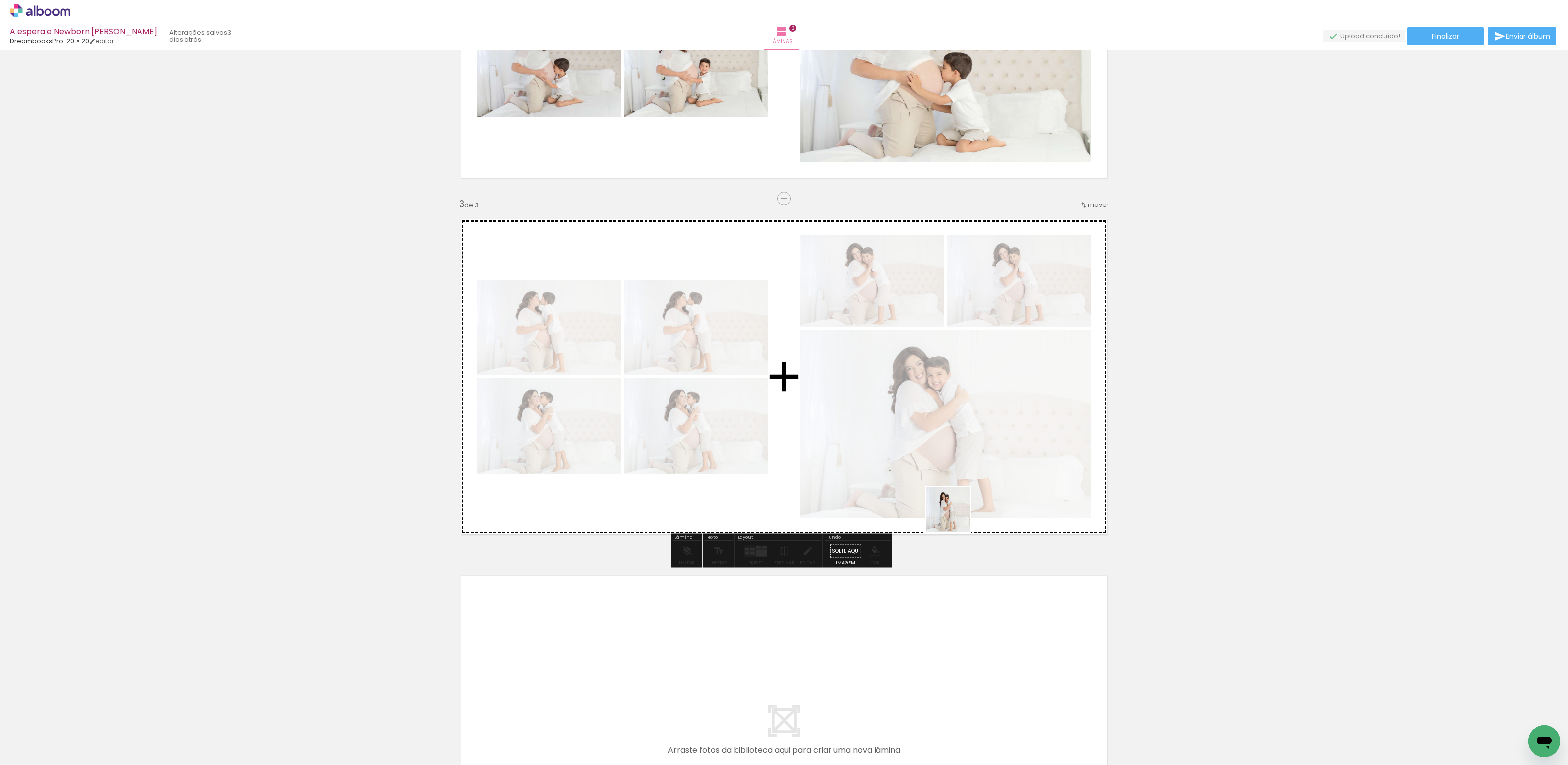
drag, startPoint x: 1048, startPoint y: 729, endPoint x: 929, endPoint y: 552, distance: 213.3
click at [887, 435] on quentale-workspace at bounding box center [784, 382] width 1568 height 765
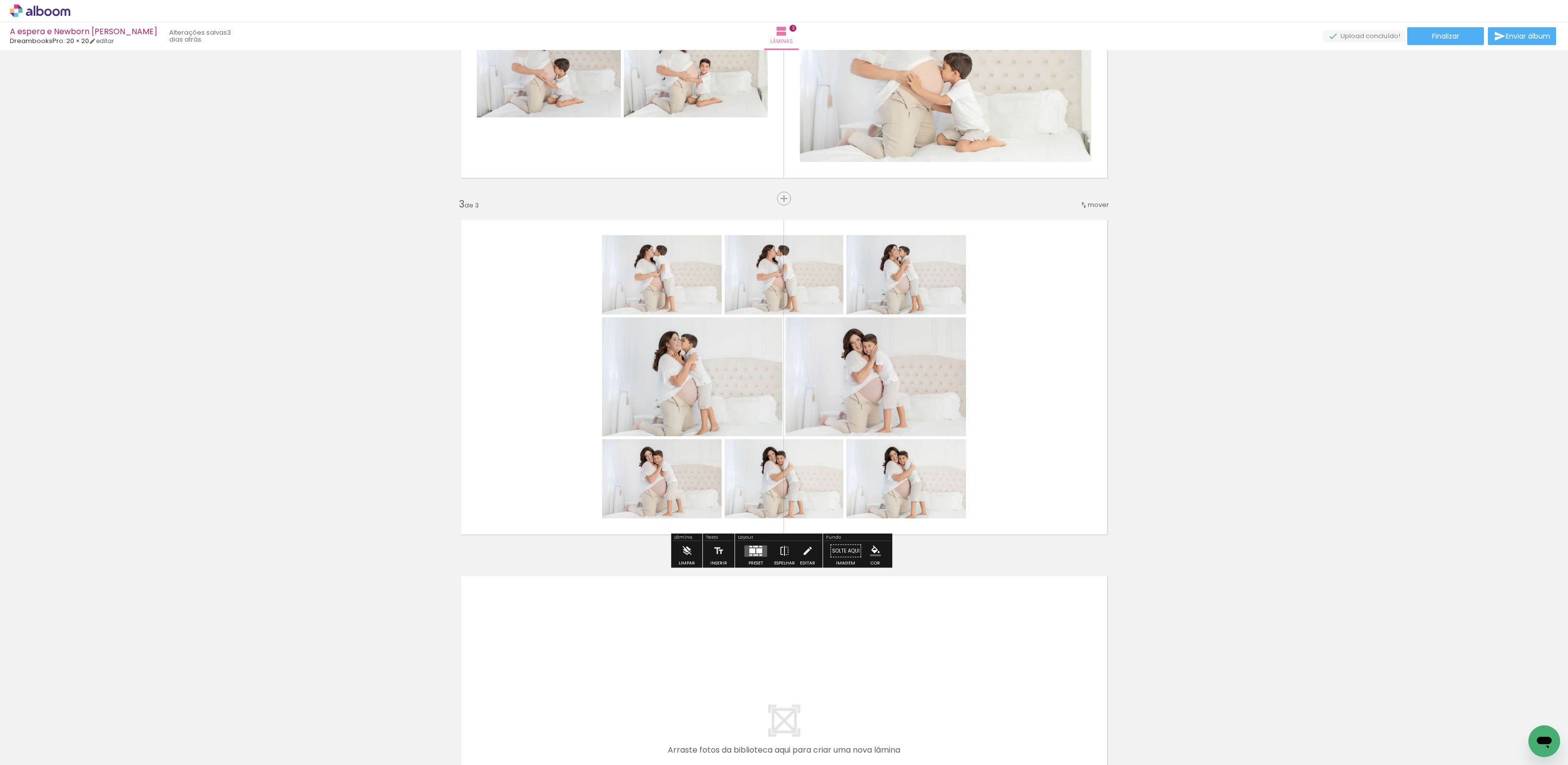
drag, startPoint x: 1105, startPoint y: 736, endPoint x: 1087, endPoint y: 659, distance: 79.1
click at [989, 503] on quentale-workspace at bounding box center [784, 382] width 1568 height 765
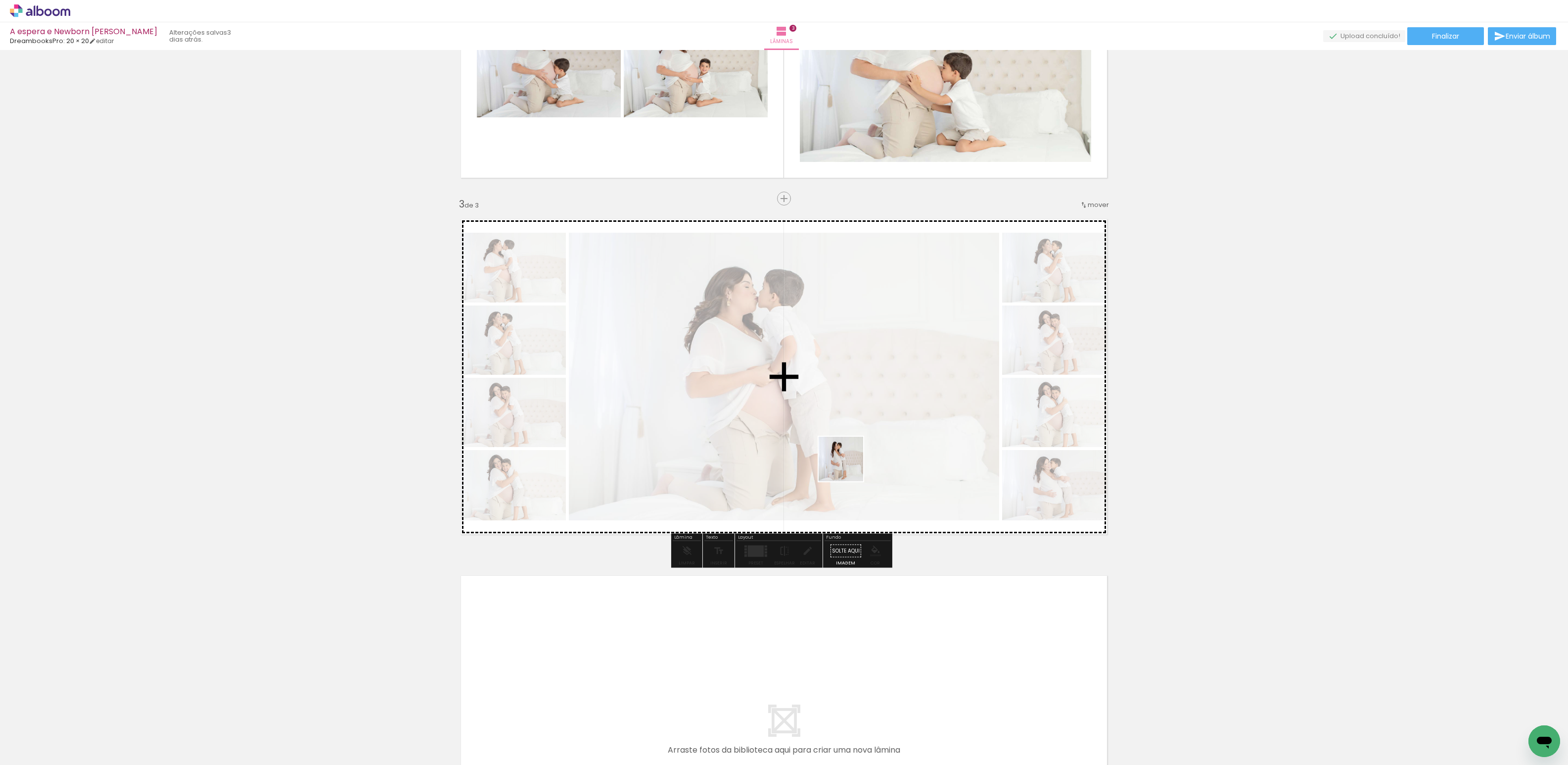
drag, startPoint x: 1153, startPoint y: 720, endPoint x: 829, endPoint y: 460, distance: 415.4
click at [831, 445] on quentale-workspace at bounding box center [784, 382] width 1568 height 765
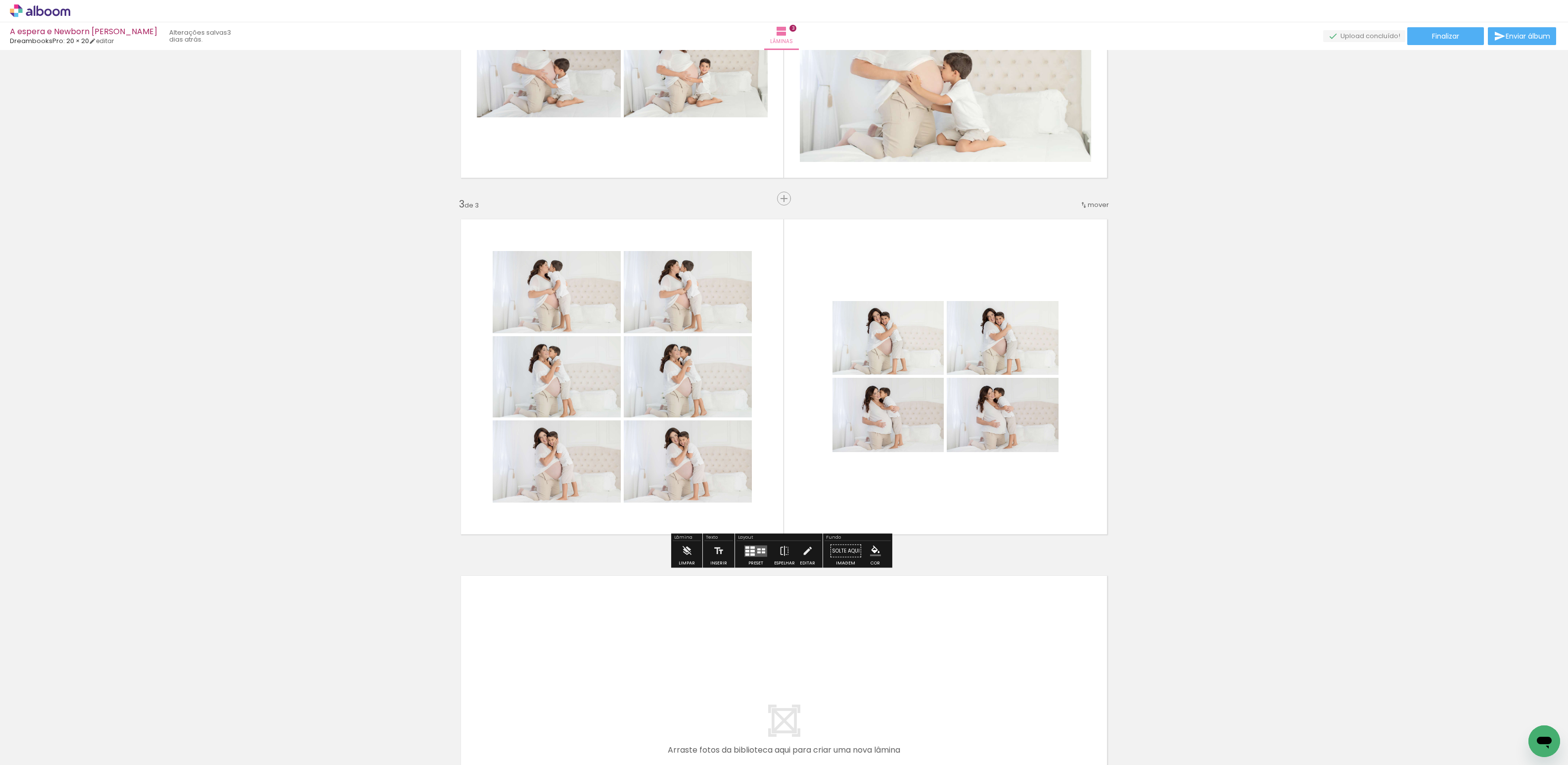
scroll to position [812, 0]
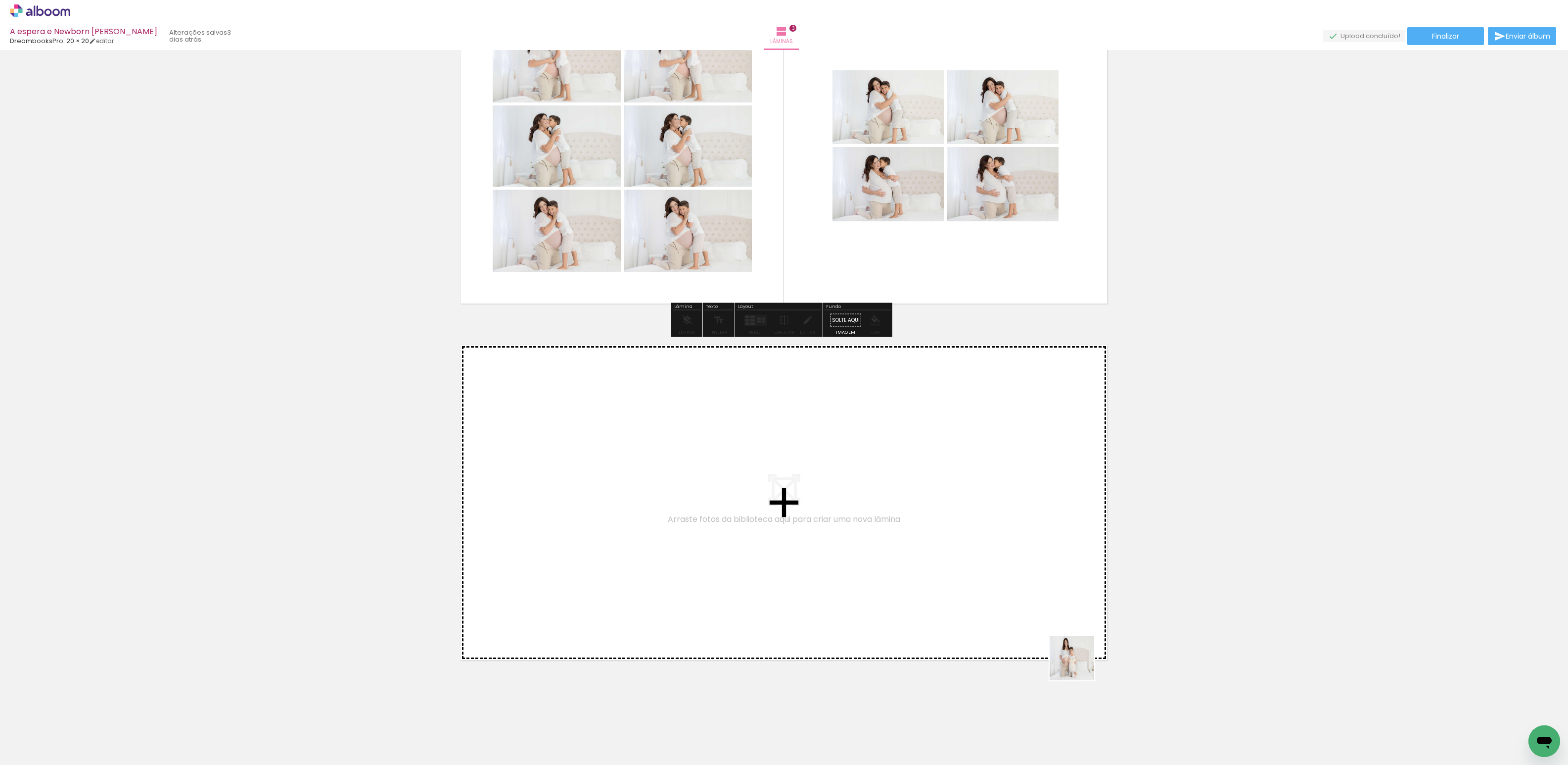
drag, startPoint x: 1216, startPoint y: 731, endPoint x: 1104, endPoint y: 685, distance: 121.1
click at [724, 501] on quentale-workspace at bounding box center [784, 382] width 1568 height 765
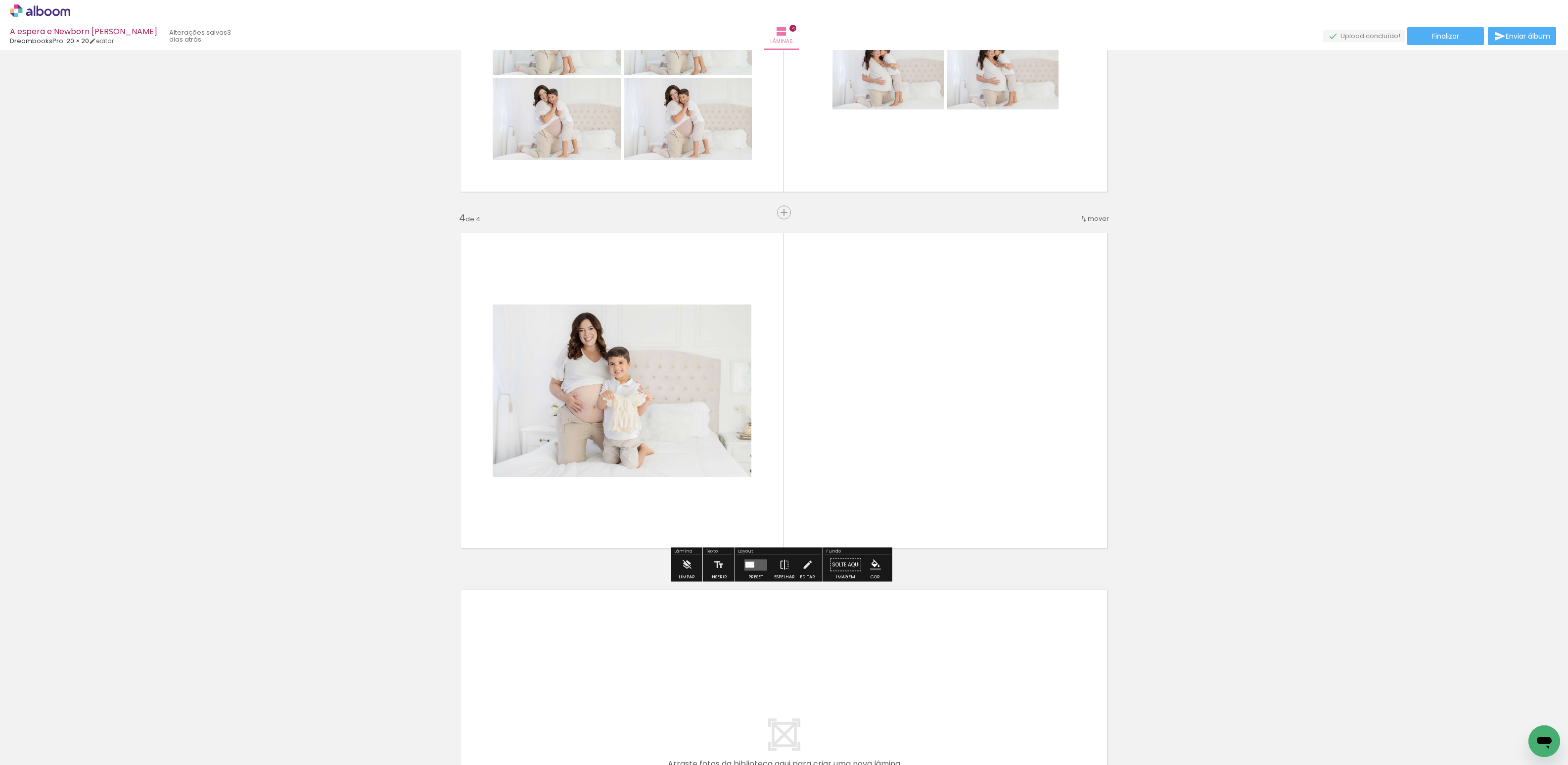
scroll to position [937, 0]
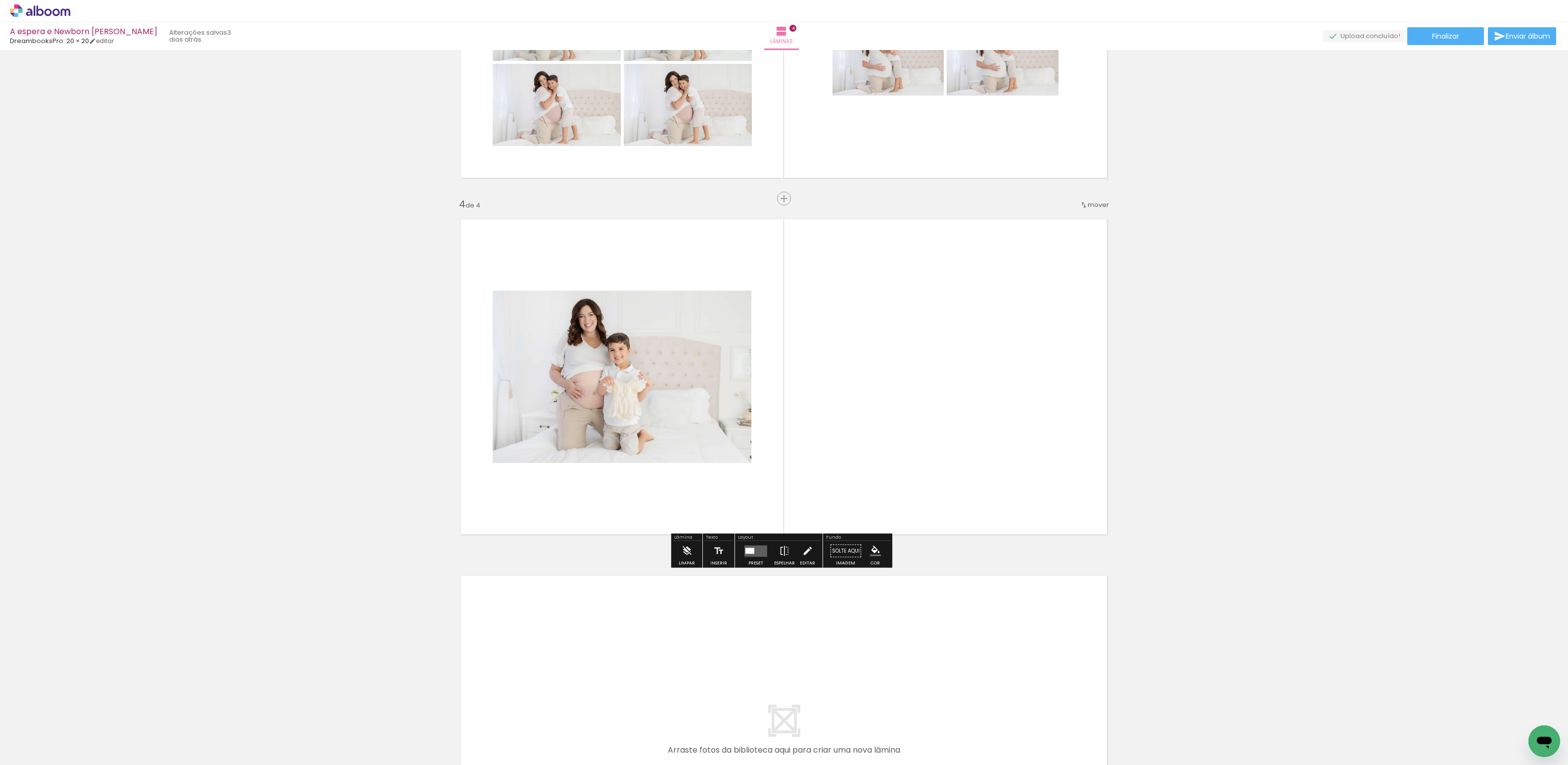
drag, startPoint x: 1281, startPoint y: 736, endPoint x: 1155, endPoint y: 665, distance: 144.6
click at [836, 431] on quentale-workspace at bounding box center [784, 382] width 1568 height 765
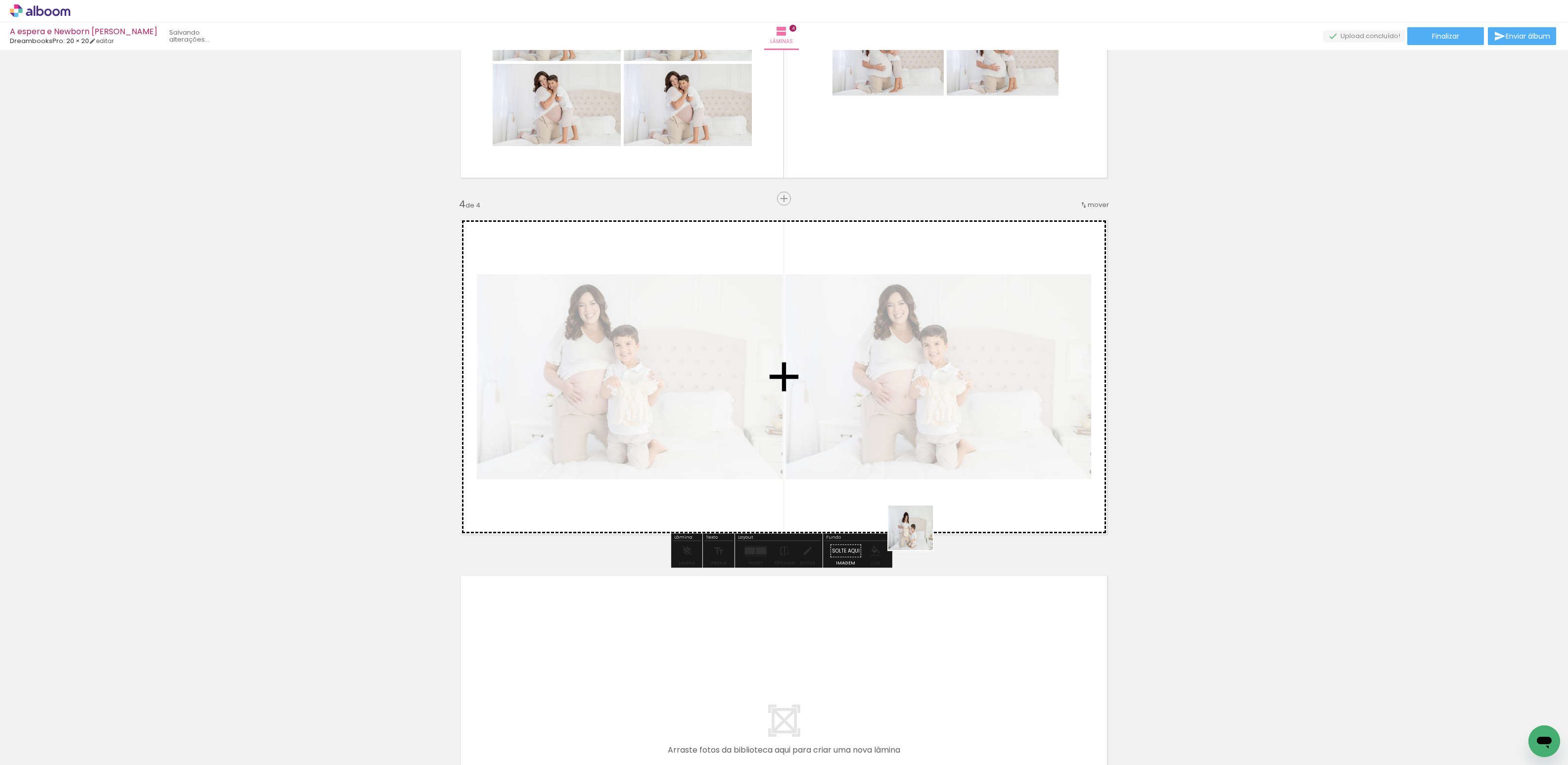
drag, startPoint x: 1320, startPoint y: 729, endPoint x: 1007, endPoint y: 578, distance: 347.5
click at [853, 504] on quentale-workspace at bounding box center [784, 382] width 1568 height 765
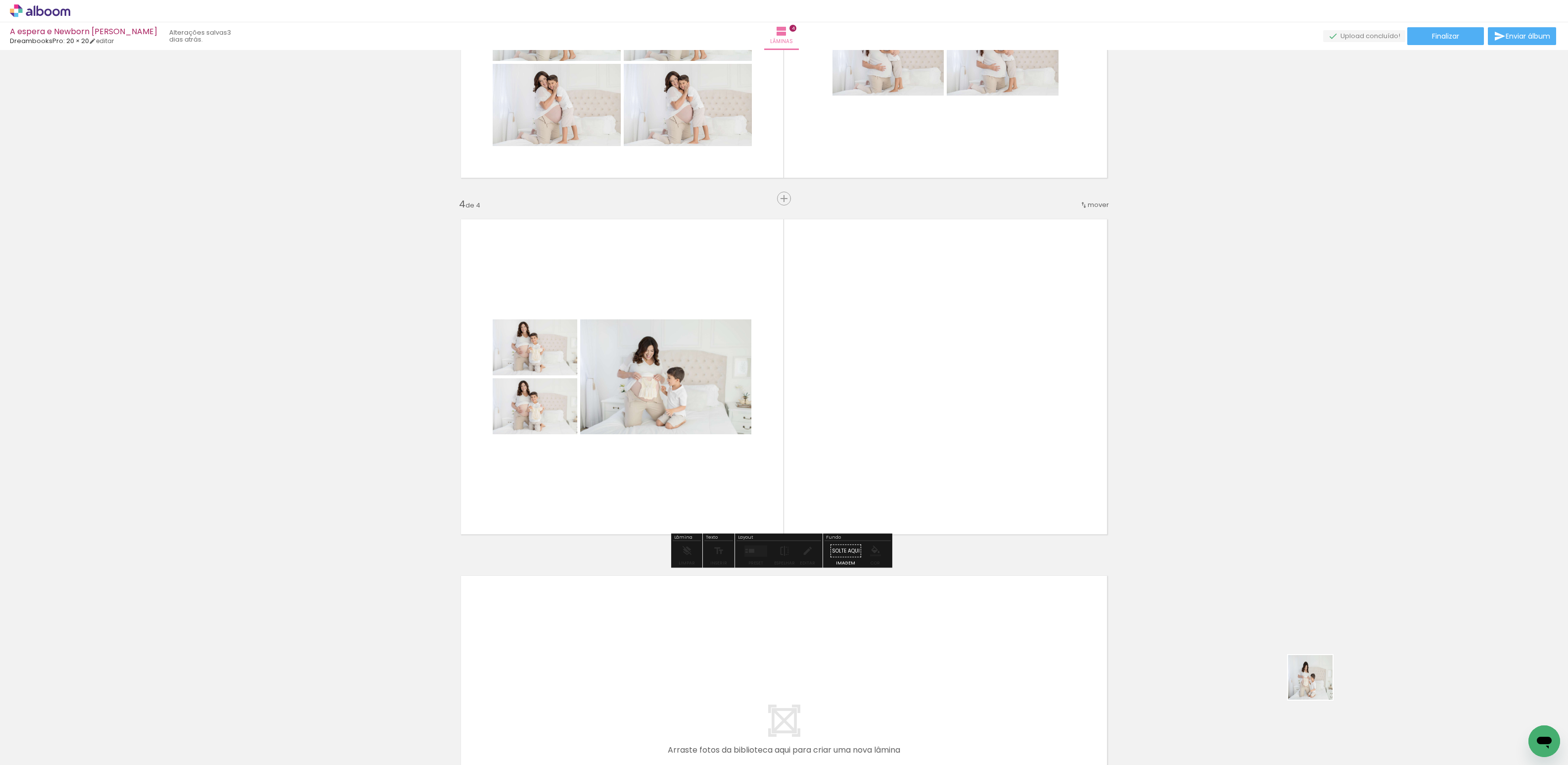
drag, startPoint x: 1375, startPoint y: 727, endPoint x: 1027, endPoint y: 595, distance: 372.2
click at [704, 357] on quentale-workspace at bounding box center [784, 382] width 1568 height 765
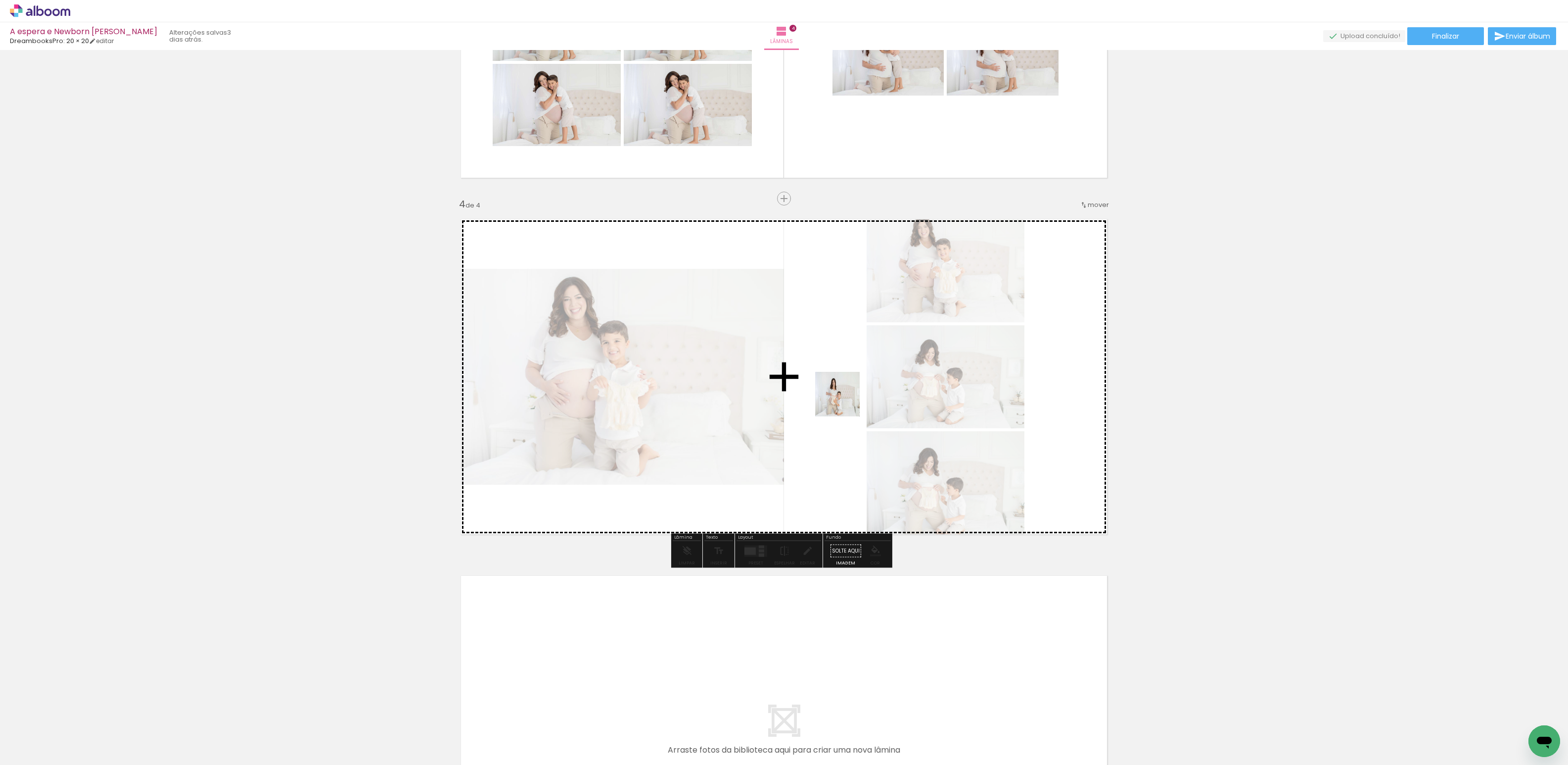
drag, startPoint x: 1436, startPoint y: 730, endPoint x: 1272, endPoint y: 679, distance: 171.7
click at [845, 400] on quentale-workspace at bounding box center [784, 382] width 1568 height 765
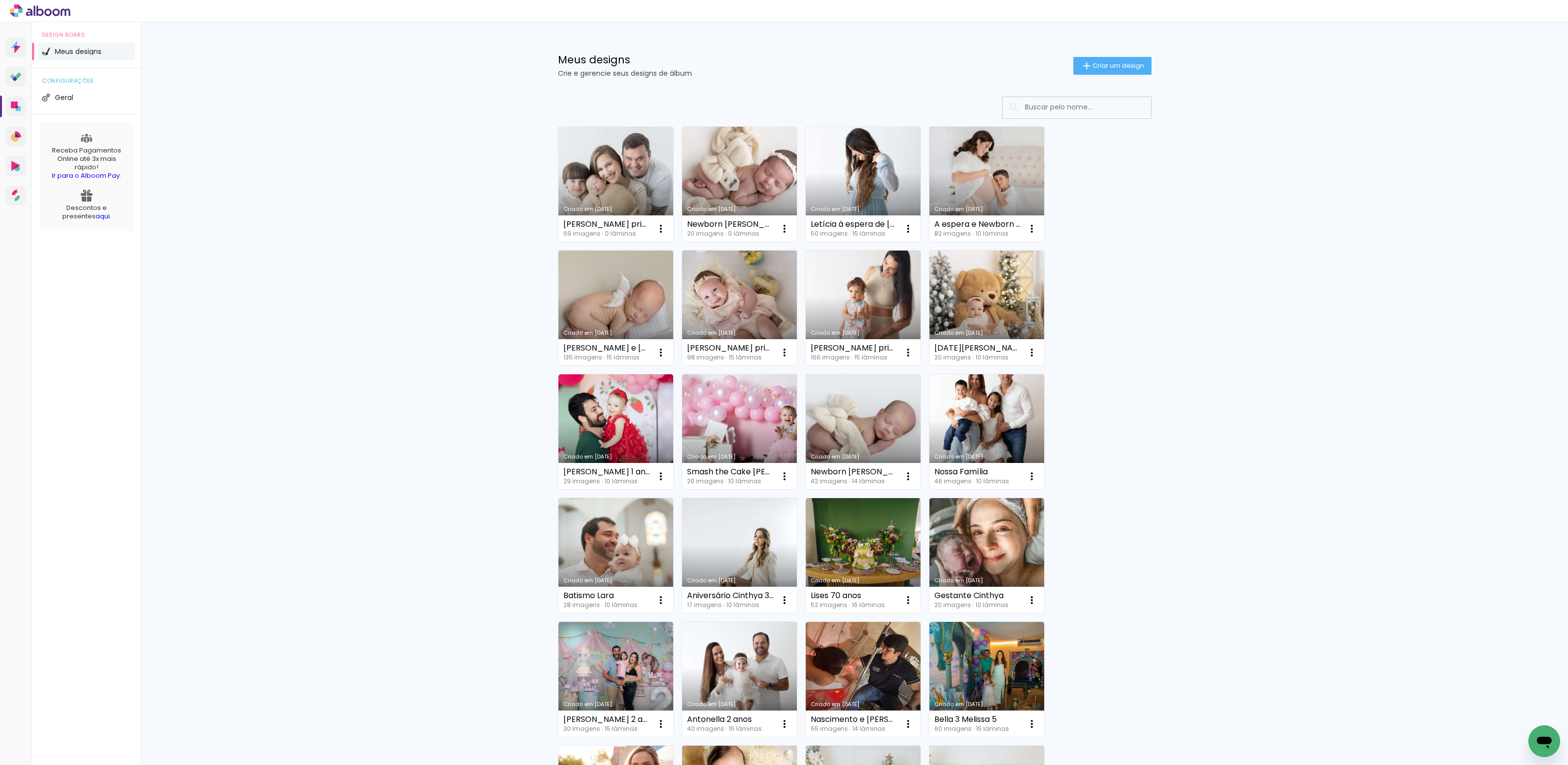
click at [740, 194] on link "Criado em [DATE]" at bounding box center [740, 184] width 115 height 115
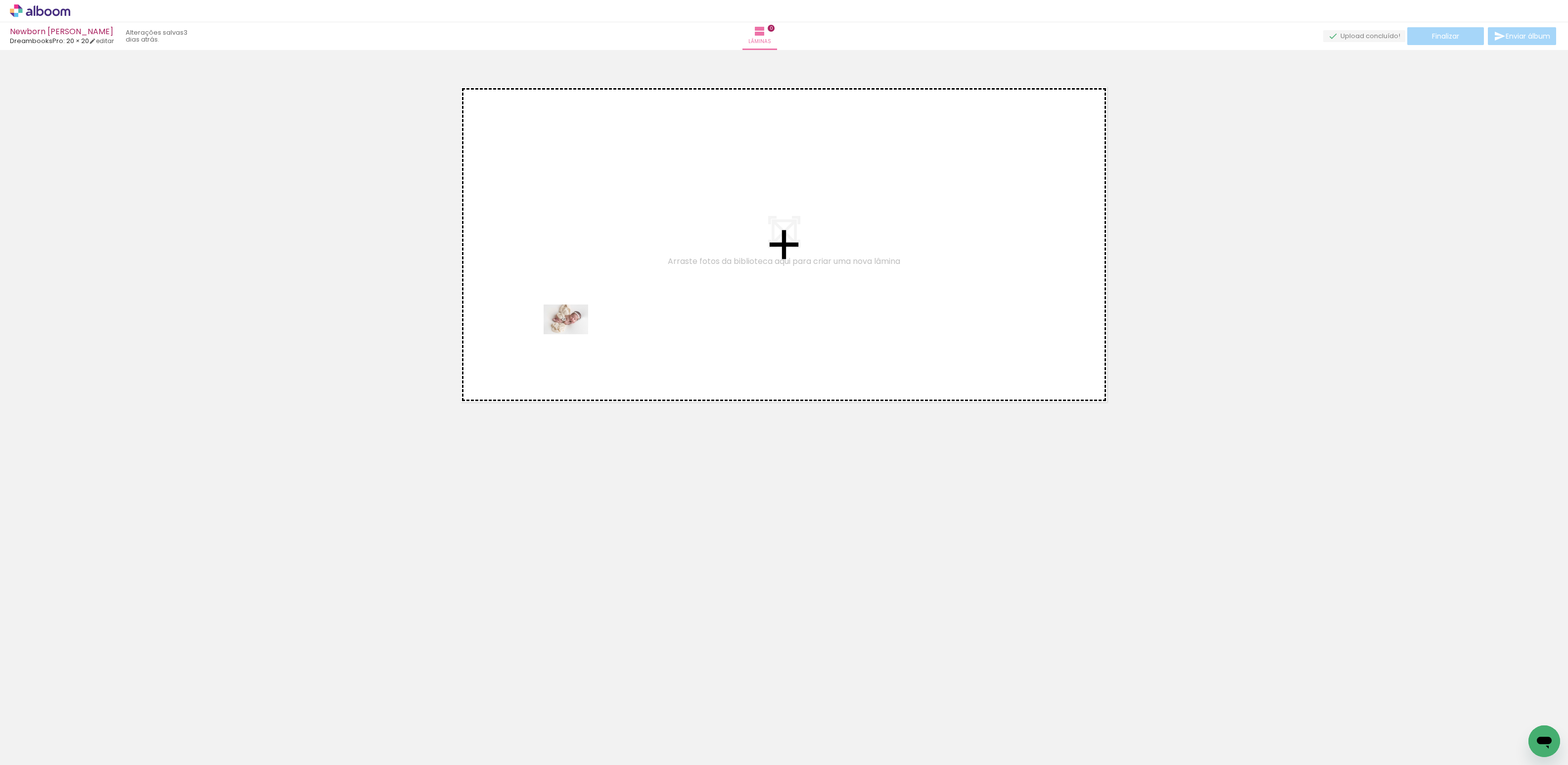
drag, startPoint x: 107, startPoint y: 737, endPoint x: 574, endPoint y: 335, distance: 616.2
click at [574, 335] on quentale-workspace at bounding box center [784, 382] width 1568 height 765
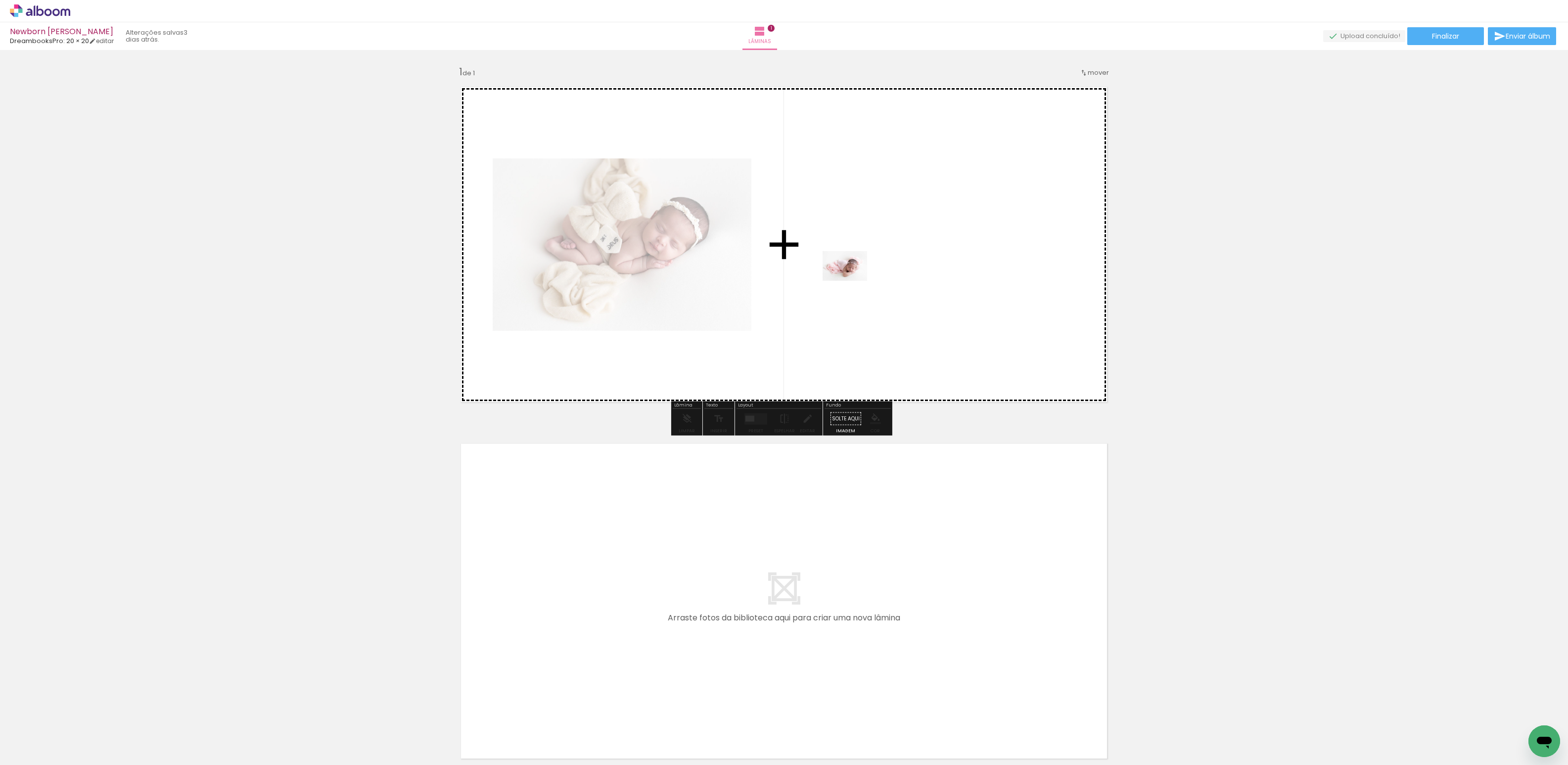
drag, startPoint x: 174, startPoint y: 734, endPoint x: 888, endPoint y: 273, distance: 849.9
click at [888, 273] on quentale-workspace at bounding box center [784, 382] width 1568 height 765
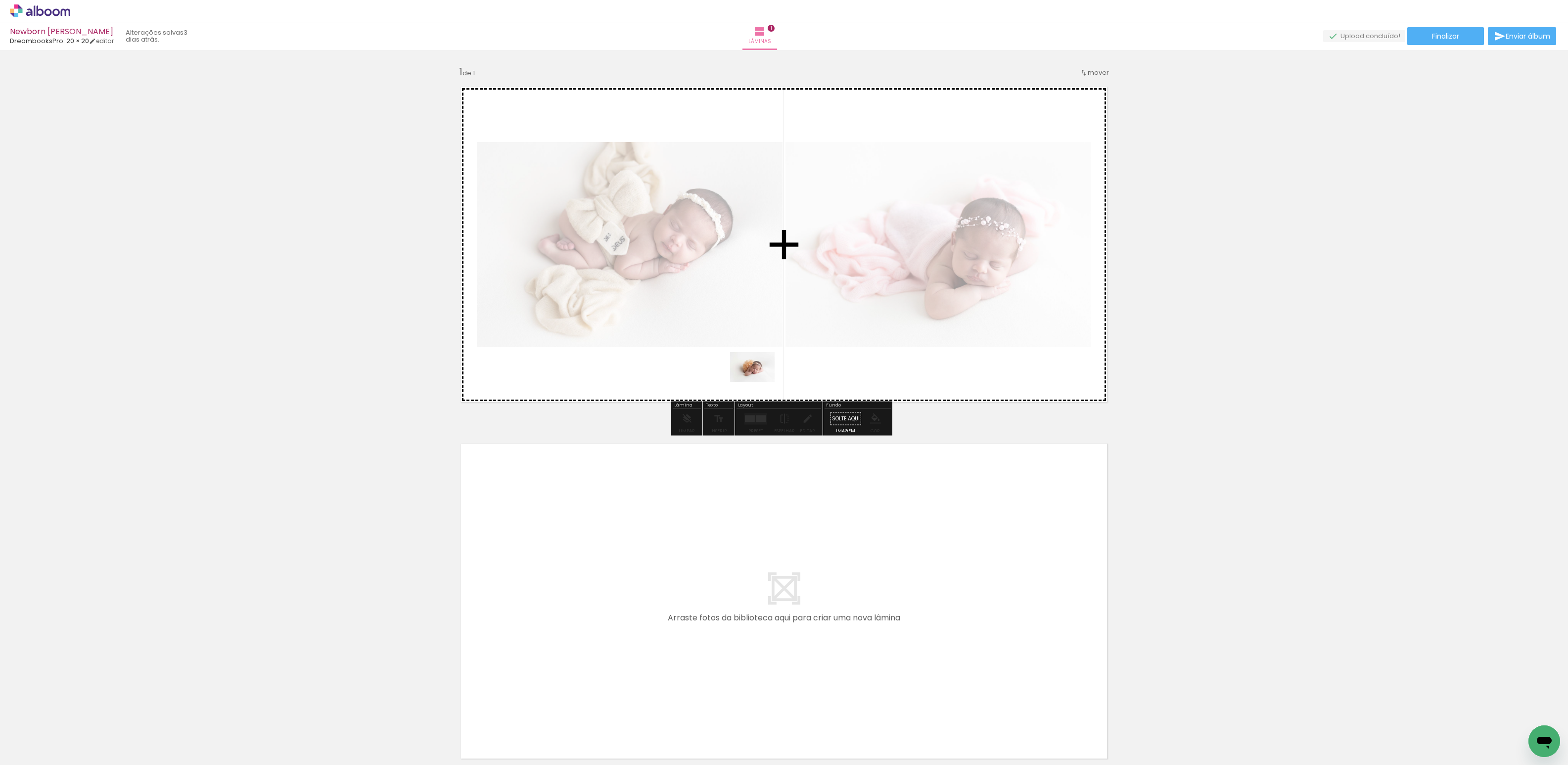
drag, startPoint x: 218, startPoint y: 744, endPoint x: 760, endPoint y: 382, distance: 651.8
click at [760, 382] on quentale-workspace at bounding box center [784, 382] width 1568 height 765
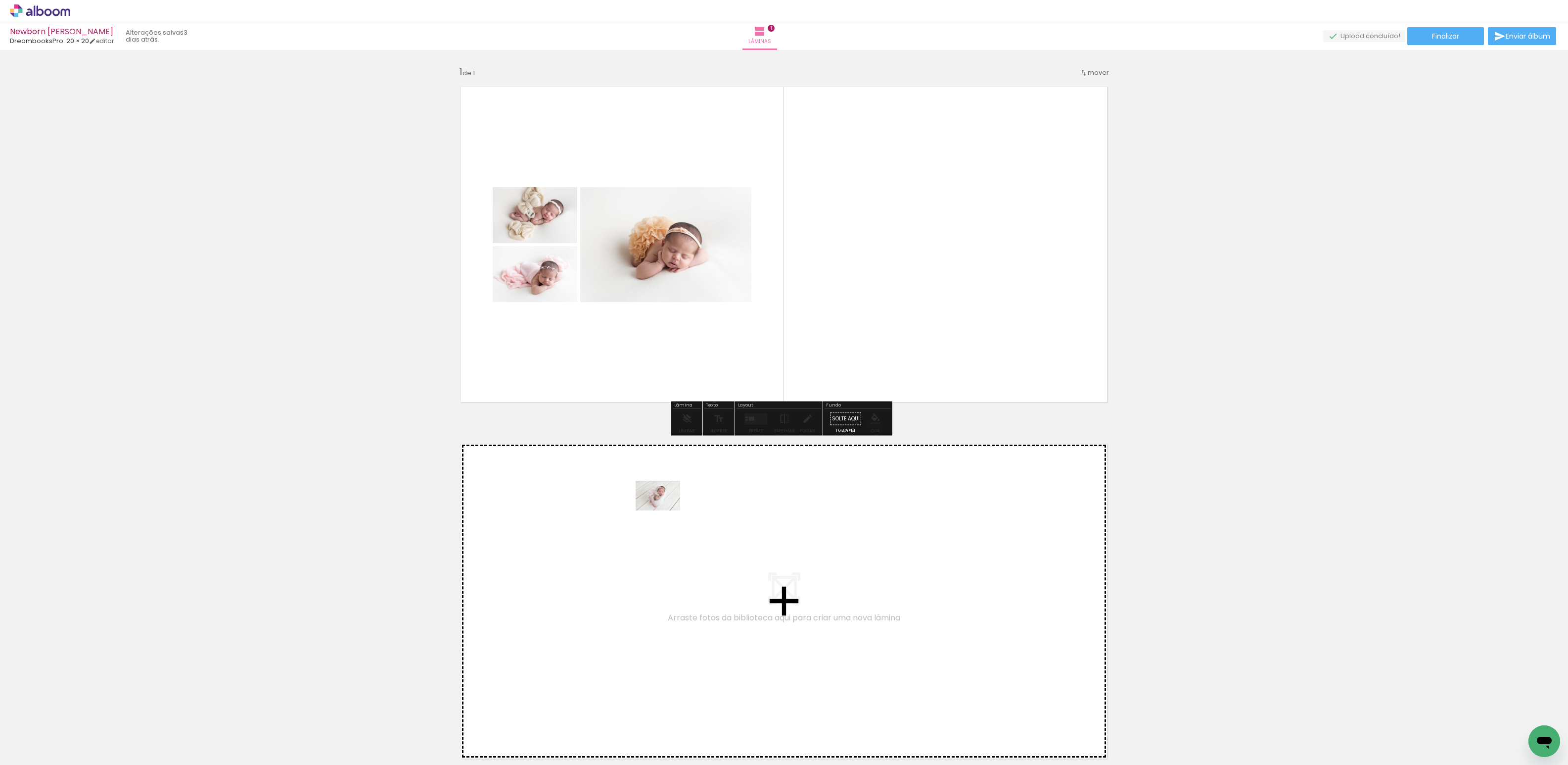
drag, startPoint x: 261, startPoint y: 737, endPoint x: 644, endPoint y: 560, distance: 421.9
click at [644, 560] on quentale-workspace at bounding box center [784, 382] width 1568 height 765
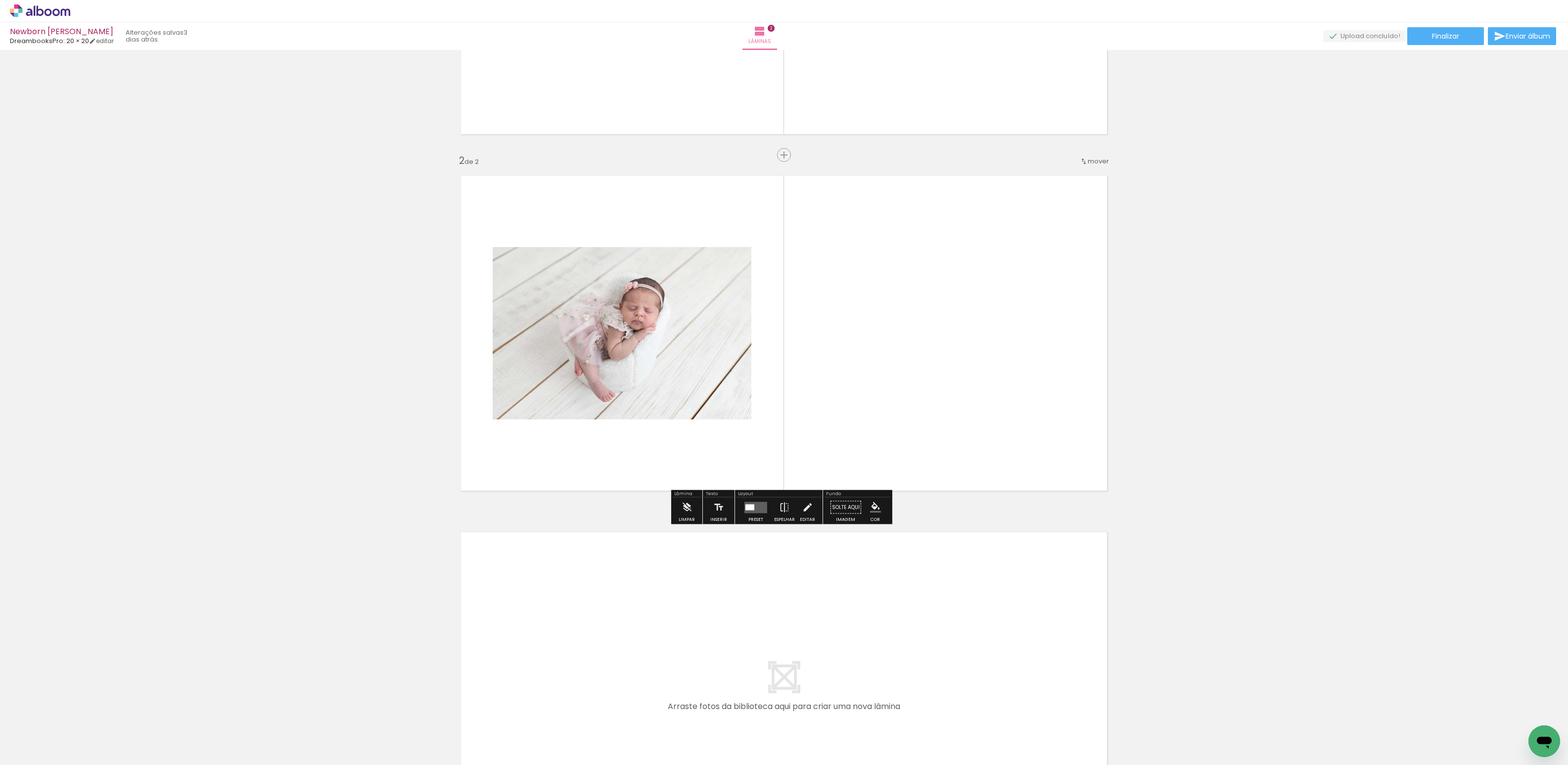
scroll to position [295, 0]
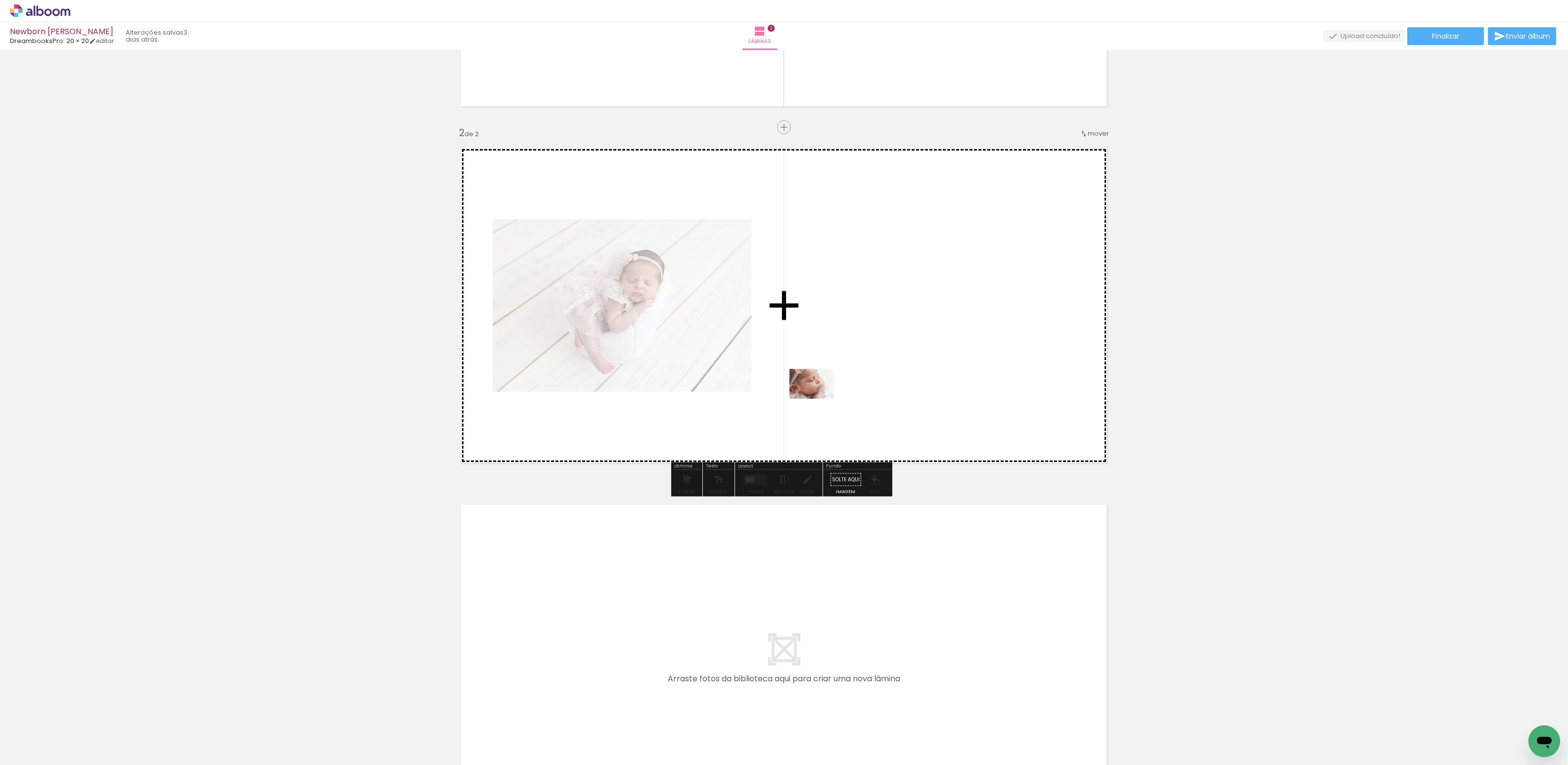
drag, startPoint x: 333, startPoint y: 735, endPoint x: 819, endPoint y: 398, distance: 591.4
click at [819, 398] on quentale-workspace at bounding box center [784, 382] width 1568 height 765
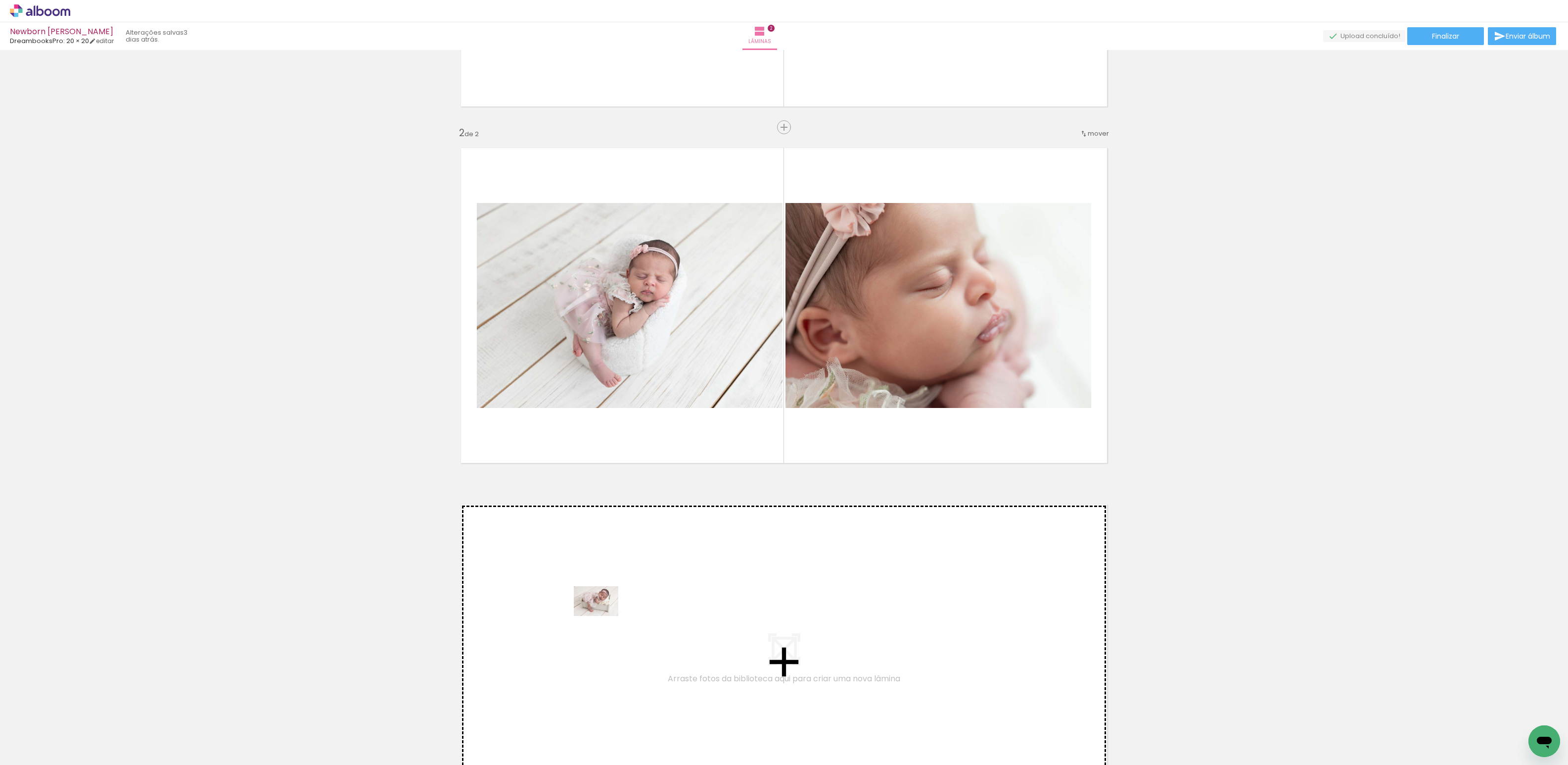
drag, startPoint x: 383, startPoint y: 739, endPoint x: 603, endPoint y: 616, distance: 252.0
click at [603, 616] on quentale-workspace at bounding box center [784, 382] width 1568 height 765
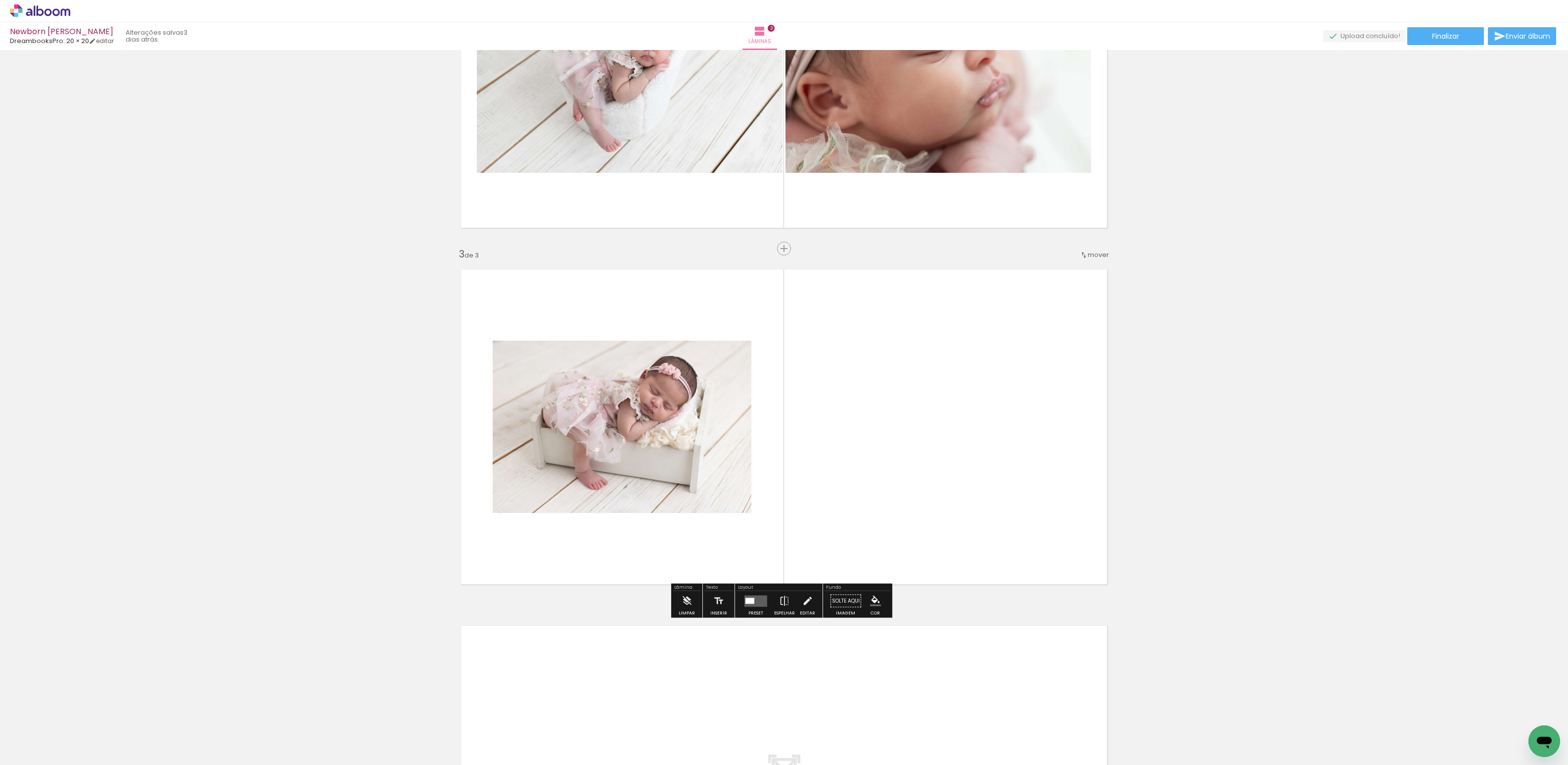
scroll to position [580, 0]
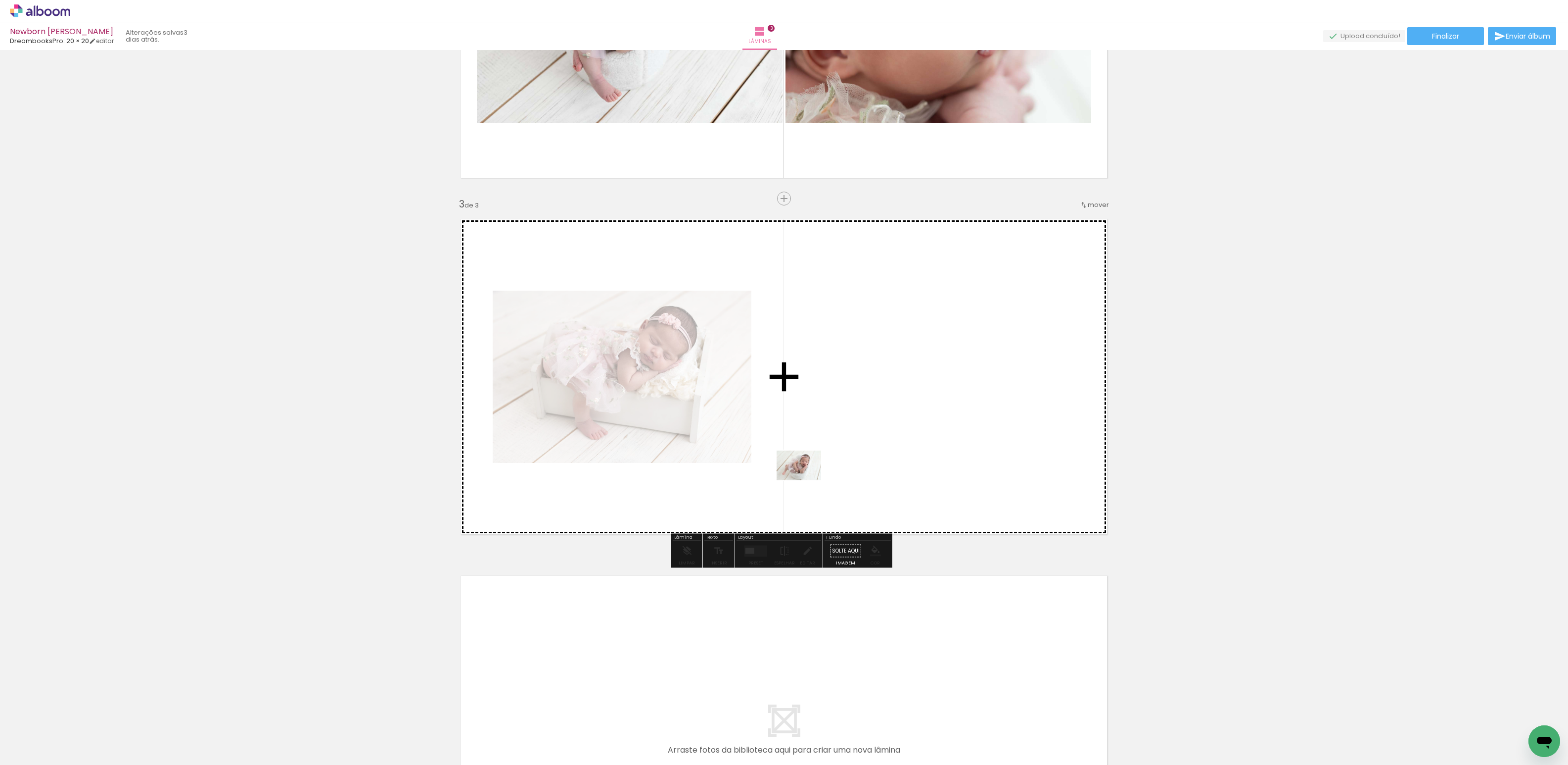
drag, startPoint x: 446, startPoint y: 734, endPoint x: 741, endPoint y: 555, distance: 345.1
click at [807, 480] on quentale-workspace at bounding box center [784, 382] width 1568 height 765
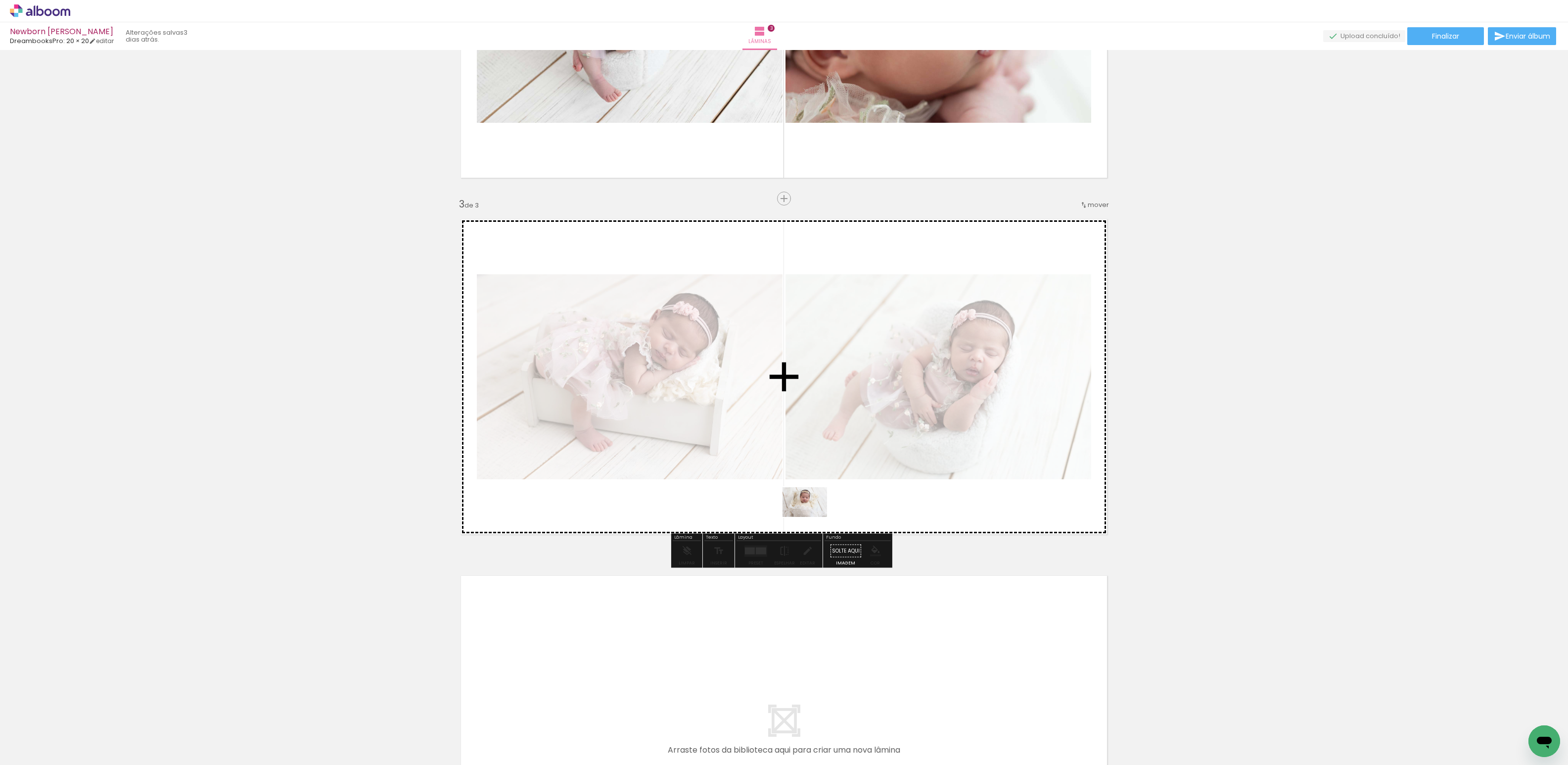
drag, startPoint x: 498, startPoint y: 741, endPoint x: 811, endPoint y: 508, distance: 390.2
click at [811, 508] on quentale-workspace at bounding box center [784, 382] width 1568 height 765
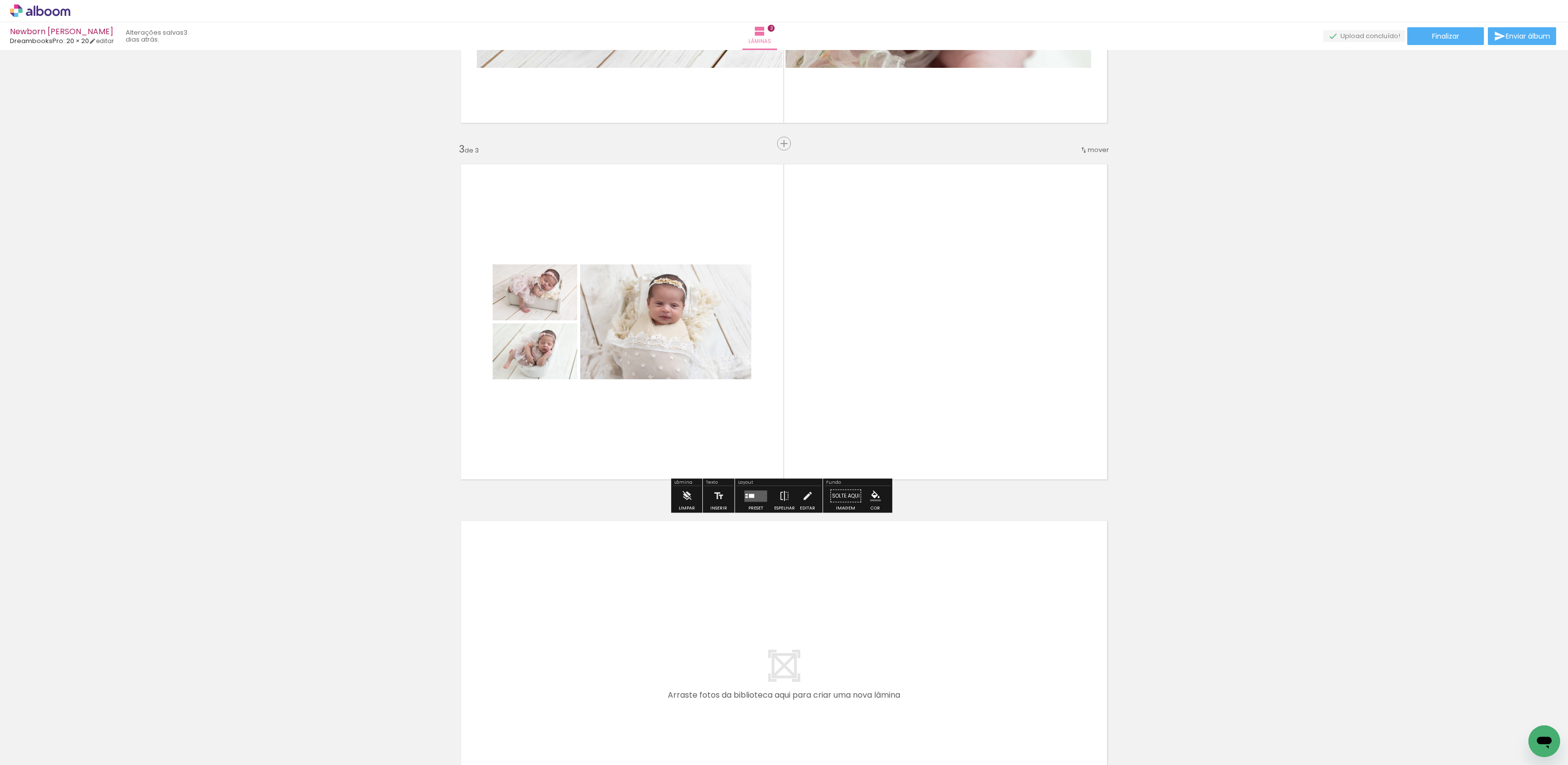
scroll to position [812, 0]
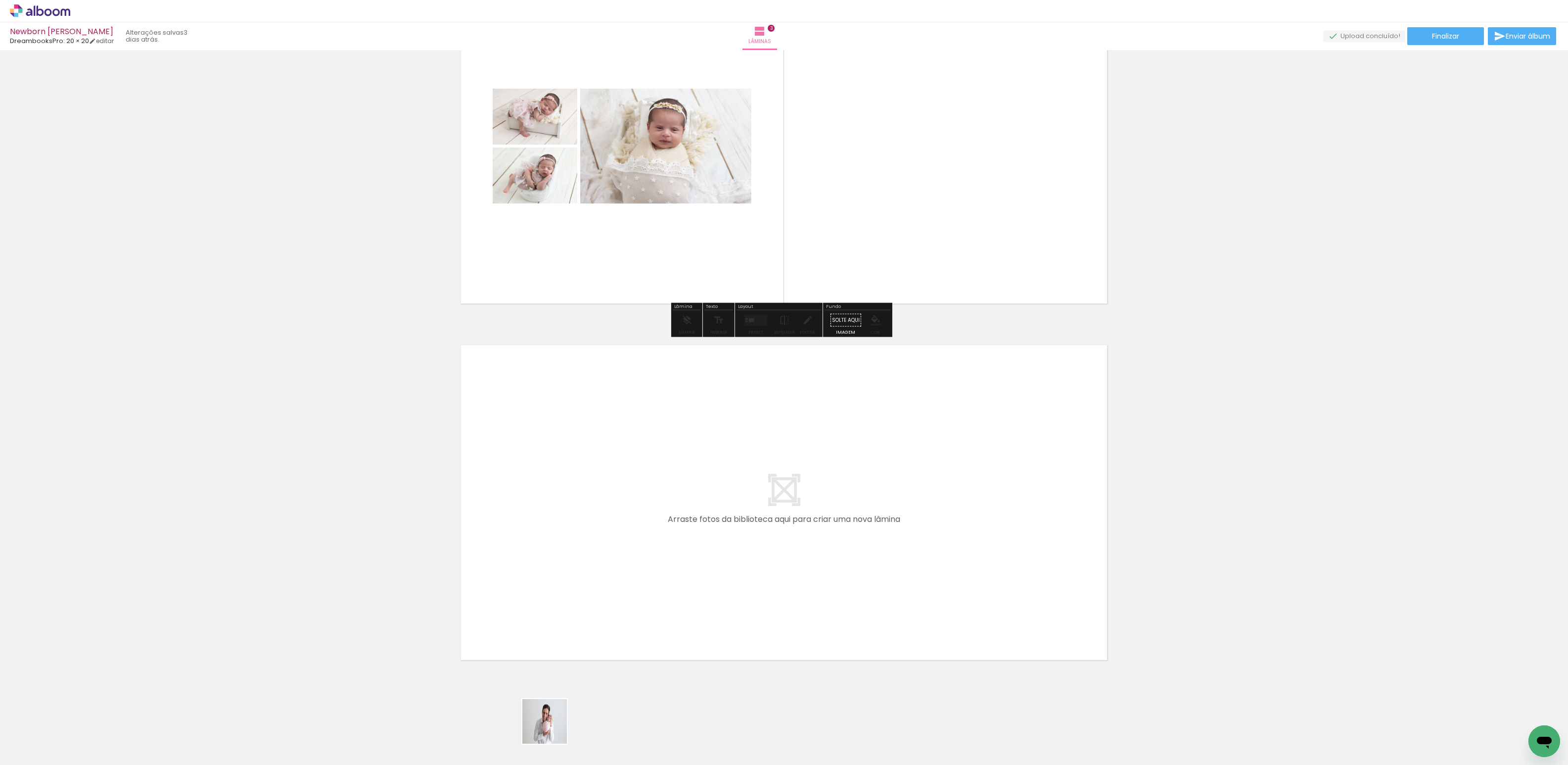
drag, startPoint x: 550, startPoint y: 734, endPoint x: 558, endPoint y: 545, distance: 189.2
click at [558, 545] on quentale-workspace at bounding box center [784, 382] width 1568 height 765
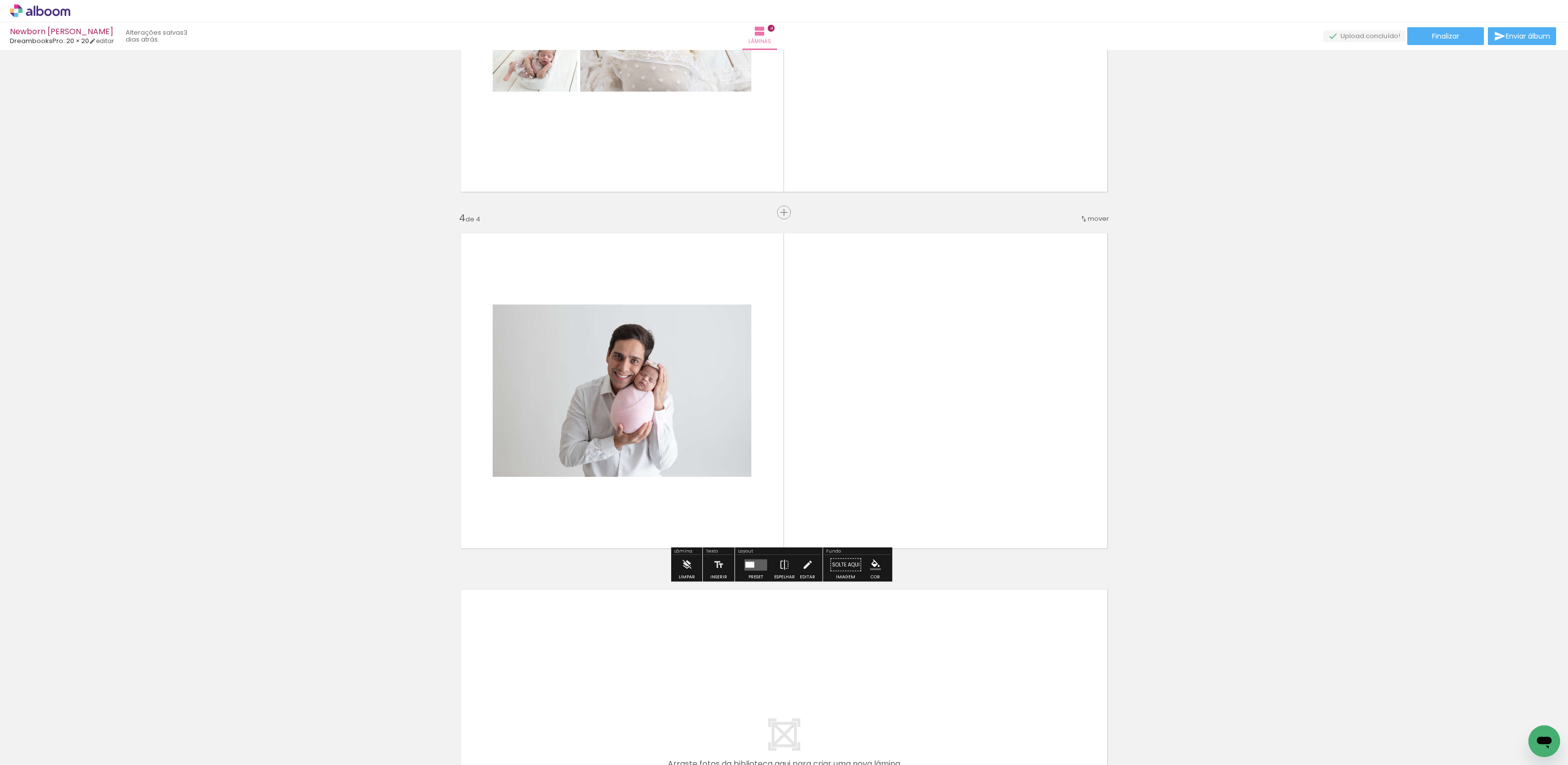
scroll to position [937, 0]
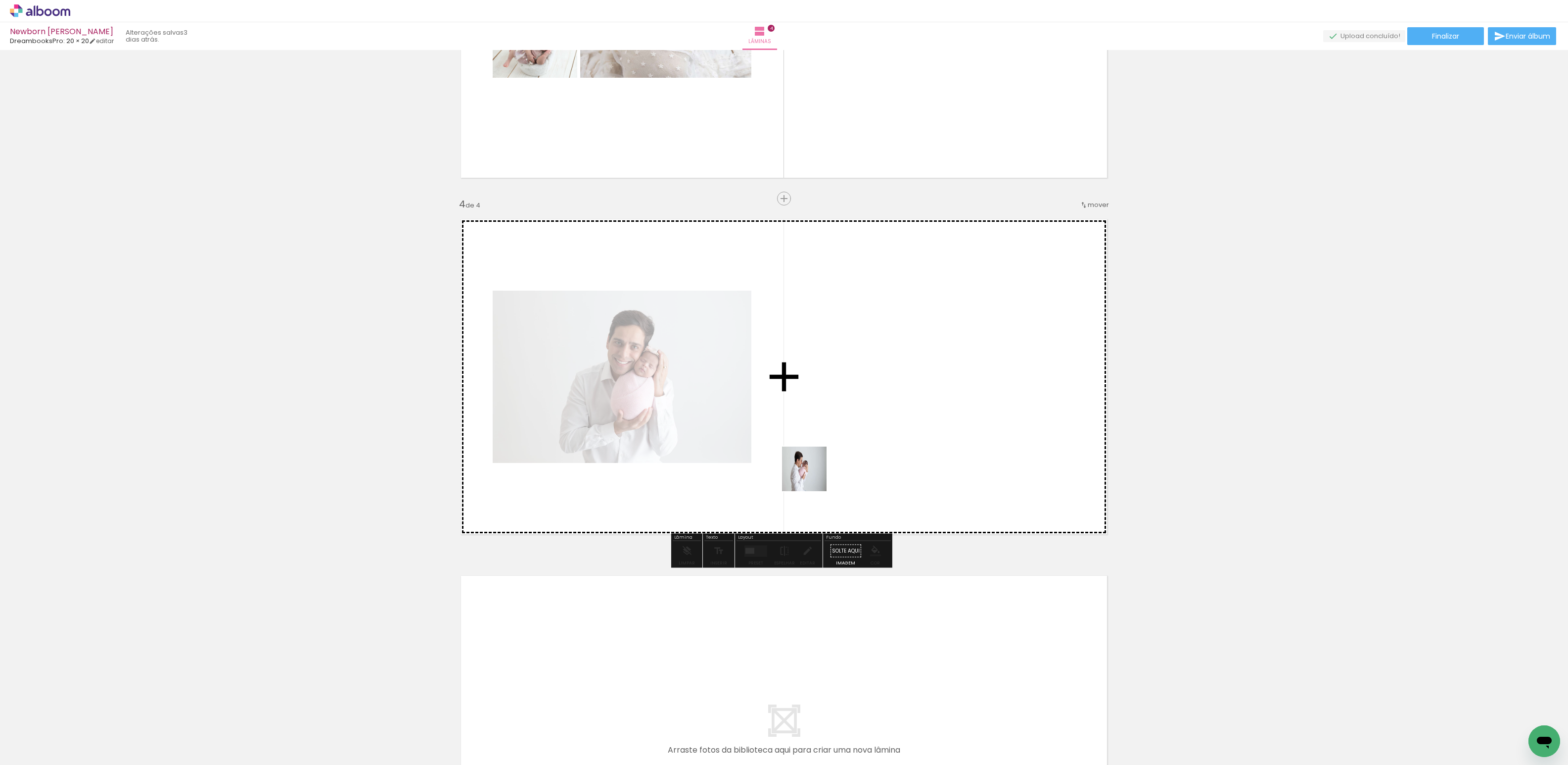
drag, startPoint x: 617, startPoint y: 731, endPoint x: 772, endPoint y: 589, distance: 210.2
click at [816, 466] on quentale-workspace at bounding box center [784, 382] width 1568 height 765
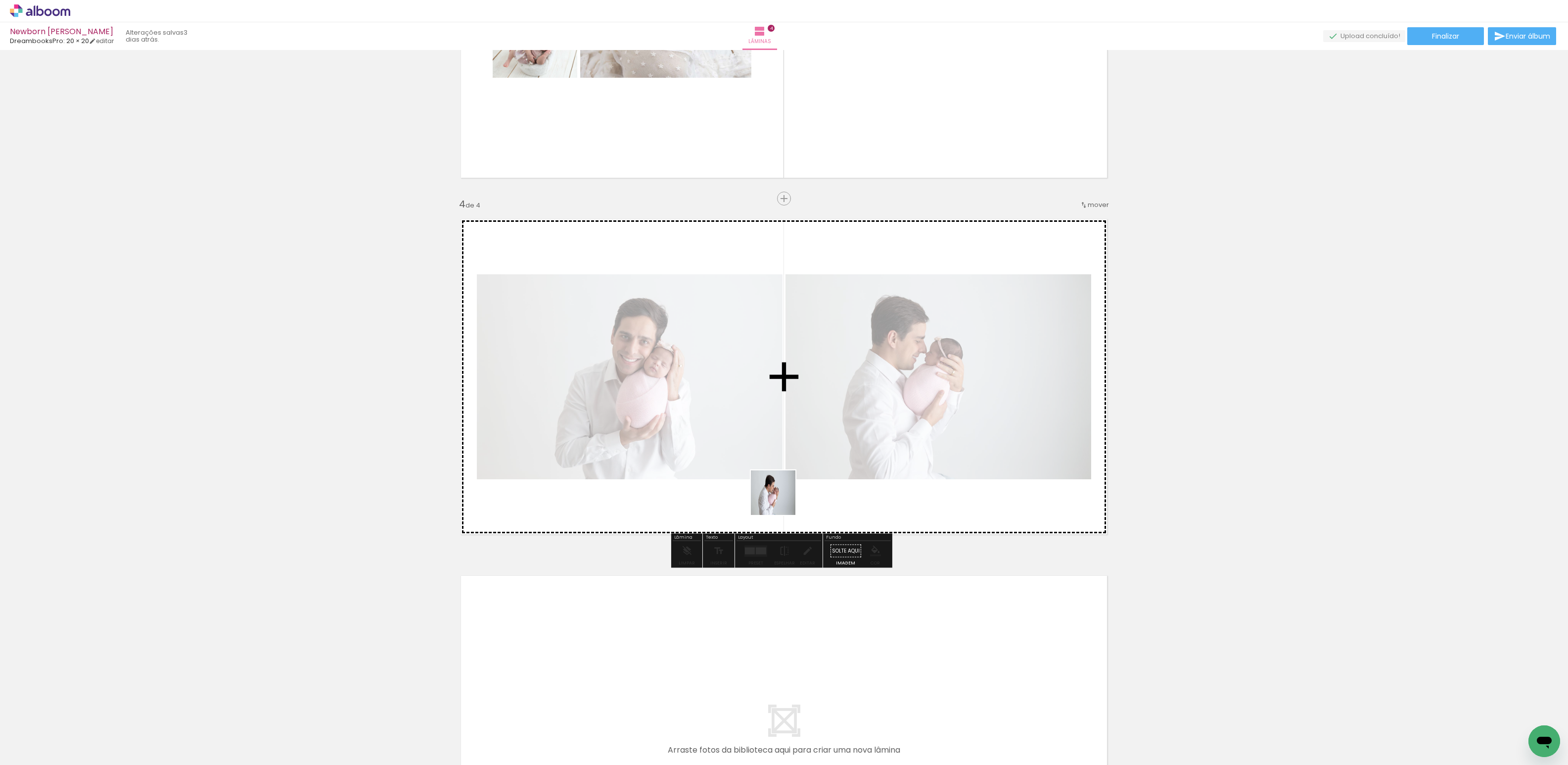
drag, startPoint x: 656, startPoint y: 735, endPoint x: 776, endPoint y: 506, distance: 258.5
click at [774, 482] on quentale-workspace at bounding box center [784, 382] width 1568 height 765
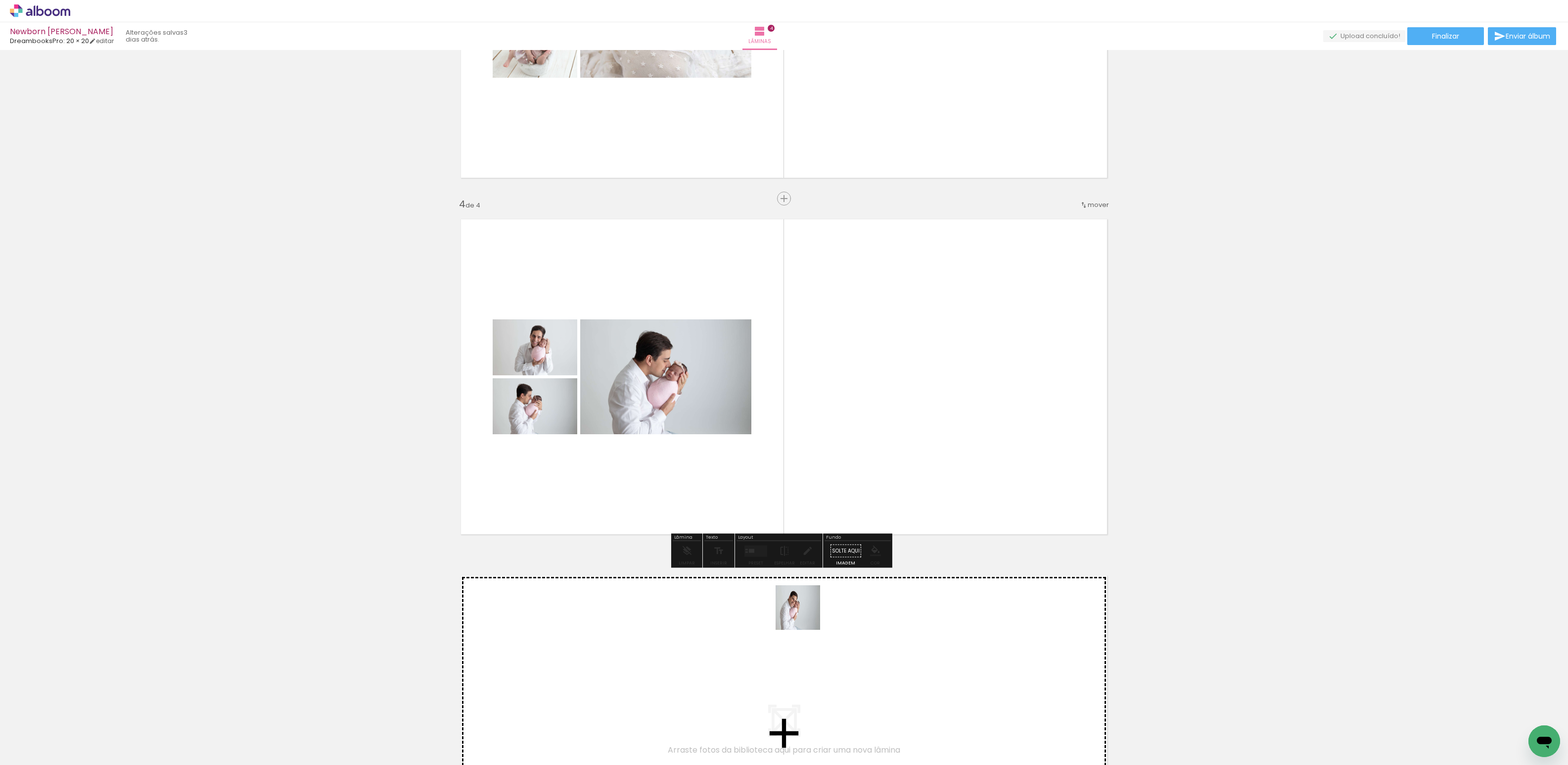
drag, startPoint x: 724, startPoint y: 721, endPoint x: 866, endPoint y: 470, distance: 288.4
click at [866, 470] on quentale-workspace at bounding box center [784, 382] width 1568 height 765
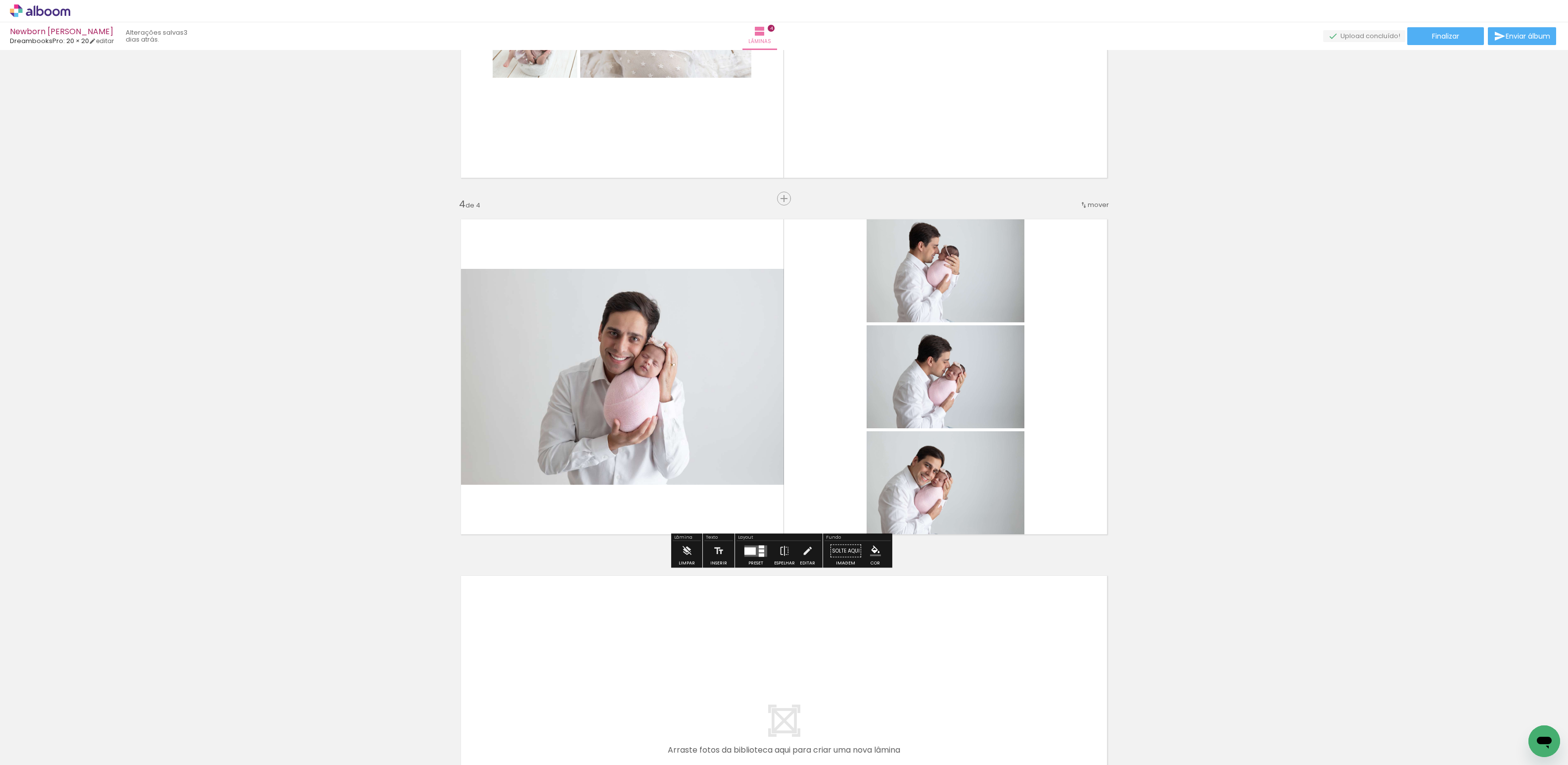
scroll to position [1008, 0]
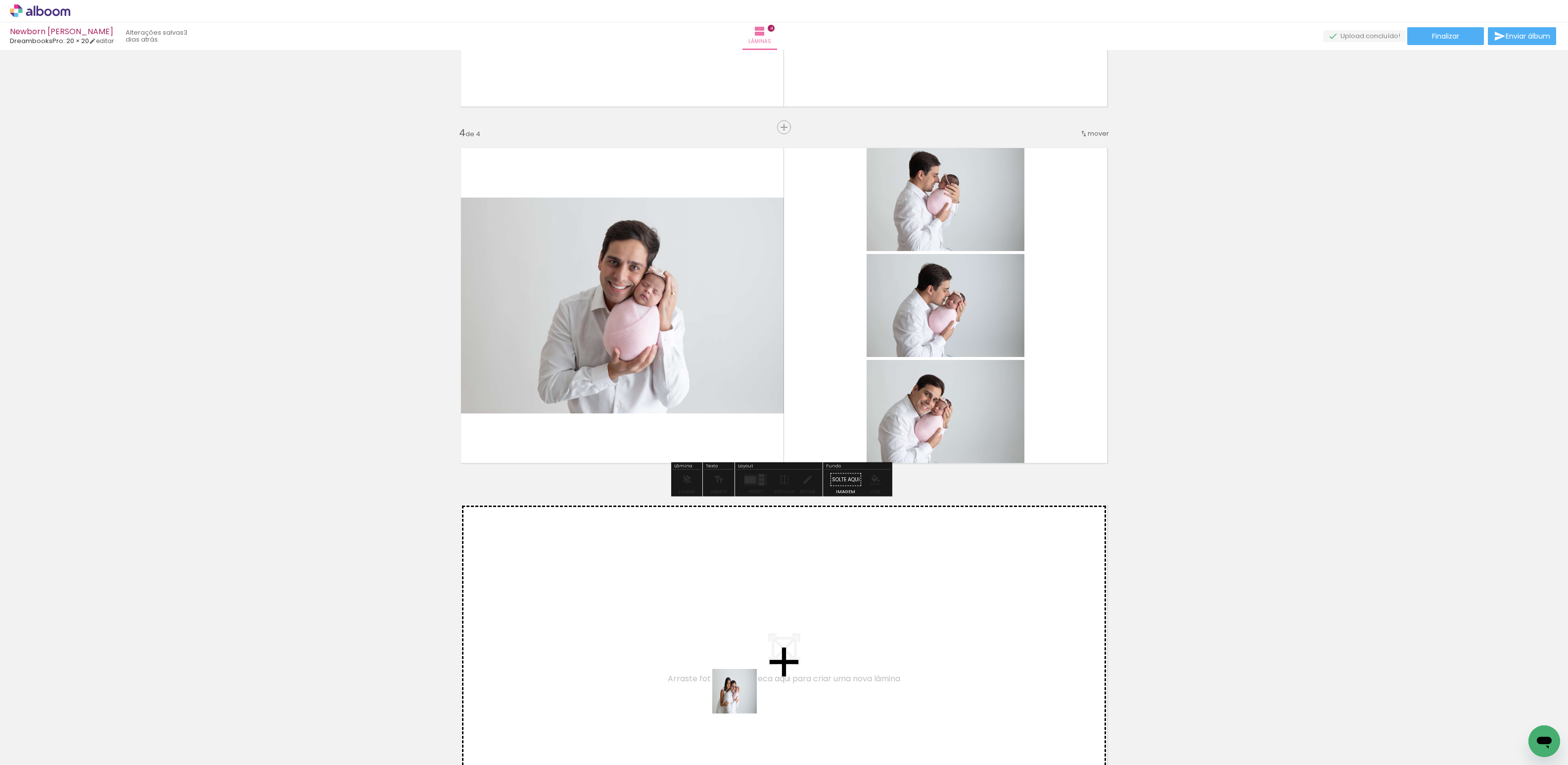
drag, startPoint x: 767, startPoint y: 741, endPoint x: 641, endPoint y: 640, distance: 161.5
click at [641, 640] on quentale-workspace at bounding box center [784, 382] width 1568 height 765
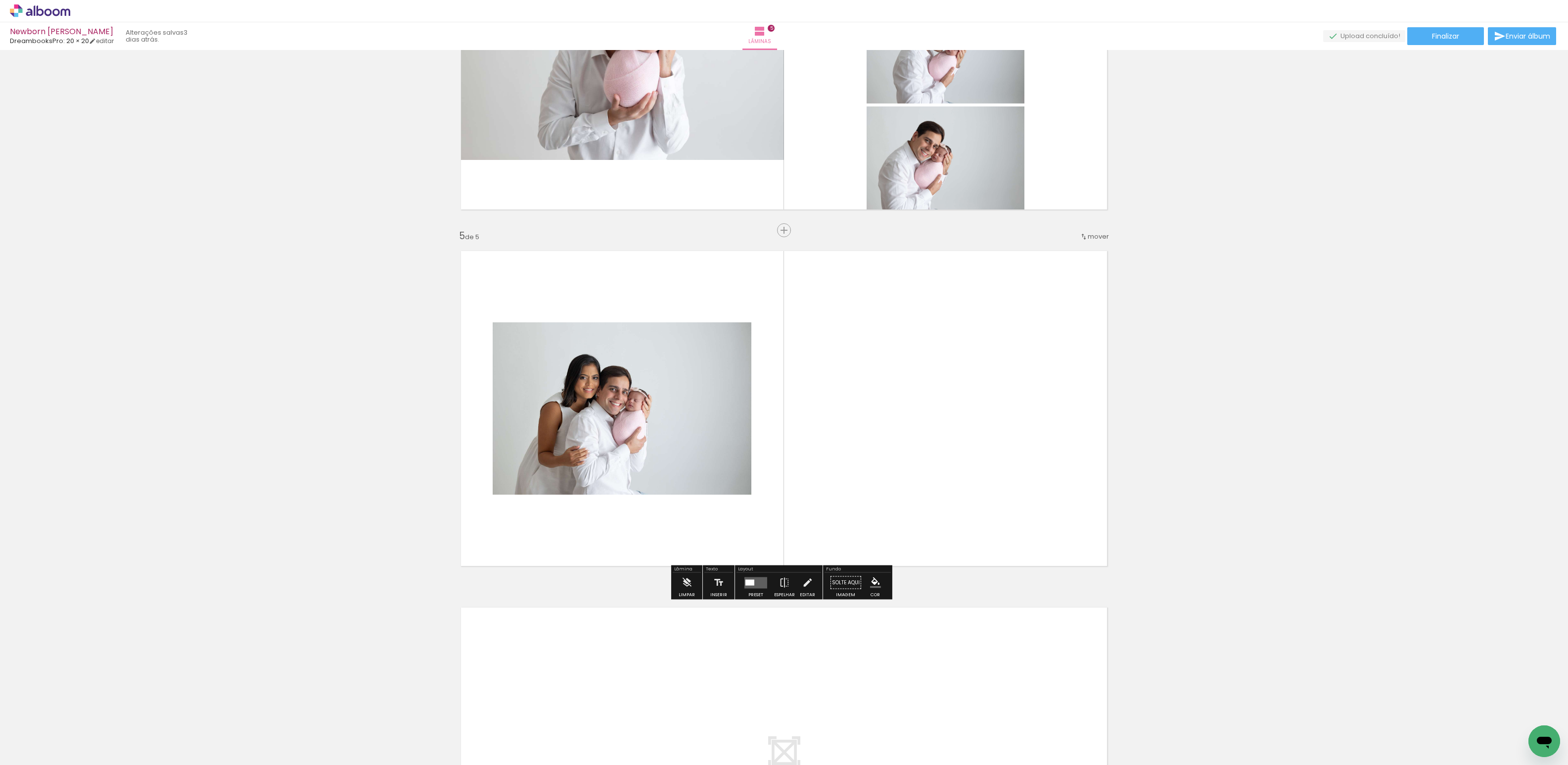
scroll to position [1293, 0]
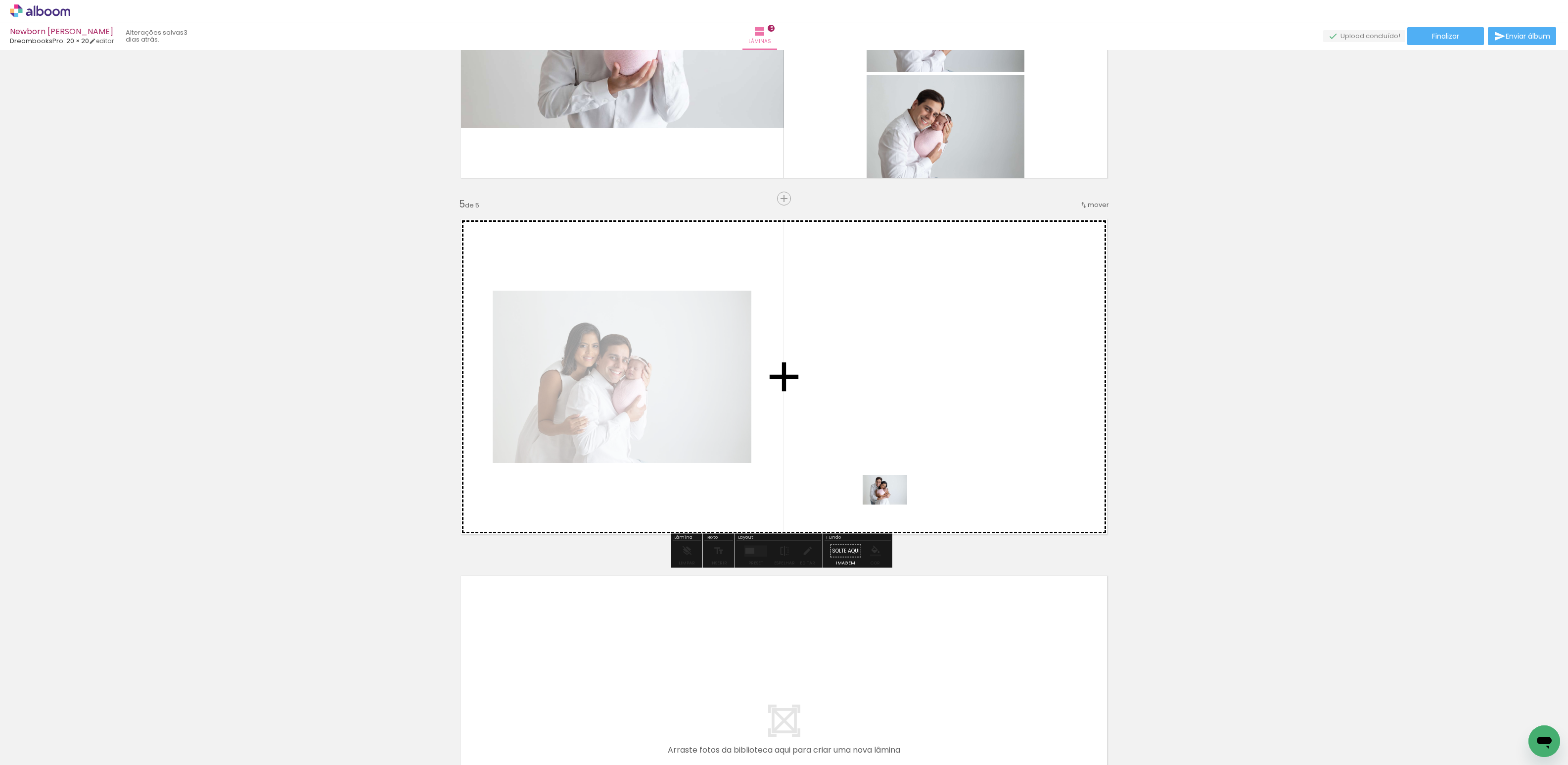
drag, startPoint x: 882, startPoint y: 736, endPoint x: 890, endPoint y: 500, distance: 236.1
click at [890, 499] on quentale-workspace at bounding box center [784, 382] width 1568 height 765
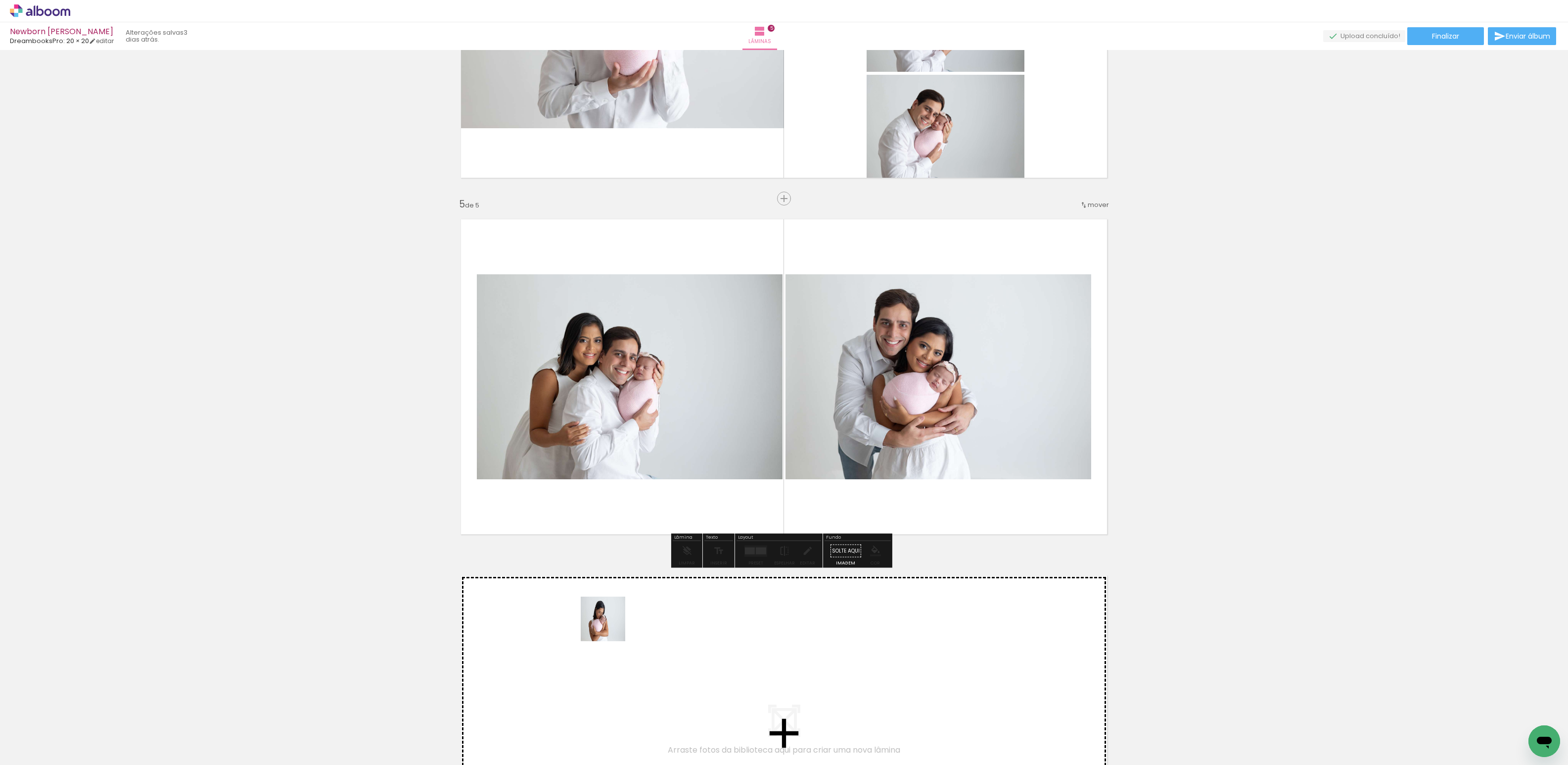
drag, startPoint x: 794, startPoint y: 707, endPoint x: 610, endPoint y: 626, distance: 201.0
click at [610, 626] on quentale-workspace at bounding box center [784, 382] width 1568 height 765
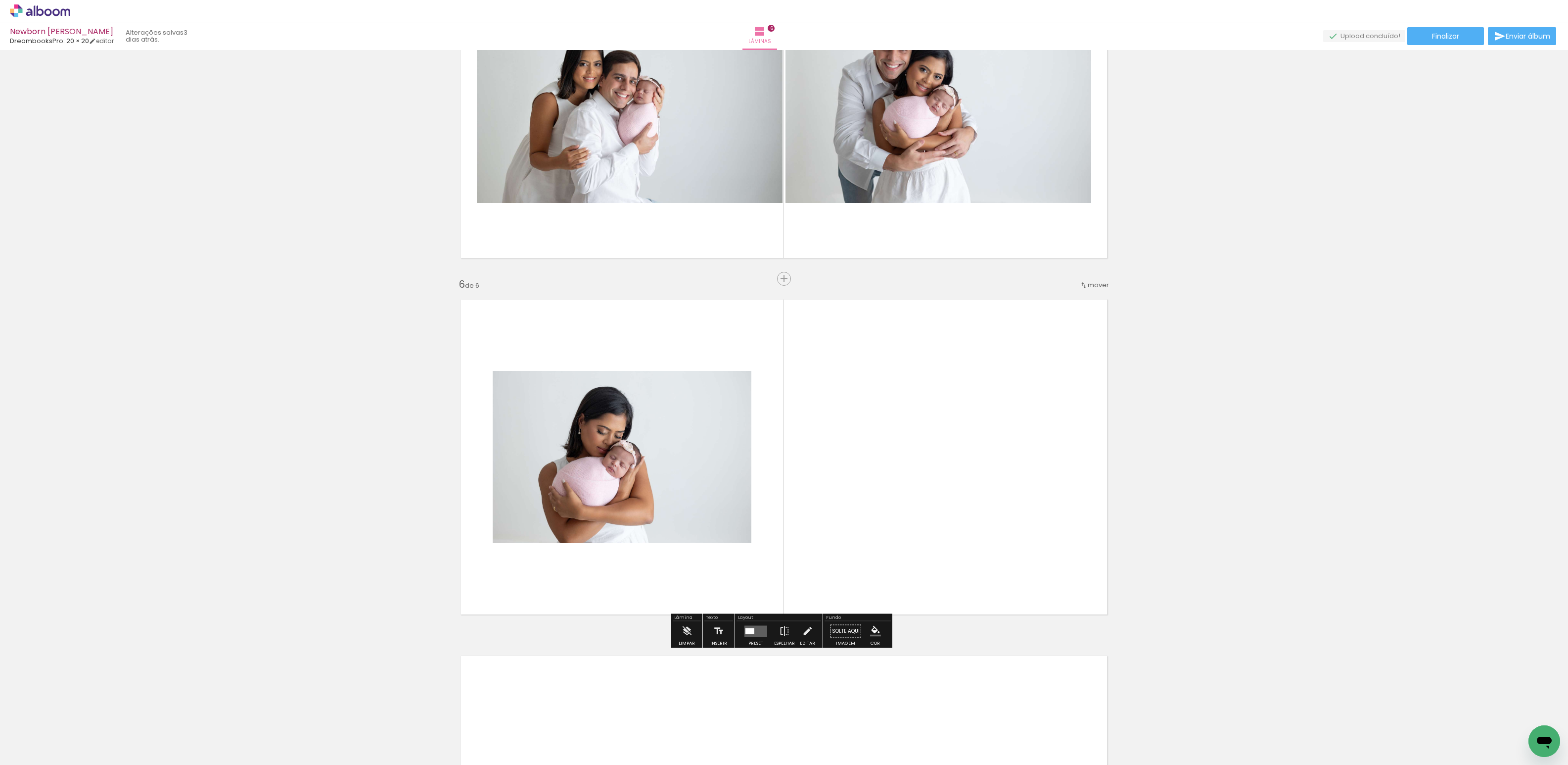
scroll to position [1649, 0]
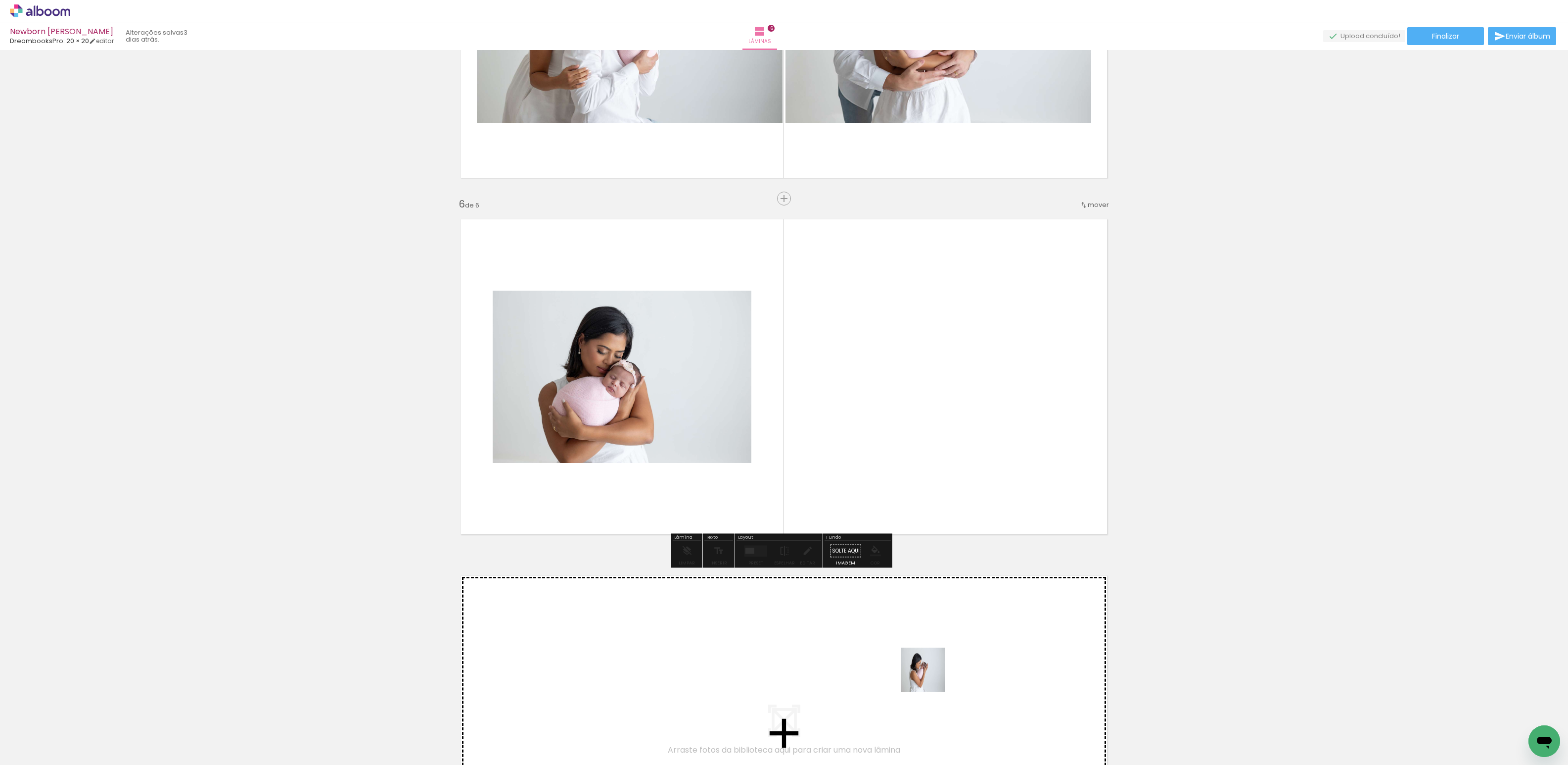
drag, startPoint x: 931, startPoint y: 700, endPoint x: 915, endPoint y: 534, distance: 166.8
click at [813, 384] on quentale-workspace at bounding box center [784, 382] width 1568 height 765
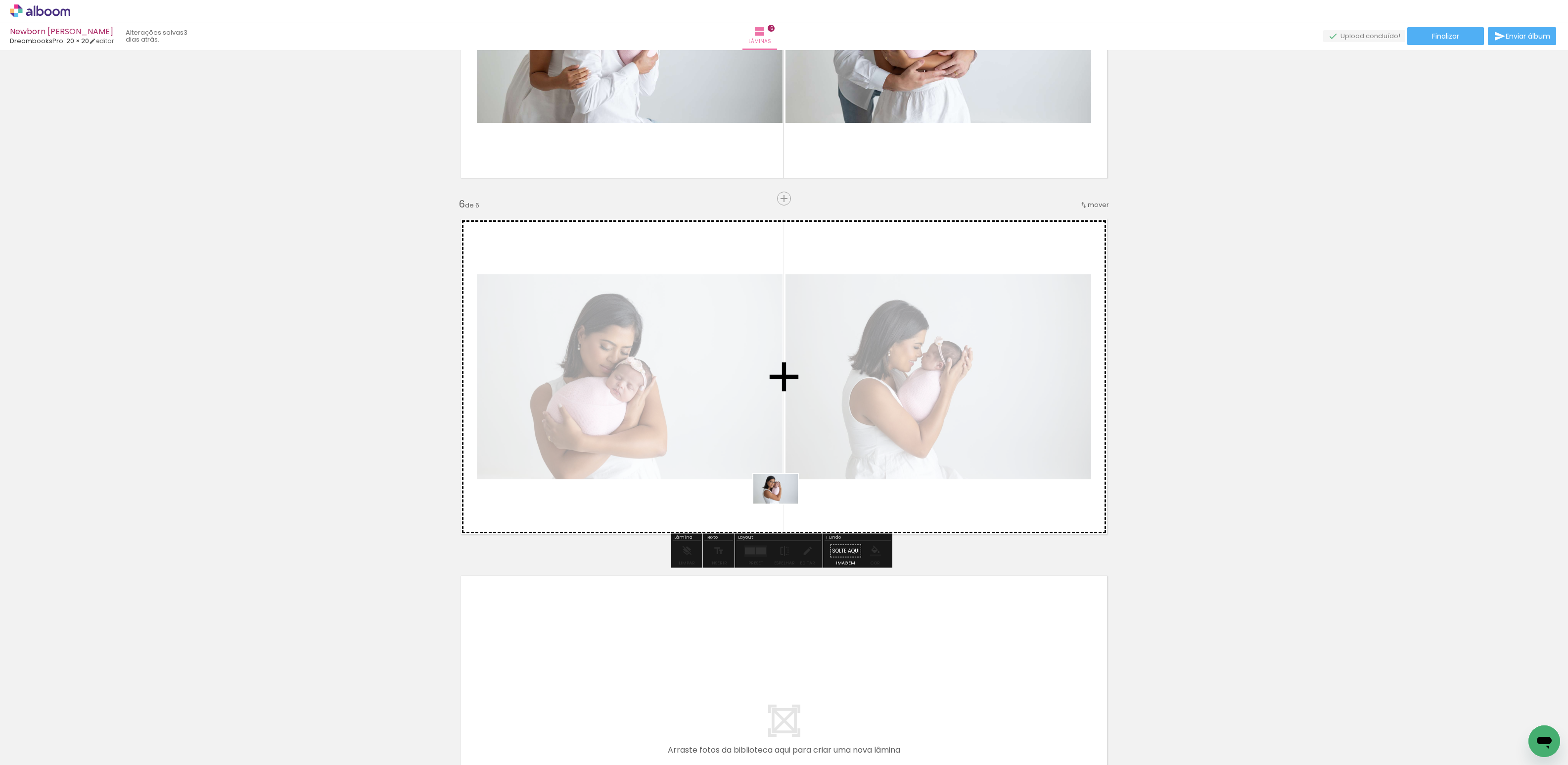
drag, startPoint x: 994, startPoint y: 732, endPoint x: 782, endPoint y: 491, distance: 321.0
click at [782, 491] on quentale-workspace at bounding box center [784, 382] width 1568 height 765
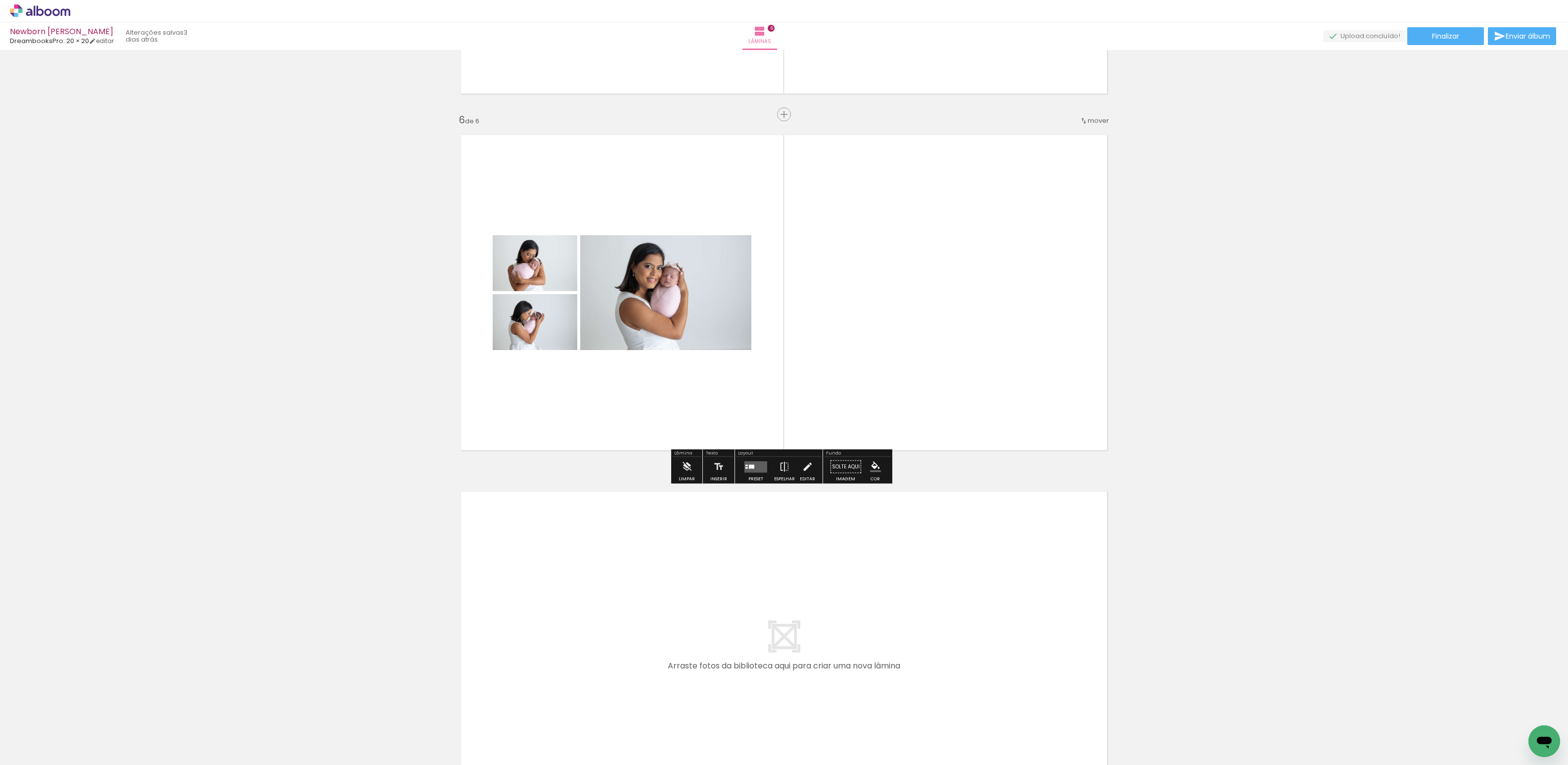
scroll to position [1760, 0]
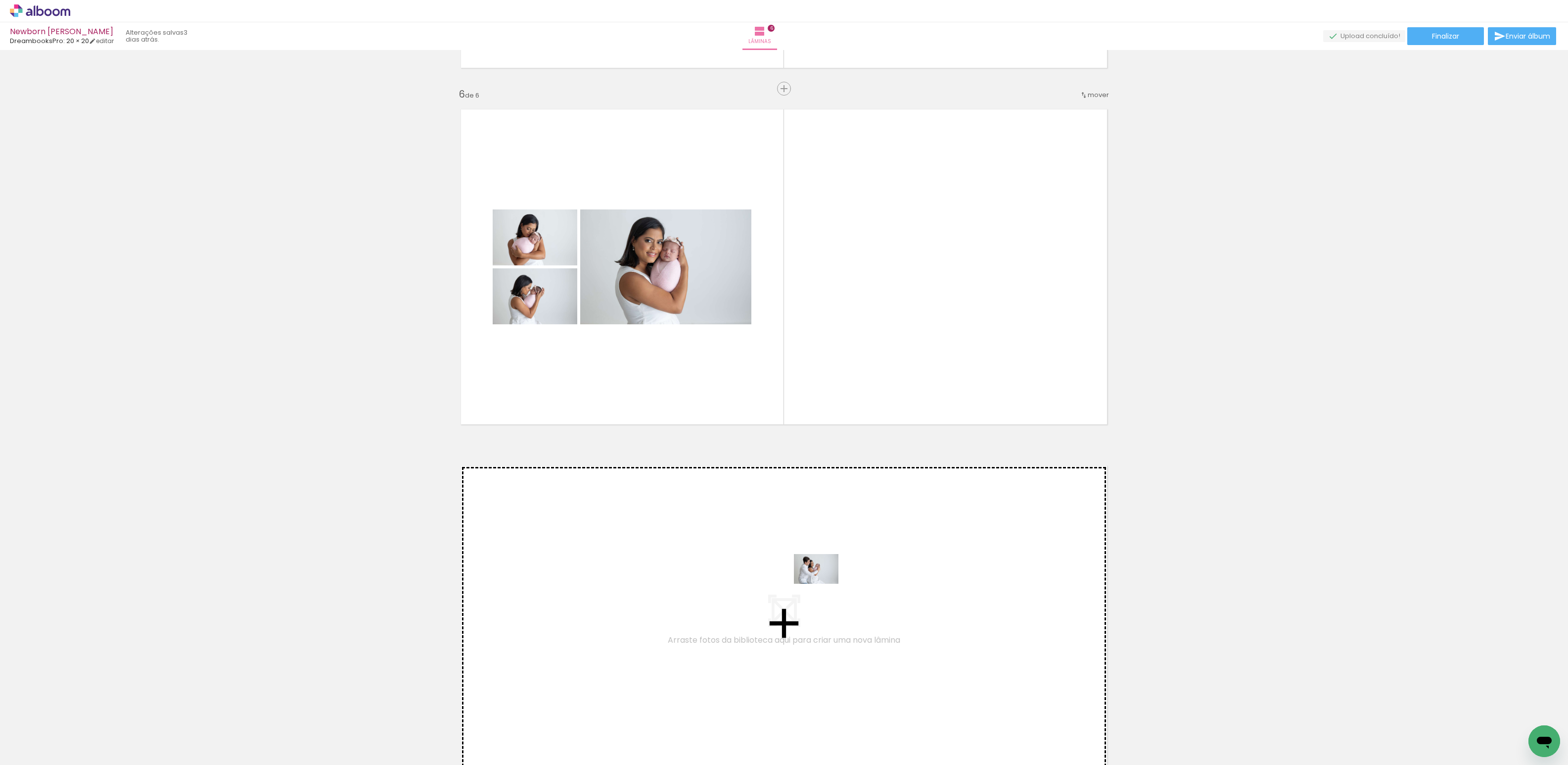
drag, startPoint x: 1051, startPoint y: 726, endPoint x: 824, endPoint y: 584, distance: 267.8
click at [824, 584] on quentale-workspace at bounding box center [784, 382] width 1568 height 765
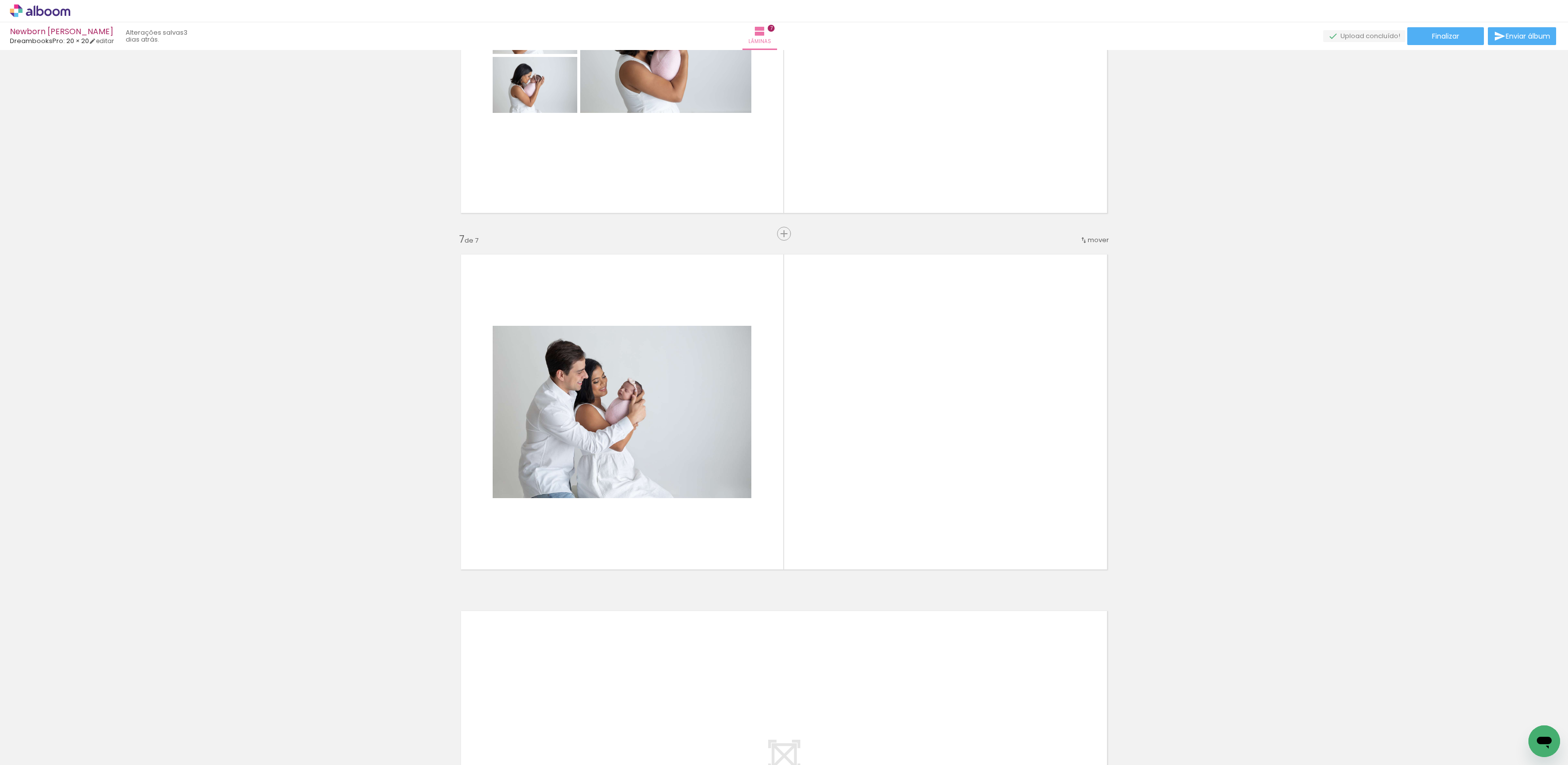
scroll to position [2006, 0]
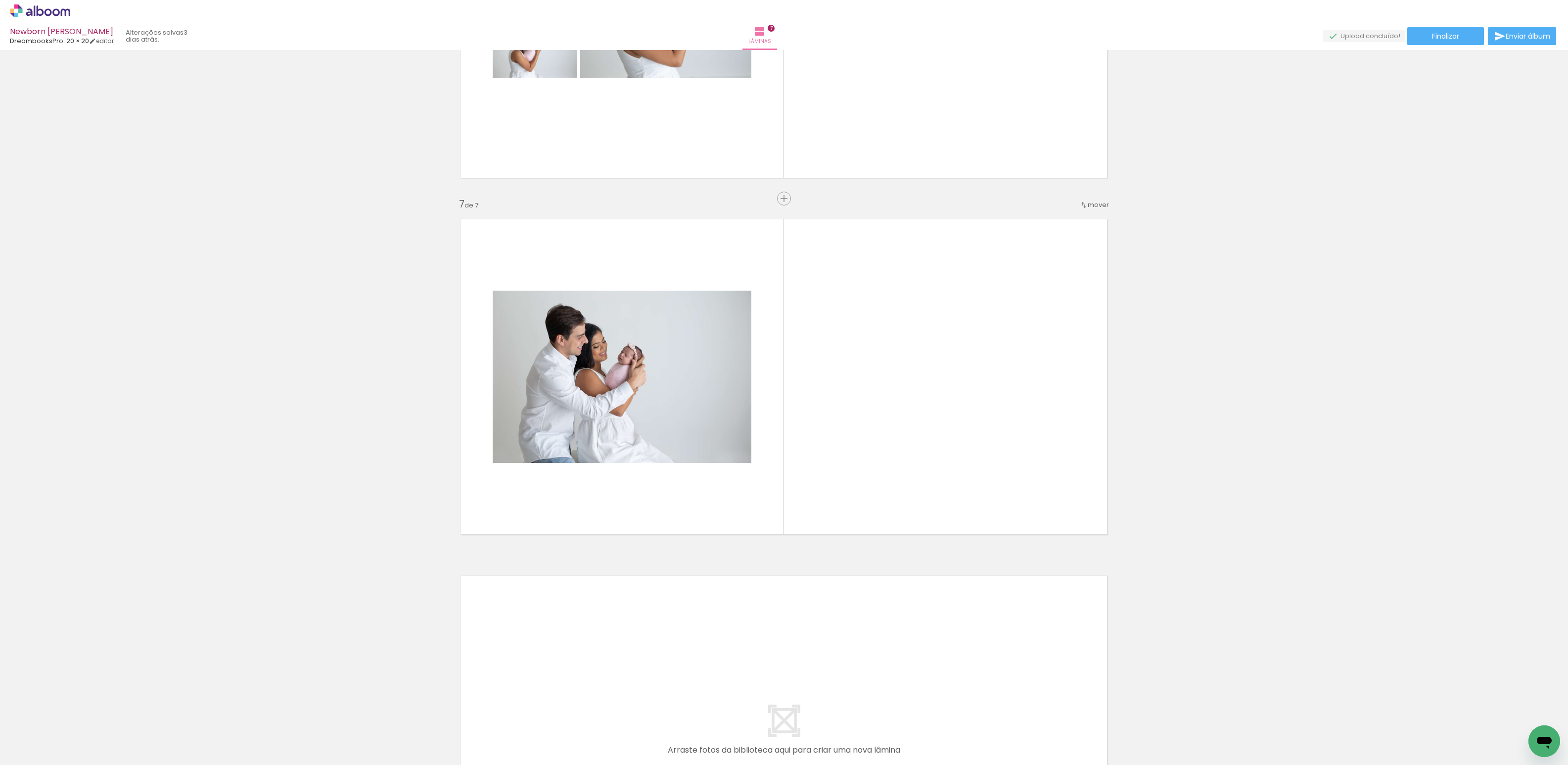
drag, startPoint x: 1102, startPoint y: 735, endPoint x: 1170, endPoint y: 733, distance: 68.0
click at [814, 648] on quentale-workspace at bounding box center [784, 382] width 1568 height 765
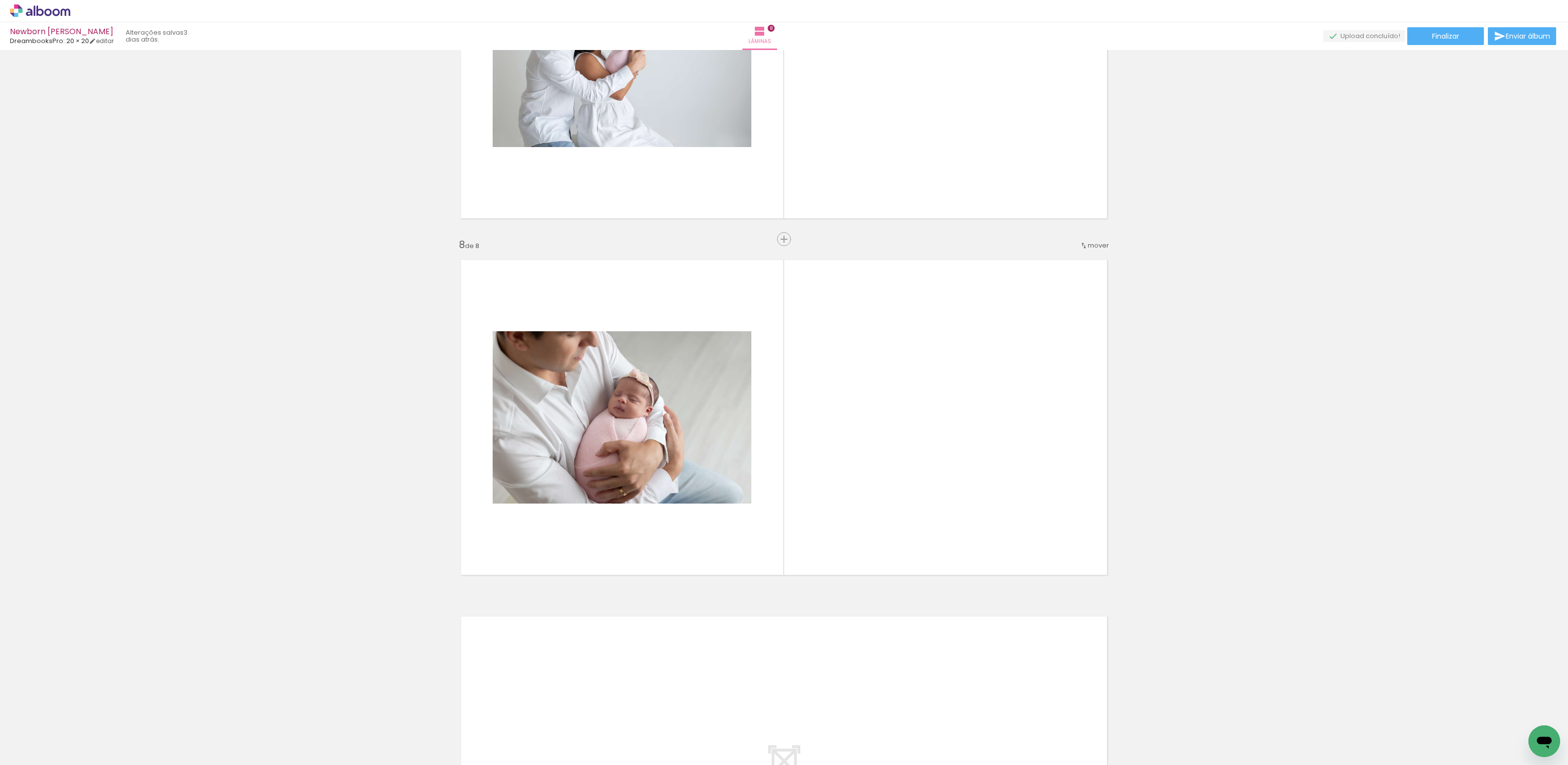
scroll to position [2362, 0]
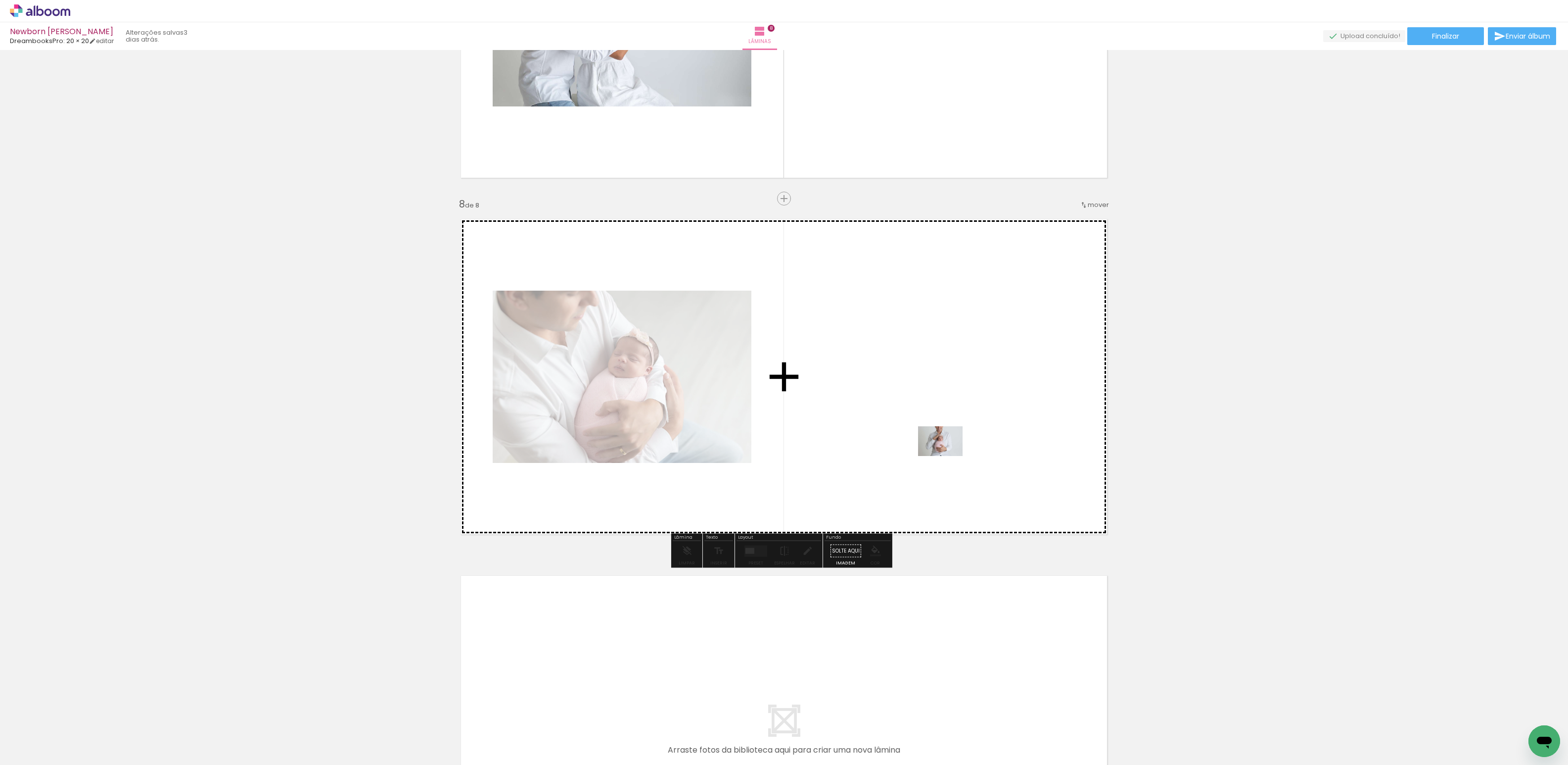
drag, startPoint x: 1158, startPoint y: 740, endPoint x: 948, endPoint y: 456, distance: 353.2
click at [948, 456] on quentale-workspace at bounding box center [784, 382] width 1568 height 765
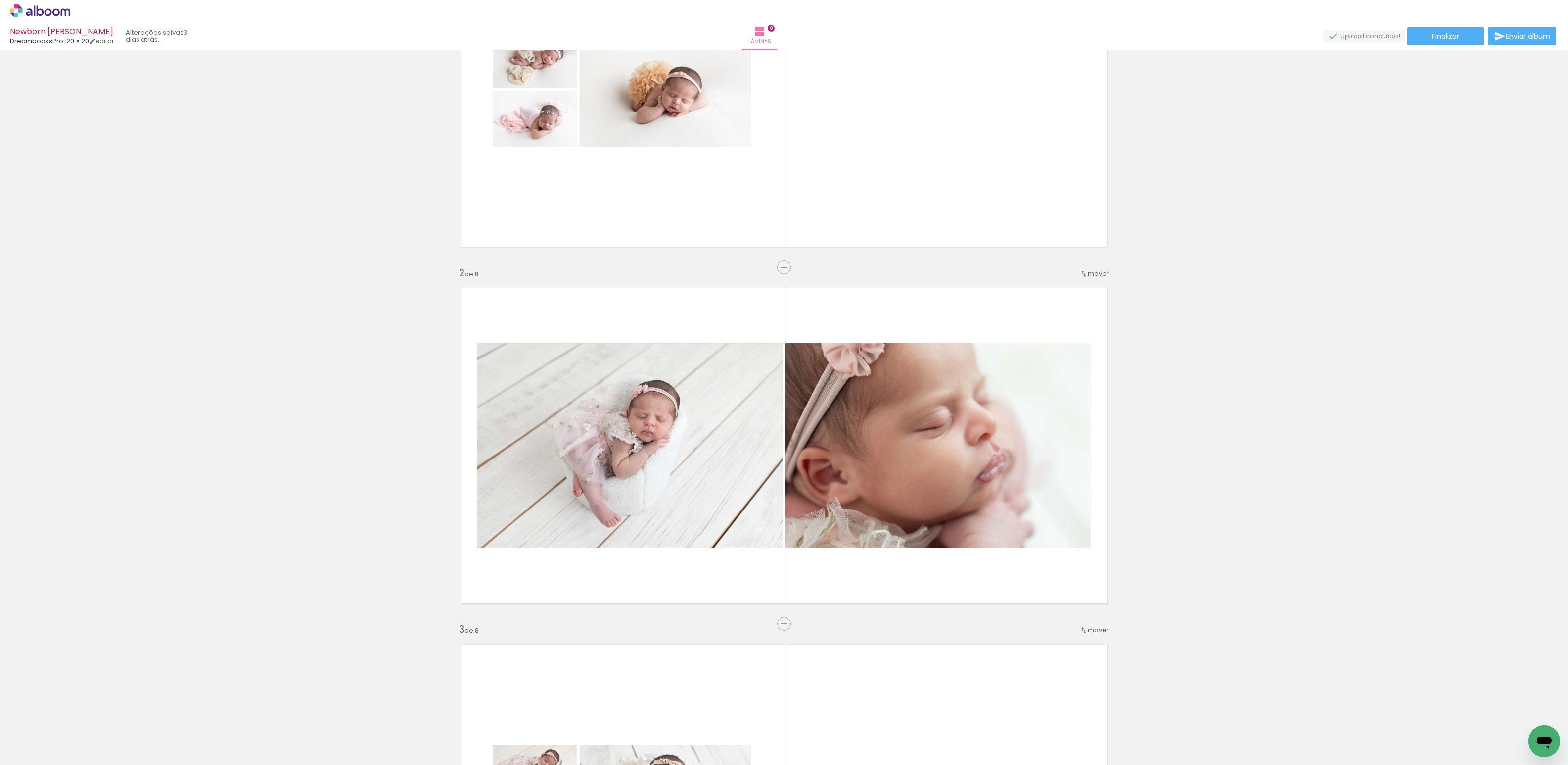
scroll to position [0, 0]
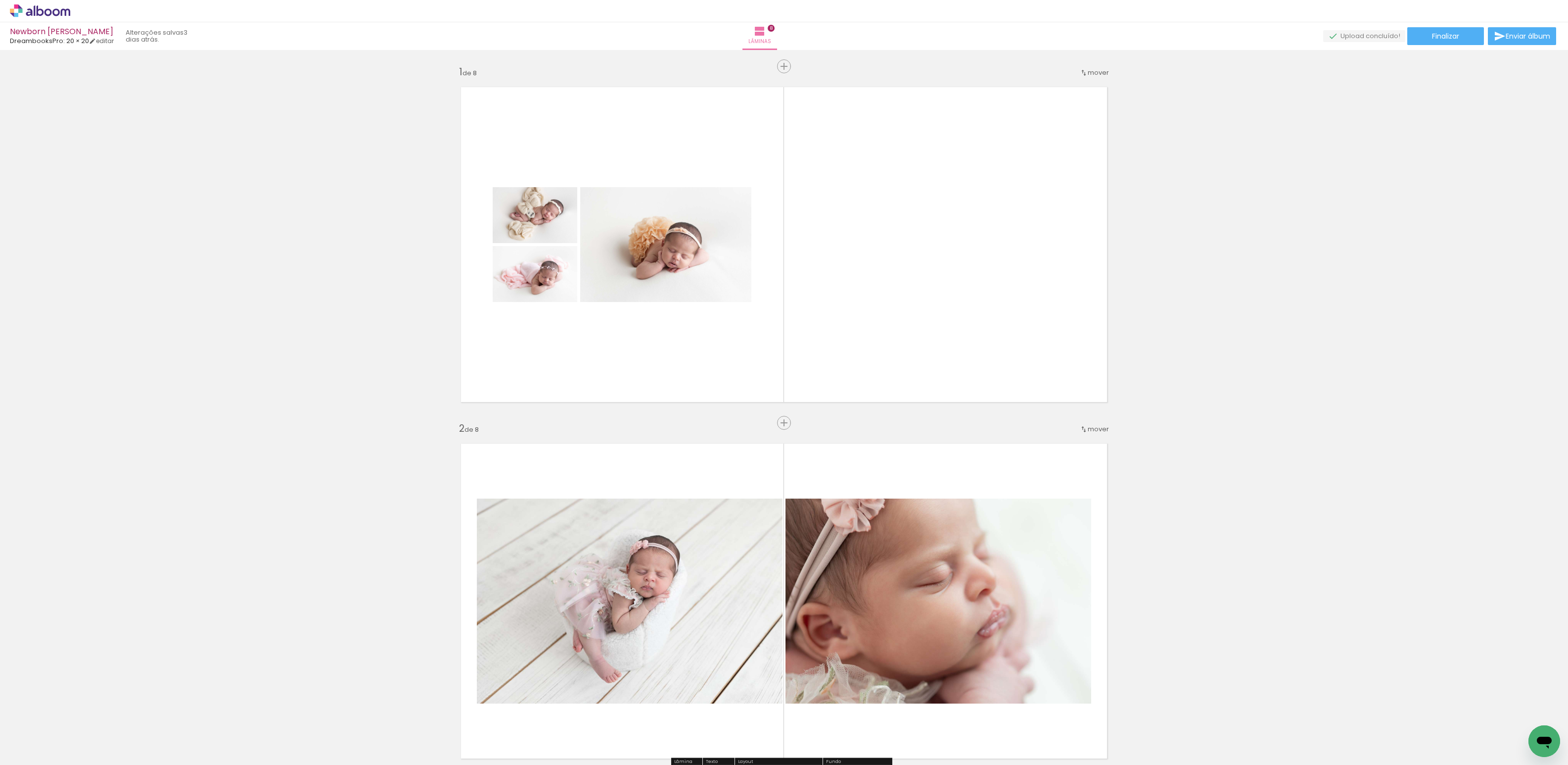
click at [758, 430] on div "Preset" at bounding box center [756, 430] width 15 height 4
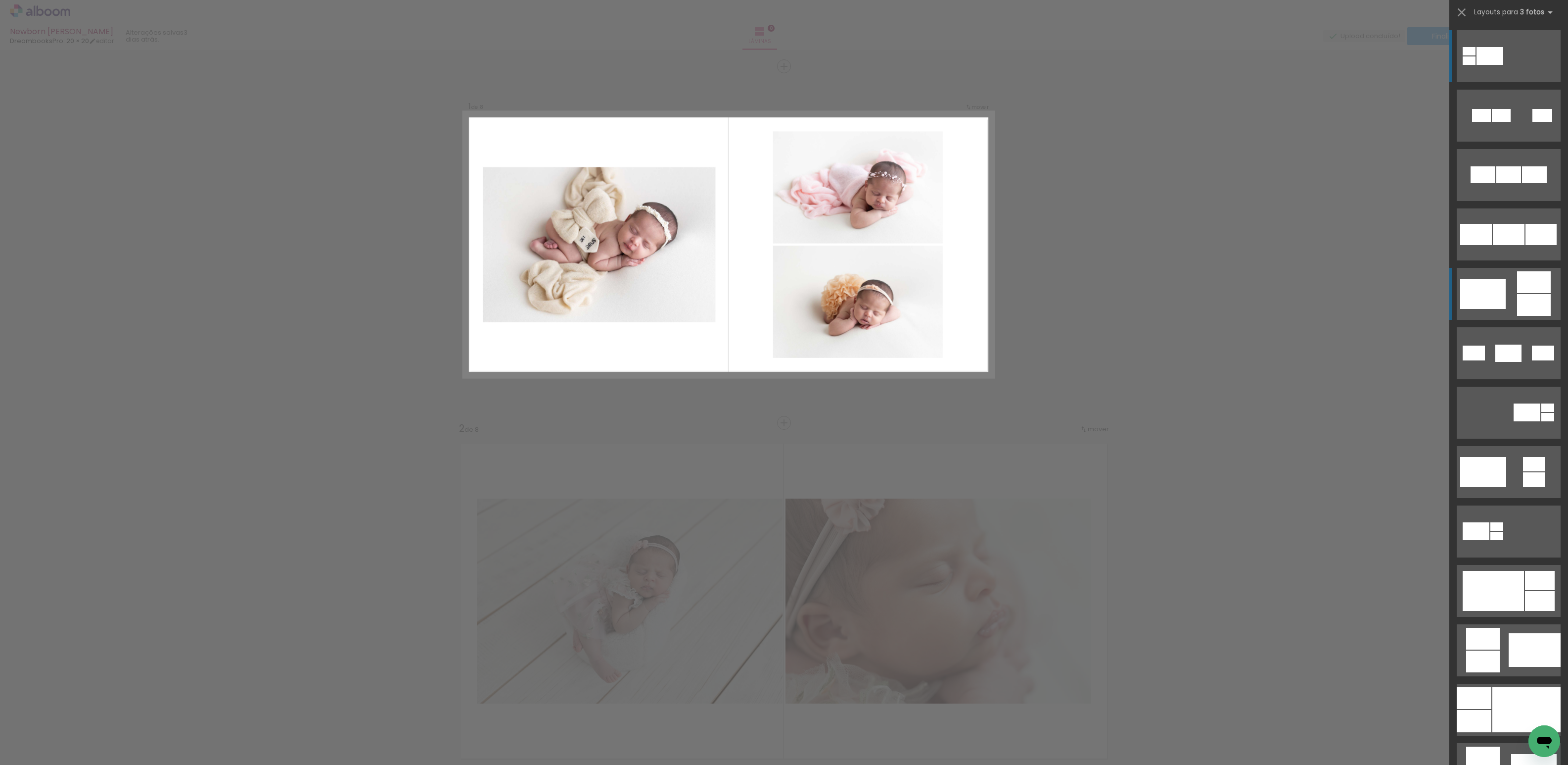
click at [1476, 65] on div at bounding box center [1469, 60] width 13 height 8
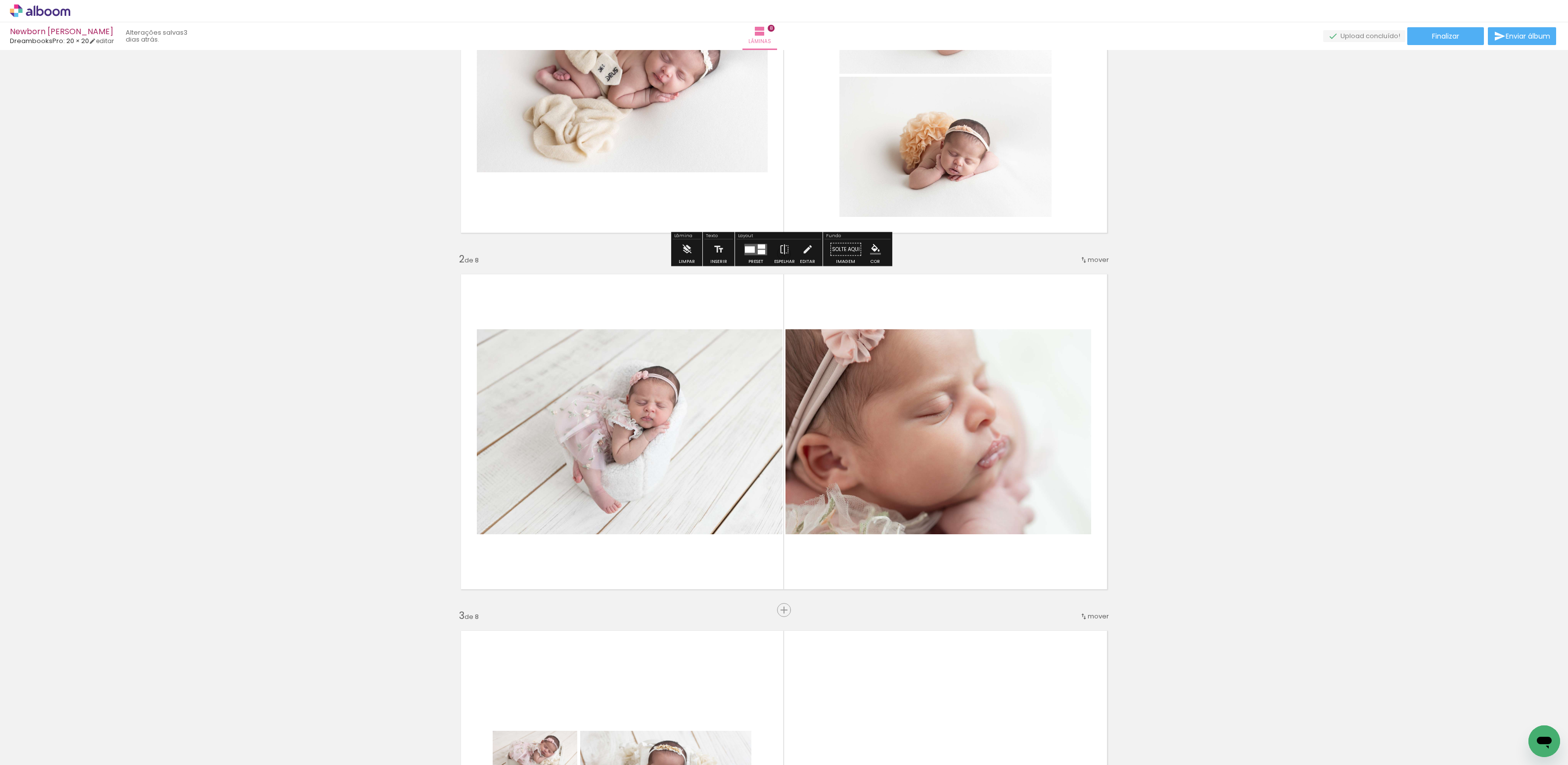
scroll to position [170, 0]
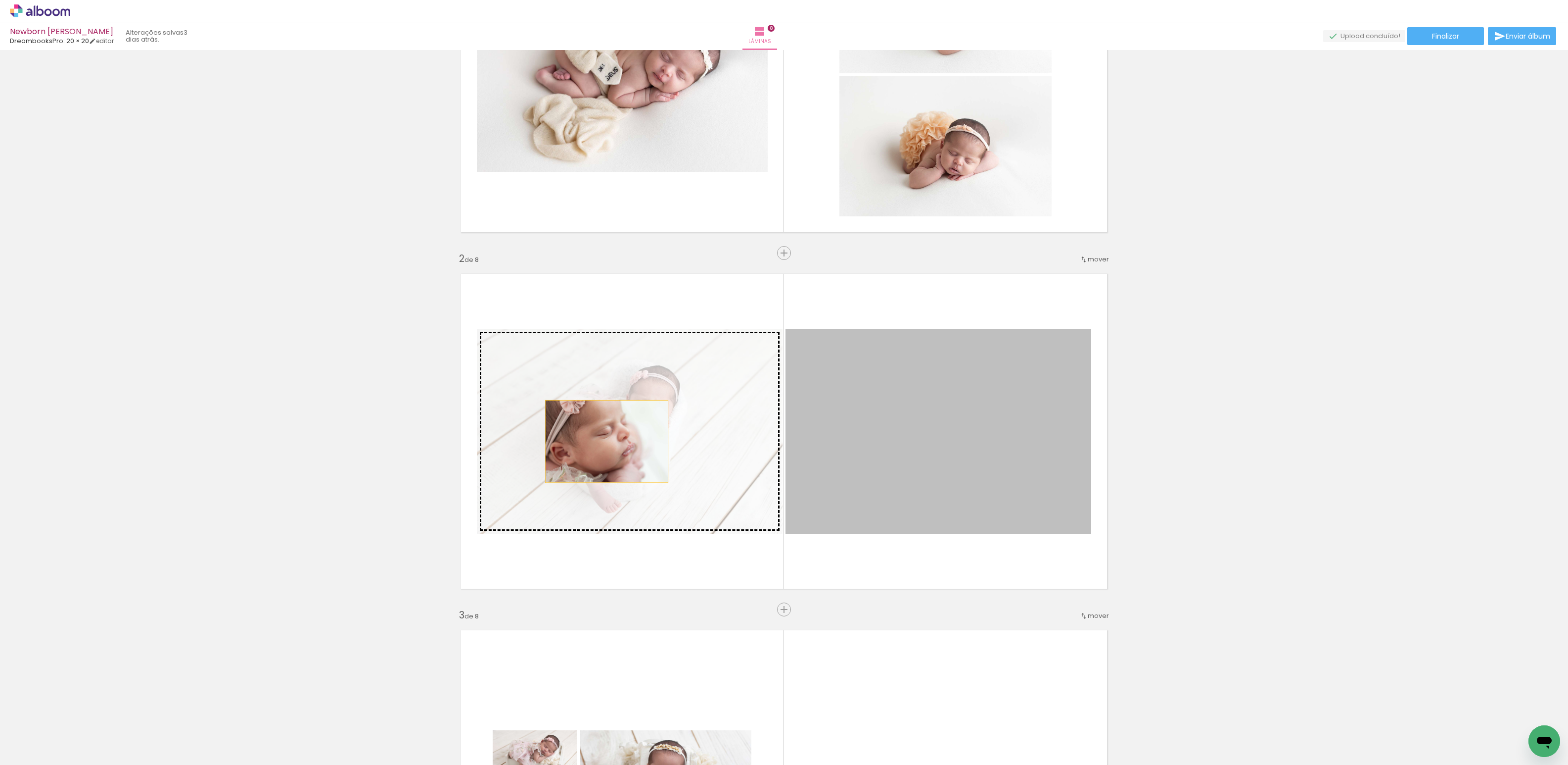
drag, startPoint x: 920, startPoint y: 447, endPoint x: 603, endPoint y: 441, distance: 317.1
click at [0, 0] on slot at bounding box center [0, 0] width 0 height 0
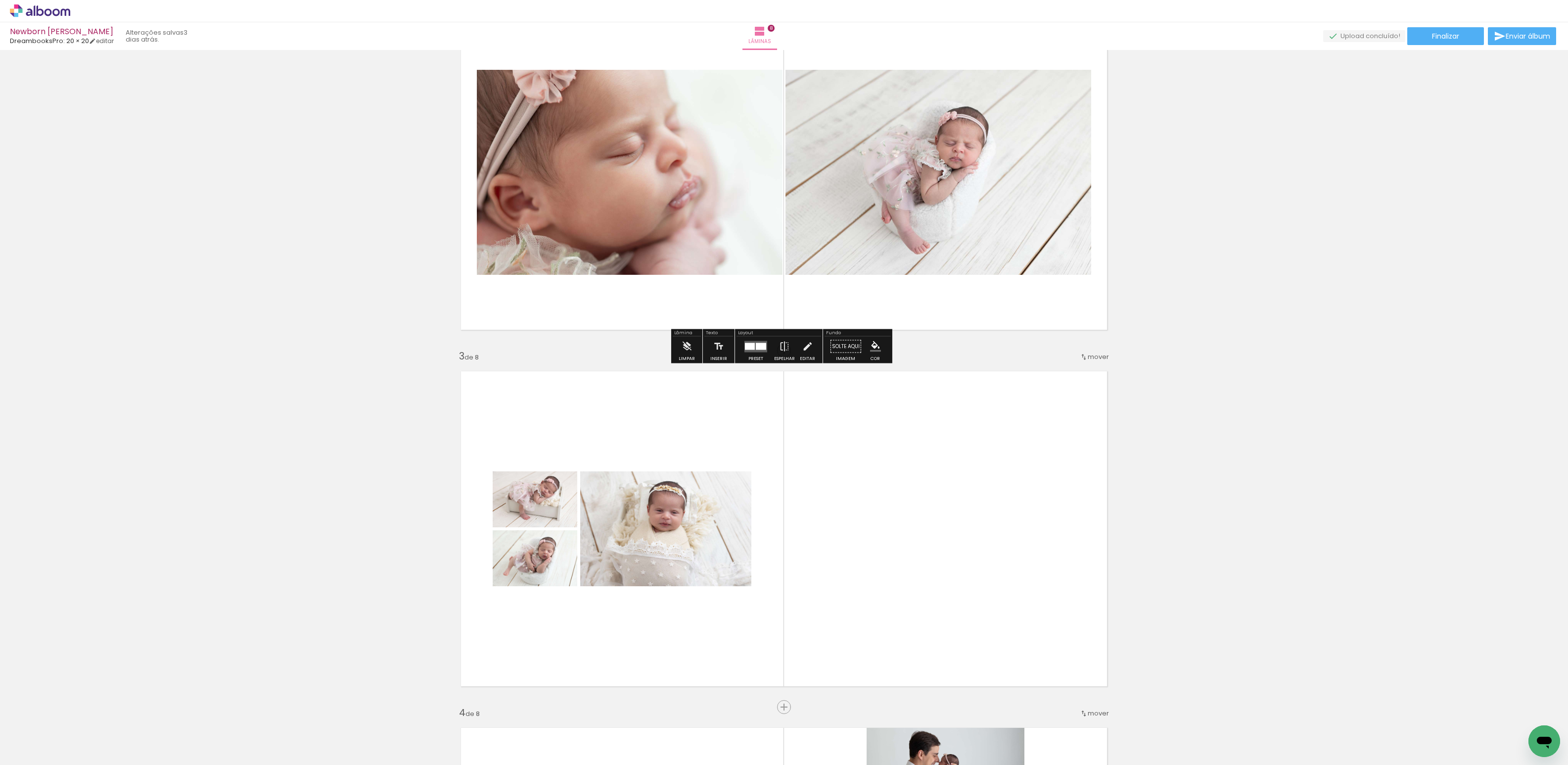
scroll to position [491, 0]
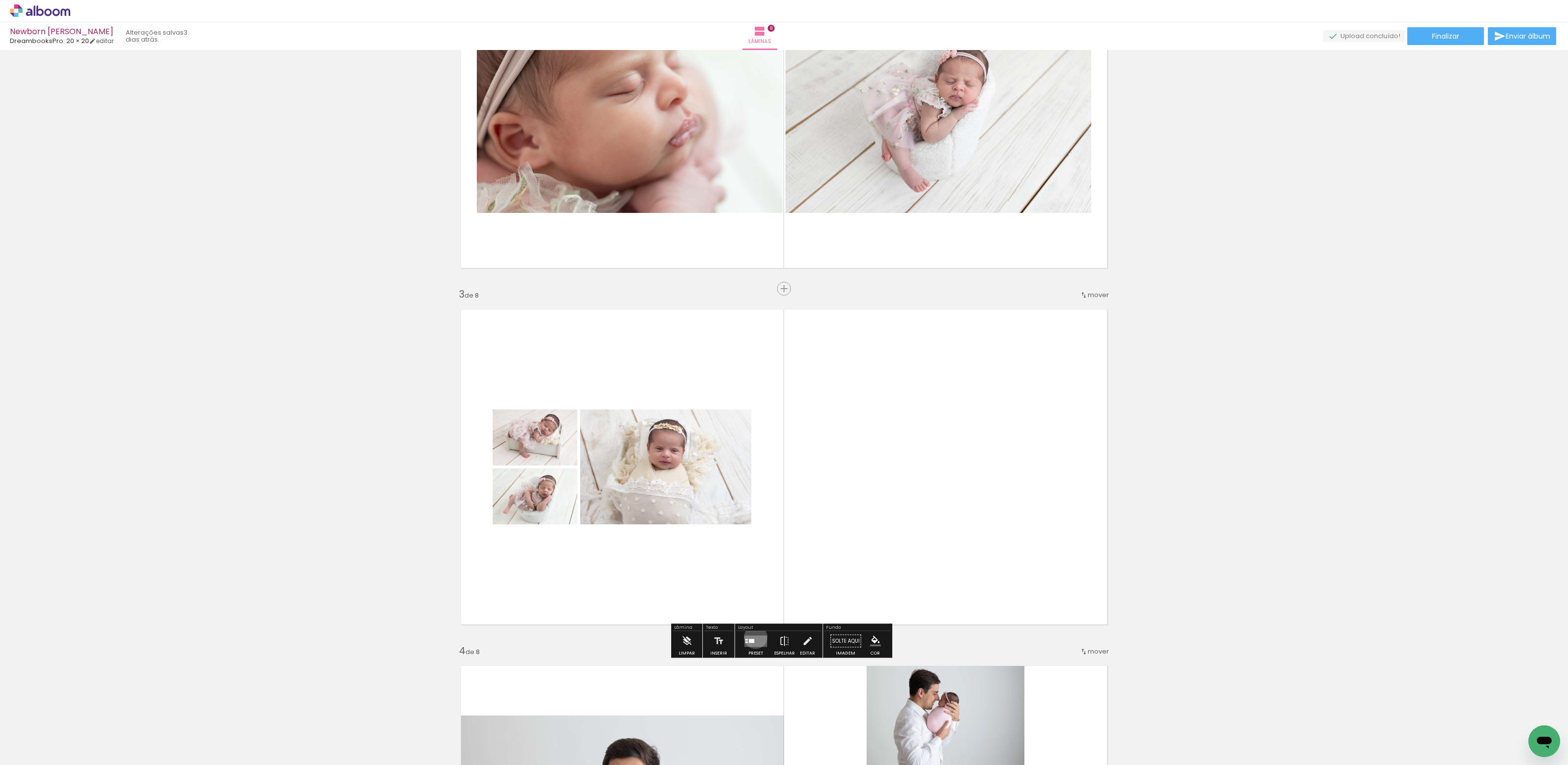
click at [754, 637] on quentale-layouter at bounding box center [756, 640] width 22 height 12
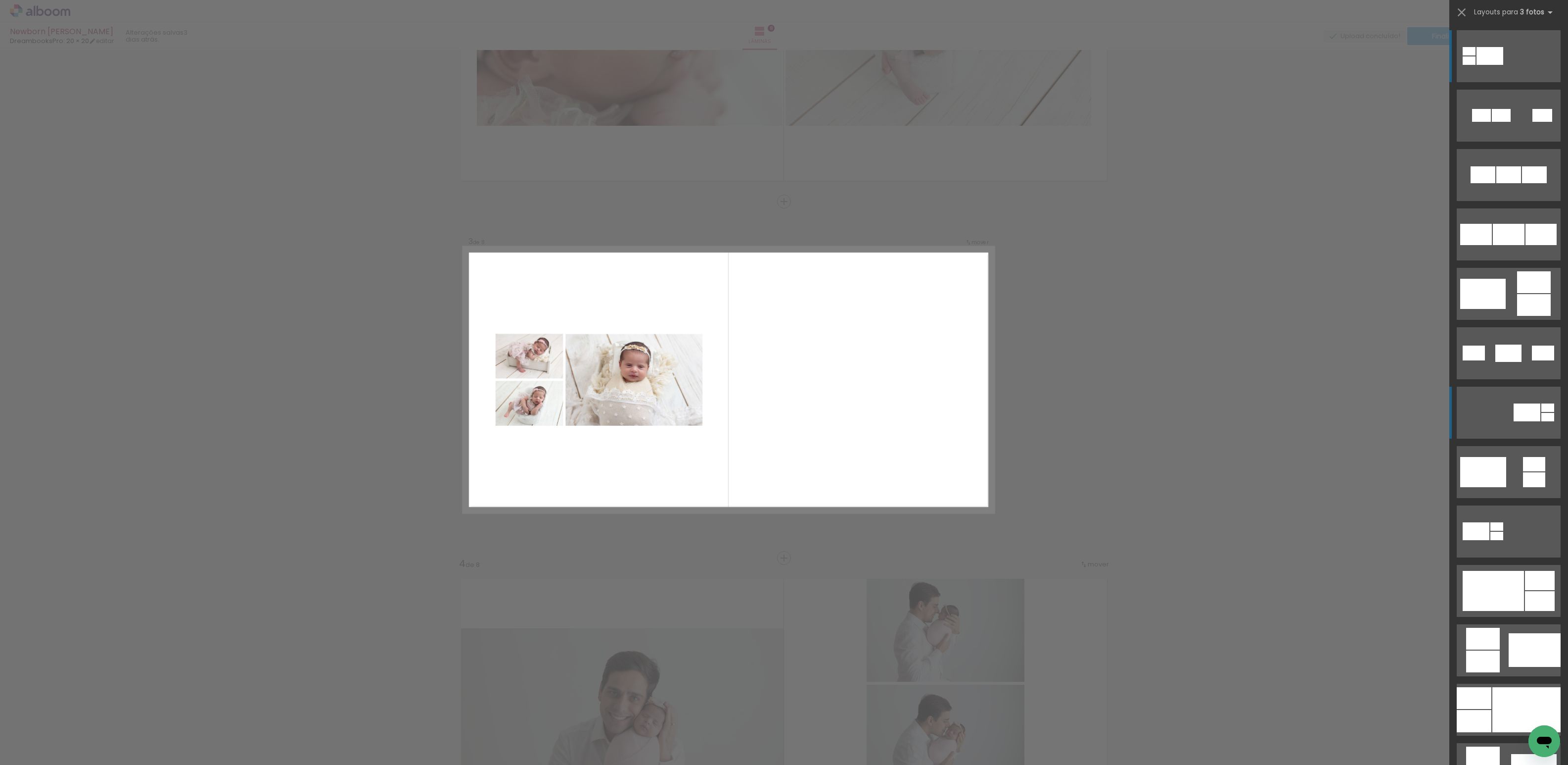
scroll to position [580, 0]
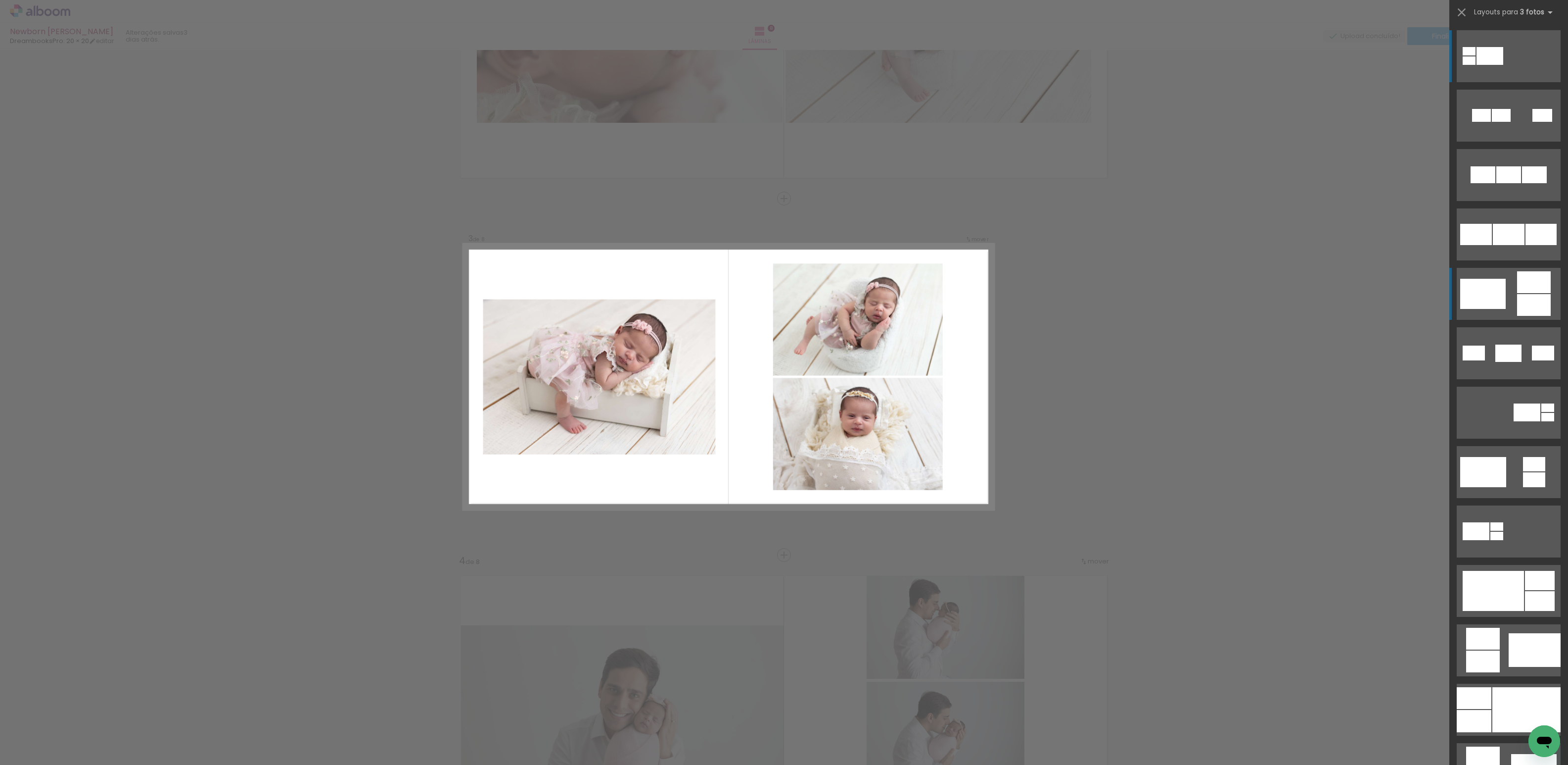
click at [1503, 65] on div at bounding box center [1490, 56] width 27 height 18
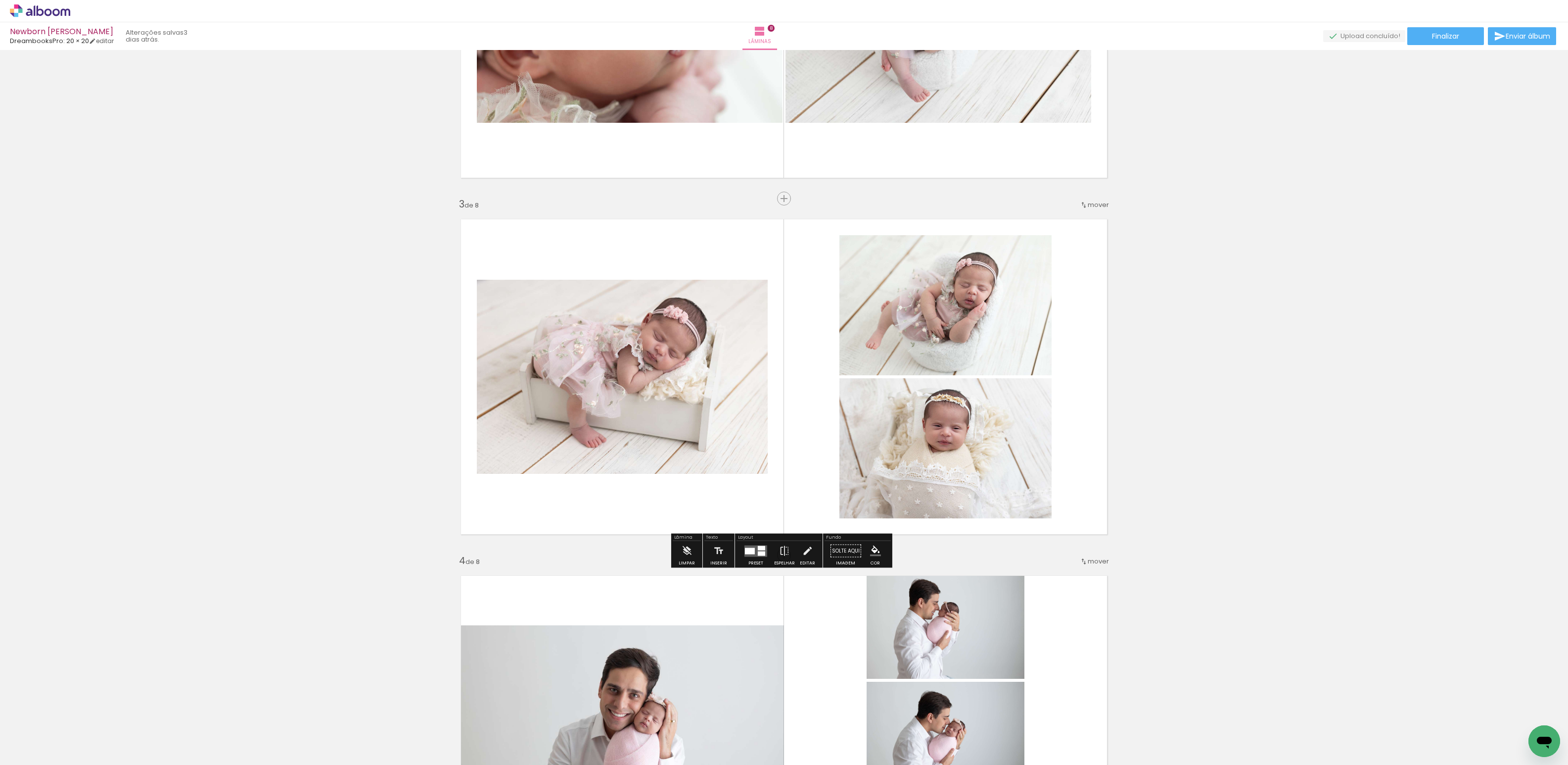
scroll to position [583, 0]
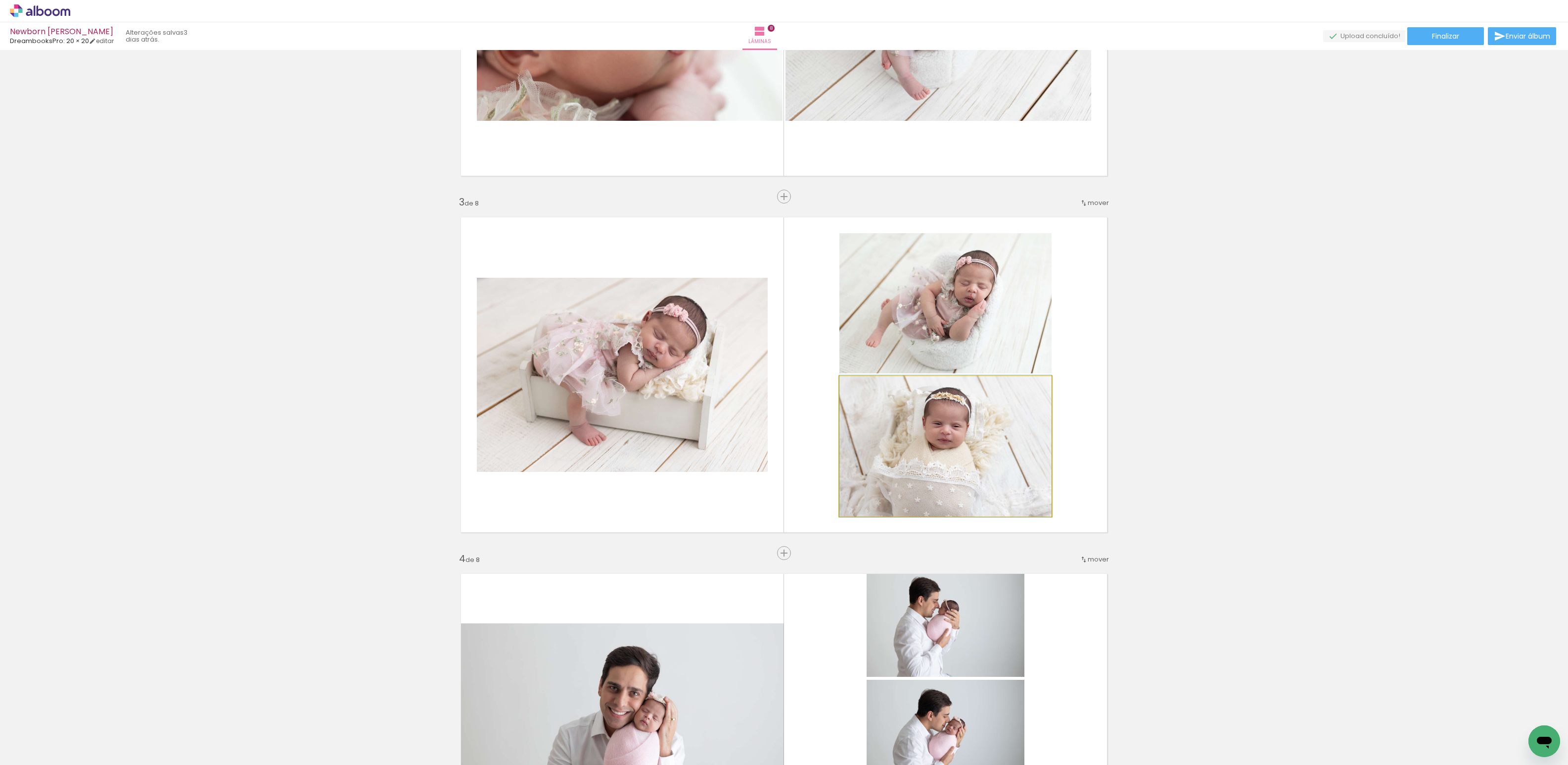
drag, startPoint x: 922, startPoint y: 456, endPoint x: 612, endPoint y: 374, distance: 320.7
click at [0, 0] on slot at bounding box center [0, 0] width 0 height 0
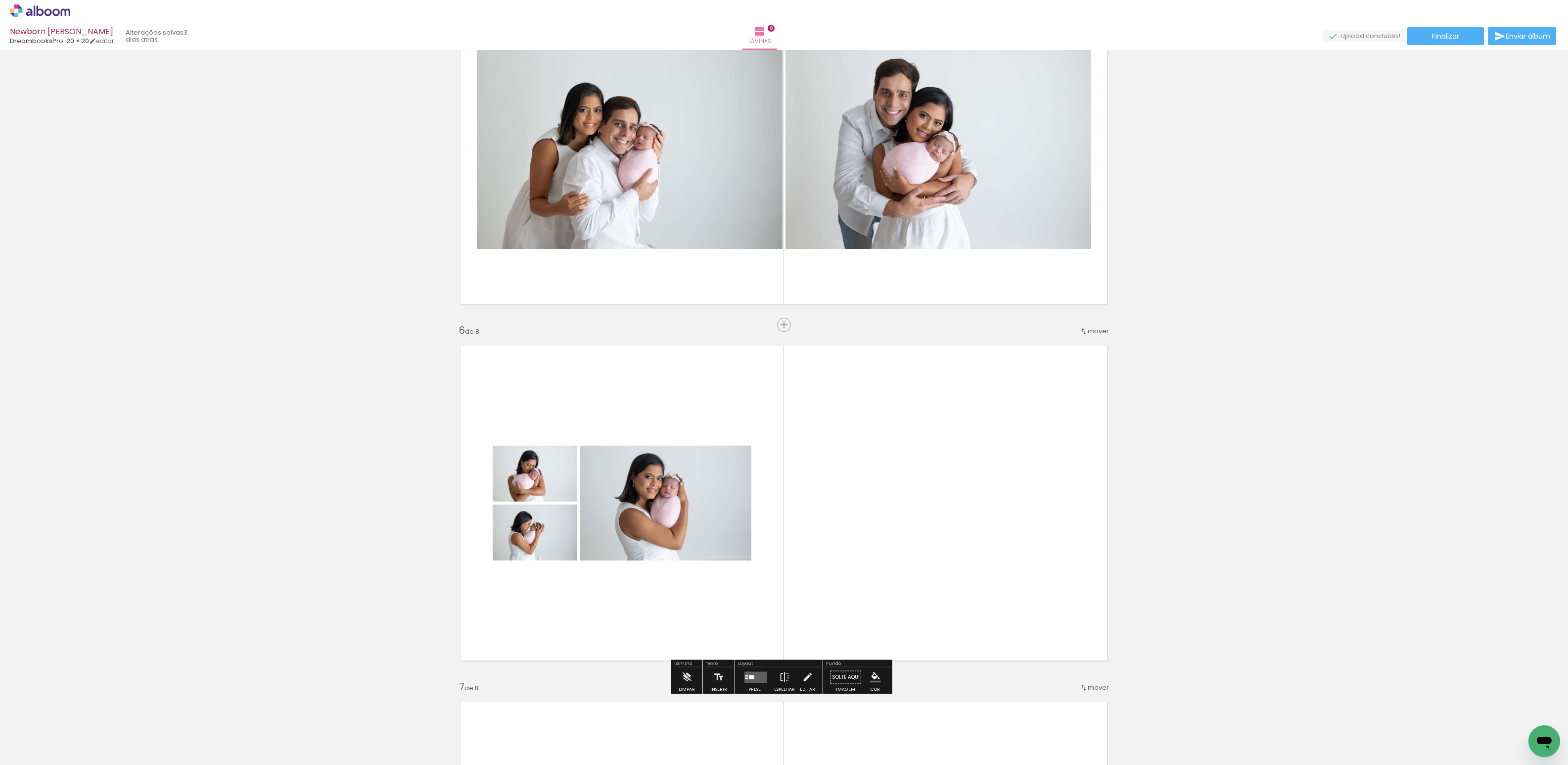
scroll to position [1659, 0]
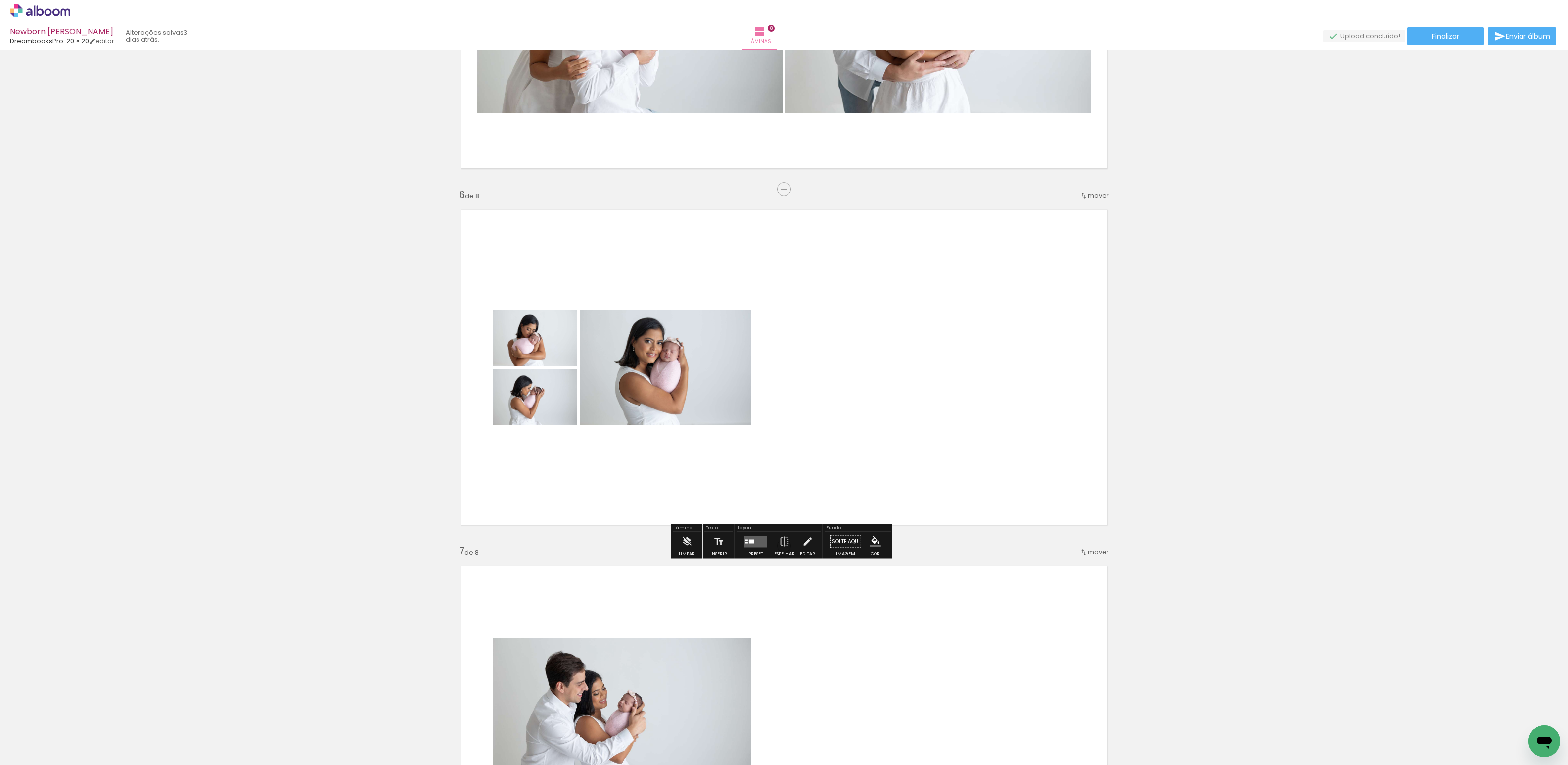
click at [757, 536] on quentale-layouter at bounding box center [756, 541] width 22 height 12
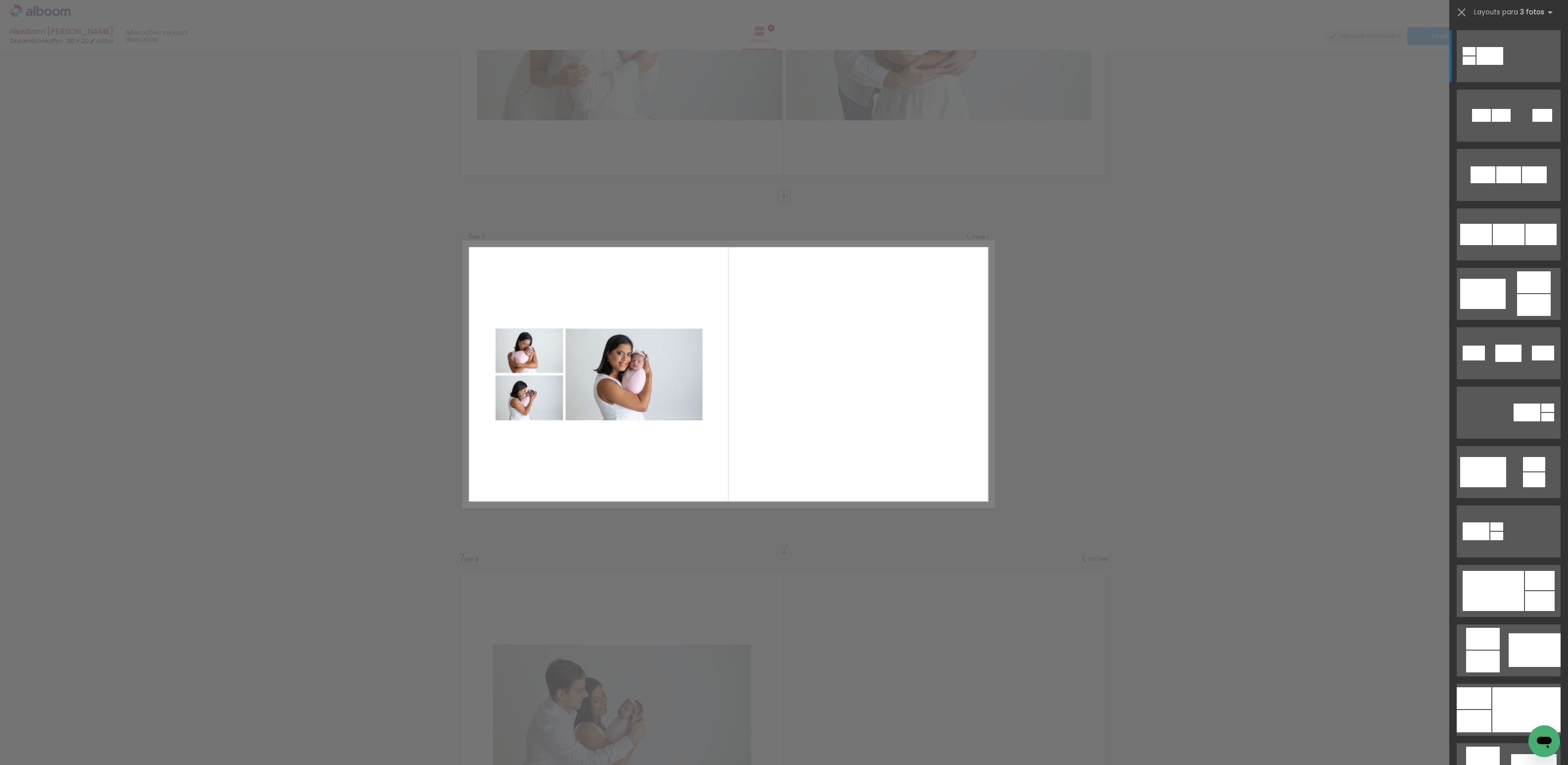
scroll to position [1649, 0]
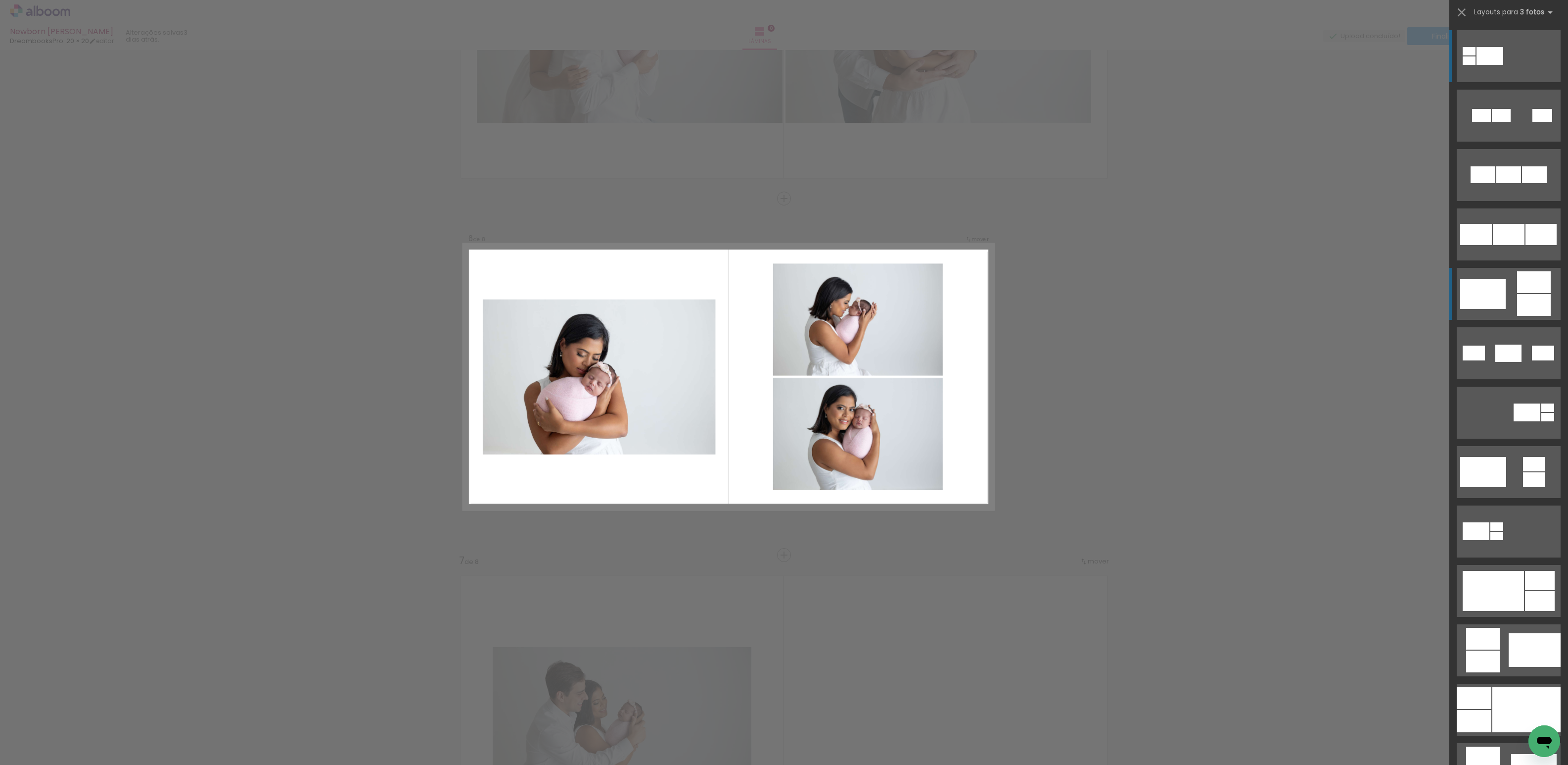
click at [1487, 83] on quentale-layouter at bounding box center [1509, 57] width 104 height 52
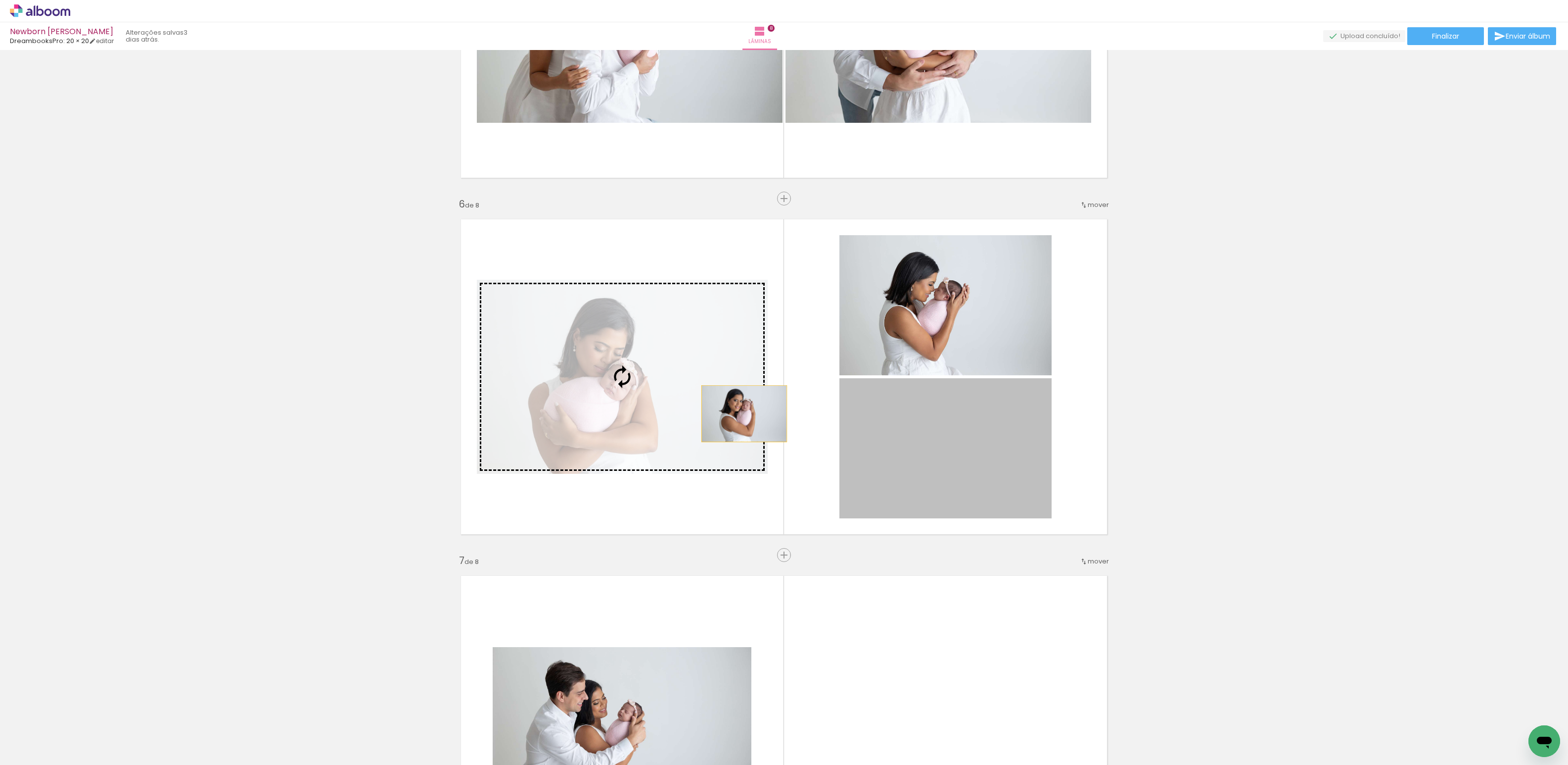
drag, startPoint x: 907, startPoint y: 459, endPoint x: 596, endPoint y: 369, distance: 323.8
click at [0, 0] on slot at bounding box center [0, 0] width 0 height 0
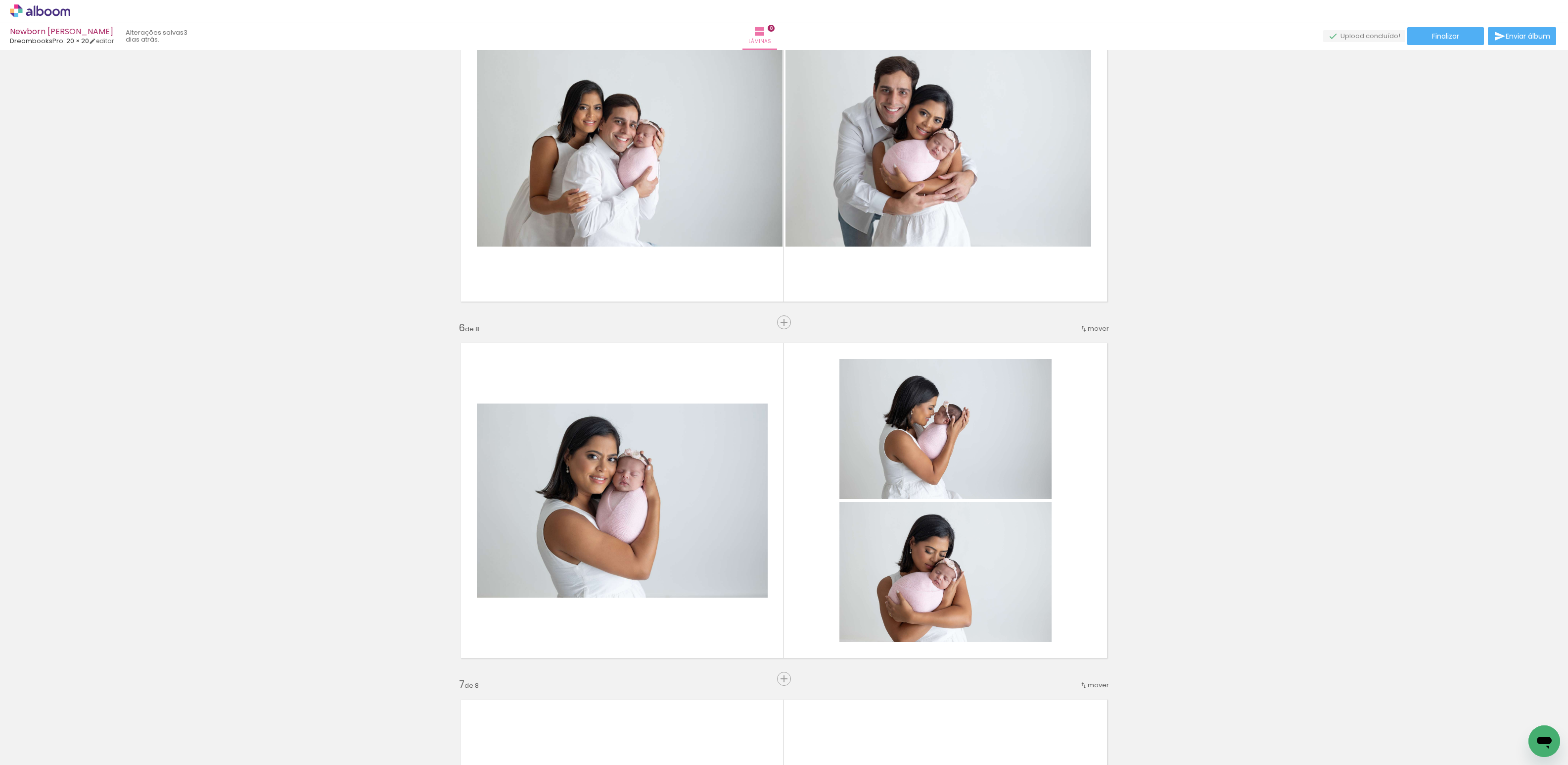
scroll to position [1690, 0]
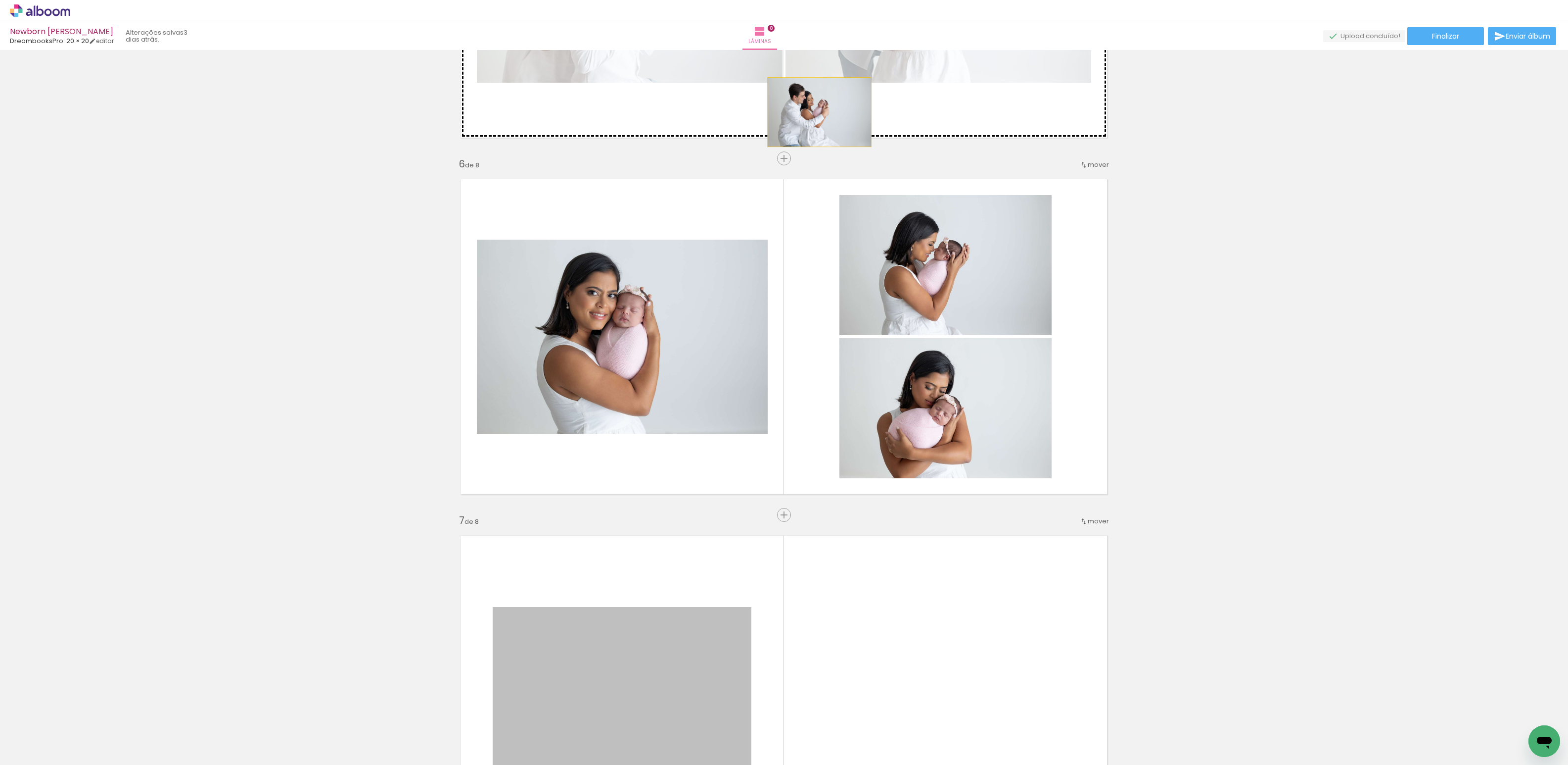
drag, startPoint x: 682, startPoint y: 646, endPoint x: 816, endPoint y: 112, distance: 550.6
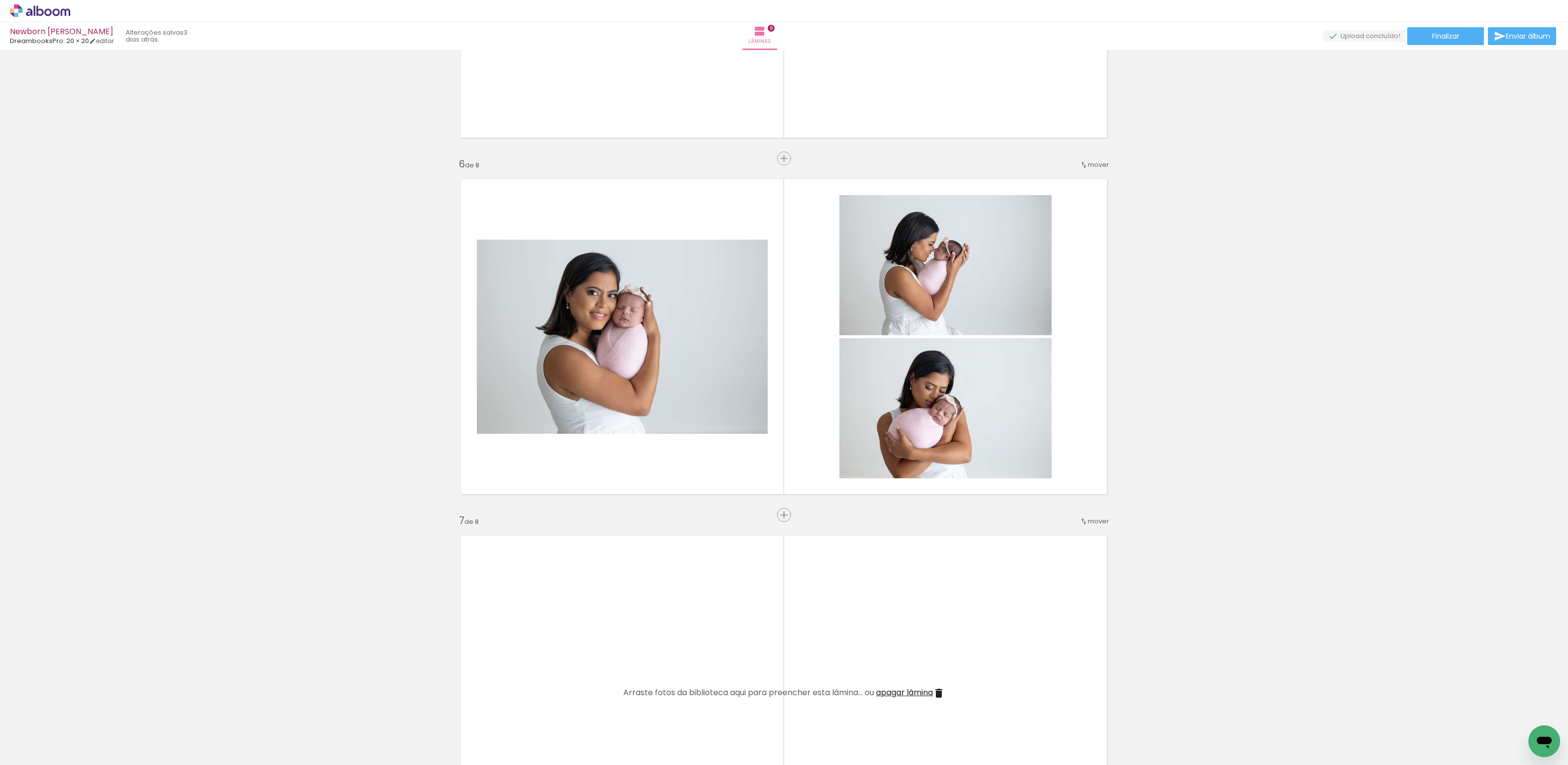
click at [908, 693] on span "apagar lâmina" at bounding box center [904, 691] width 56 height 12
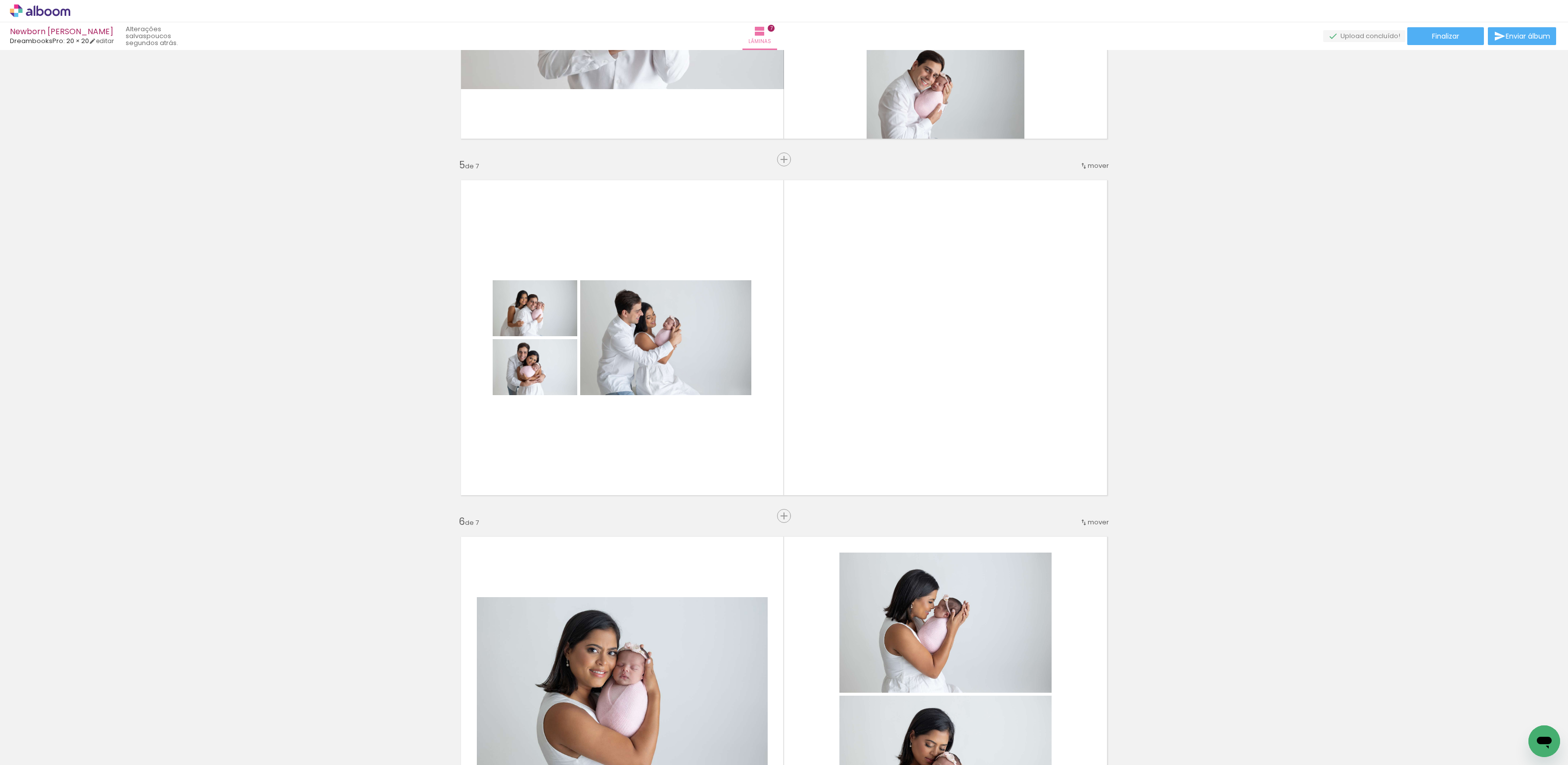
scroll to position [1378, 0]
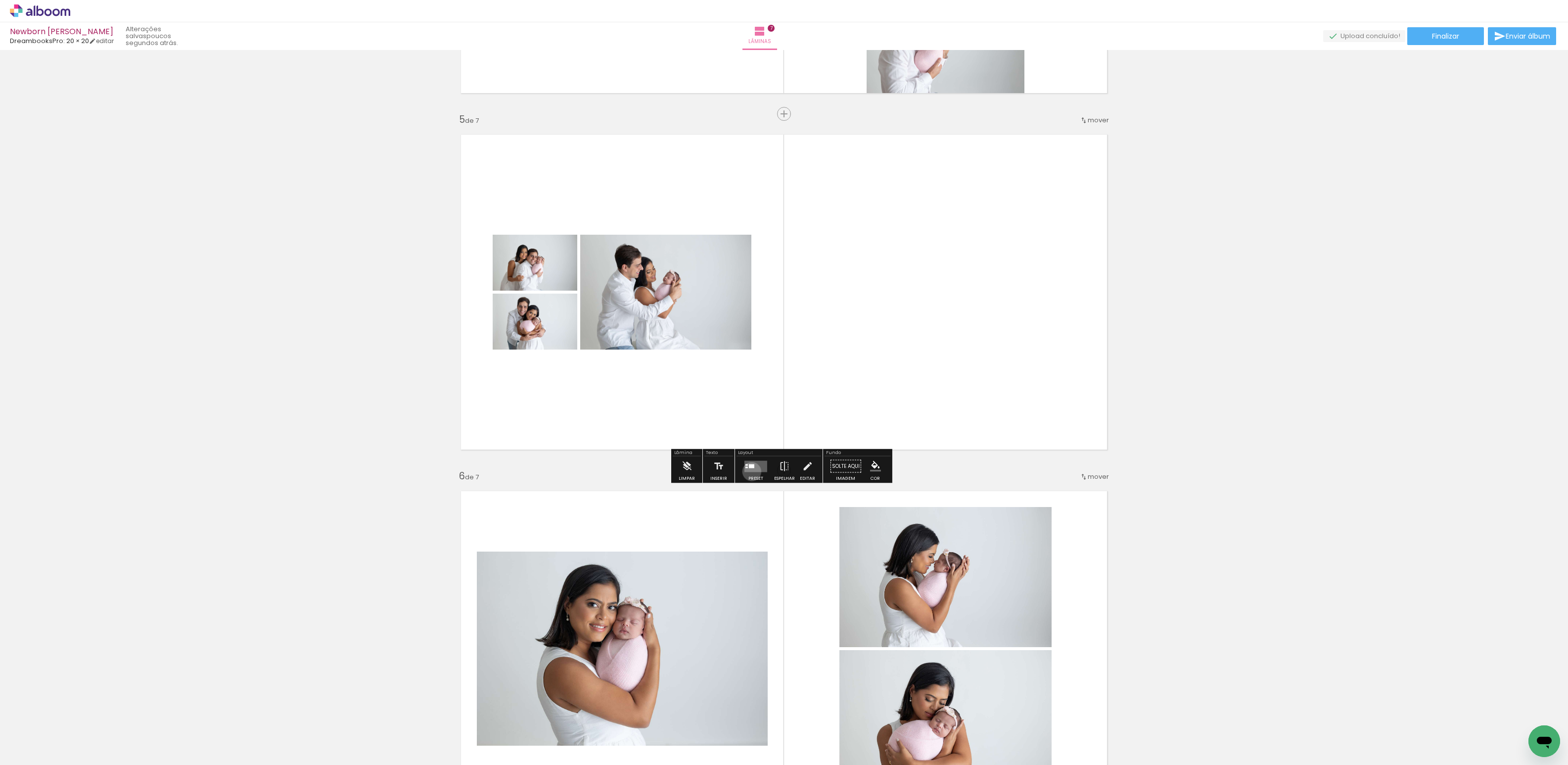
click at [749, 471] on quentale-layouter at bounding box center [756, 465] width 22 height 12
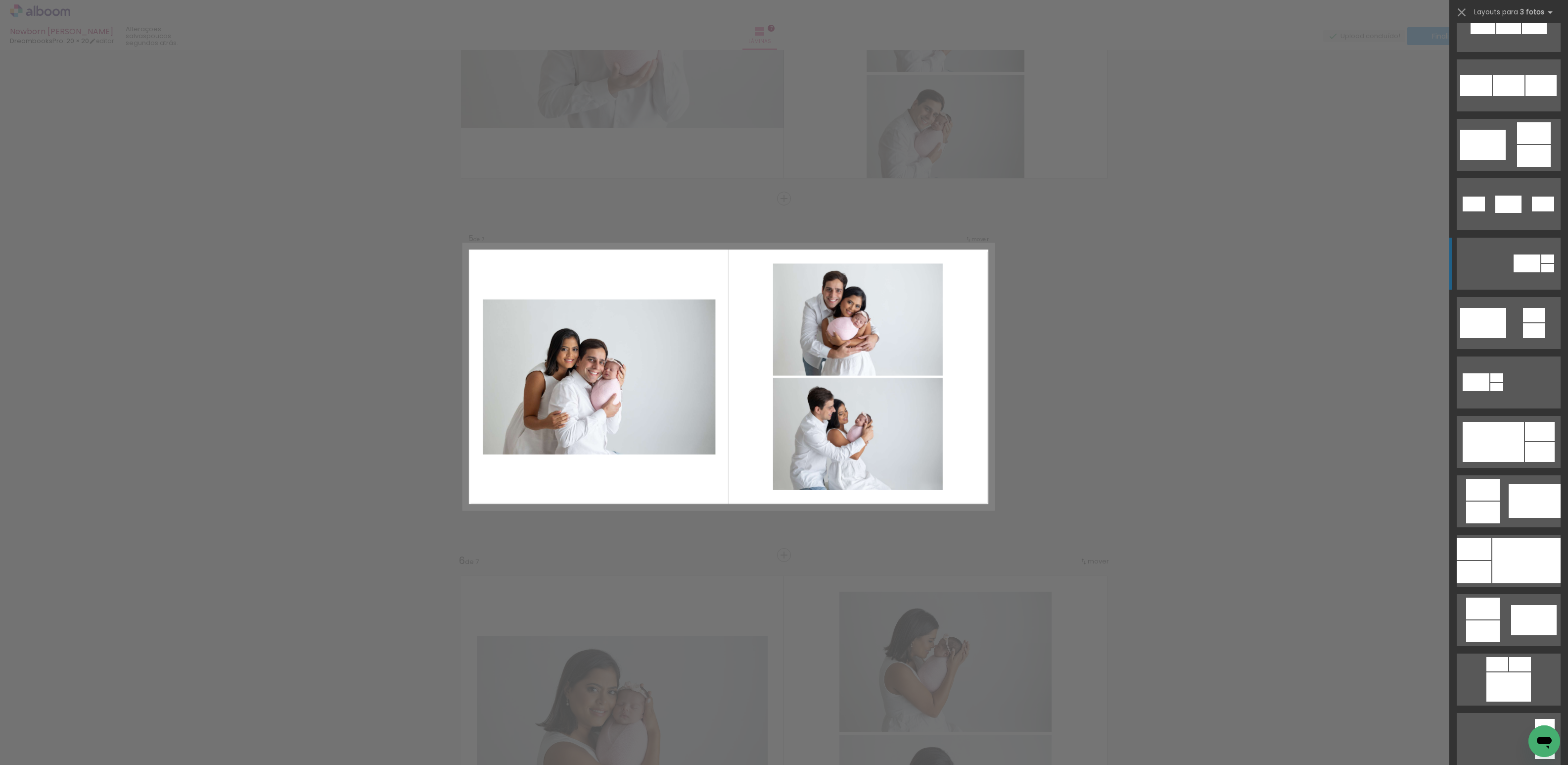
scroll to position [164, 0]
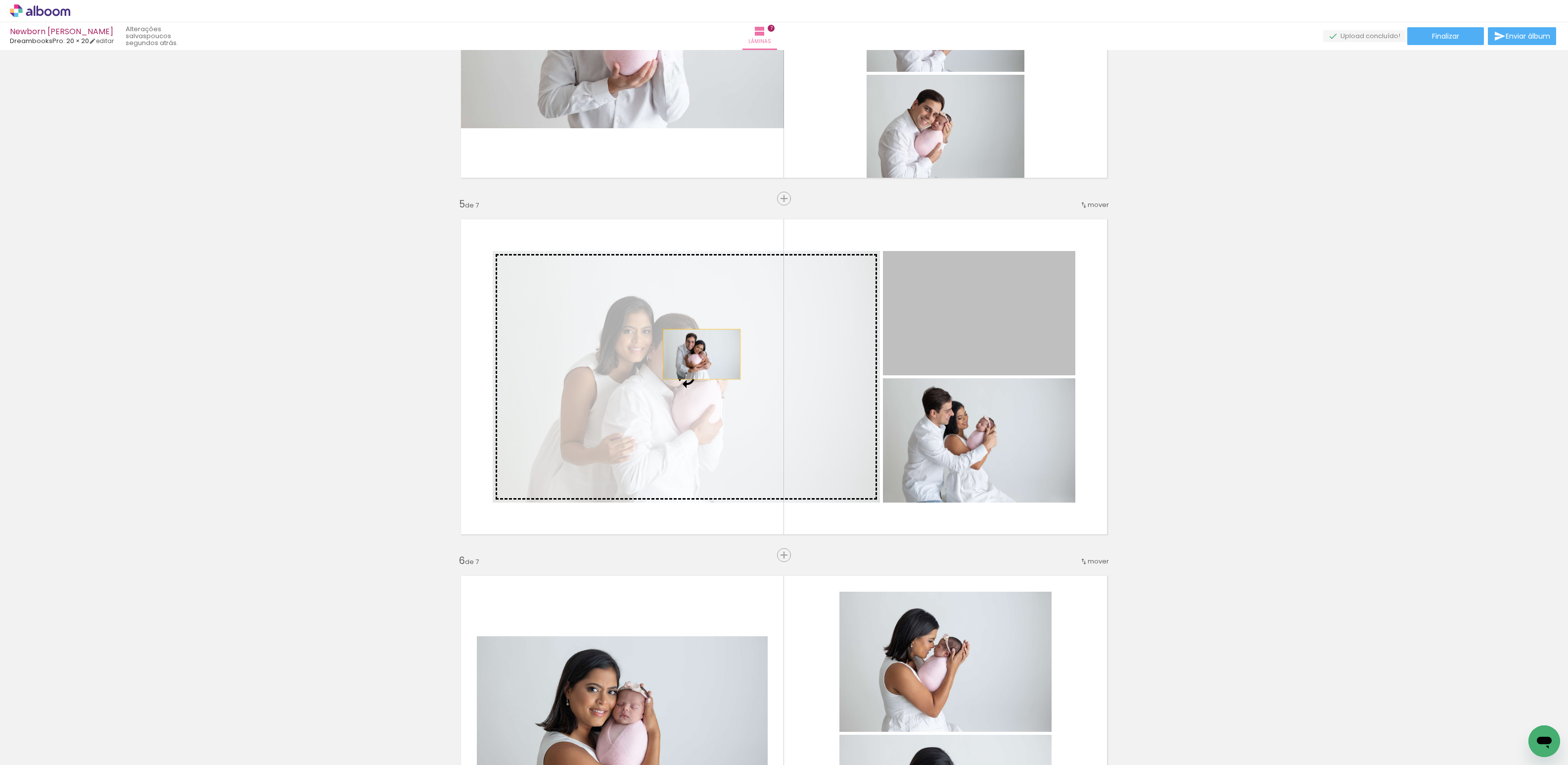
drag, startPoint x: 983, startPoint y: 330, endPoint x: 632, endPoint y: 360, distance: 352.3
click at [0, 0] on slot at bounding box center [0, 0] width 0 height 0
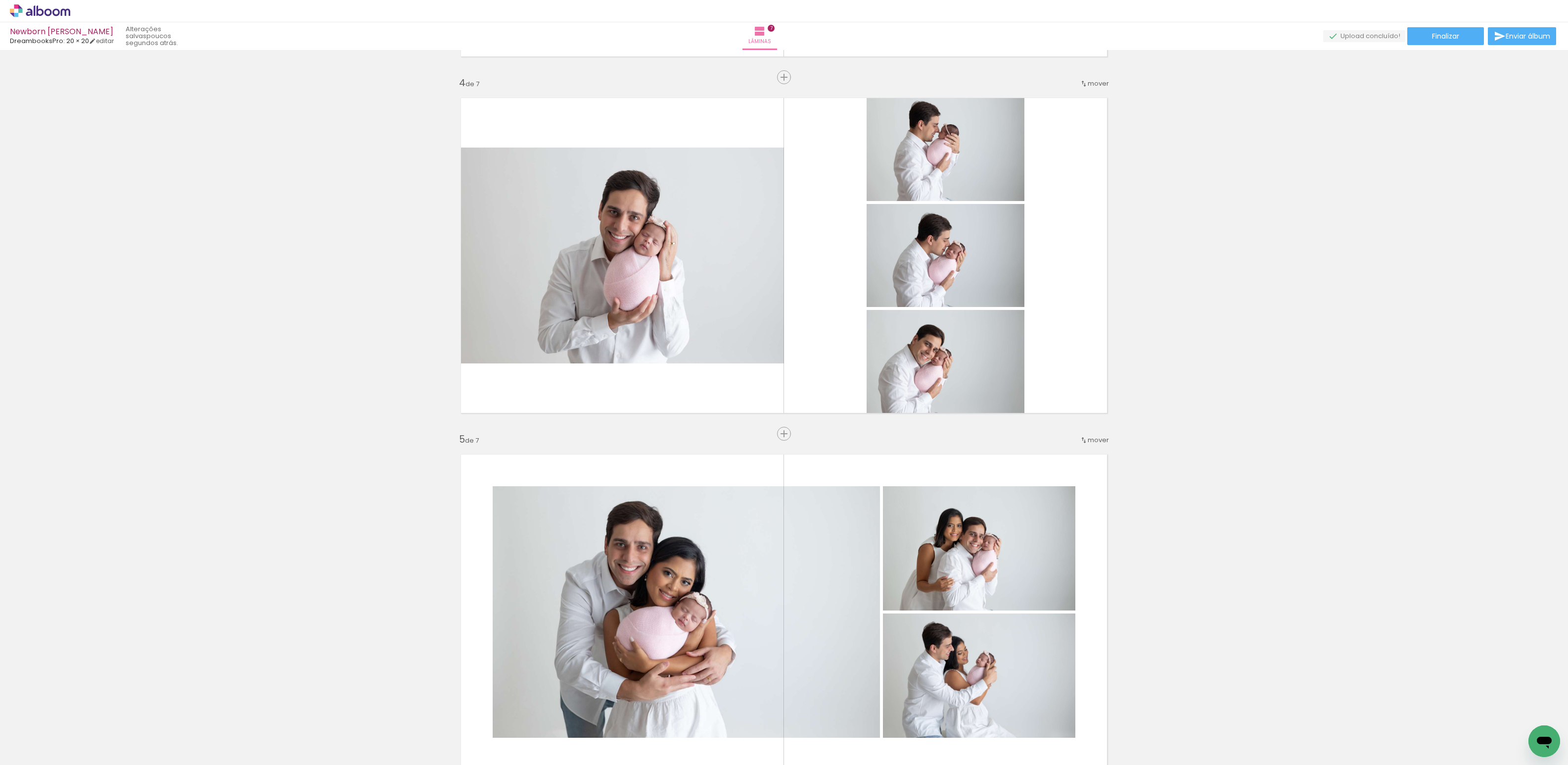
scroll to position [0, 0]
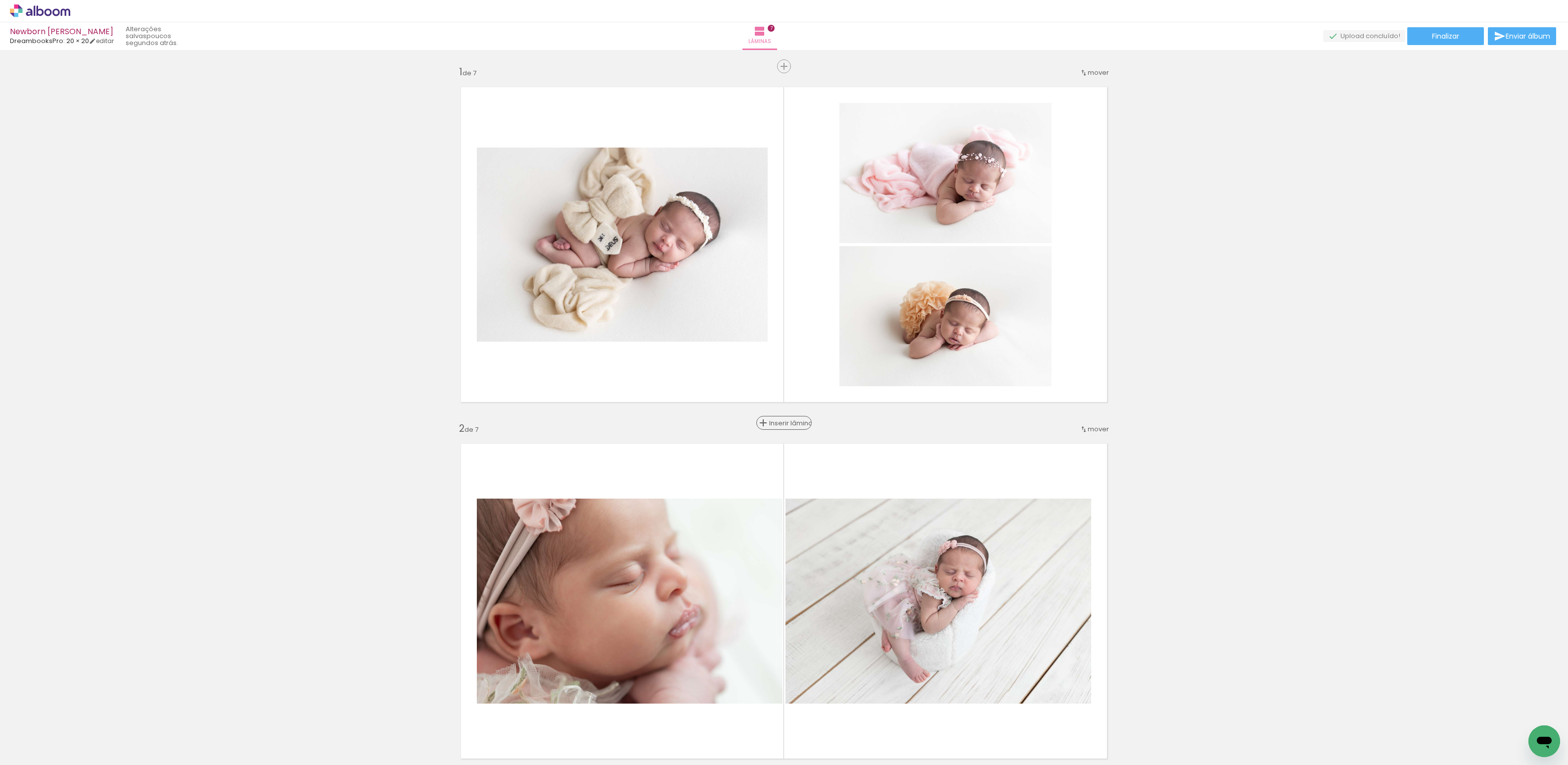
click at [775, 421] on span "Inserir lâmina" at bounding box center [788, 422] width 39 height 6
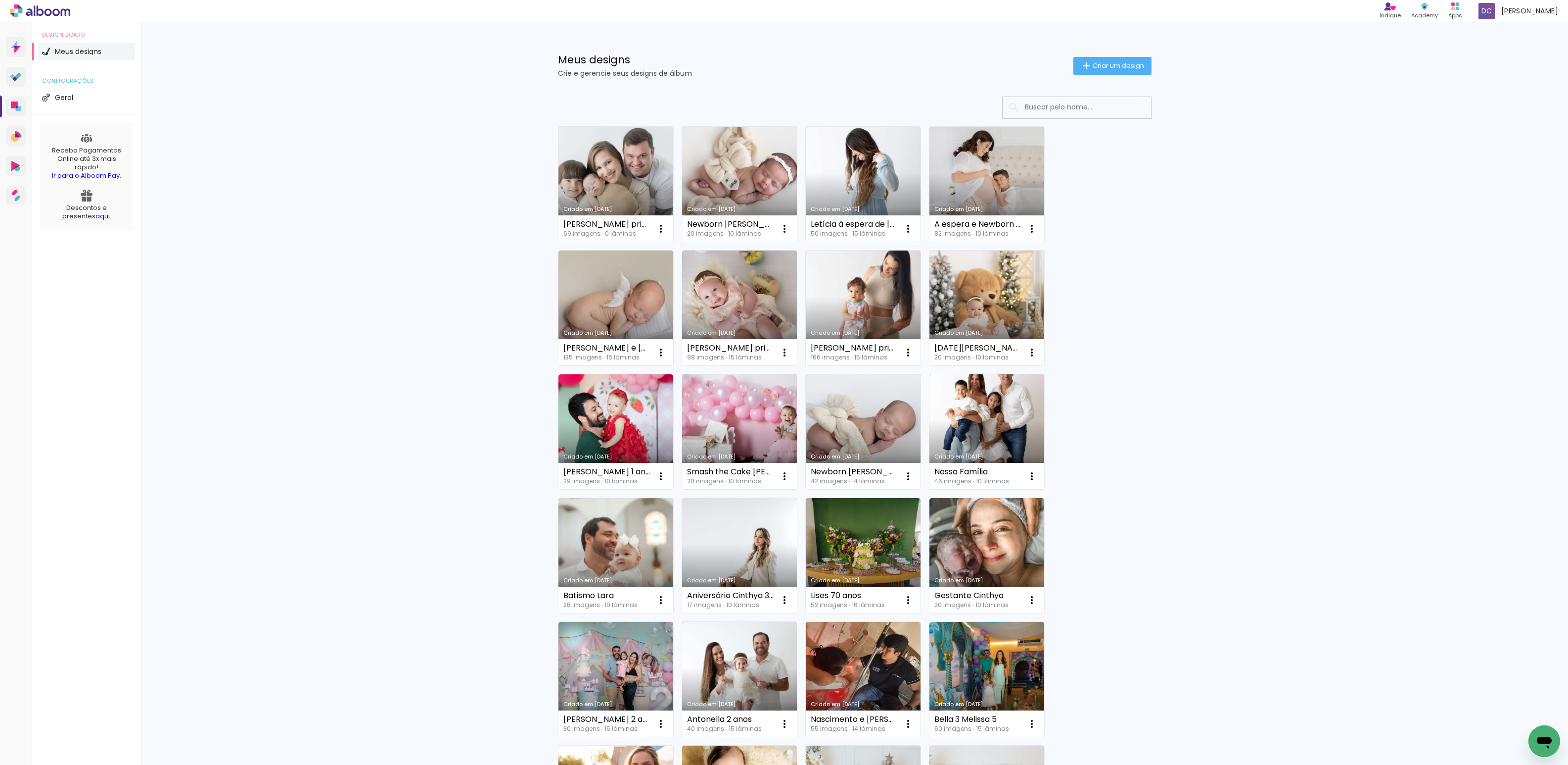
click at [644, 180] on link "Criado em [DATE]" at bounding box center [616, 184] width 115 height 115
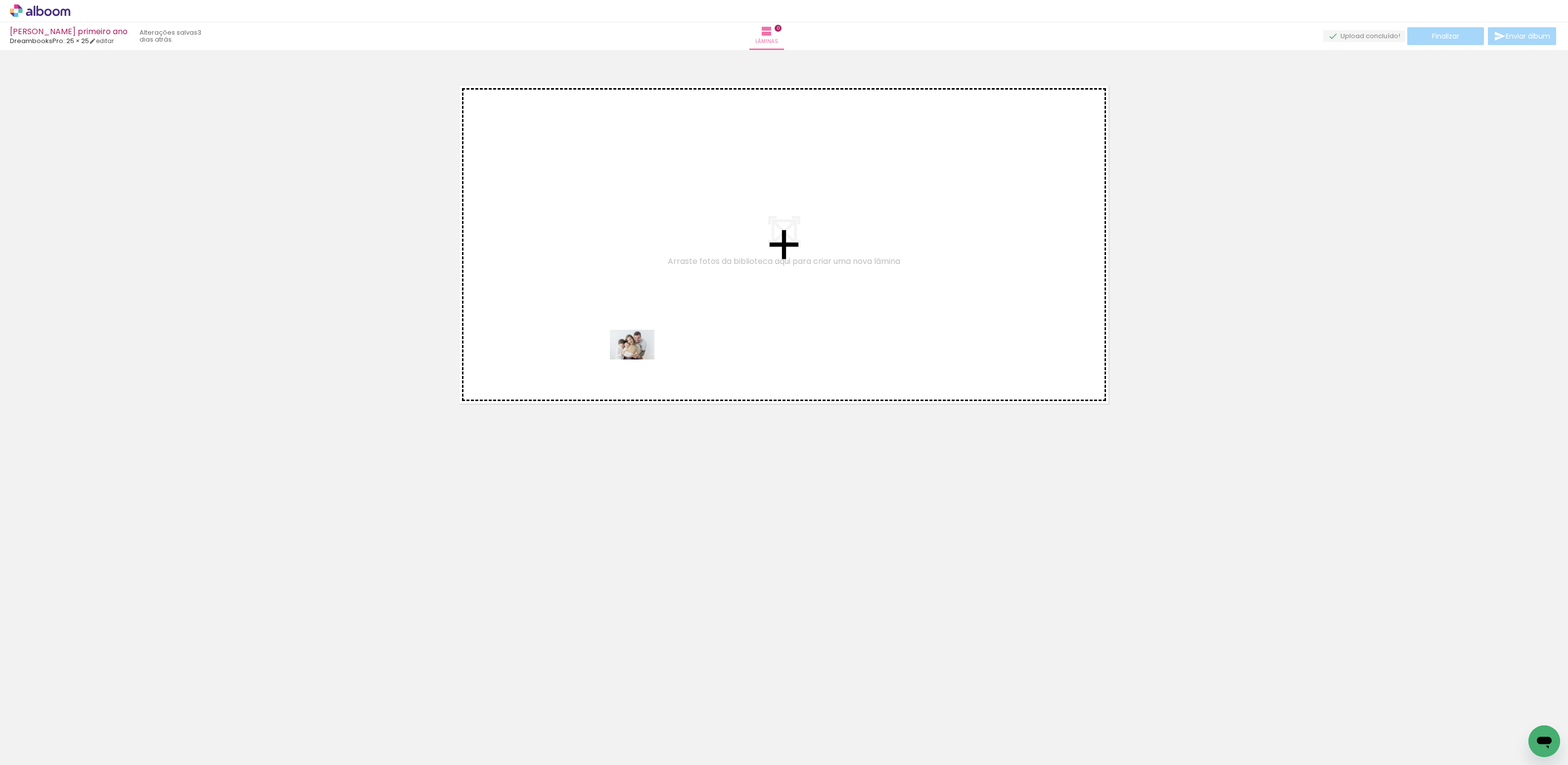
drag, startPoint x: 112, startPoint y: 730, endPoint x: 460, endPoint y: 537, distance: 397.9
click at [637, 358] on quentale-workspace at bounding box center [784, 382] width 1568 height 765
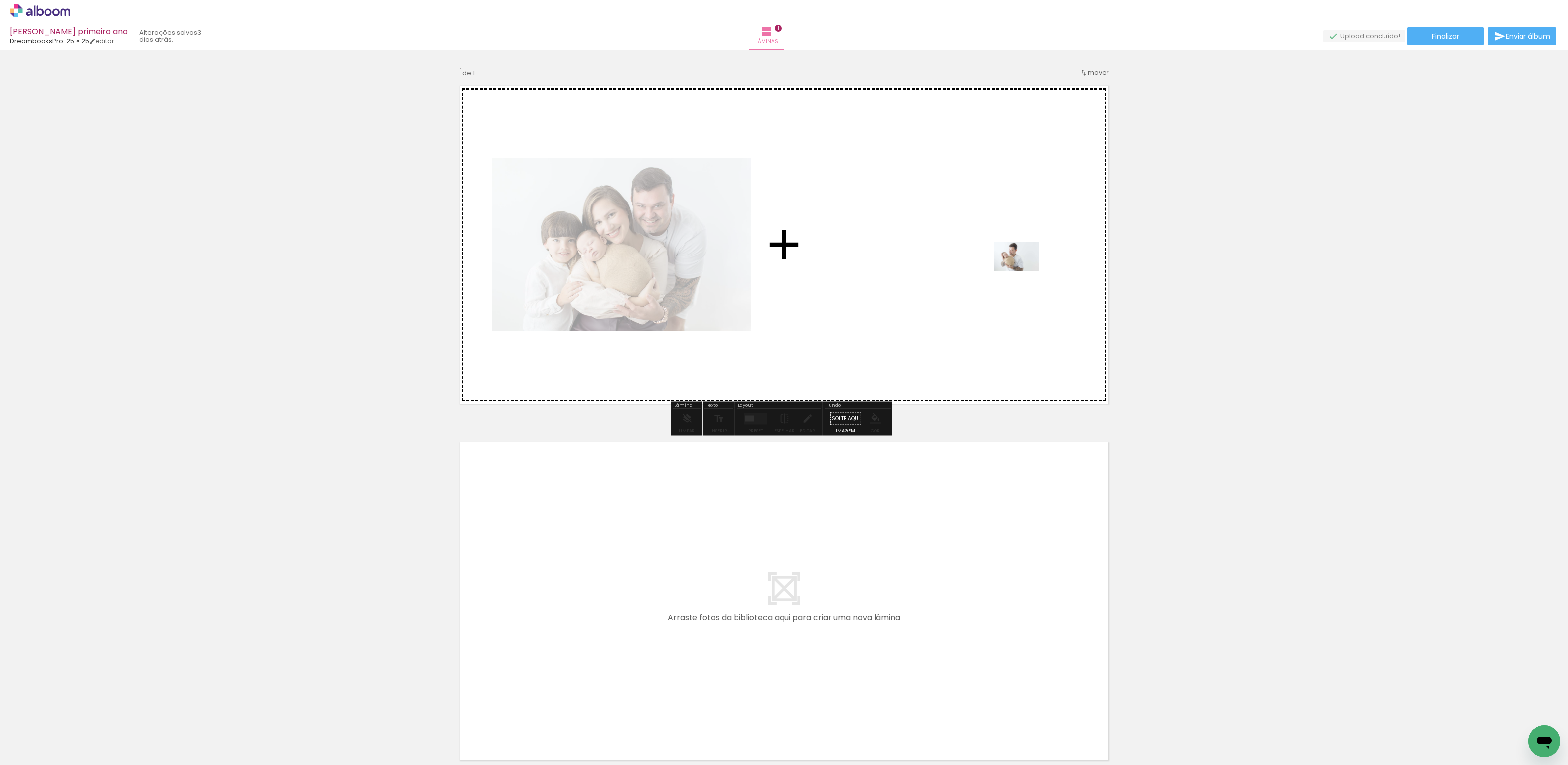
drag, startPoint x: 168, startPoint y: 733, endPoint x: 828, endPoint y: 378, distance: 749.4
click at [995, 284] on quentale-workspace at bounding box center [784, 382] width 1568 height 765
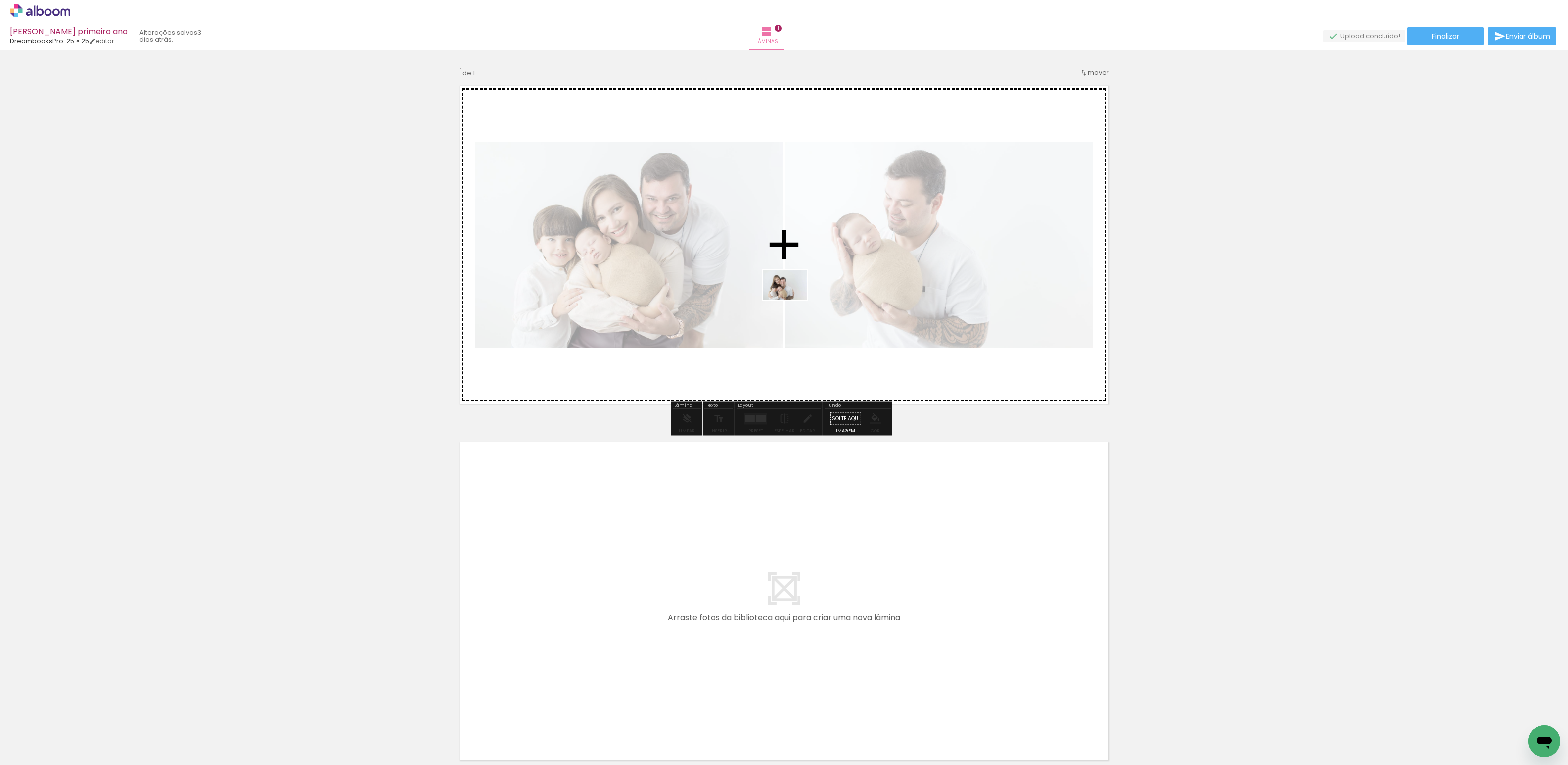
drag, startPoint x: 216, startPoint y: 728, endPoint x: 793, endPoint y: 303, distance: 716.6
click at [793, 303] on quentale-workspace at bounding box center [784, 382] width 1568 height 765
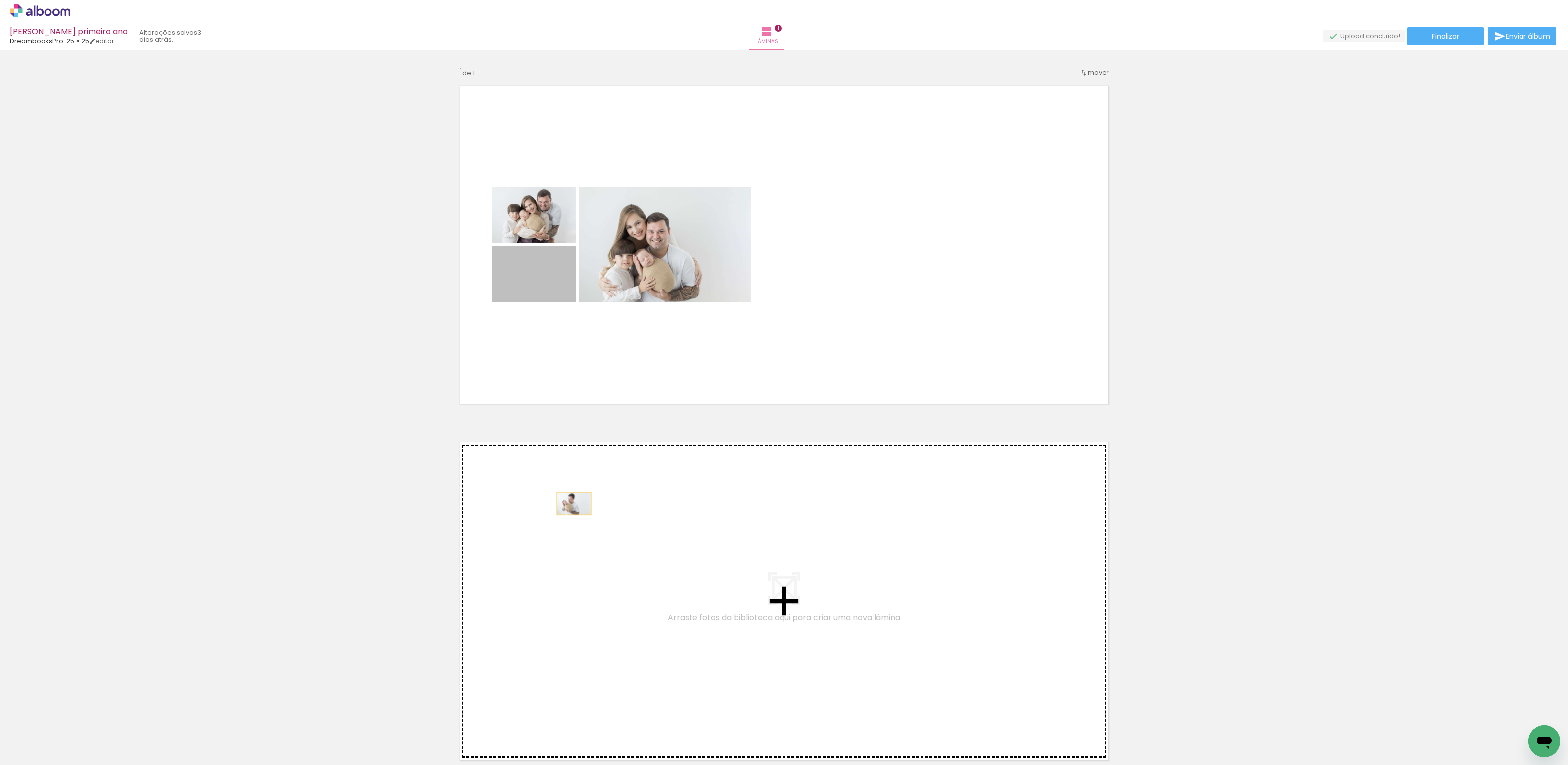
drag, startPoint x: 552, startPoint y: 290, endPoint x: 562, endPoint y: 517, distance: 227.2
click at [562, 517] on div "Inserir lâmina 1 de 1" at bounding box center [784, 410] width 1568 height 713
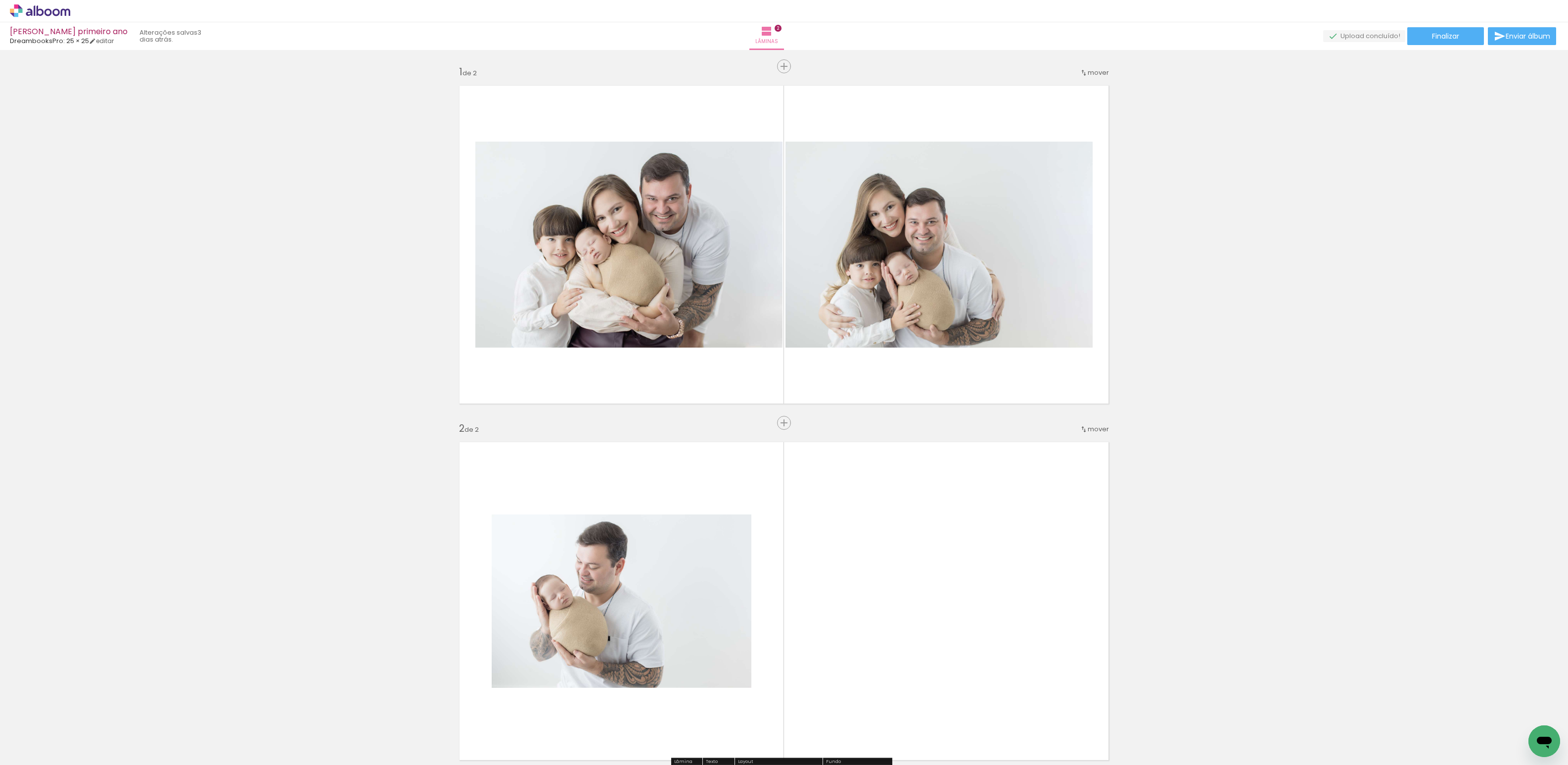
scroll to position [224, 0]
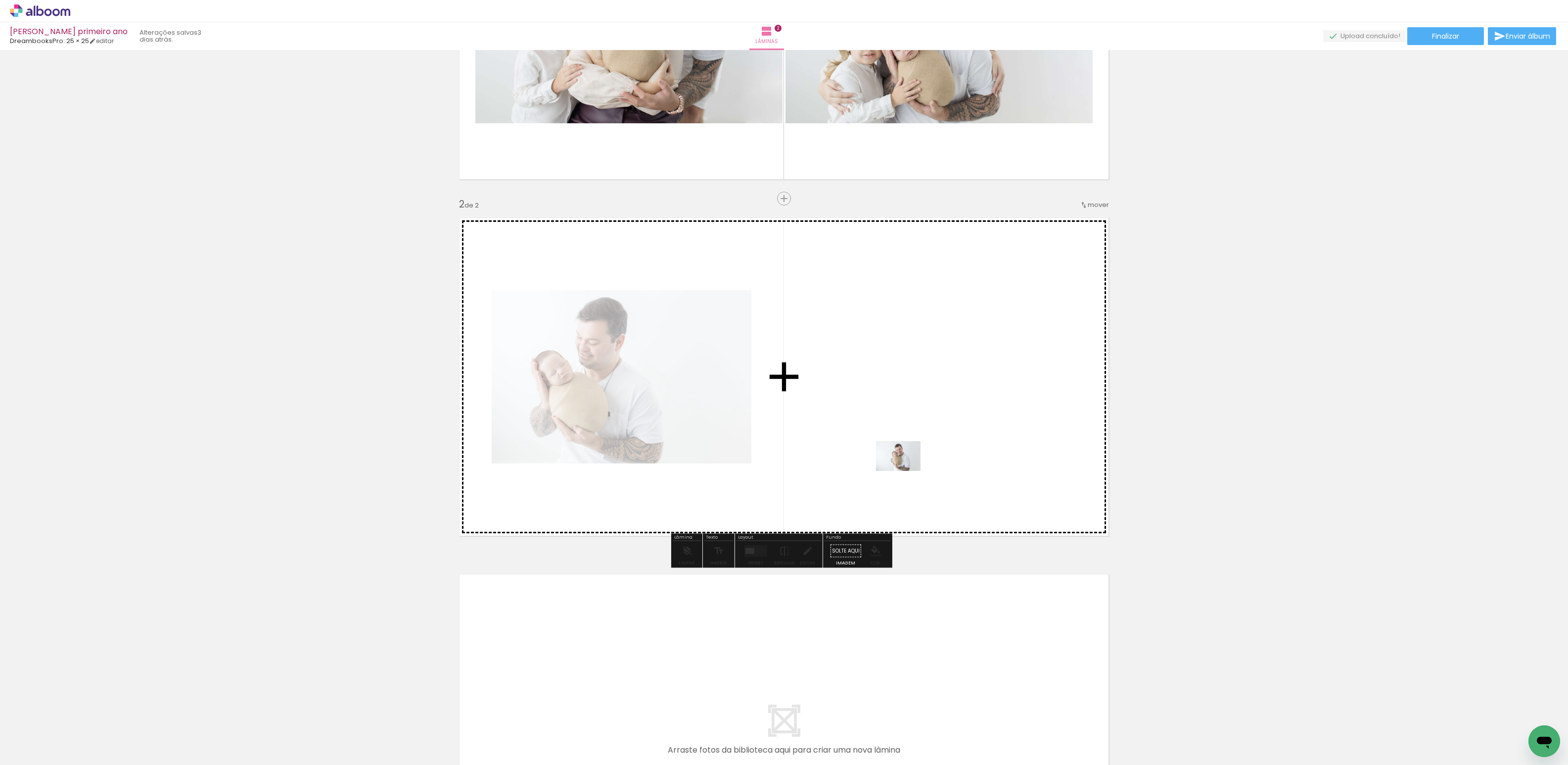
drag, startPoint x: 282, startPoint y: 731, endPoint x: 894, endPoint y: 462, distance: 668.5
click at [894, 462] on quentale-workspace at bounding box center [784, 382] width 1568 height 765
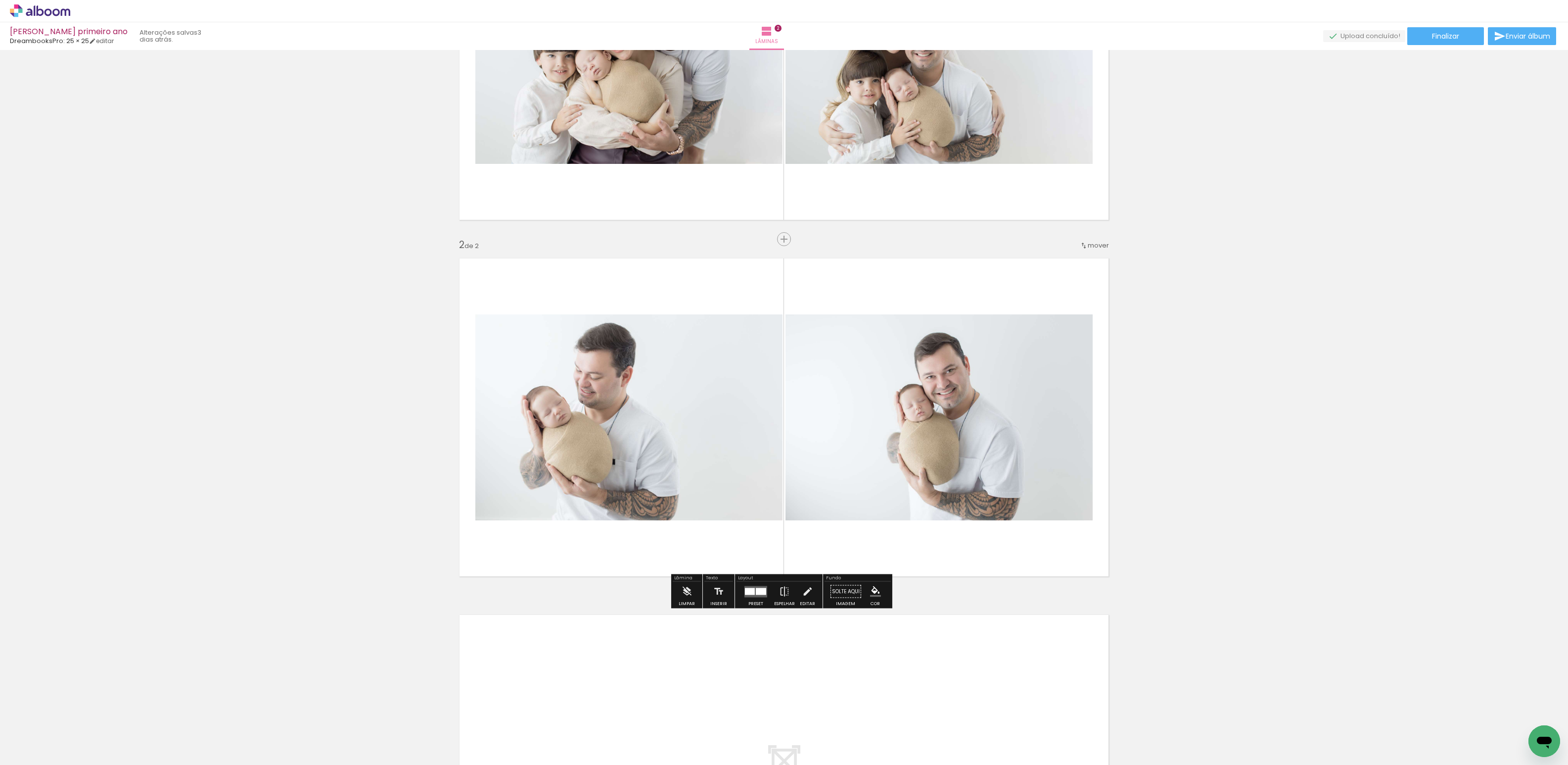
scroll to position [76, 0]
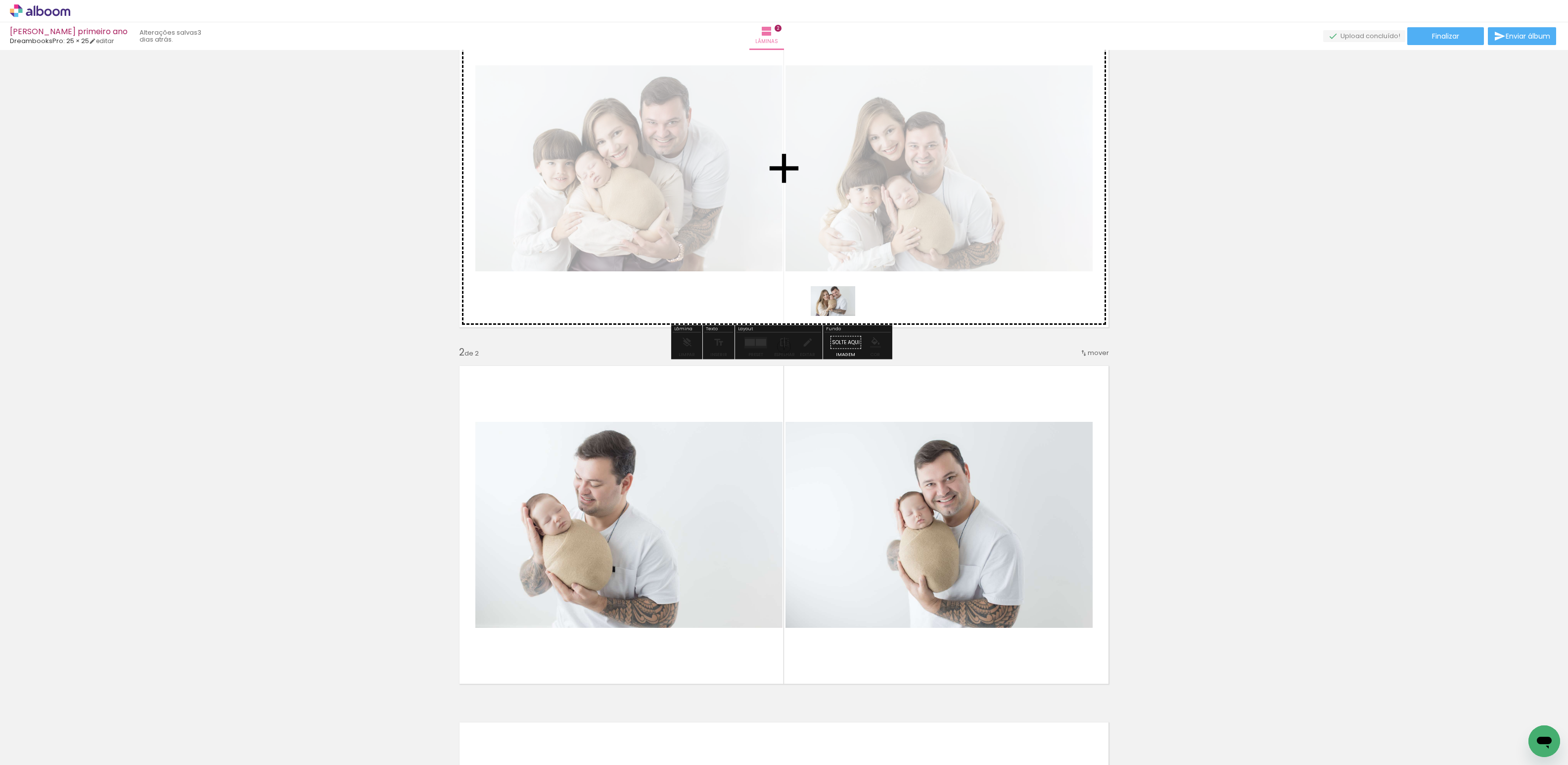
drag, startPoint x: 335, startPoint y: 735, endPoint x: 840, endPoint y: 317, distance: 655.6
click at [840, 317] on quentale-workspace at bounding box center [784, 382] width 1568 height 765
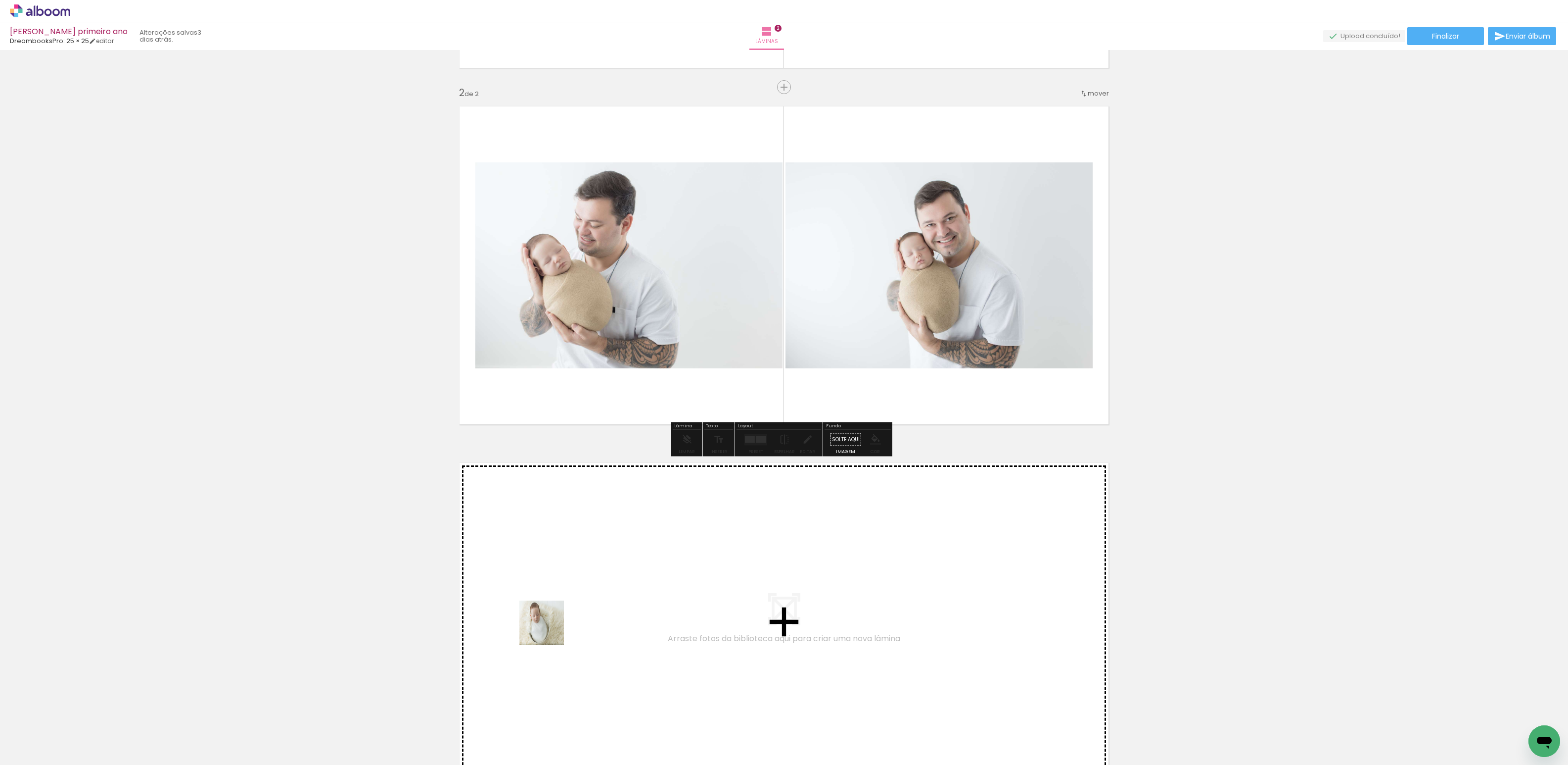
drag, startPoint x: 383, startPoint y: 731, endPoint x: 560, endPoint y: 622, distance: 207.9
click at [560, 622] on quentale-workspace at bounding box center [784, 382] width 1568 height 765
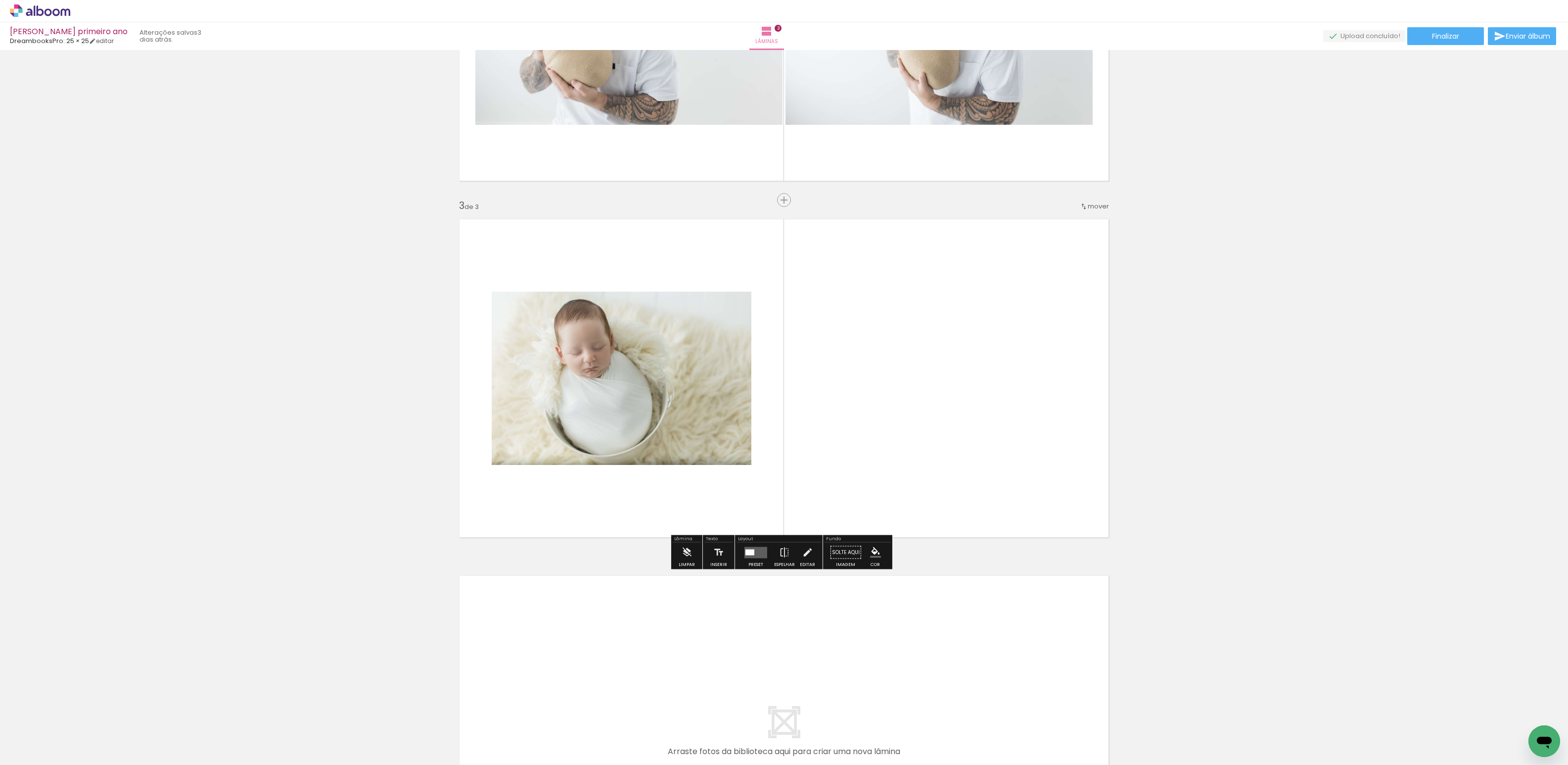
scroll to position [580, 0]
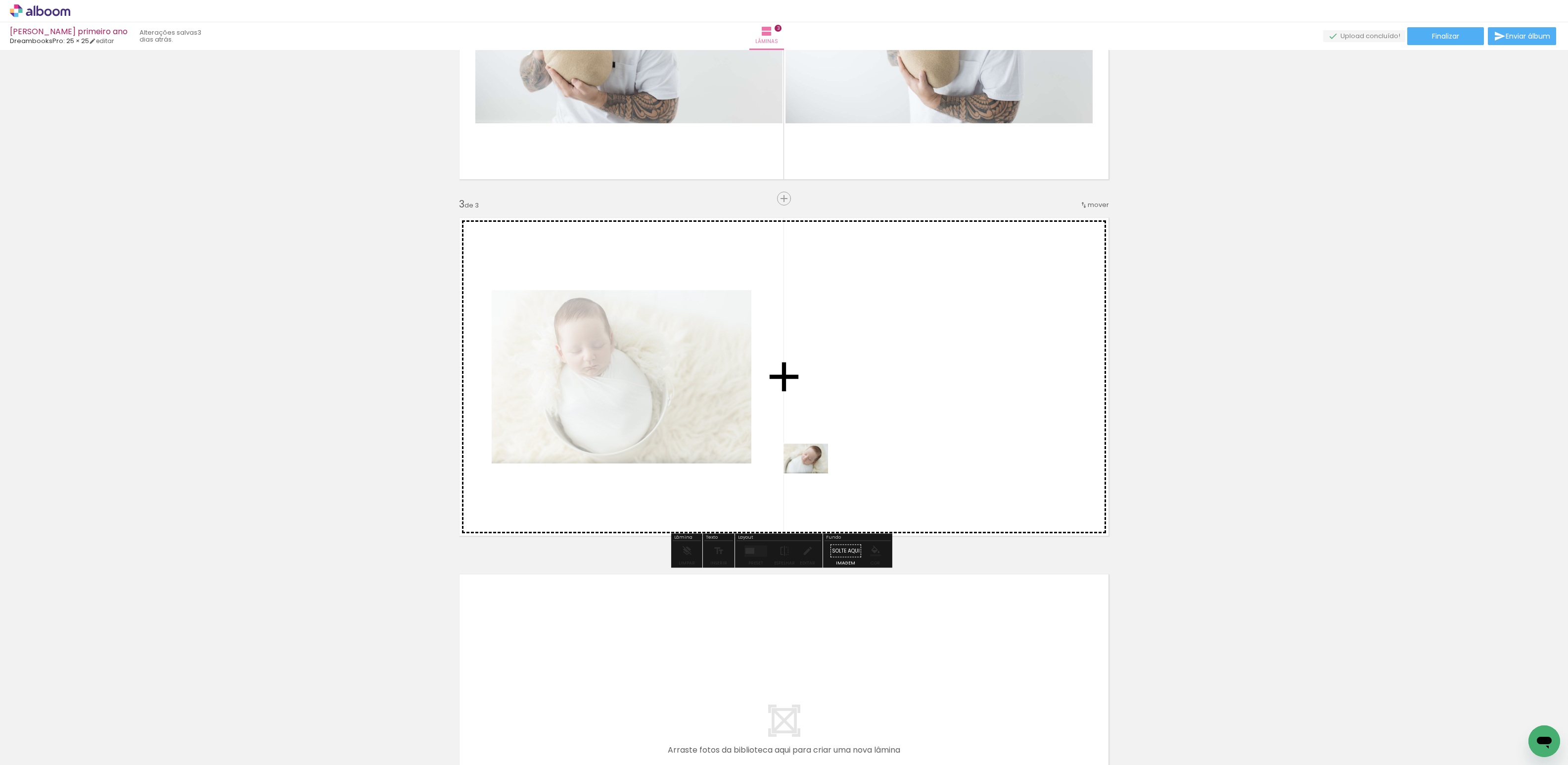
drag, startPoint x: 453, startPoint y: 738, endPoint x: 706, endPoint y: 565, distance: 306.5
click at [836, 425] on quentale-workspace at bounding box center [784, 382] width 1568 height 765
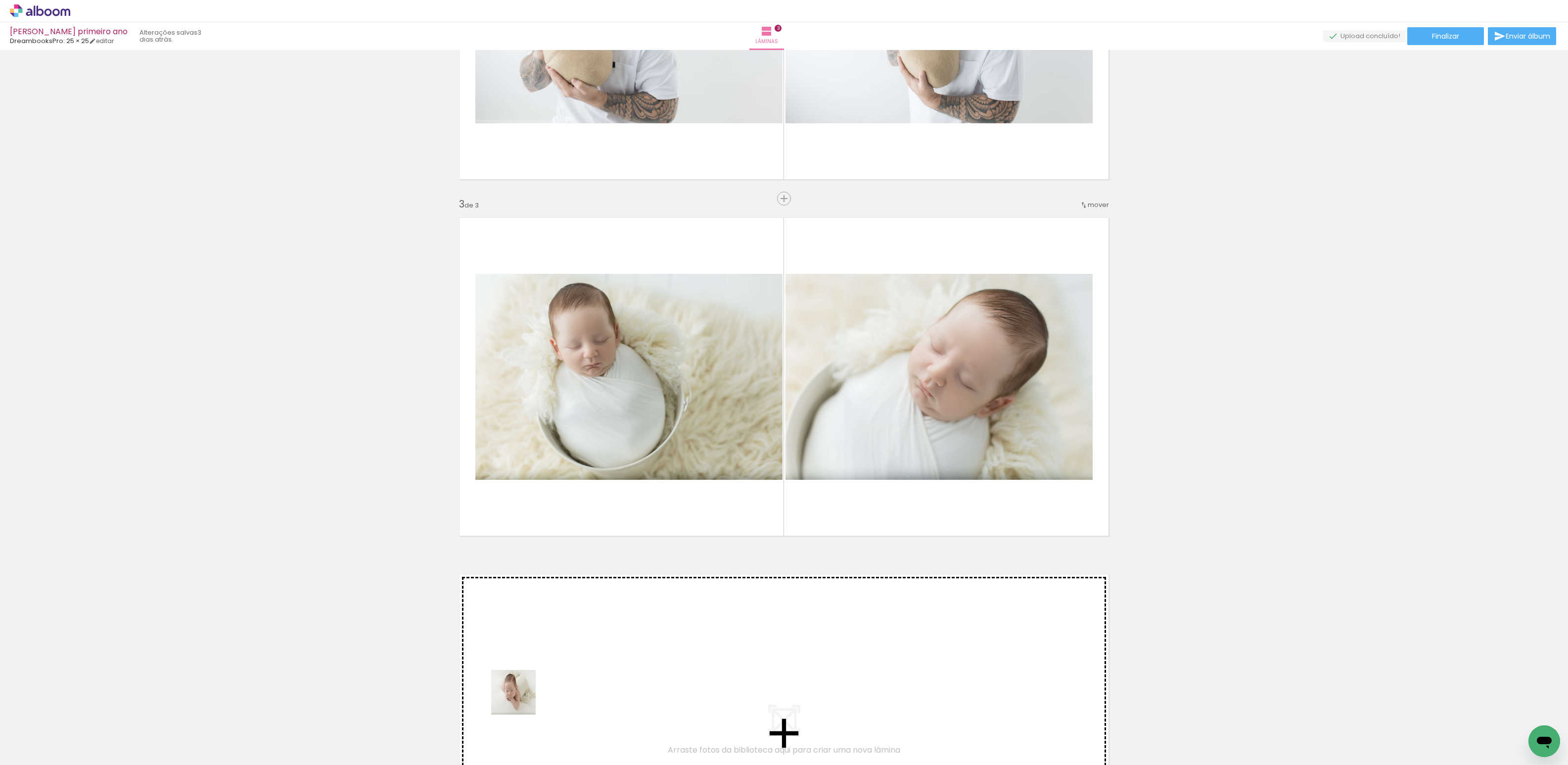
drag, startPoint x: 503, startPoint y: 727, endPoint x: 538, endPoint y: 709, distance: 39.4
click at [542, 667] on quentale-workspace at bounding box center [784, 382] width 1568 height 765
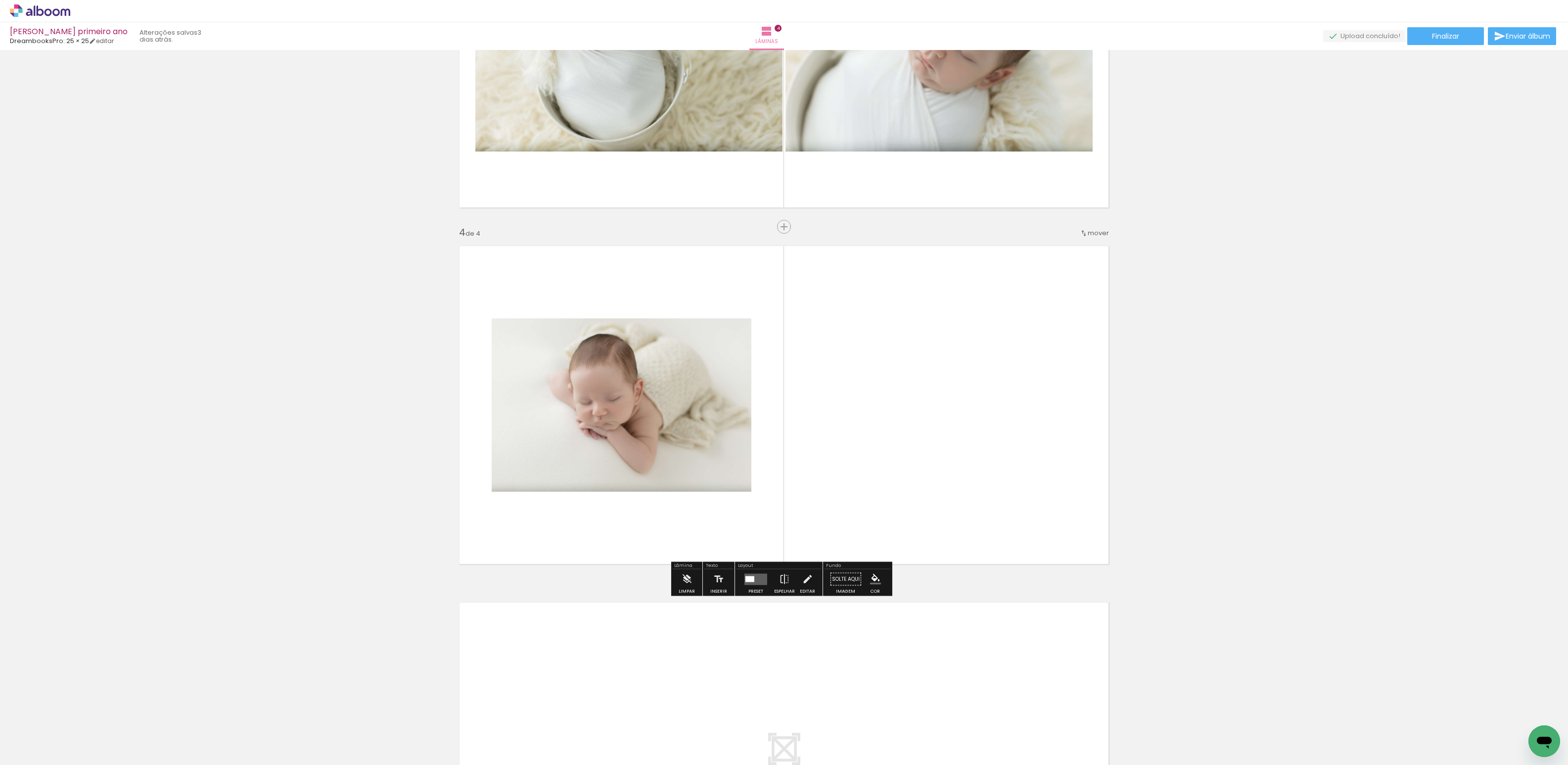
scroll to position [937, 0]
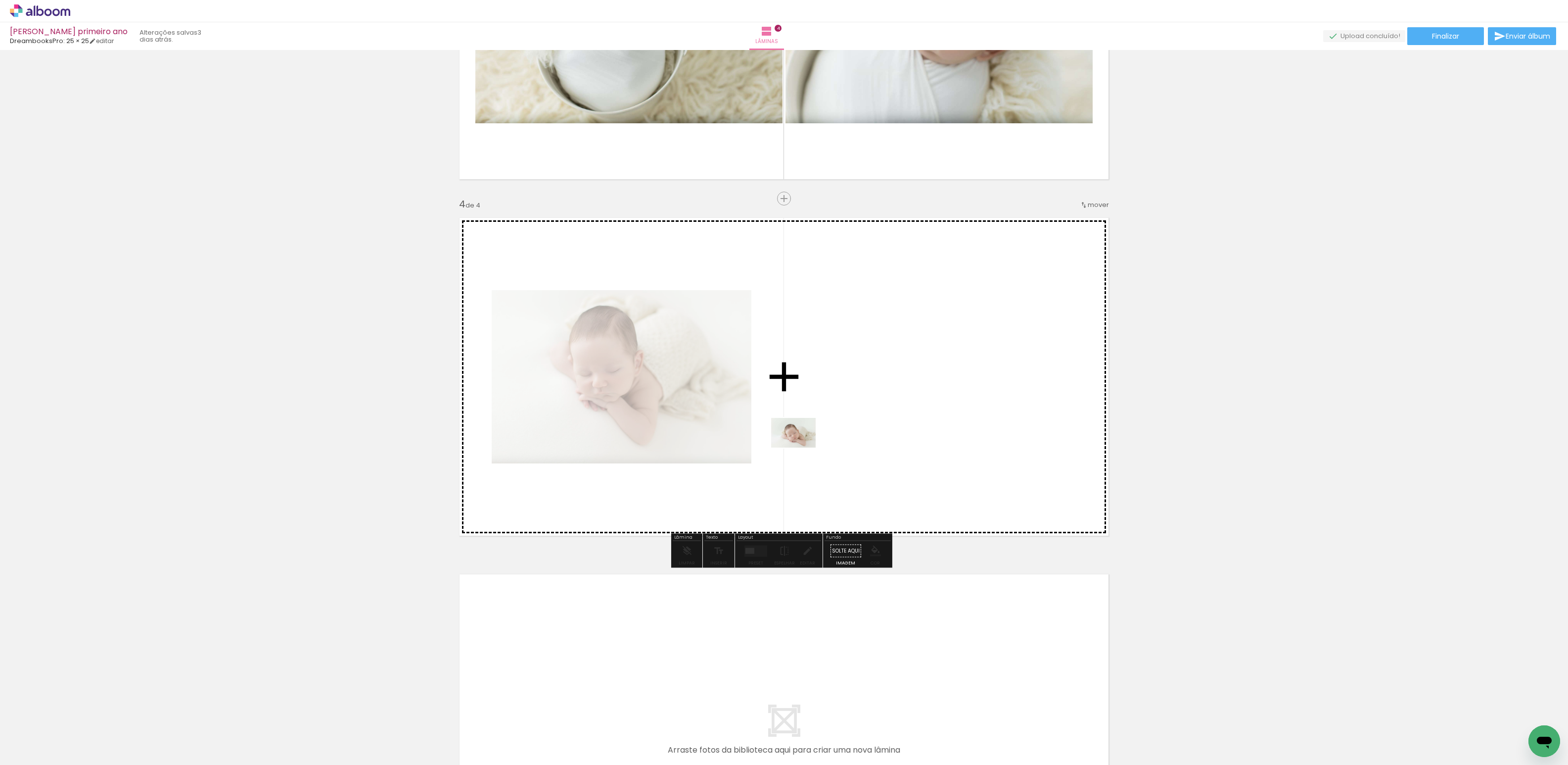
drag, startPoint x: 540, startPoint y: 729, endPoint x: 883, endPoint y: 388, distance: 483.7
click at [883, 388] on quentale-workspace at bounding box center [784, 382] width 1568 height 765
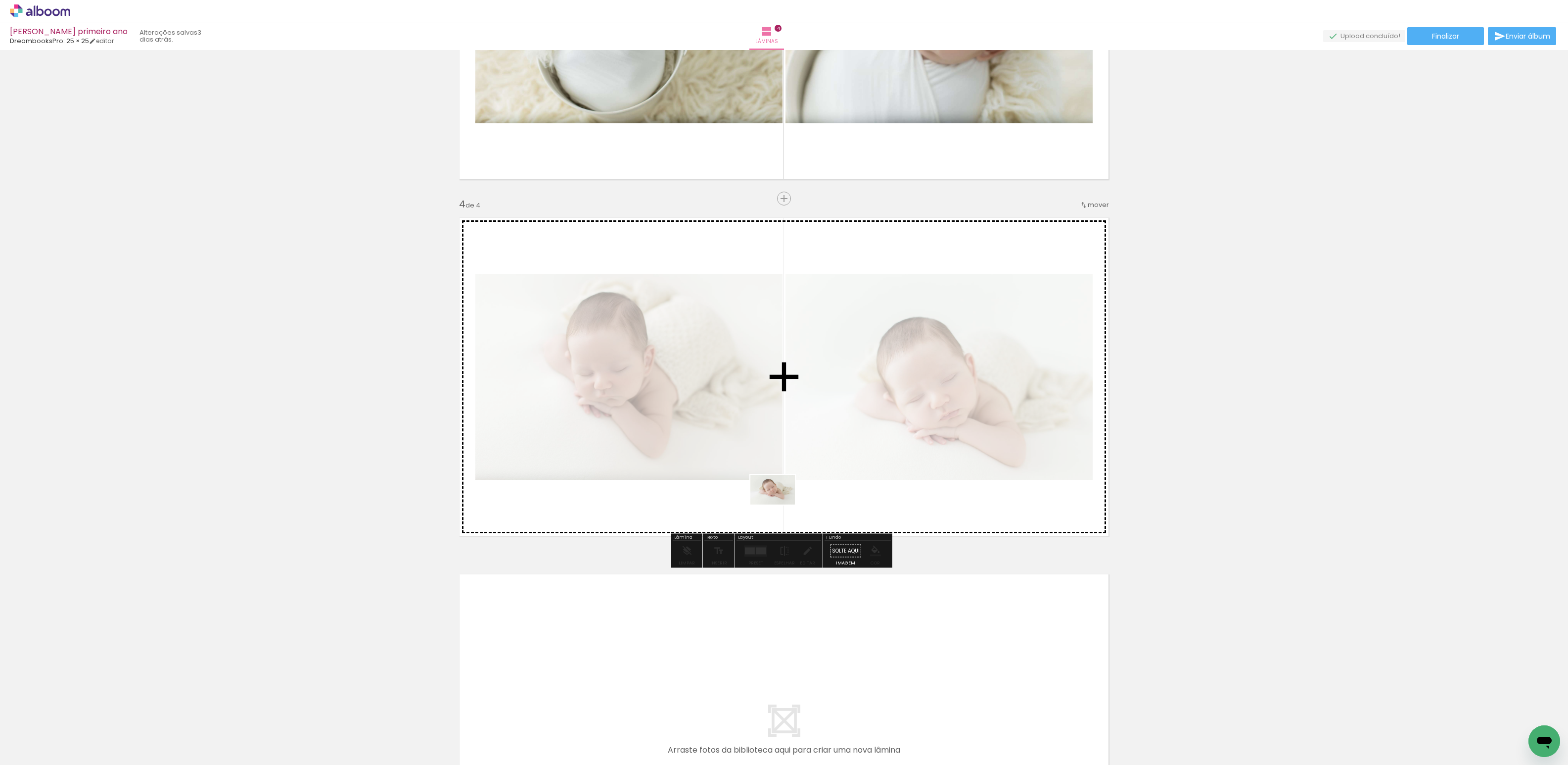
drag, startPoint x: 620, startPoint y: 726, endPoint x: 784, endPoint y: 520, distance: 263.3
click at [782, 500] on quentale-workspace at bounding box center [784, 382] width 1568 height 765
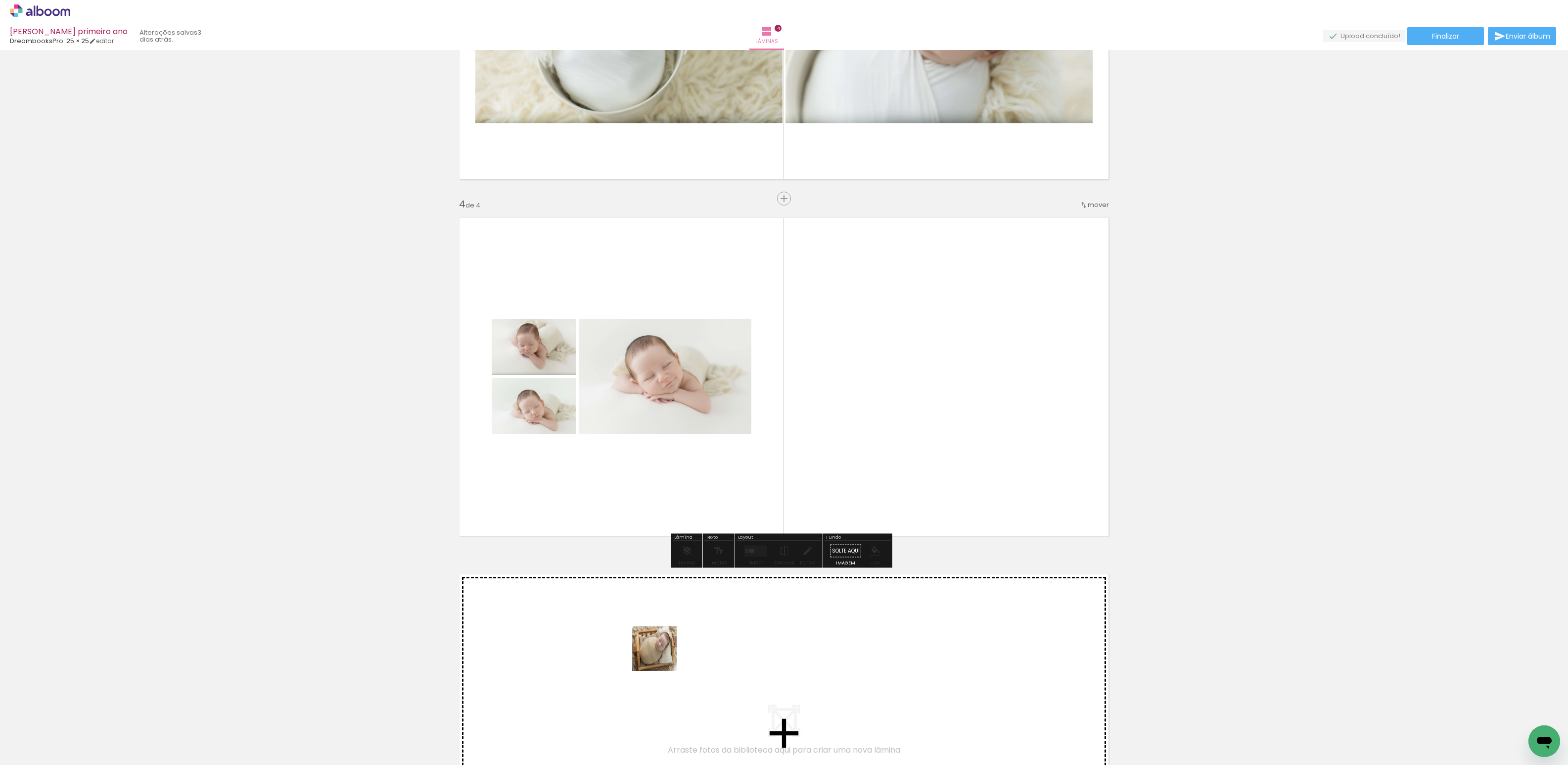
drag, startPoint x: 662, startPoint y: 735, endPoint x: 662, endPoint y: 656, distance: 79.0
click at [662, 656] on quentale-workspace at bounding box center [784, 382] width 1568 height 765
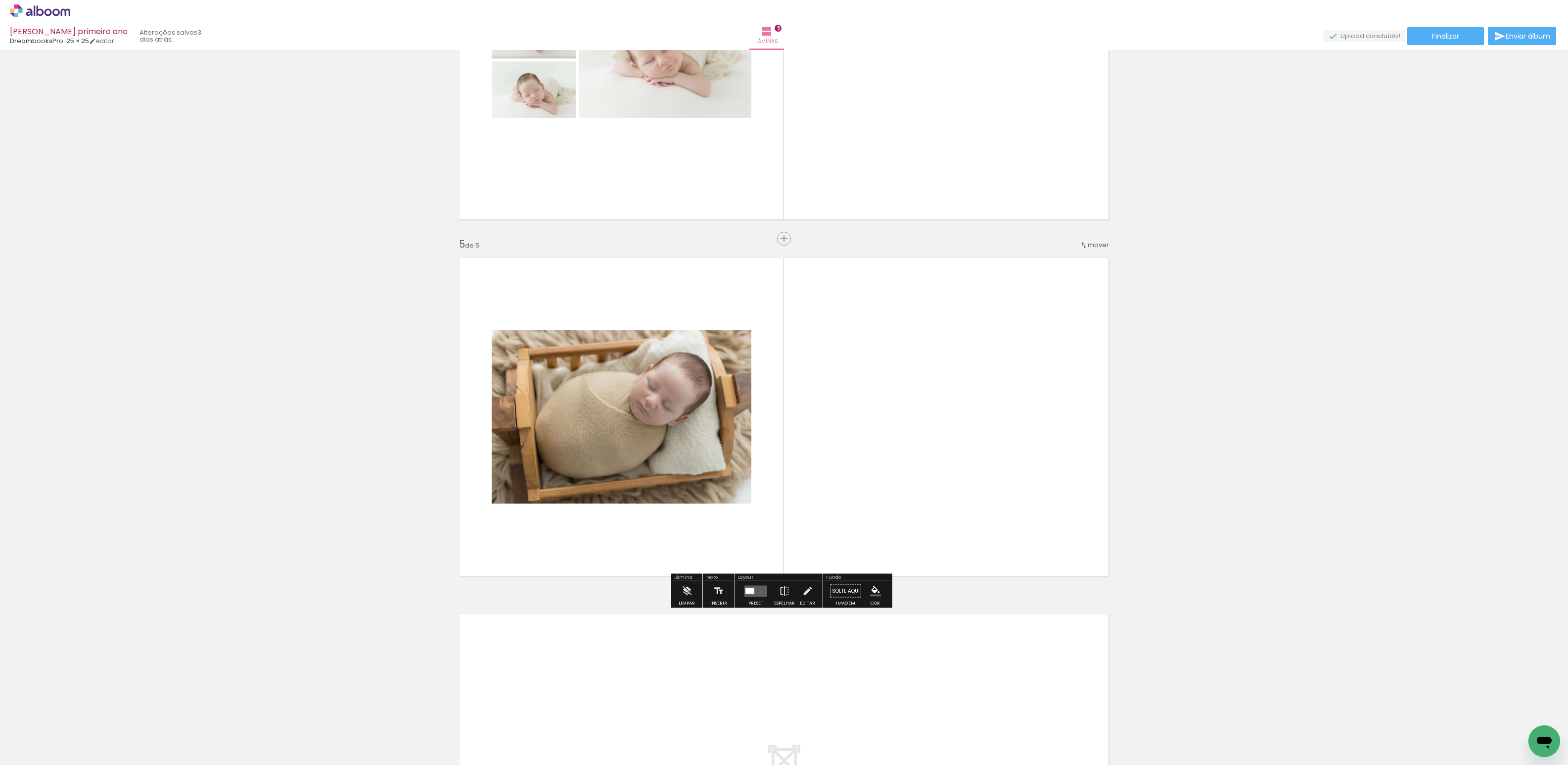
scroll to position [1293, 0]
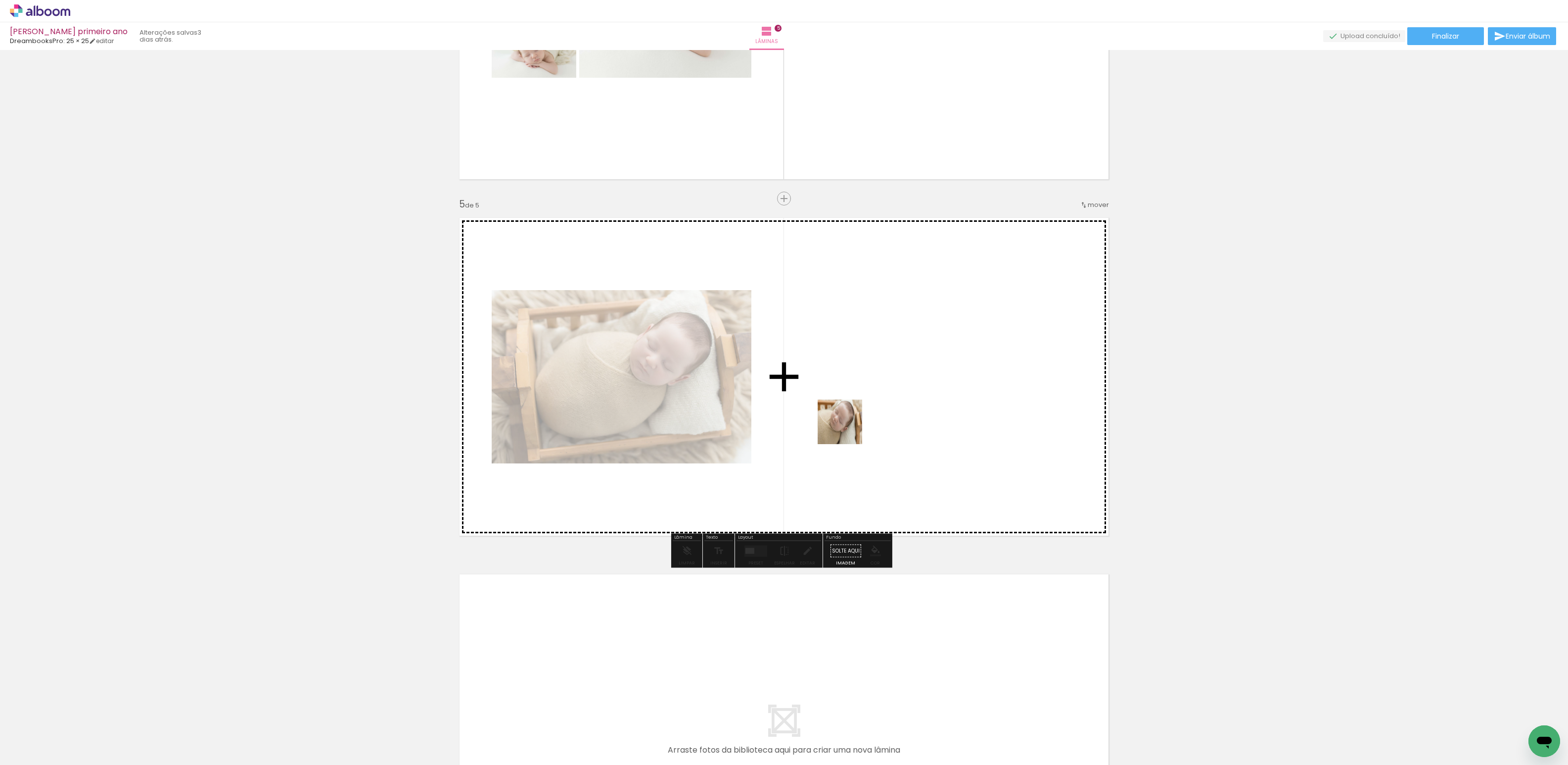
drag, startPoint x: 718, startPoint y: 732, endPoint x: 850, endPoint y: 427, distance: 332.3
click at [850, 427] on quentale-workspace at bounding box center [784, 382] width 1568 height 765
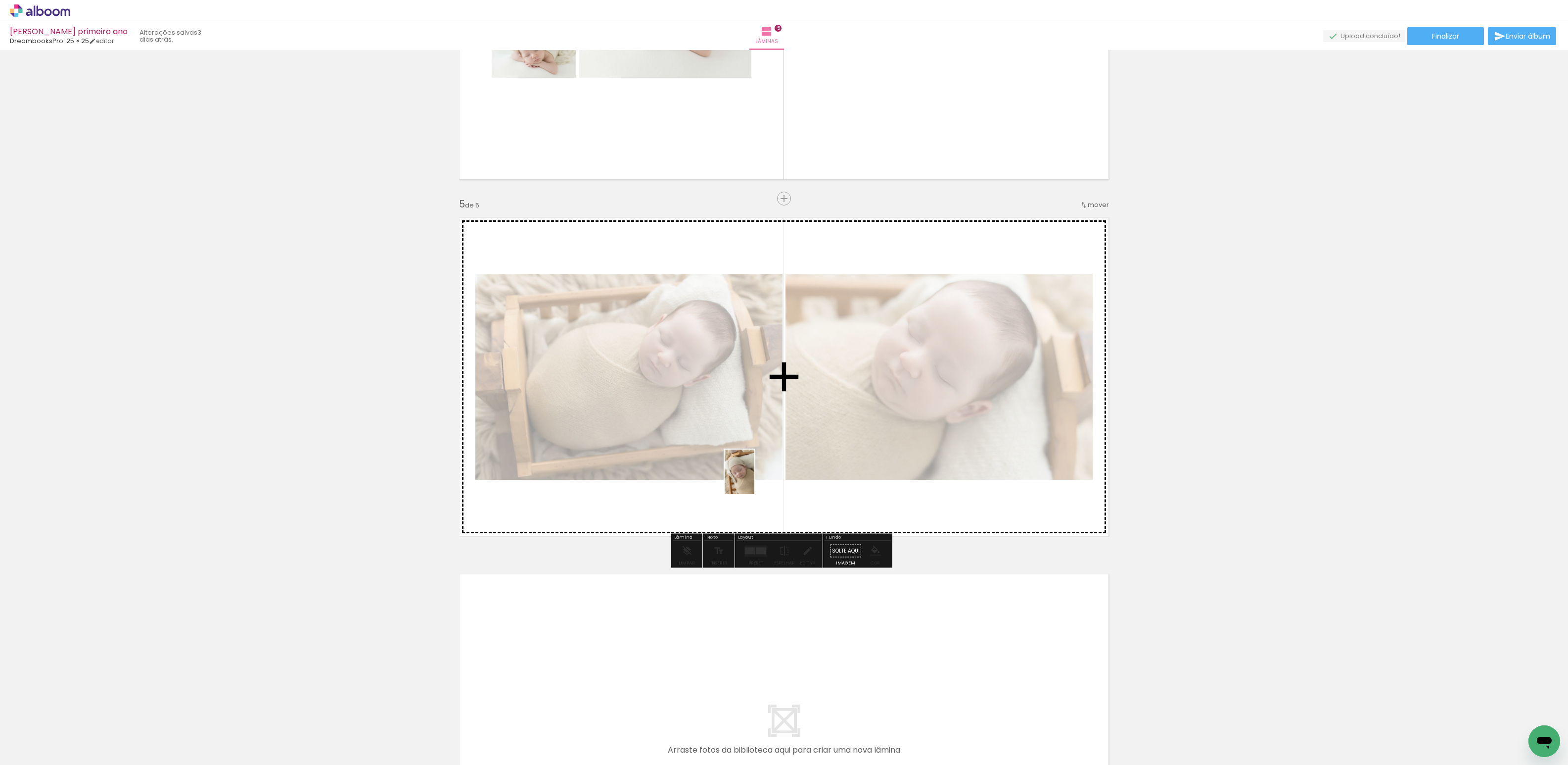
drag, startPoint x: 776, startPoint y: 725, endPoint x: 755, endPoint y: 479, distance: 246.9
click at [755, 479] on quentale-workspace at bounding box center [784, 382] width 1568 height 765
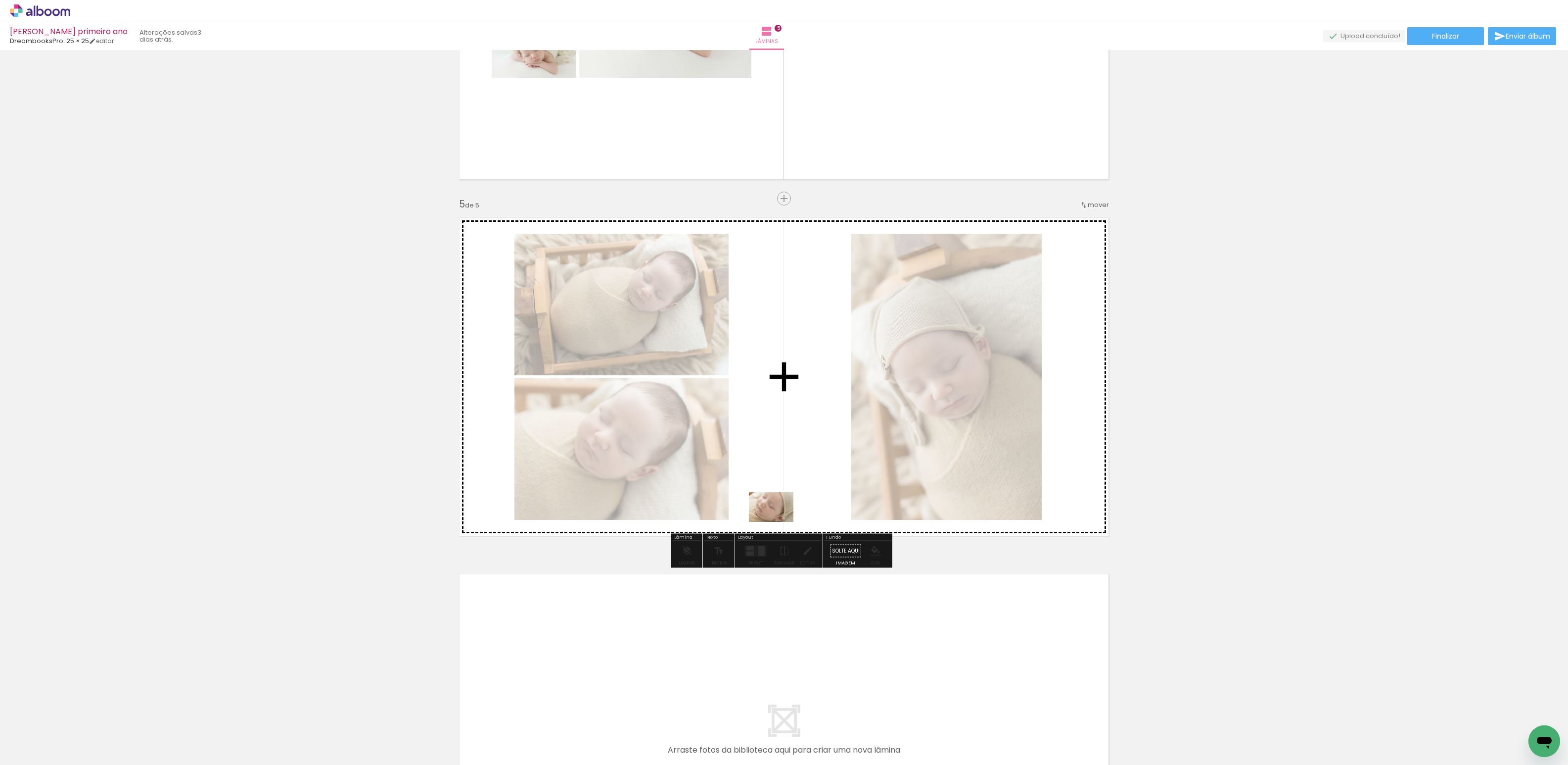
drag, startPoint x: 819, startPoint y: 743, endPoint x: 779, endPoint y: 522, distance: 224.6
click at [779, 522] on quentale-workspace at bounding box center [784, 382] width 1568 height 765
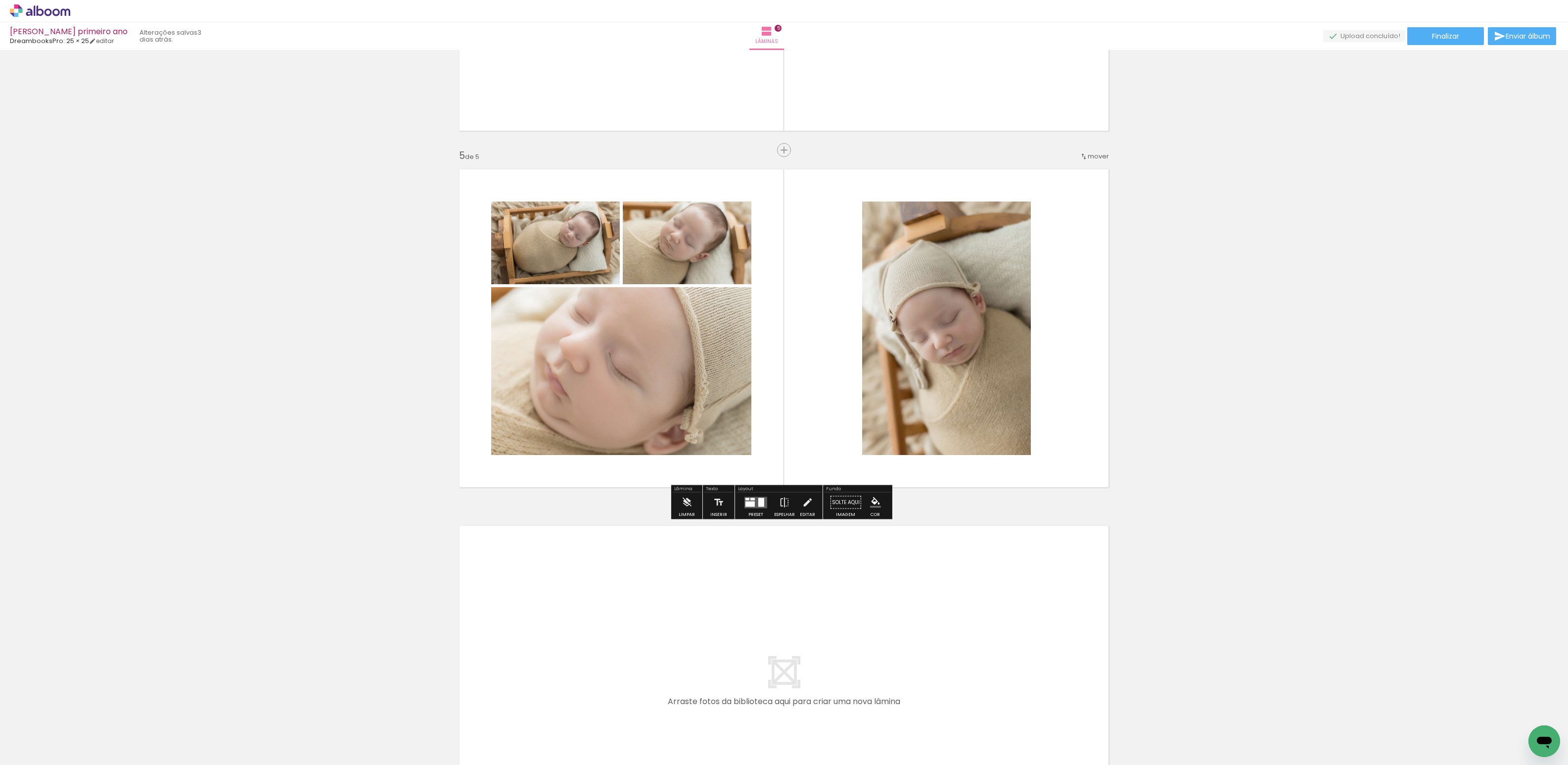
scroll to position [1456, 0]
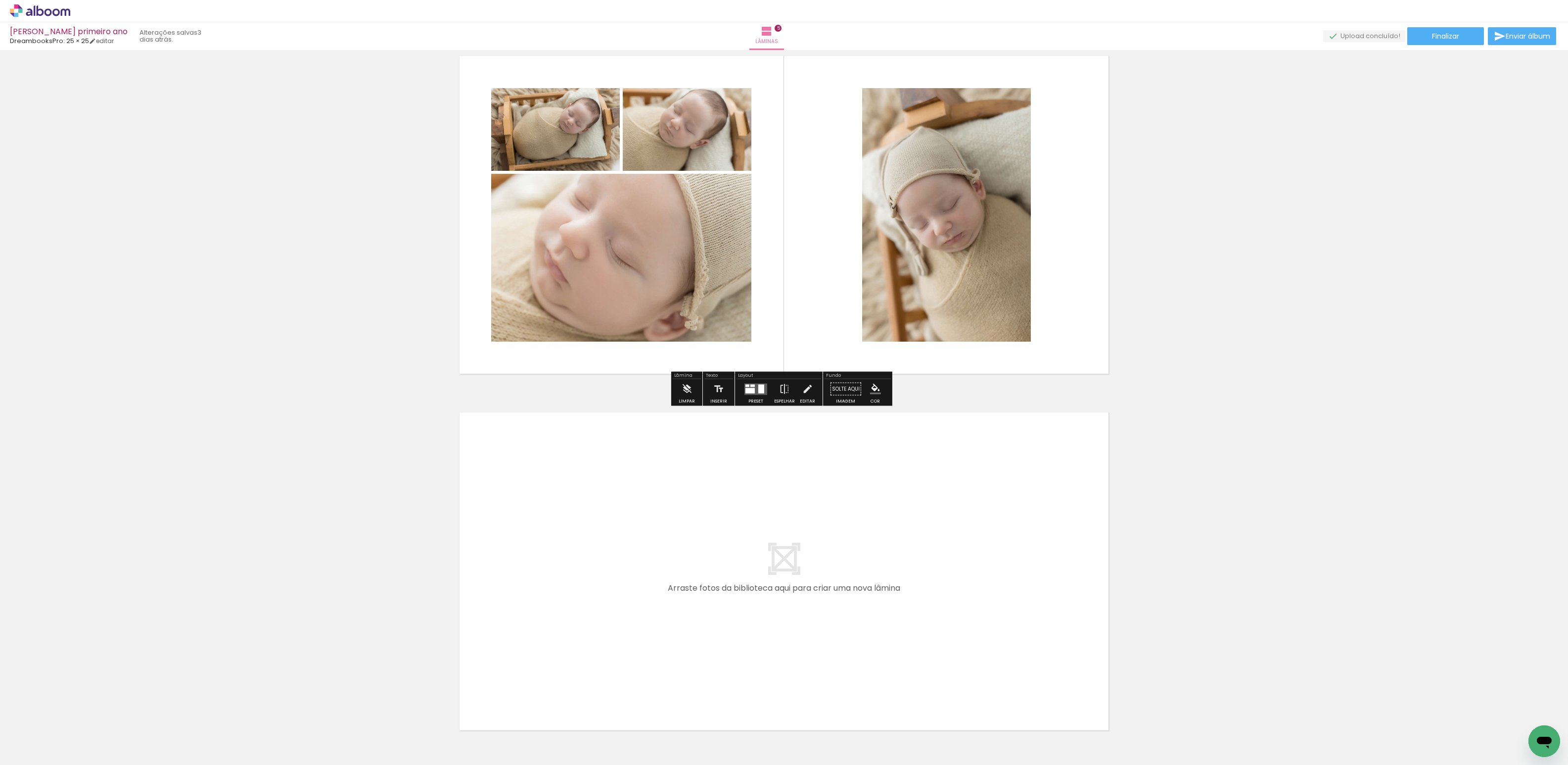
drag, startPoint x: 888, startPoint y: 738, endPoint x: 993, endPoint y: 755, distance: 106.4
click at [611, 587] on quentale-workspace at bounding box center [784, 382] width 1568 height 765
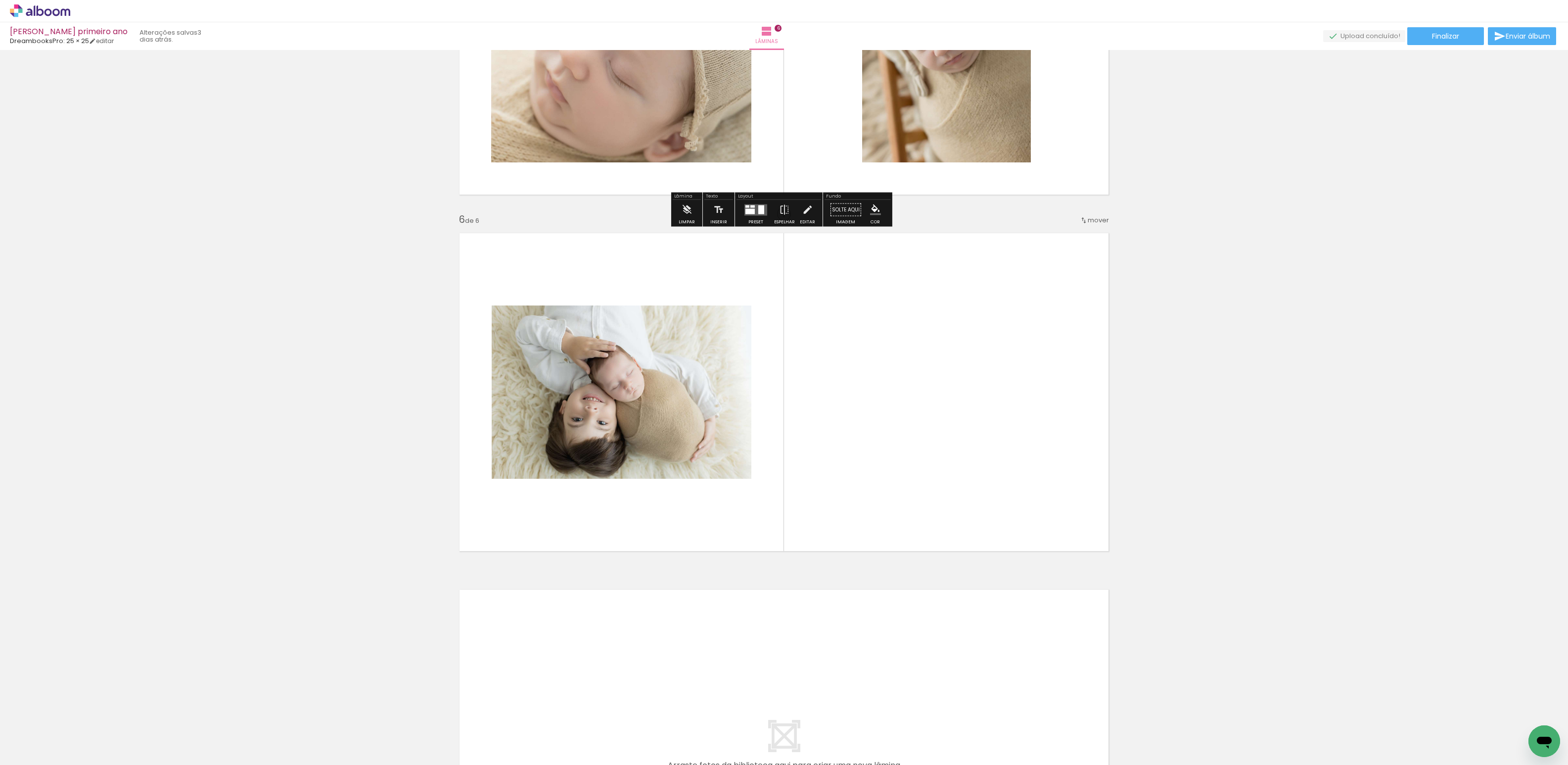
scroll to position [1649, 0]
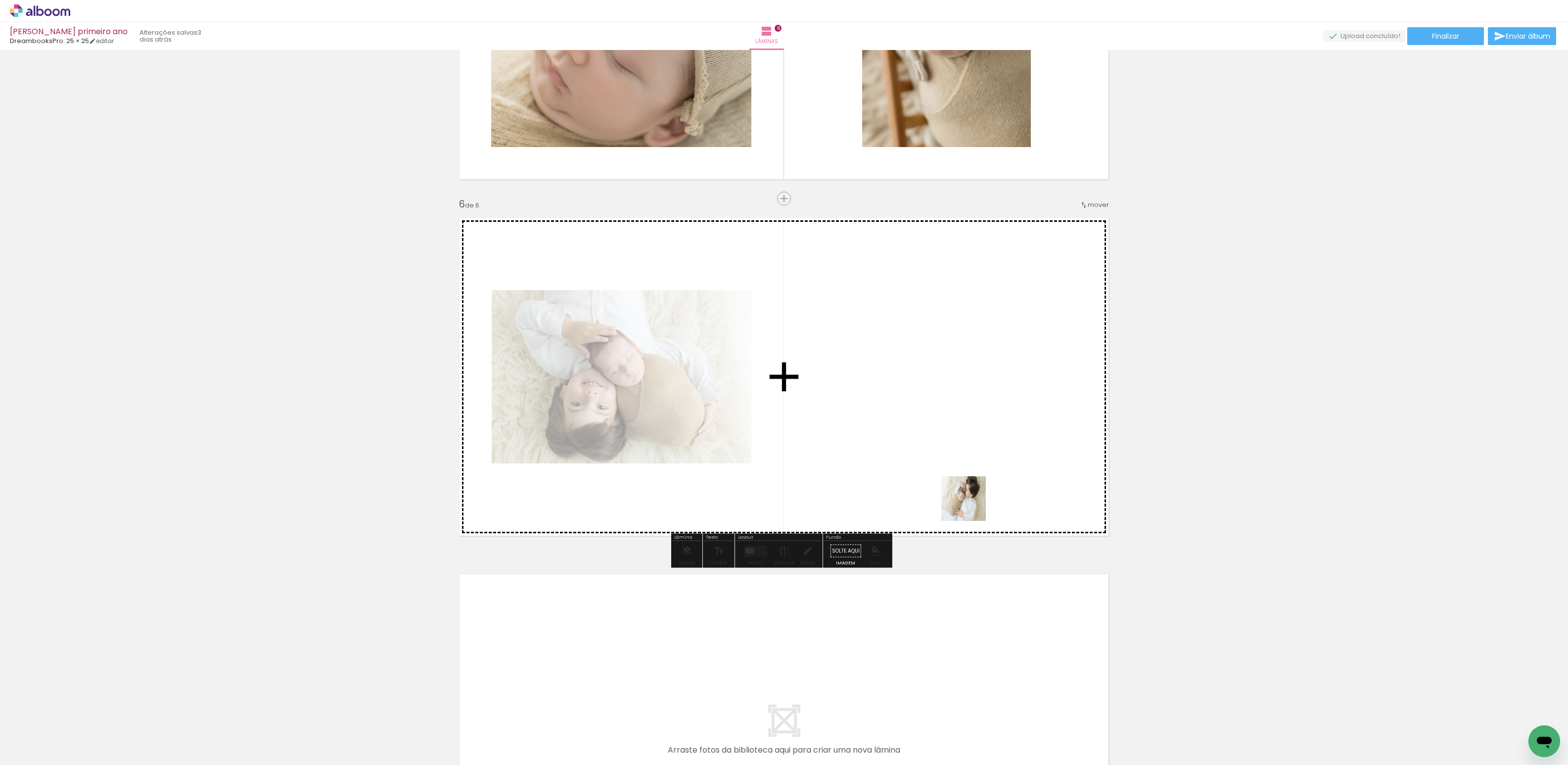
drag, startPoint x: 939, startPoint y: 729, endPoint x: 964, endPoint y: 479, distance: 251.2
click at [962, 471] on quentale-workspace at bounding box center [784, 382] width 1568 height 765
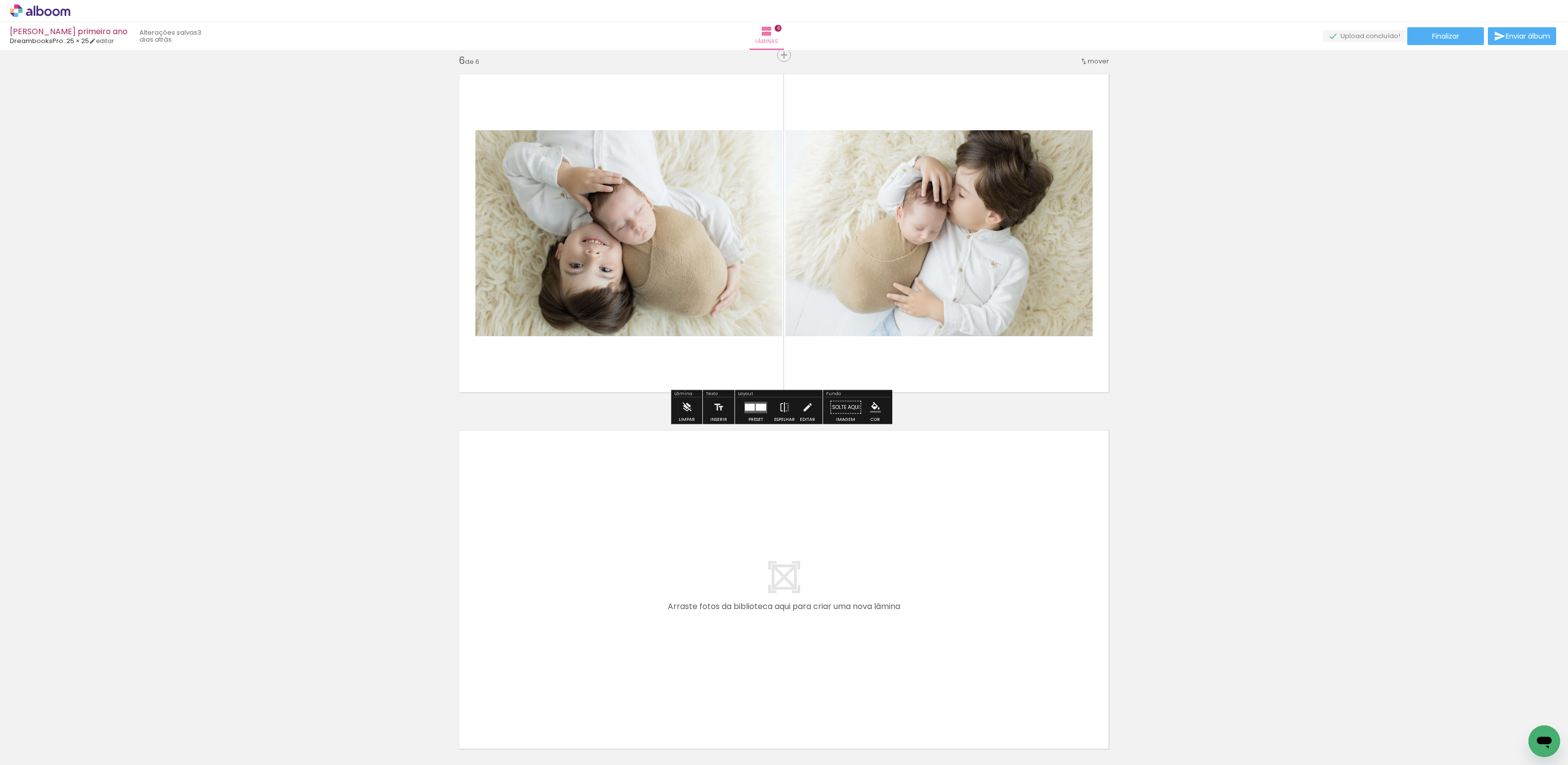
scroll to position [1881, 0]
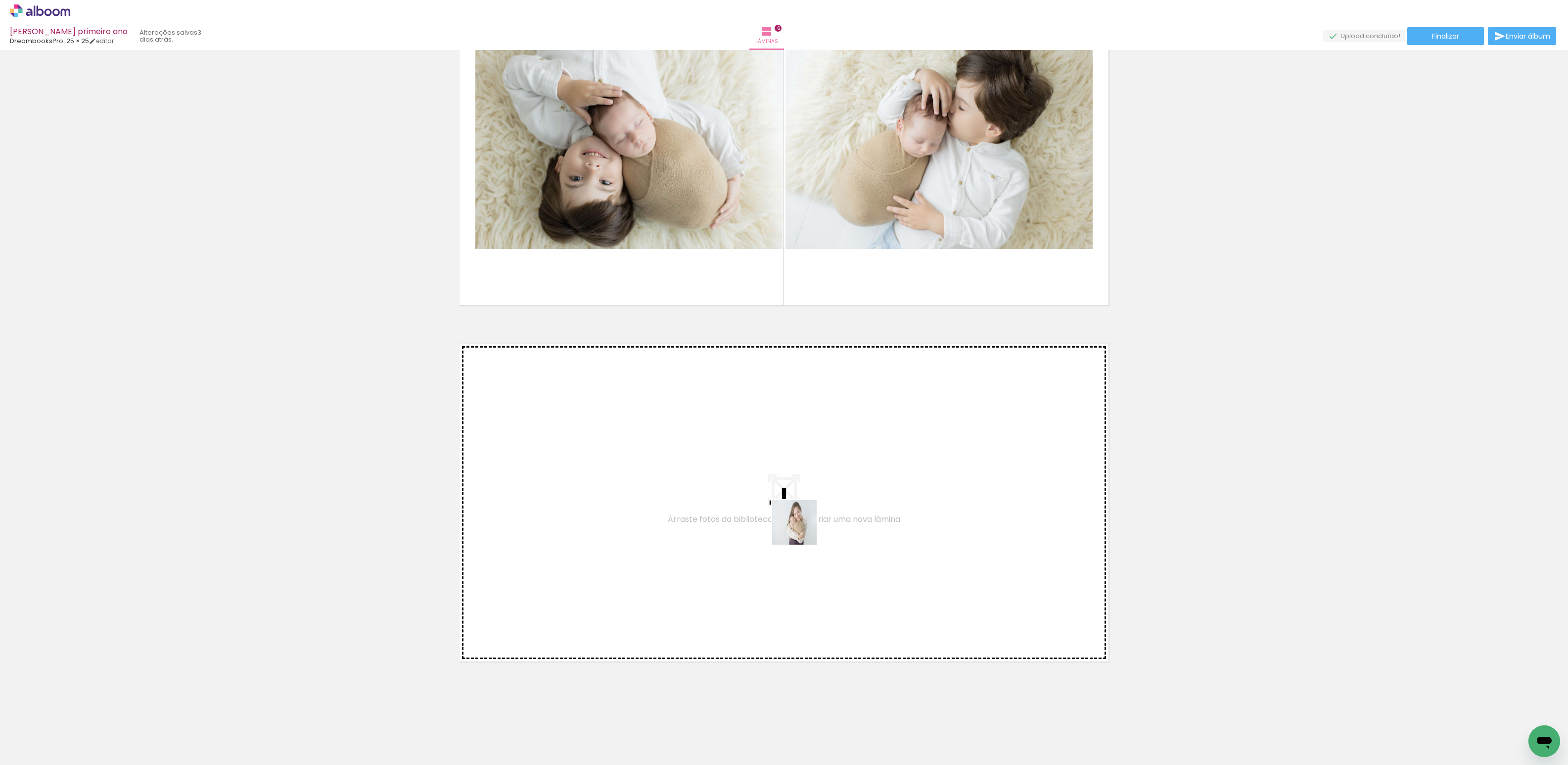
drag, startPoint x: 1062, startPoint y: 738, endPoint x: 1133, endPoint y: 726, distance: 72.0
click at [686, 456] on quentale-workspace at bounding box center [784, 382] width 1568 height 765
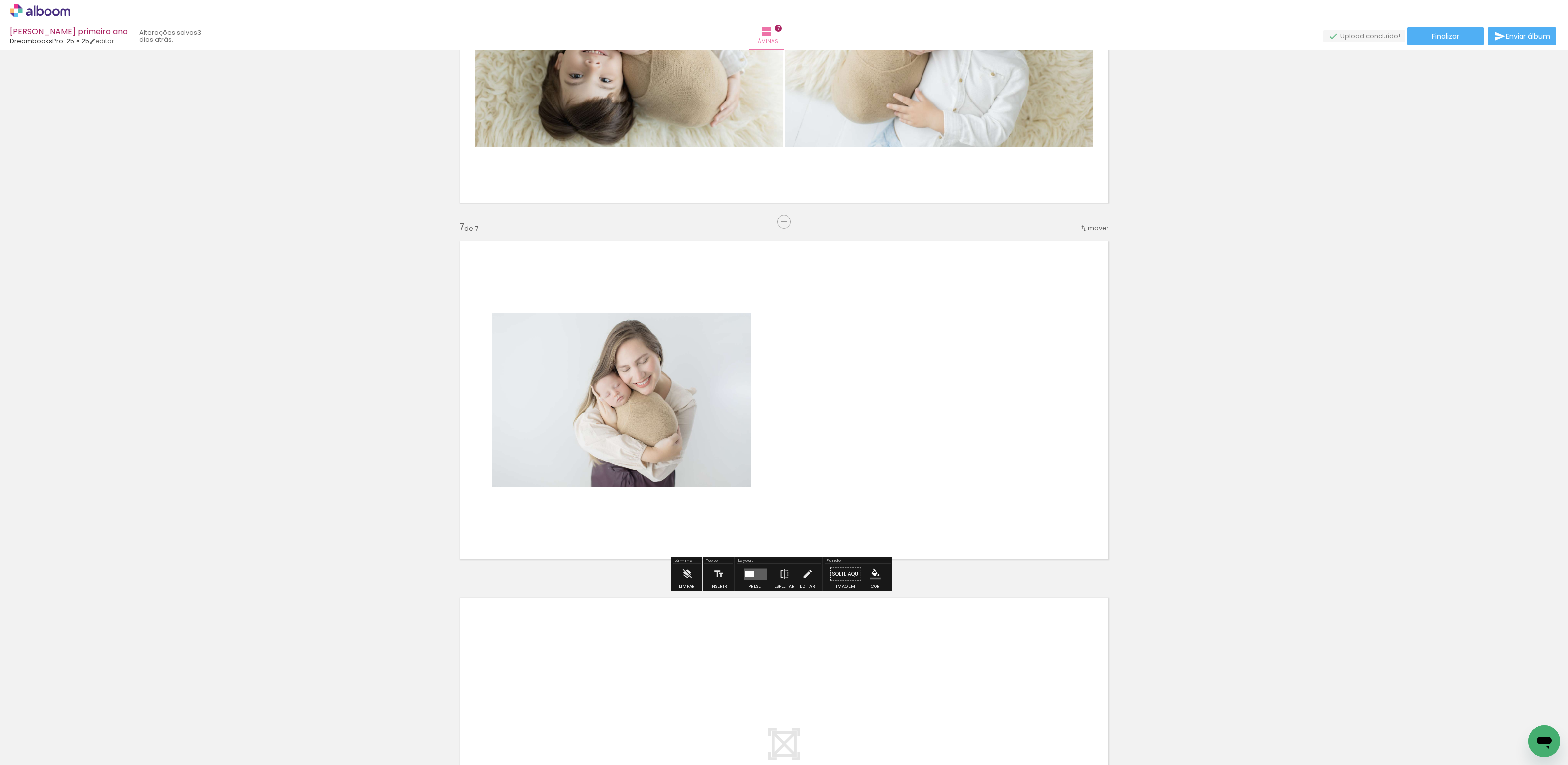
scroll to position [2006, 0]
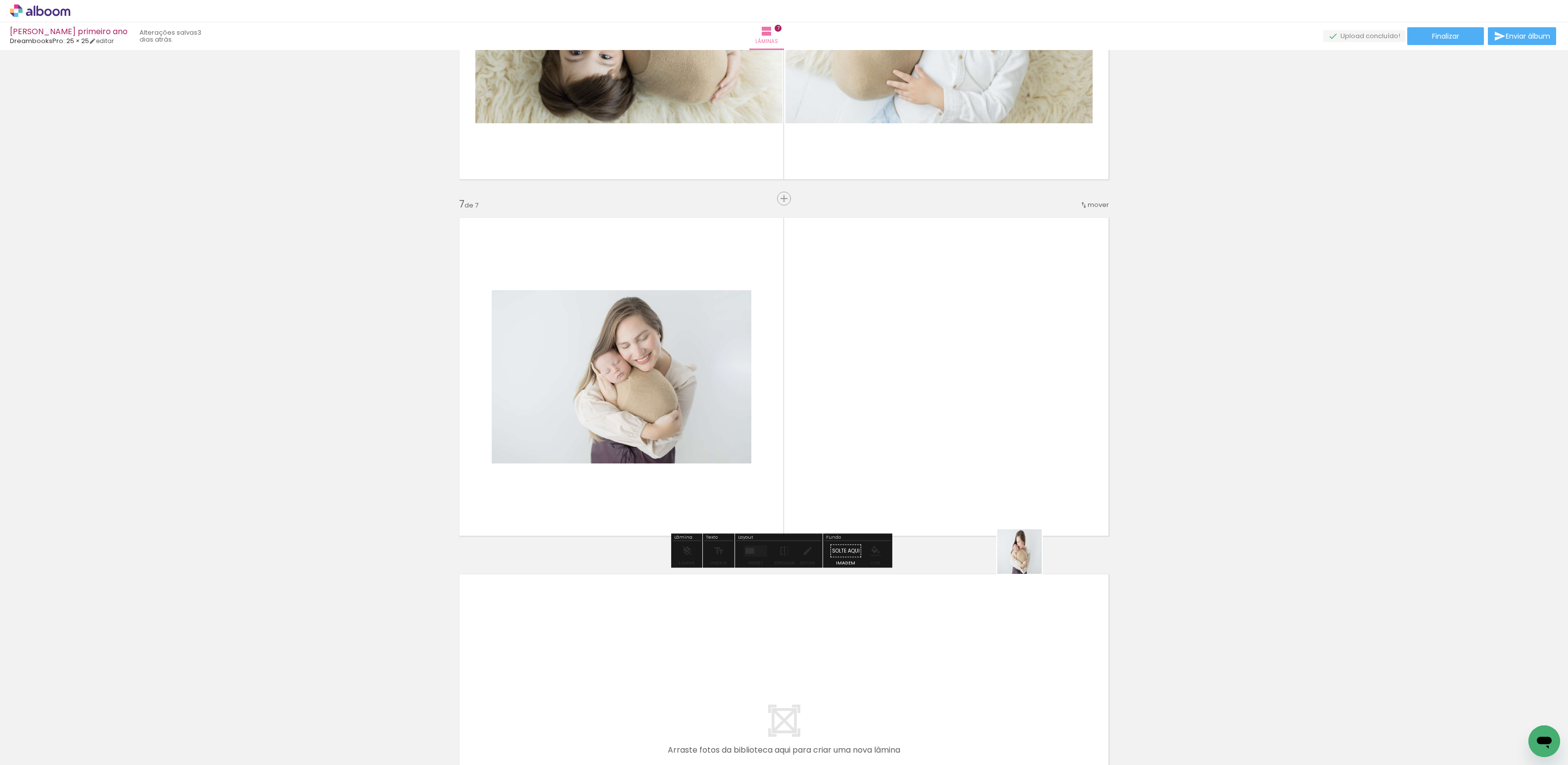
drag, startPoint x: 1096, startPoint y: 734, endPoint x: 988, endPoint y: 518, distance: 241.5
click at [831, 335] on quentale-workspace at bounding box center [784, 382] width 1568 height 765
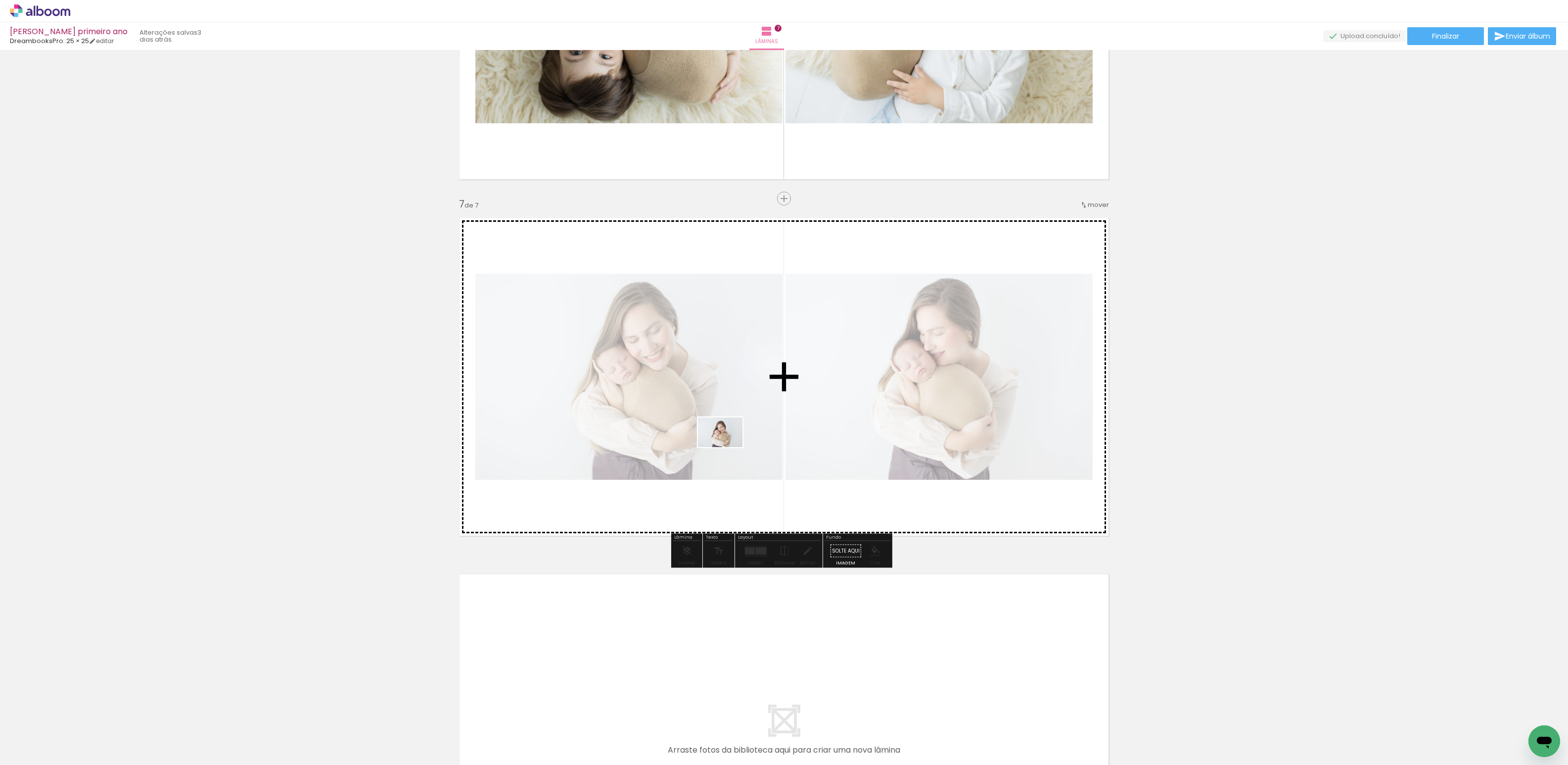
drag, startPoint x: 1156, startPoint y: 735, endPoint x: 728, endPoint y: 447, distance: 515.9
click at [728, 447] on quentale-workspace at bounding box center [784, 382] width 1568 height 765
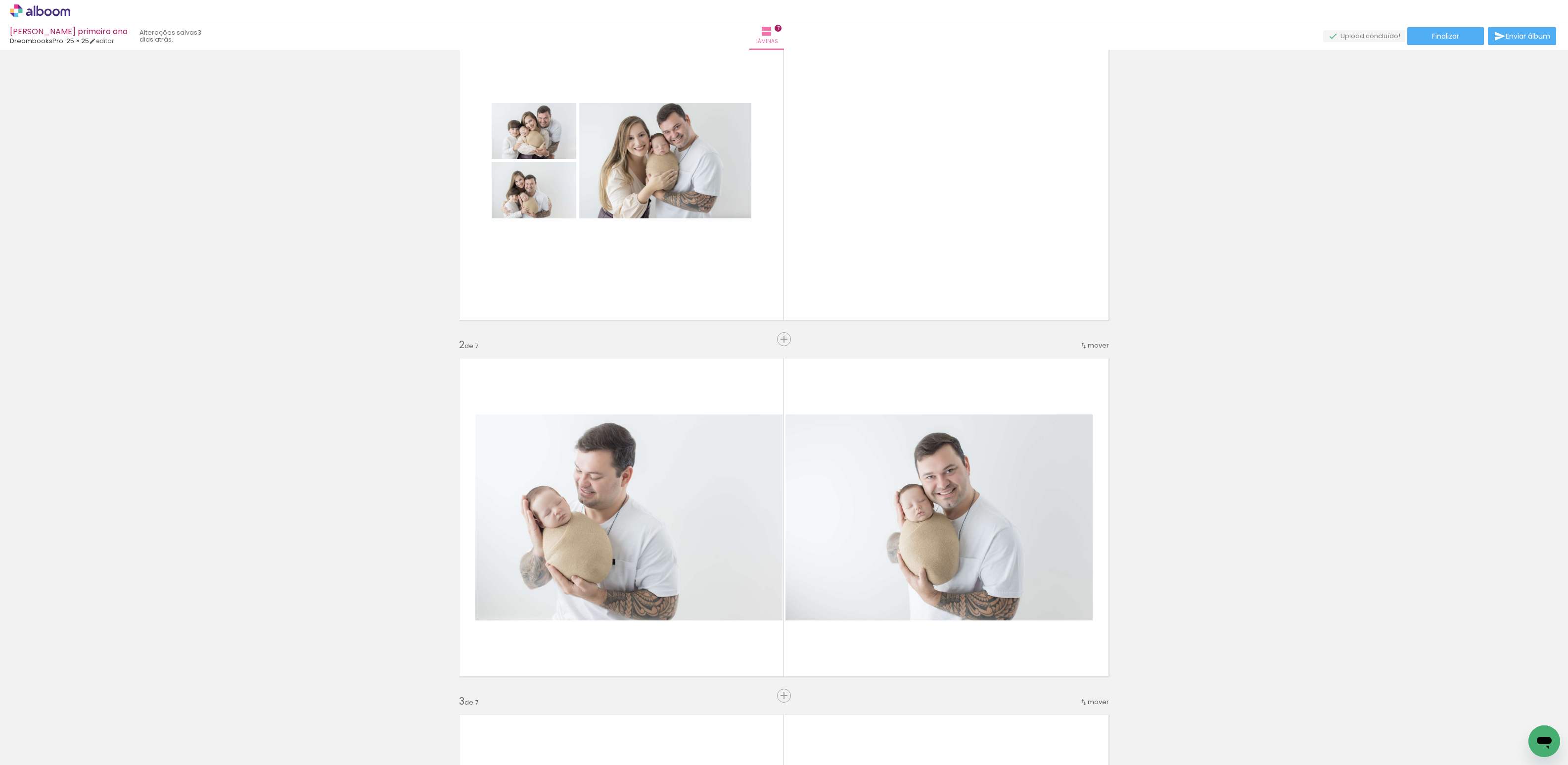
scroll to position [0, 0]
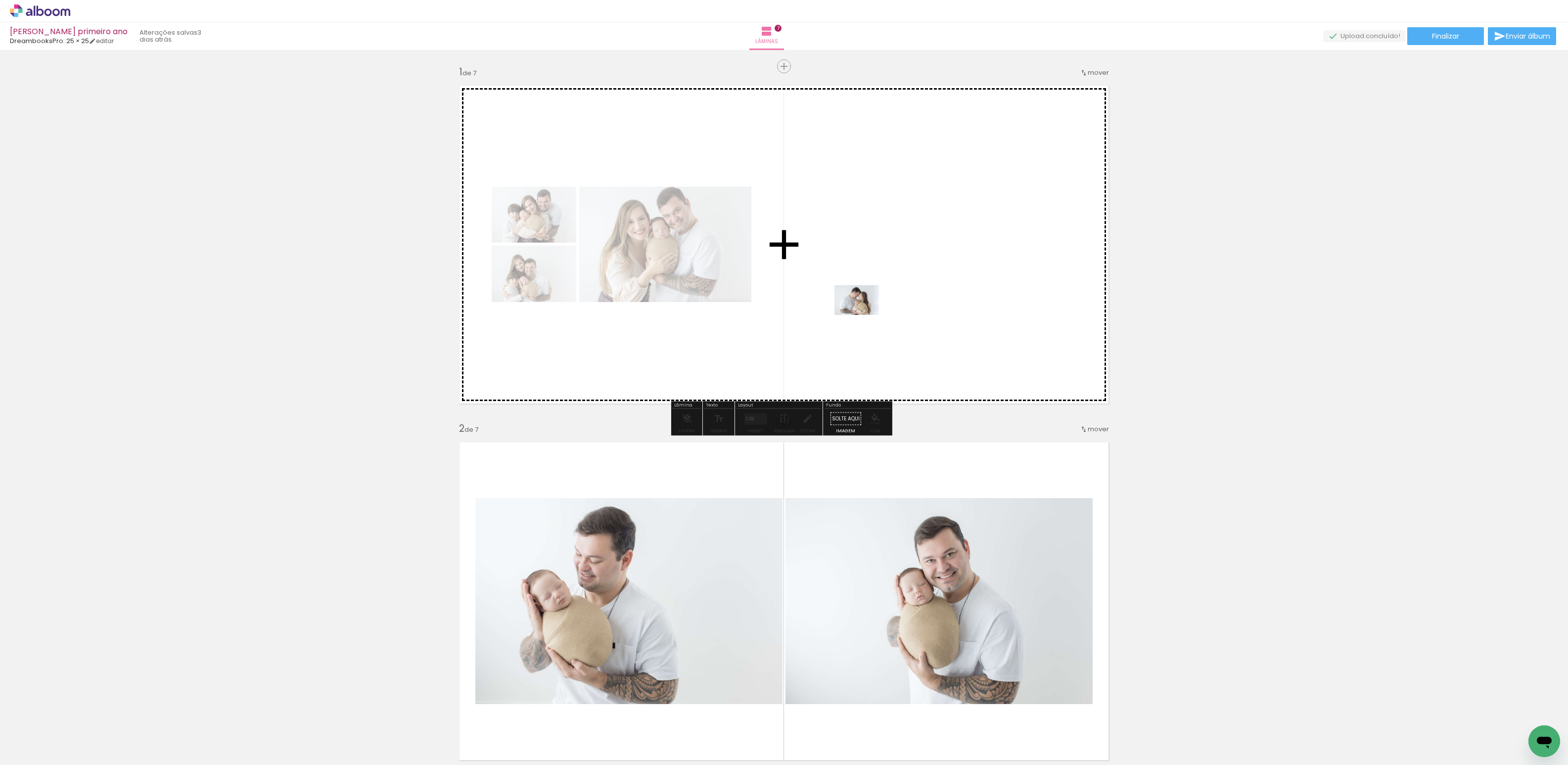
drag, startPoint x: 1000, startPoint y: 748, endPoint x: 864, endPoint y: 315, distance: 453.9
click at [864, 315] on quentale-workspace at bounding box center [784, 382] width 1568 height 765
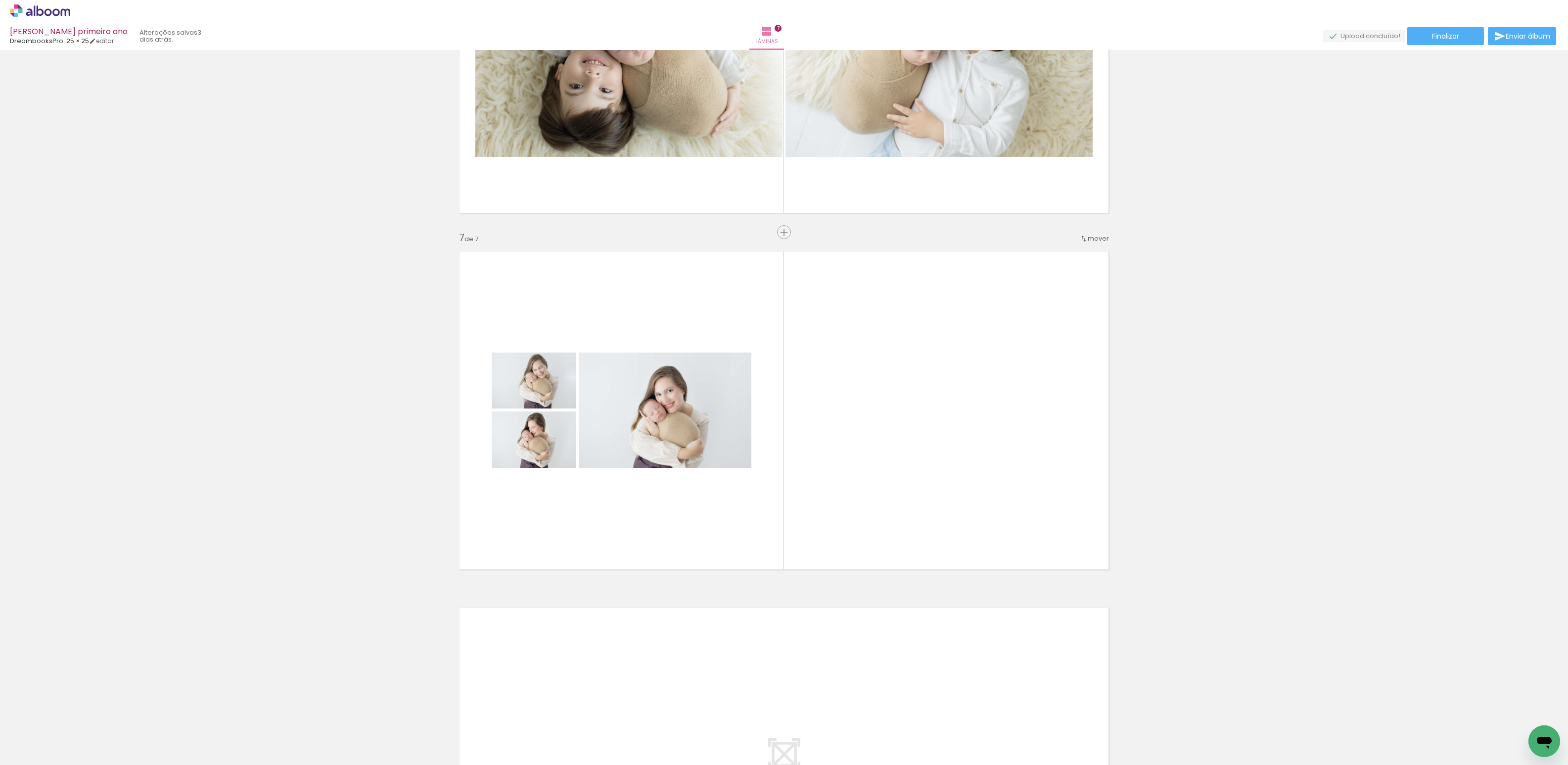
scroll to position [2079, 0]
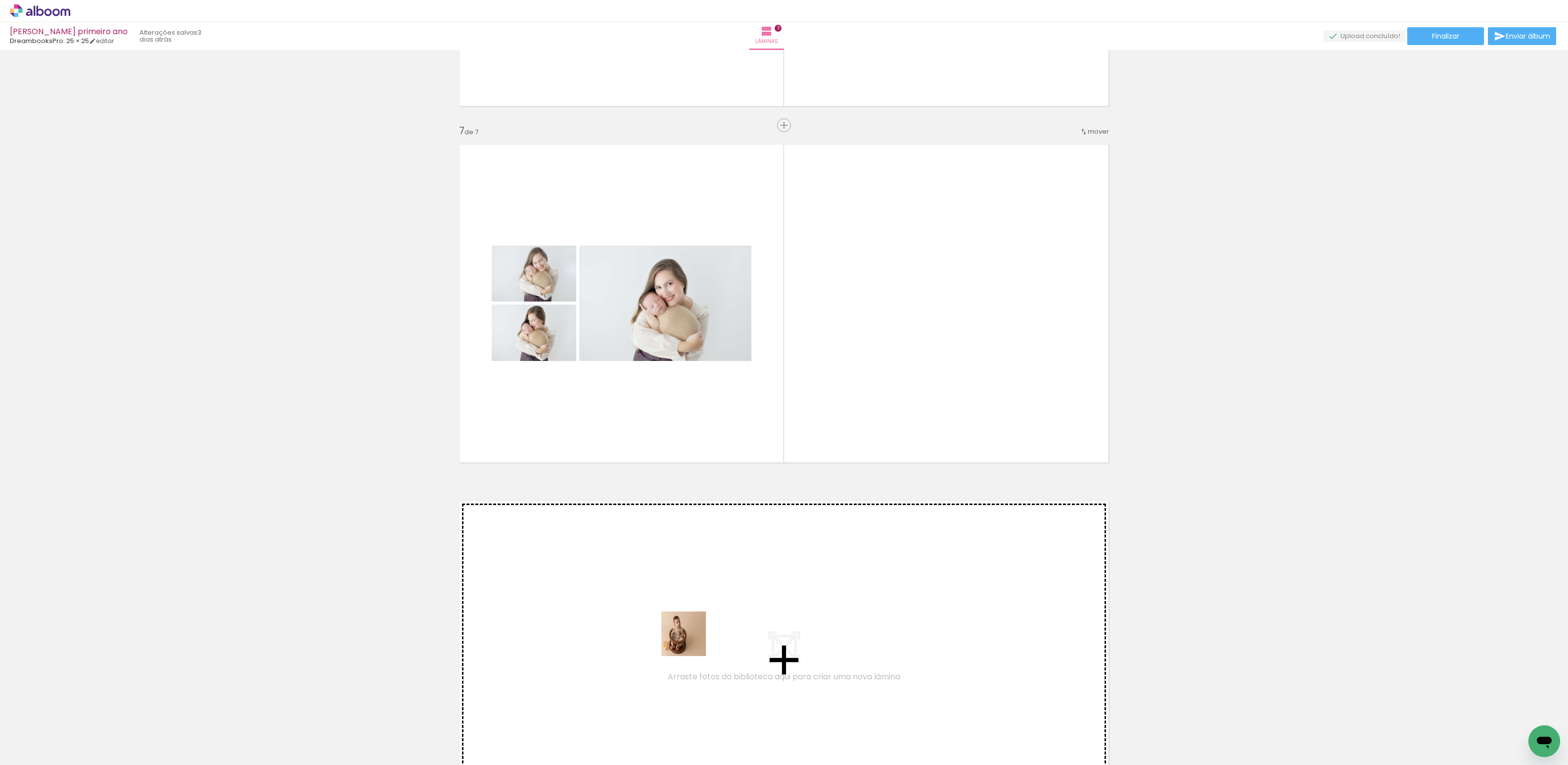
drag, startPoint x: 1218, startPoint y: 737, endPoint x: 1027, endPoint y: 711, distance: 192.8
click at [688, 639] on quentale-workspace at bounding box center [784, 382] width 1568 height 765
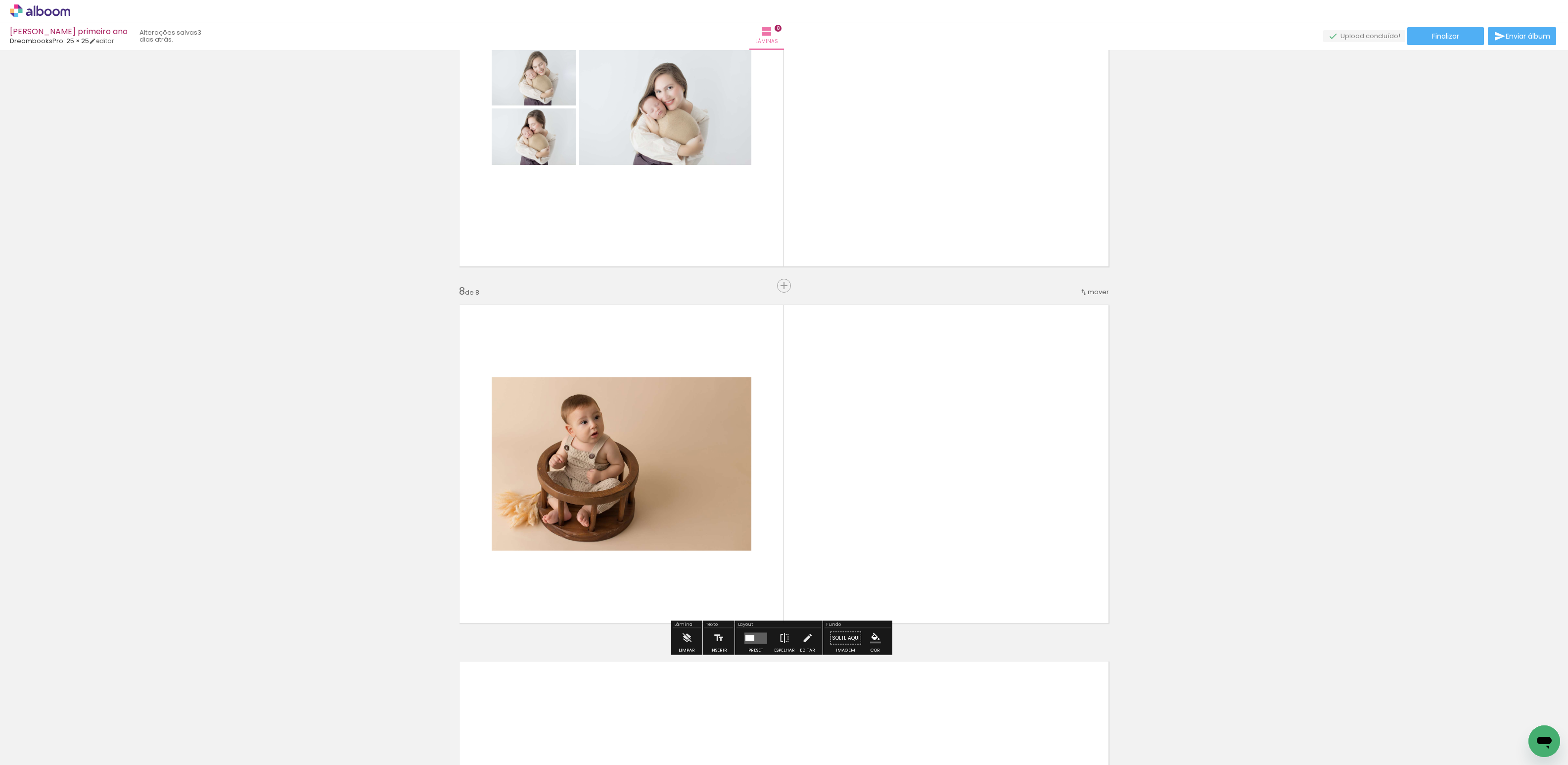
scroll to position [2362, 0]
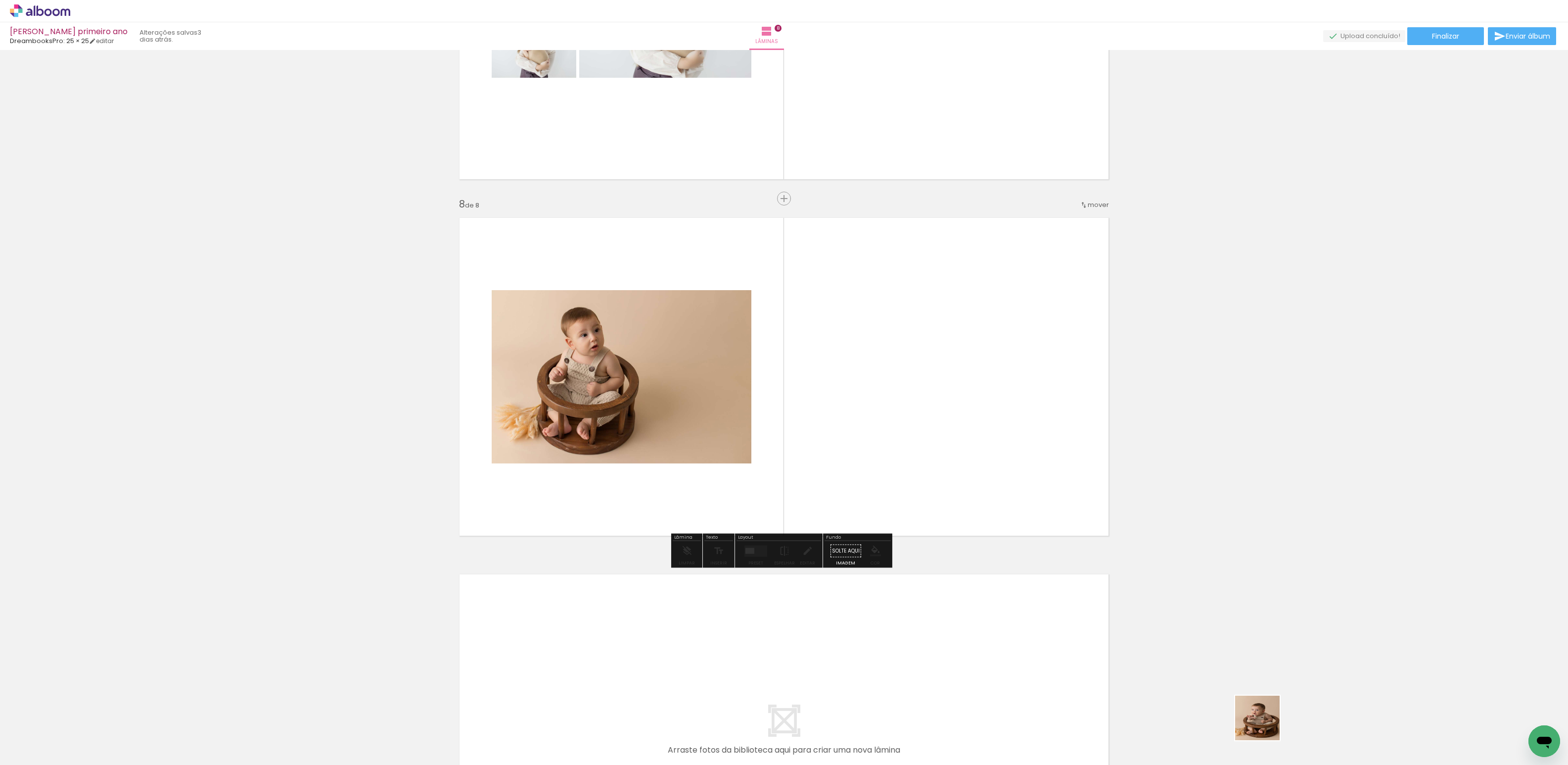
drag, startPoint x: 1267, startPoint y: 728, endPoint x: 1074, endPoint y: 603, distance: 229.9
click at [748, 450] on quentale-workspace at bounding box center [784, 382] width 1568 height 765
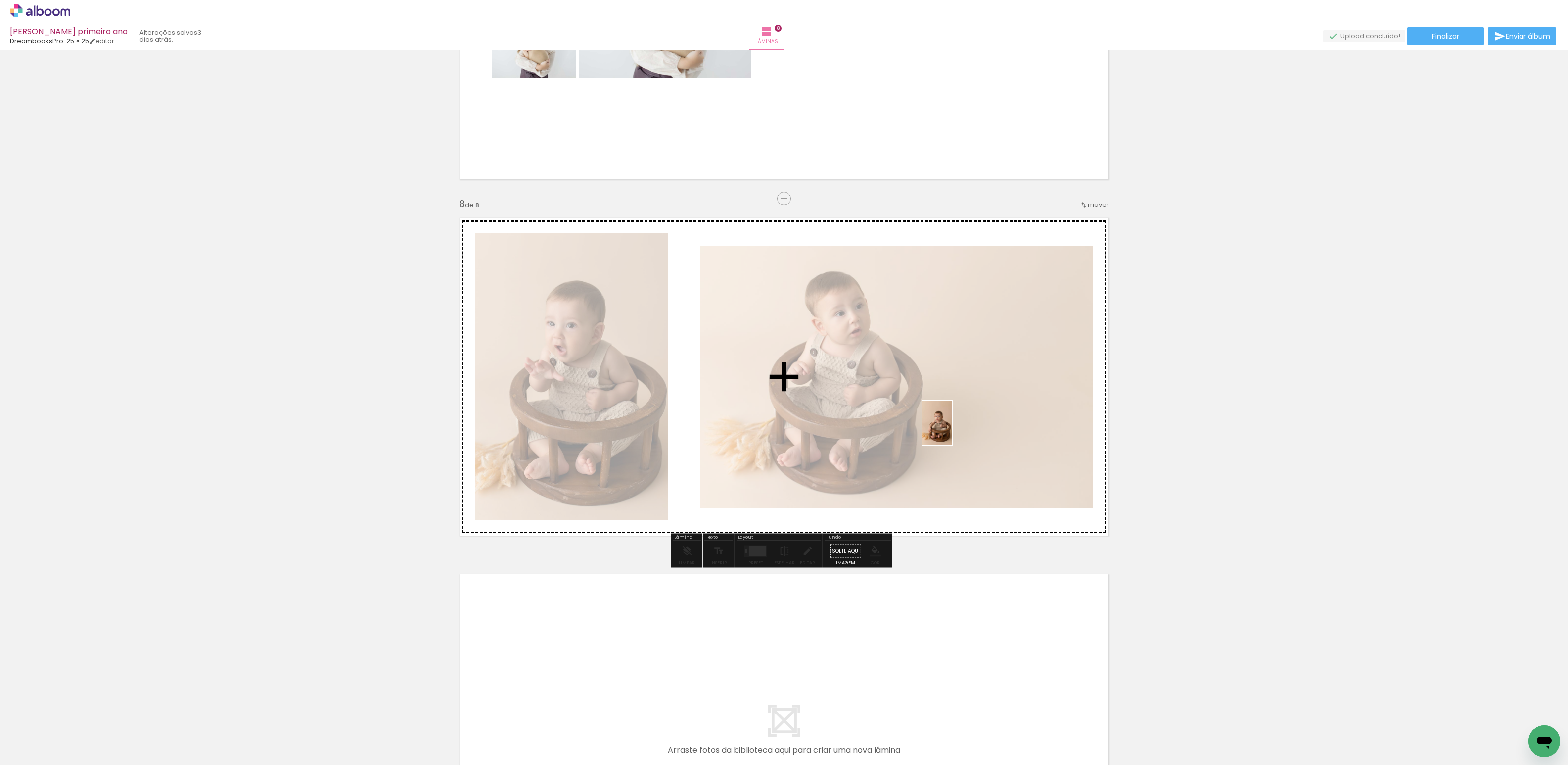
drag, startPoint x: 1321, startPoint y: 735, endPoint x: 1165, endPoint y: 564, distance: 231.5
click at [931, 439] on quentale-workspace at bounding box center [784, 382] width 1568 height 765
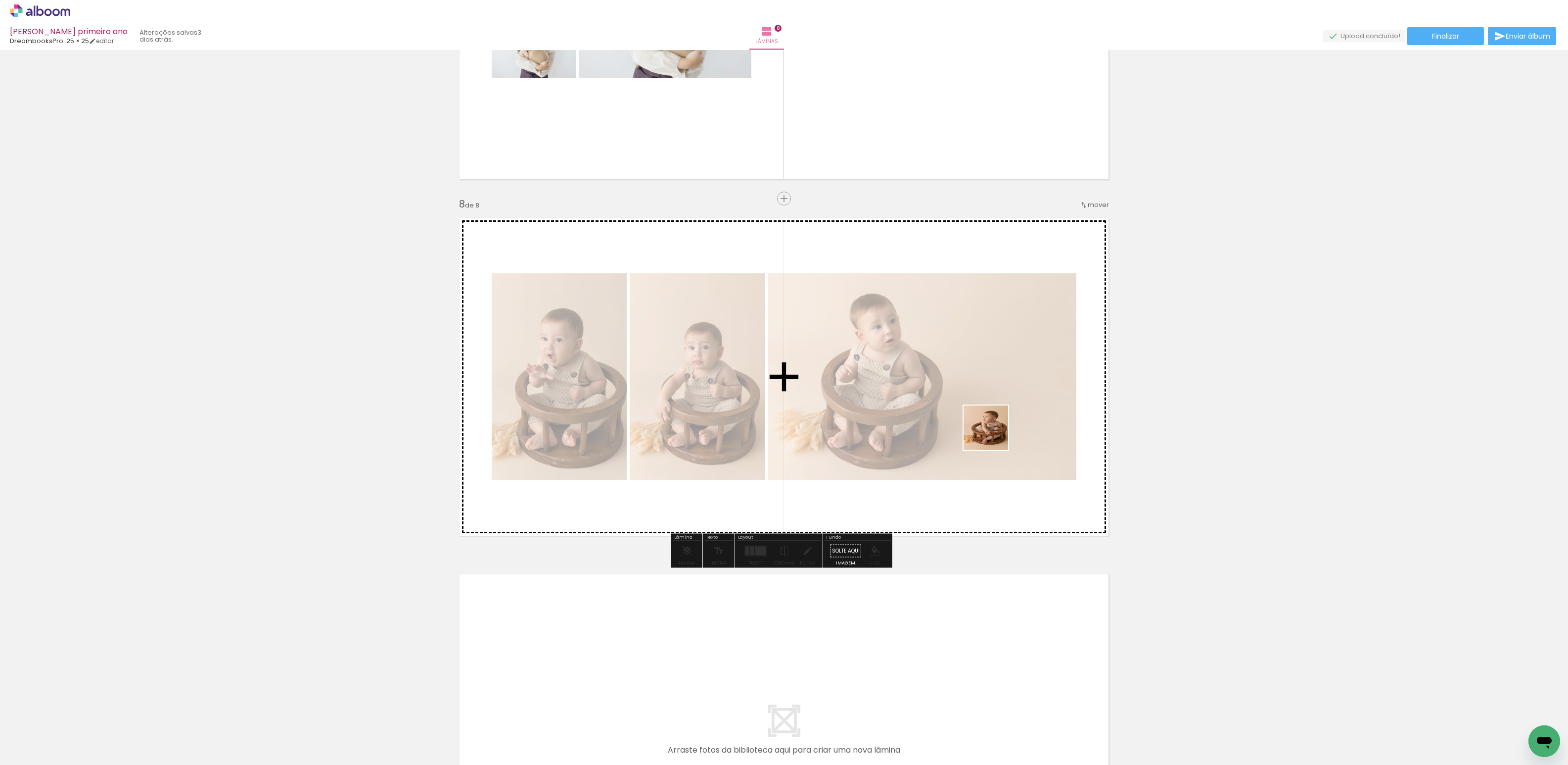
drag, startPoint x: 1386, startPoint y: 743, endPoint x: 1284, endPoint y: 597, distance: 178.1
click at [984, 427] on quentale-workspace at bounding box center [784, 382] width 1568 height 765
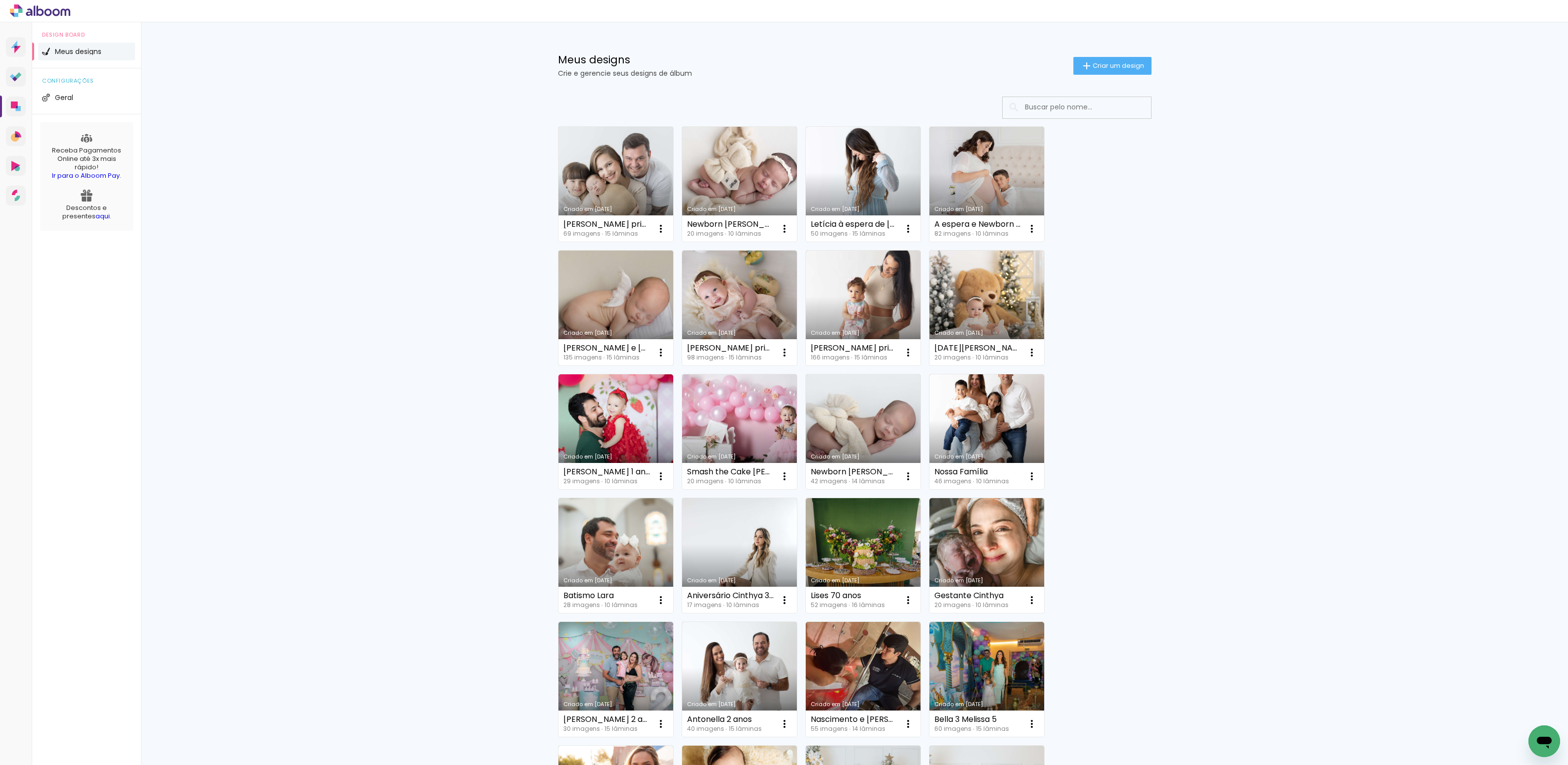
click at [617, 306] on link "Criado em [DATE]" at bounding box center [616, 308] width 115 height 115
click at [600, 299] on link "Criado em [DATE]" at bounding box center [616, 308] width 115 height 115
click at [753, 302] on link "Criado em [DATE]" at bounding box center [740, 308] width 115 height 115
click at [764, 185] on link "Criado em [DATE]" at bounding box center [740, 184] width 115 height 115
click at [578, 173] on link "Criado em [DATE]" at bounding box center [616, 184] width 115 height 115
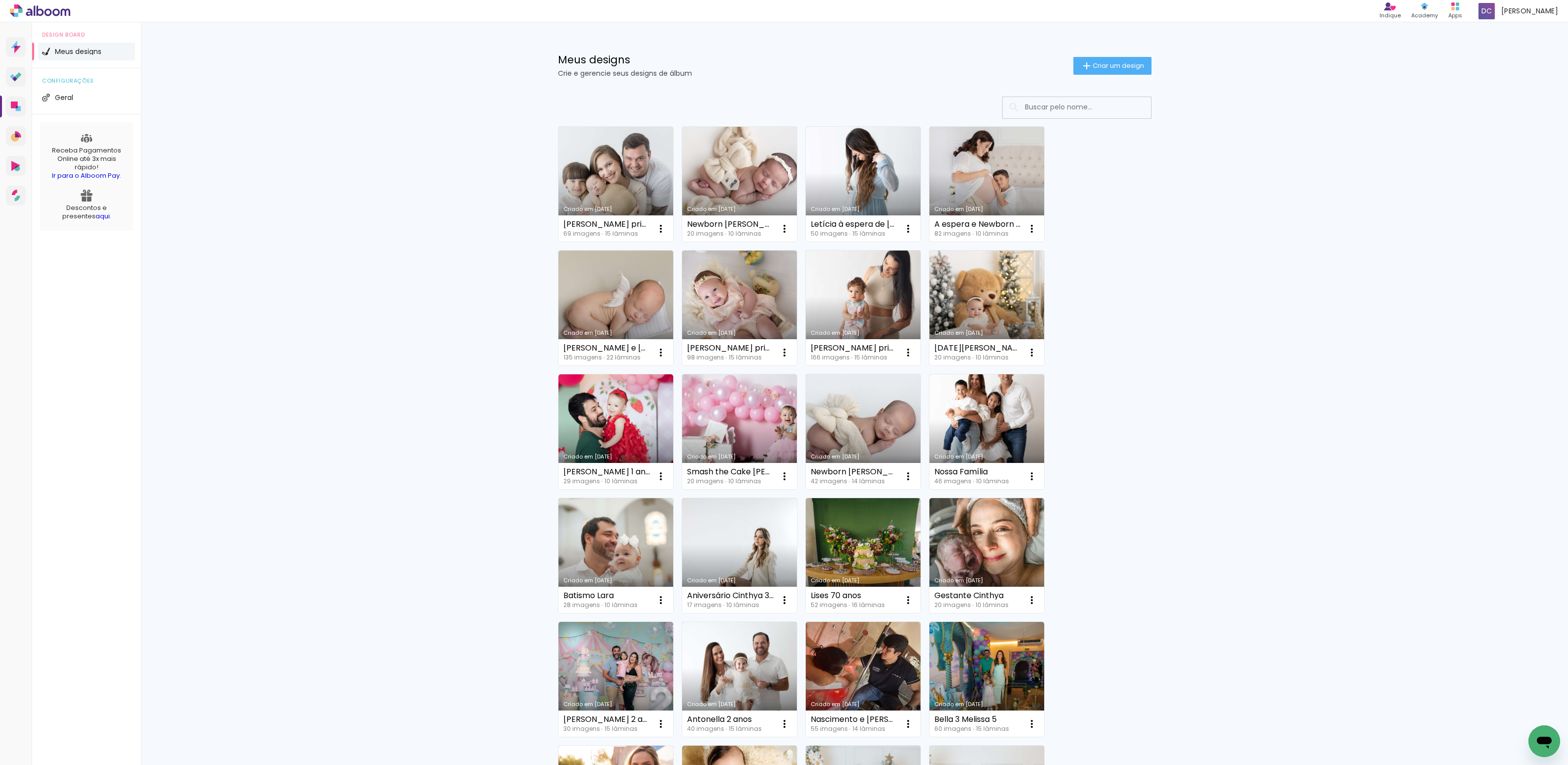
drag, startPoint x: 767, startPoint y: 6, endPoint x: 1230, endPoint y: -29, distance: 464.3
click at [1230, 0] on html "link( href="../../bower_components/polymer/polymer.html" rel="import" ) picture…" at bounding box center [784, 382] width 1568 height 765
